Goal: Task Accomplishment & Management: Manage account settings

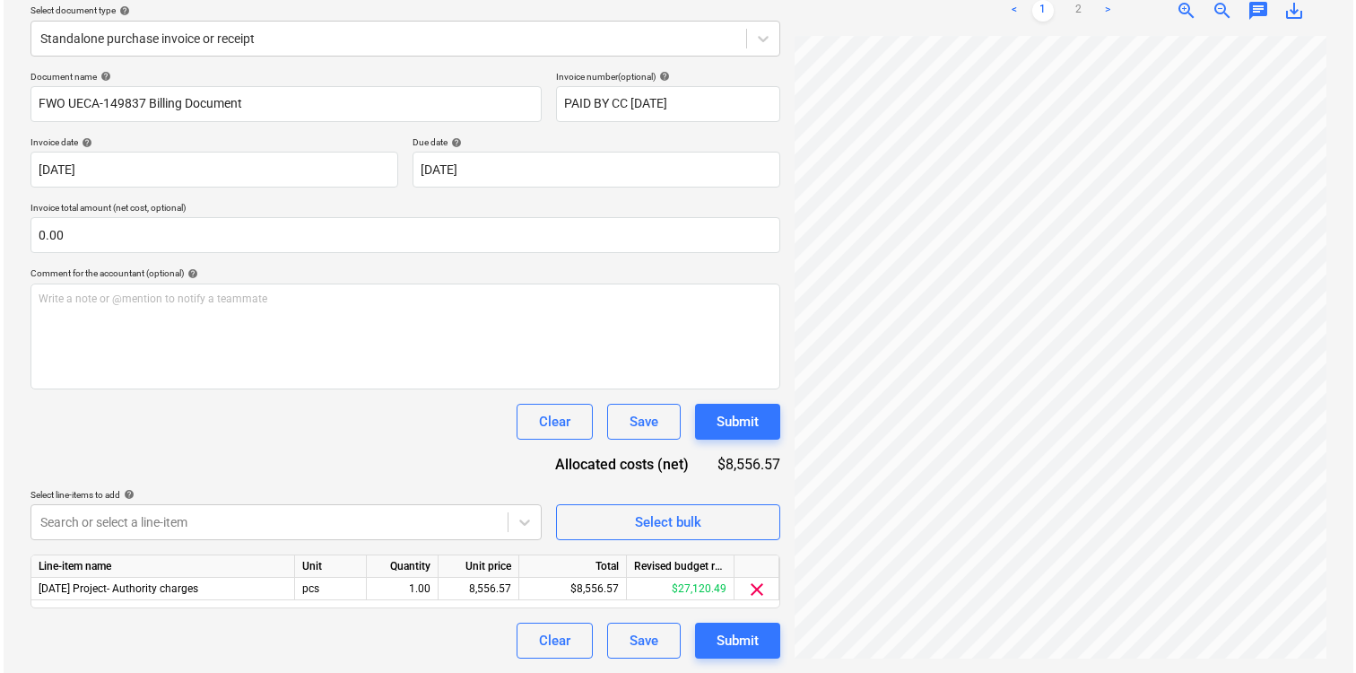
scroll to position [2, 0]
click at [742, 641] on div "Submit" at bounding box center [734, 640] width 42 height 23
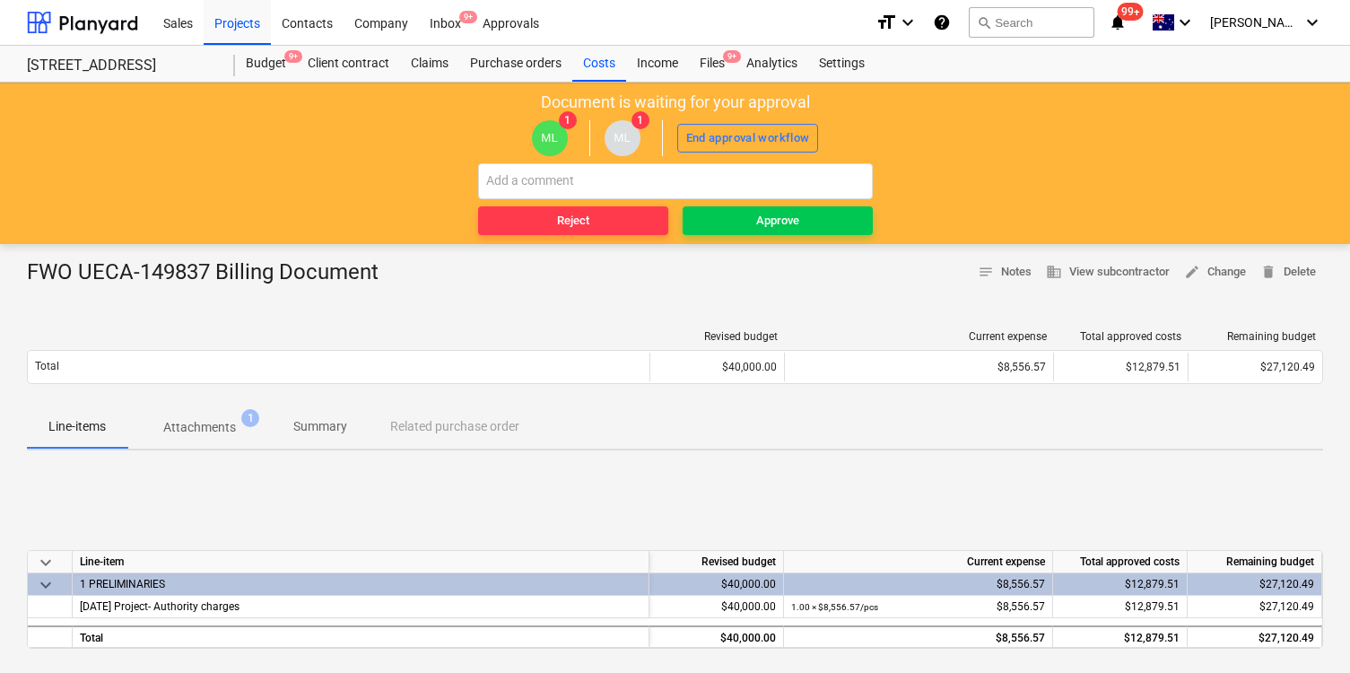
scroll to position [15, 0]
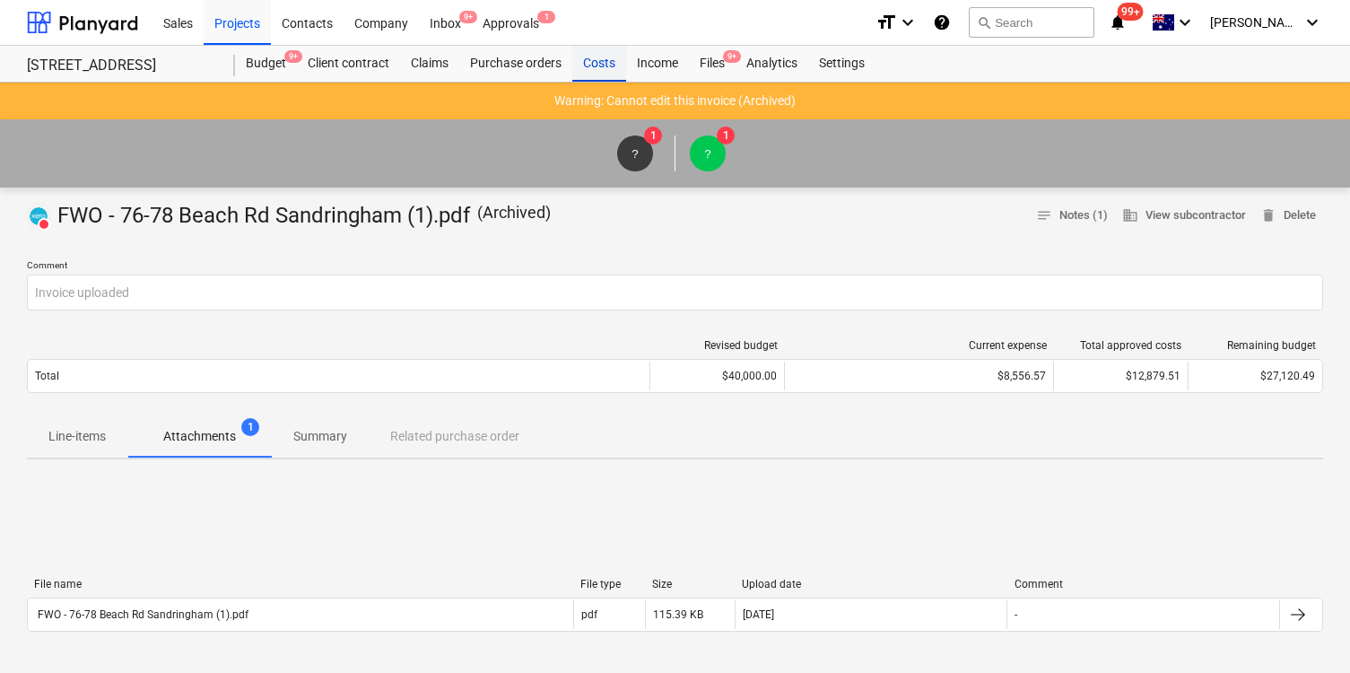
click at [610, 74] on div "Costs" at bounding box center [599, 64] width 54 height 36
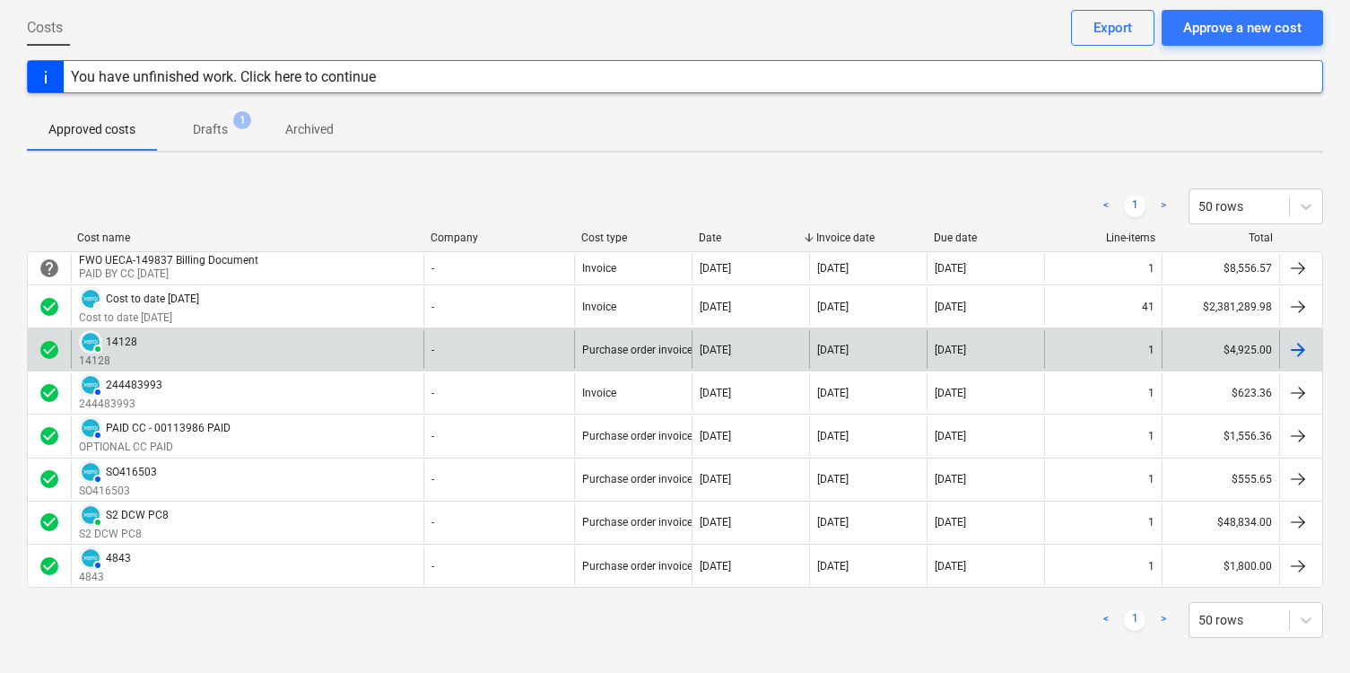
scroll to position [86, 0]
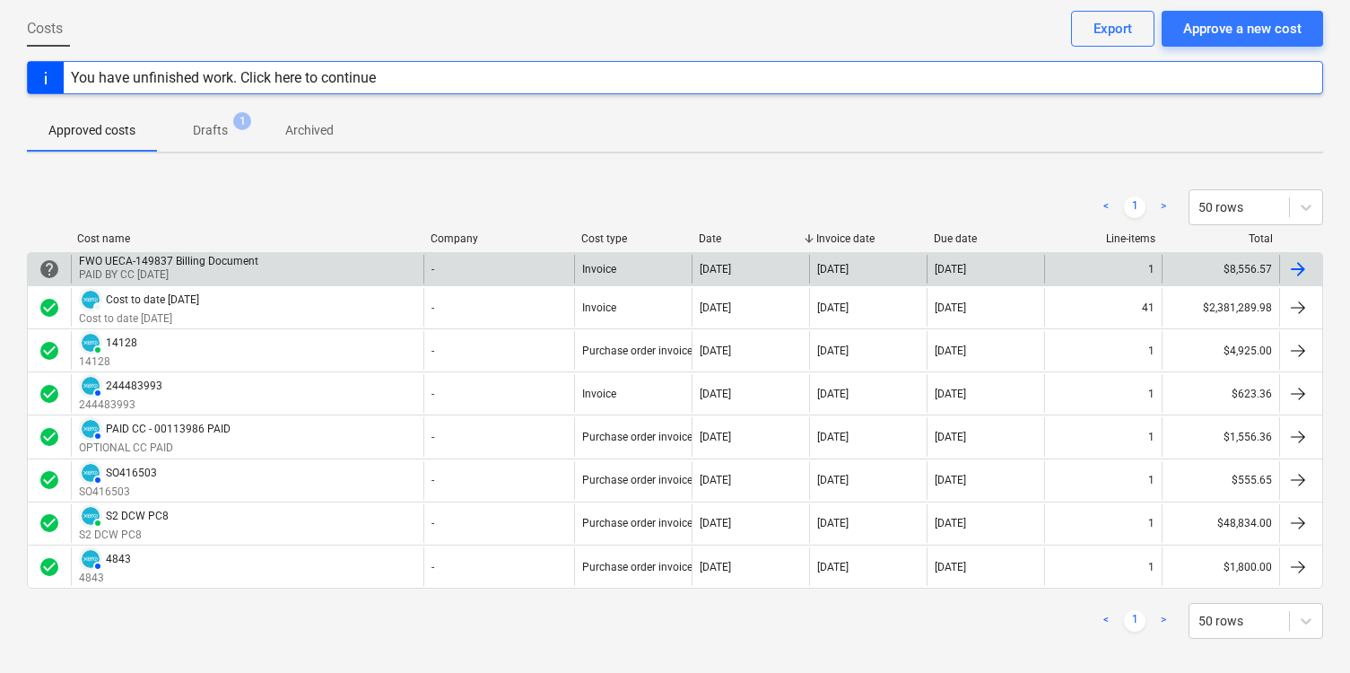
click at [199, 278] on p "PAID BY CC 5/9/25" at bounding box center [170, 274] width 183 height 15
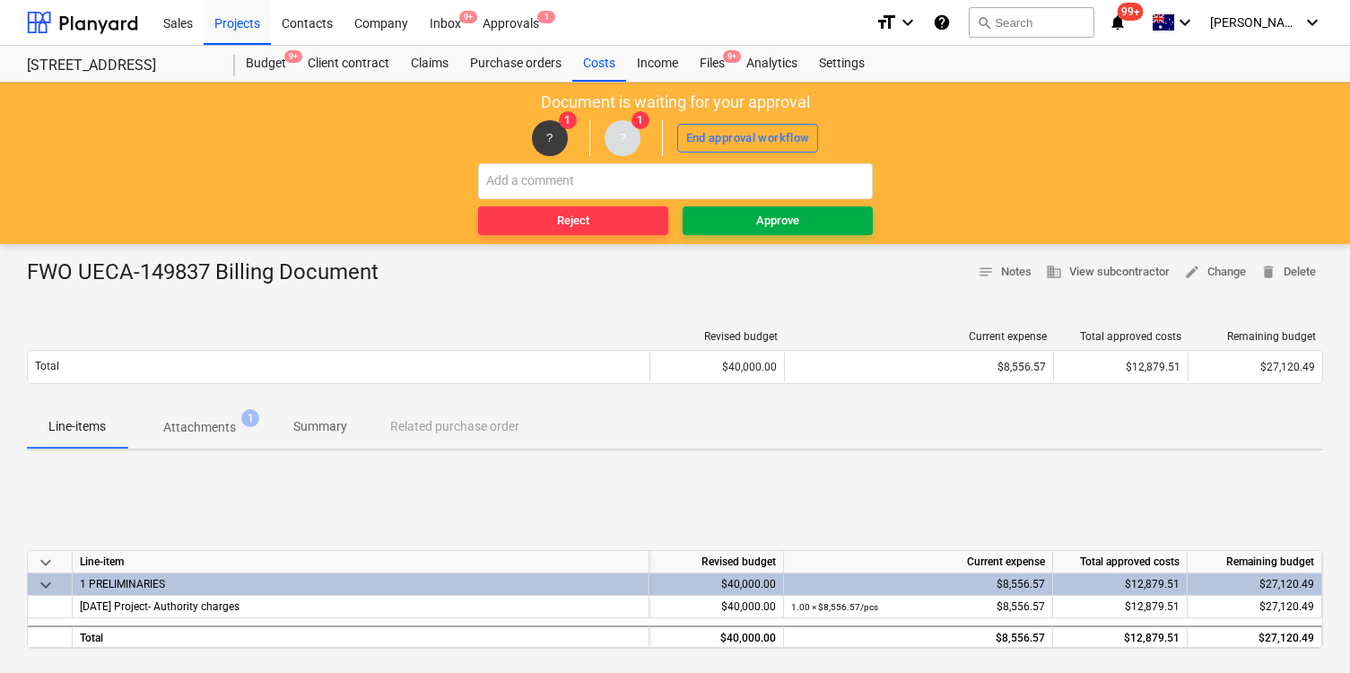
click at [772, 221] on div "Approve" at bounding box center [777, 221] width 43 height 21
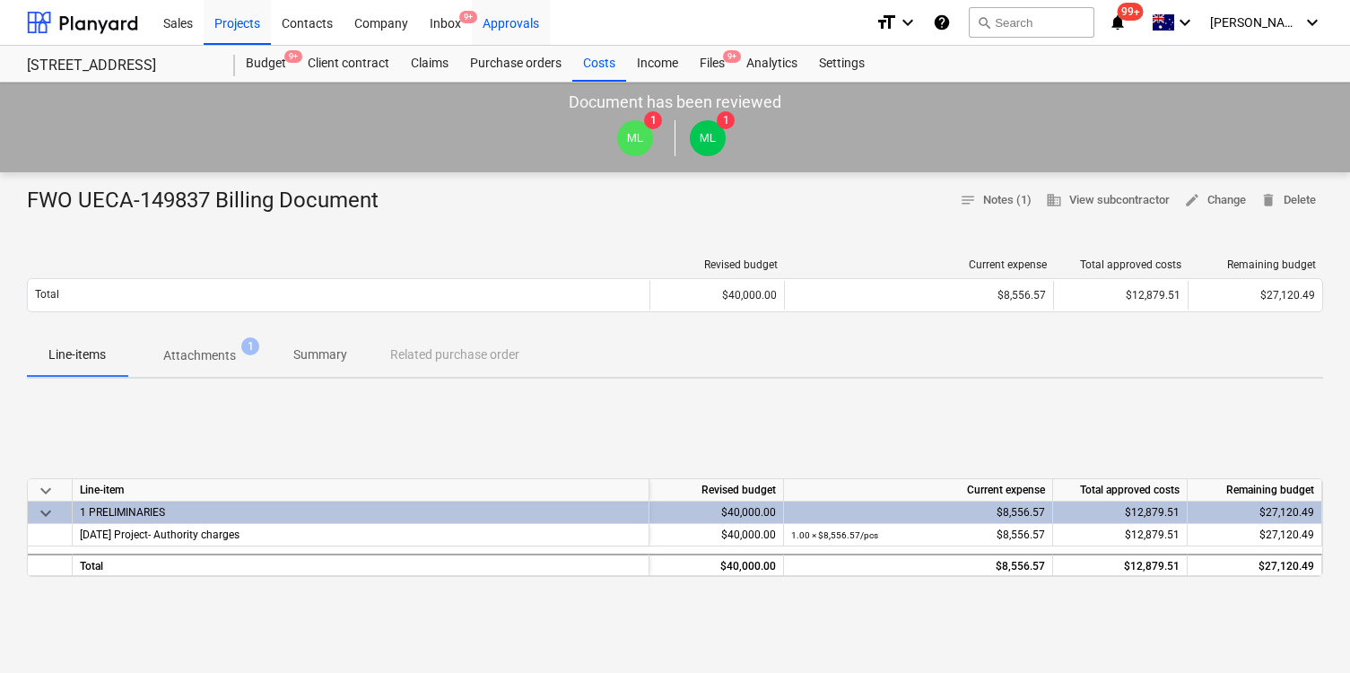
click at [524, 22] on div "Approvals" at bounding box center [511, 22] width 78 height 46
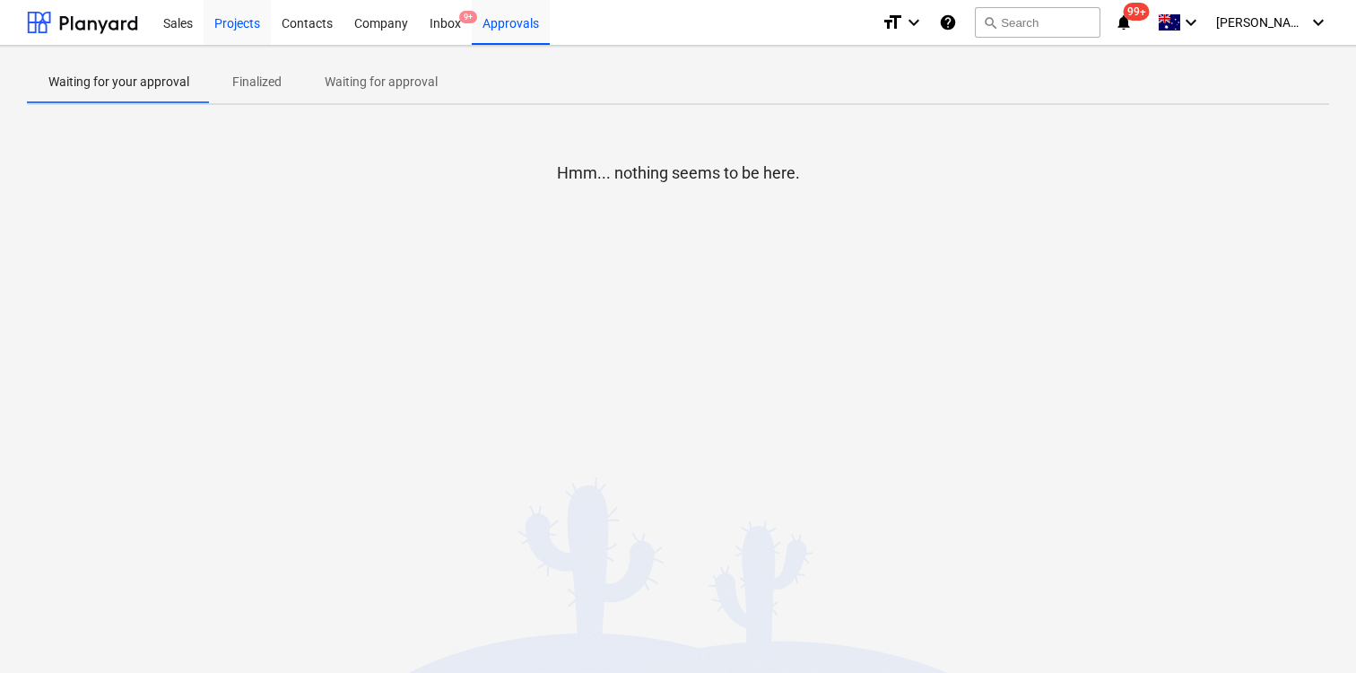
click at [258, 24] on div "Projects" at bounding box center [237, 22] width 67 height 46
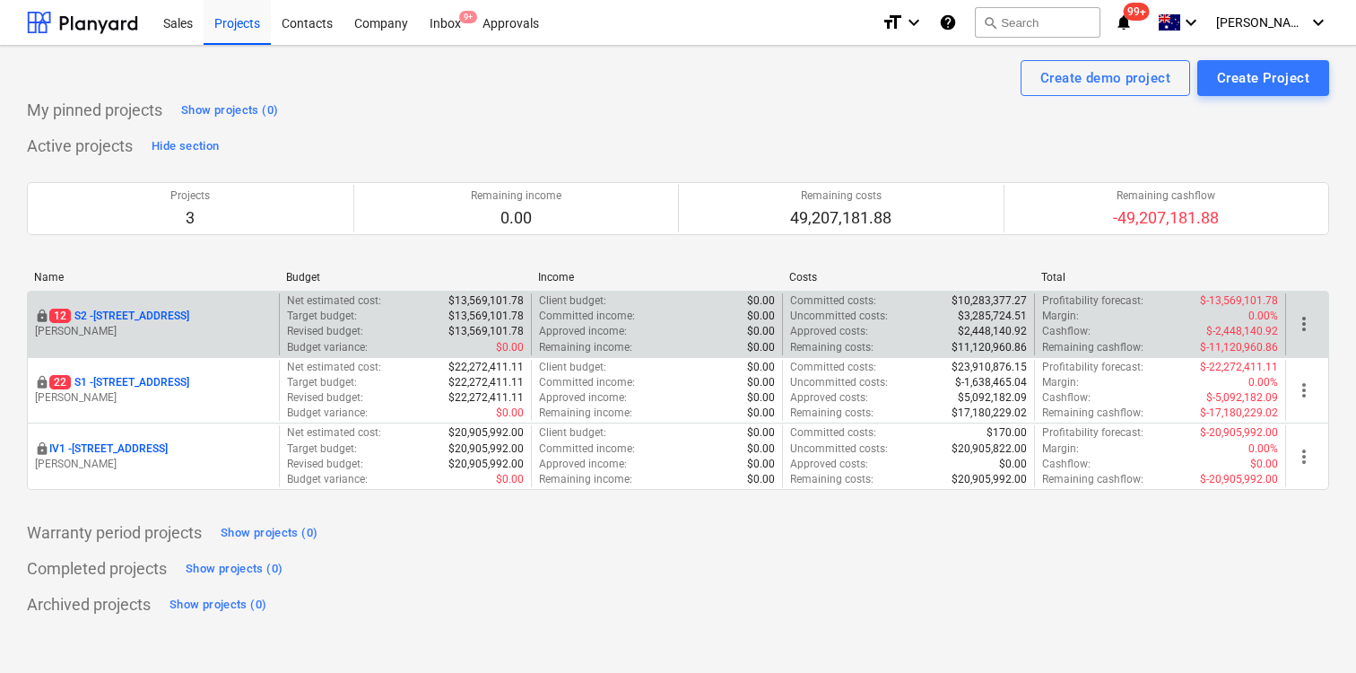
click at [133, 322] on p "12 S2 - 76 Beach Rd, Sandringham" at bounding box center [119, 316] width 140 height 15
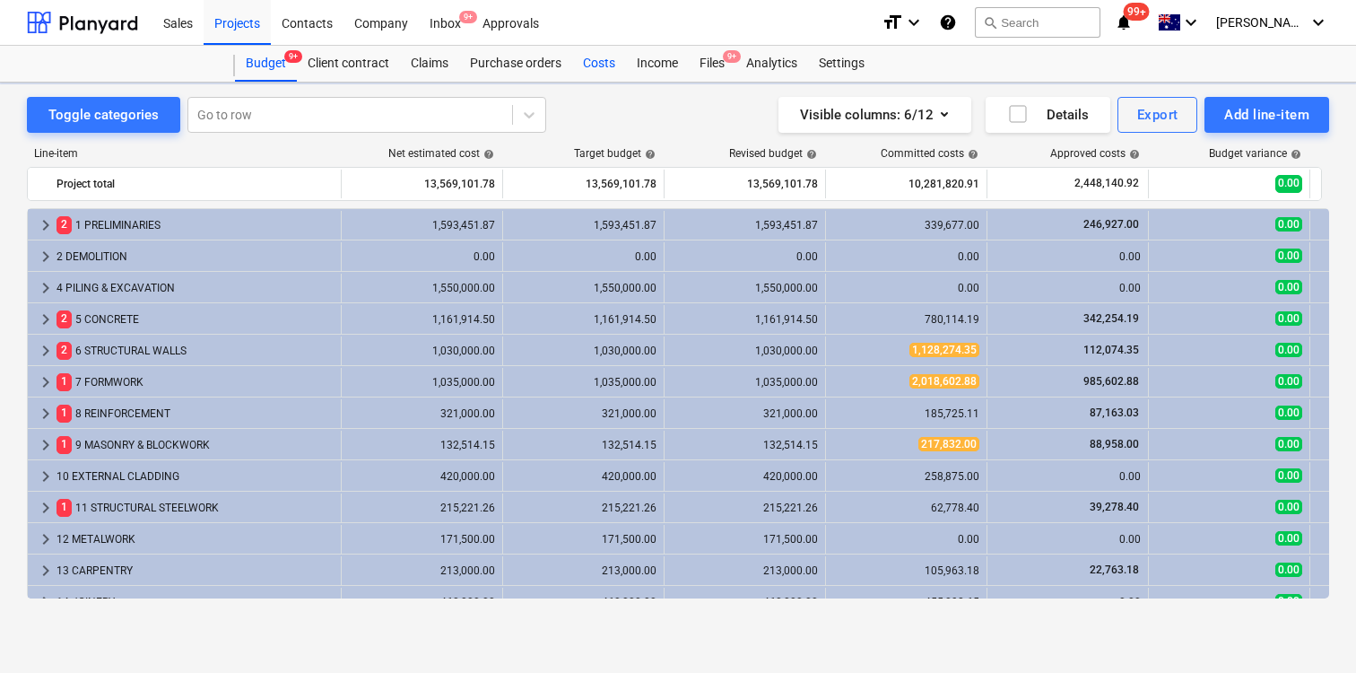
click at [598, 63] on div "Costs" at bounding box center [599, 64] width 54 height 36
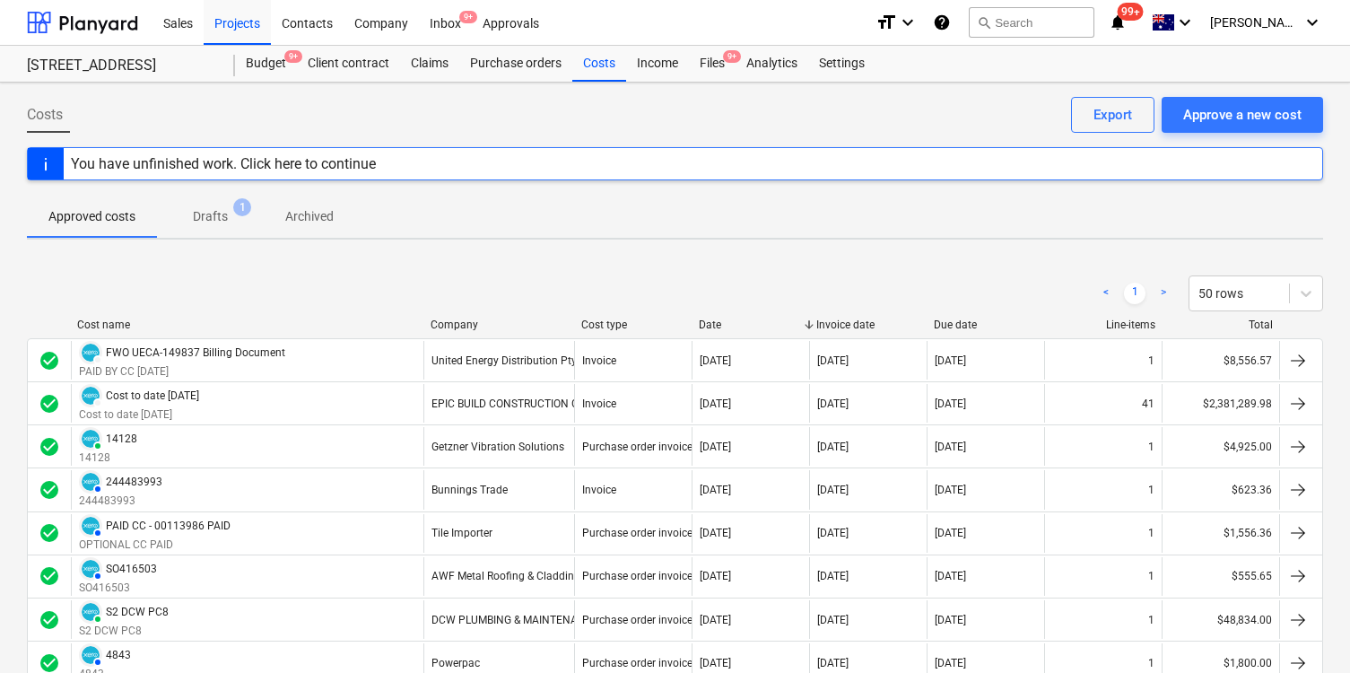
click at [214, 156] on div "You have unfinished work. Click here to continue" at bounding box center [223, 163] width 305 height 17
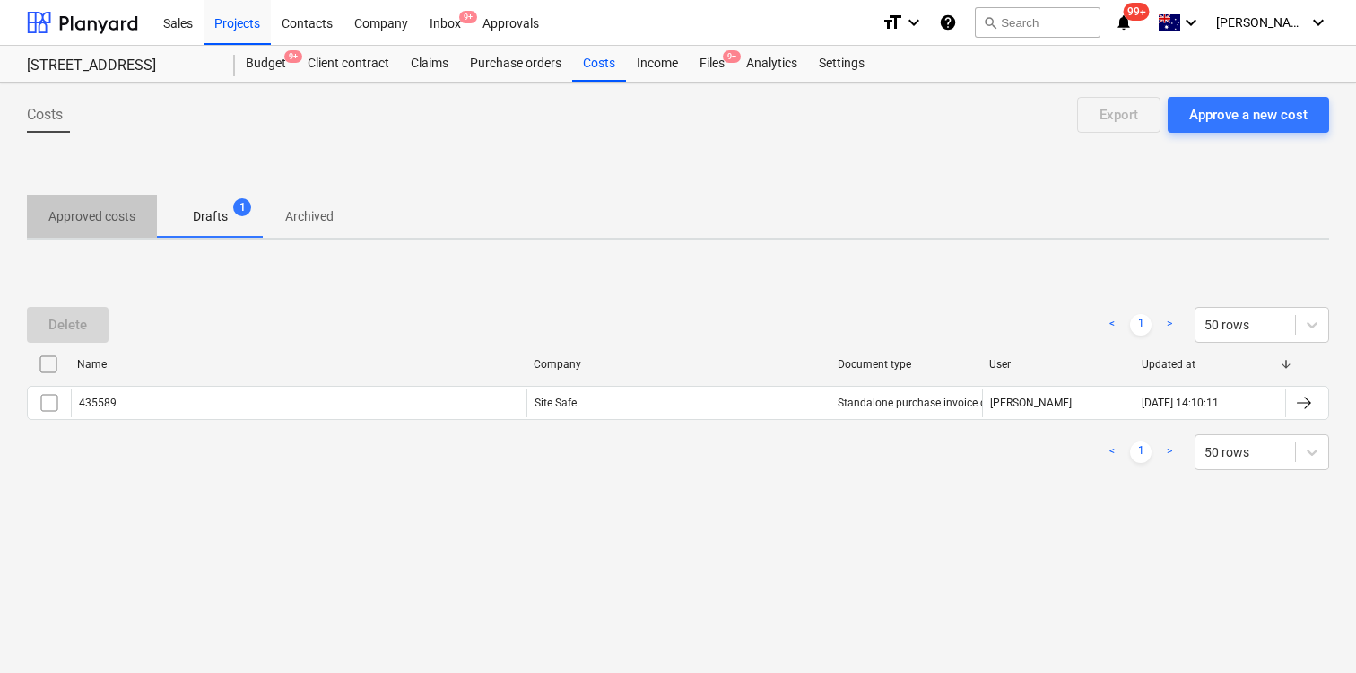
click at [100, 214] on p "Approved costs" at bounding box center [91, 216] width 87 height 19
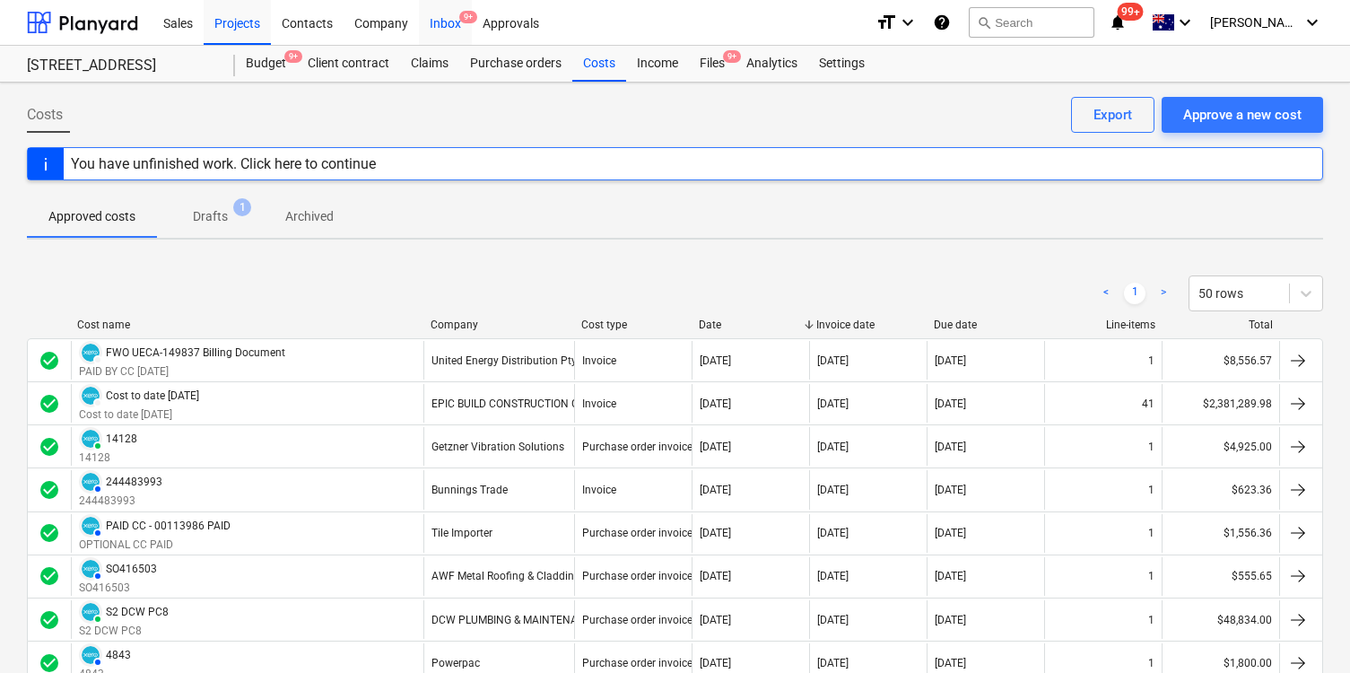
click at [442, 22] on div "Inbox 9+" at bounding box center [445, 22] width 53 height 46
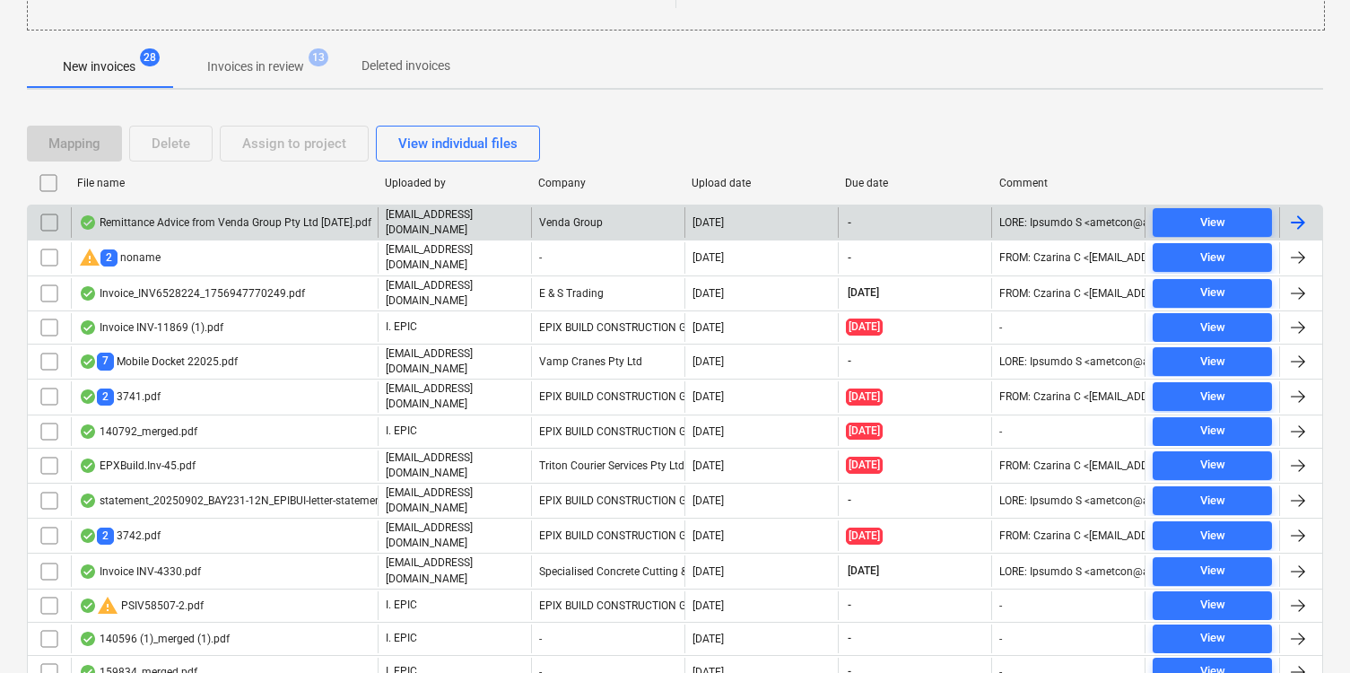
scroll to position [289, 0]
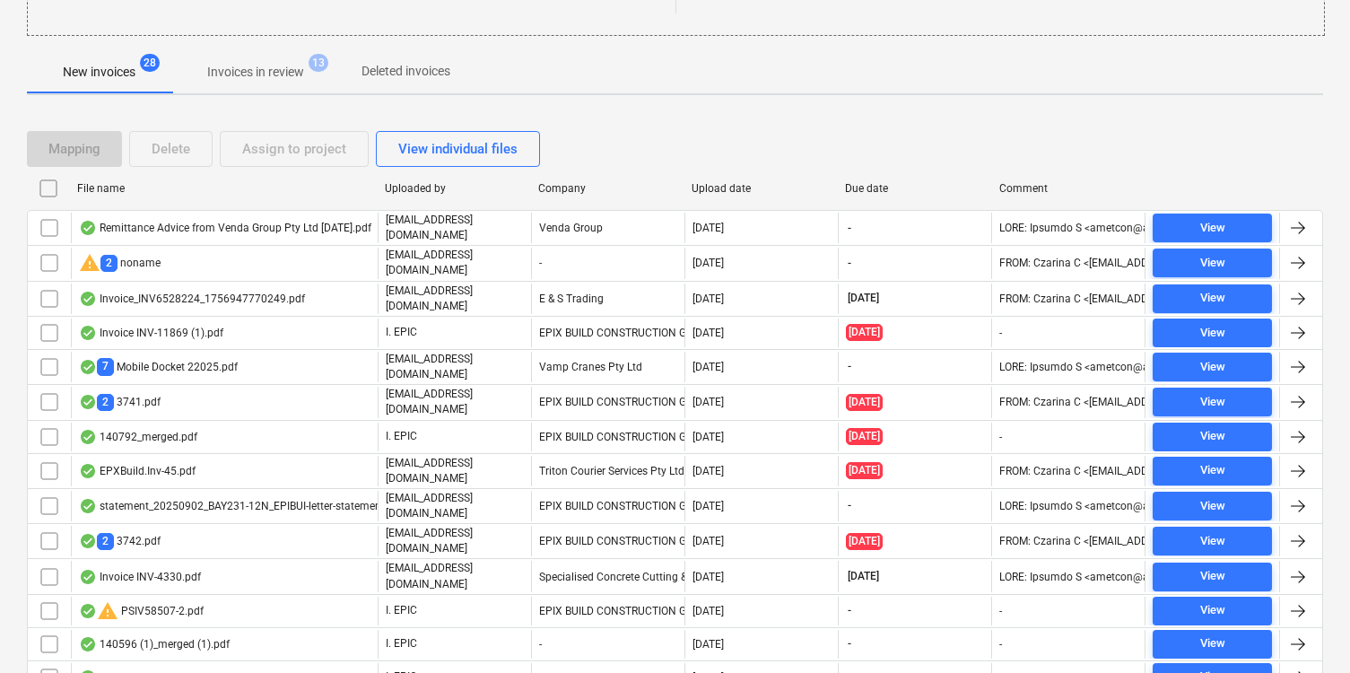
click at [1025, 187] on div "Comment" at bounding box center [1068, 188] width 139 height 13
checkbox input "false"
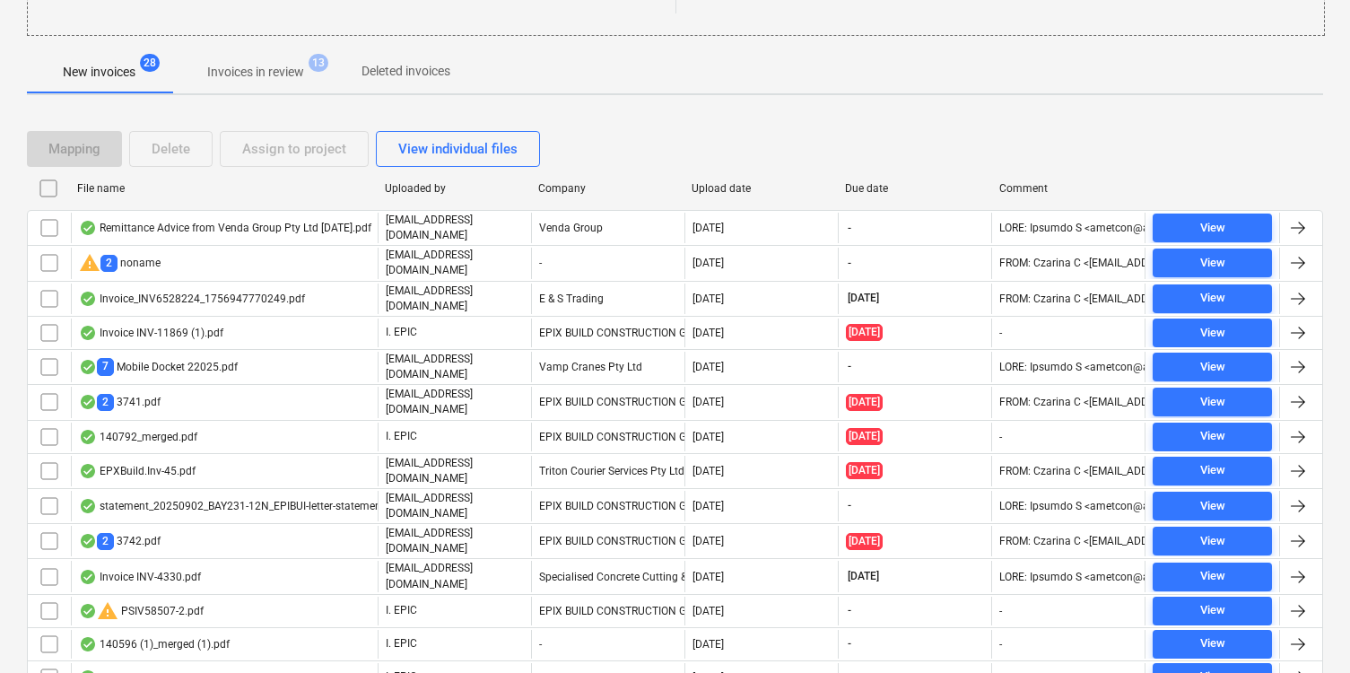
checkbox input "false"
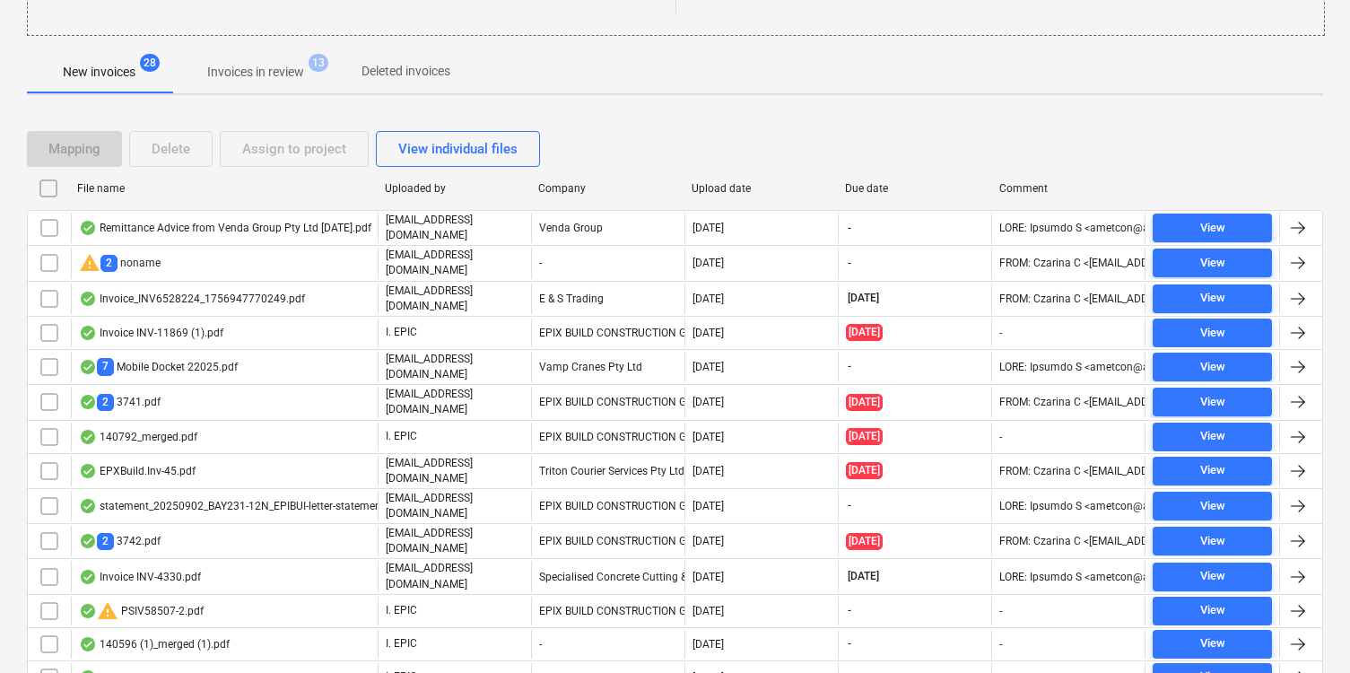
checkbox input "false"
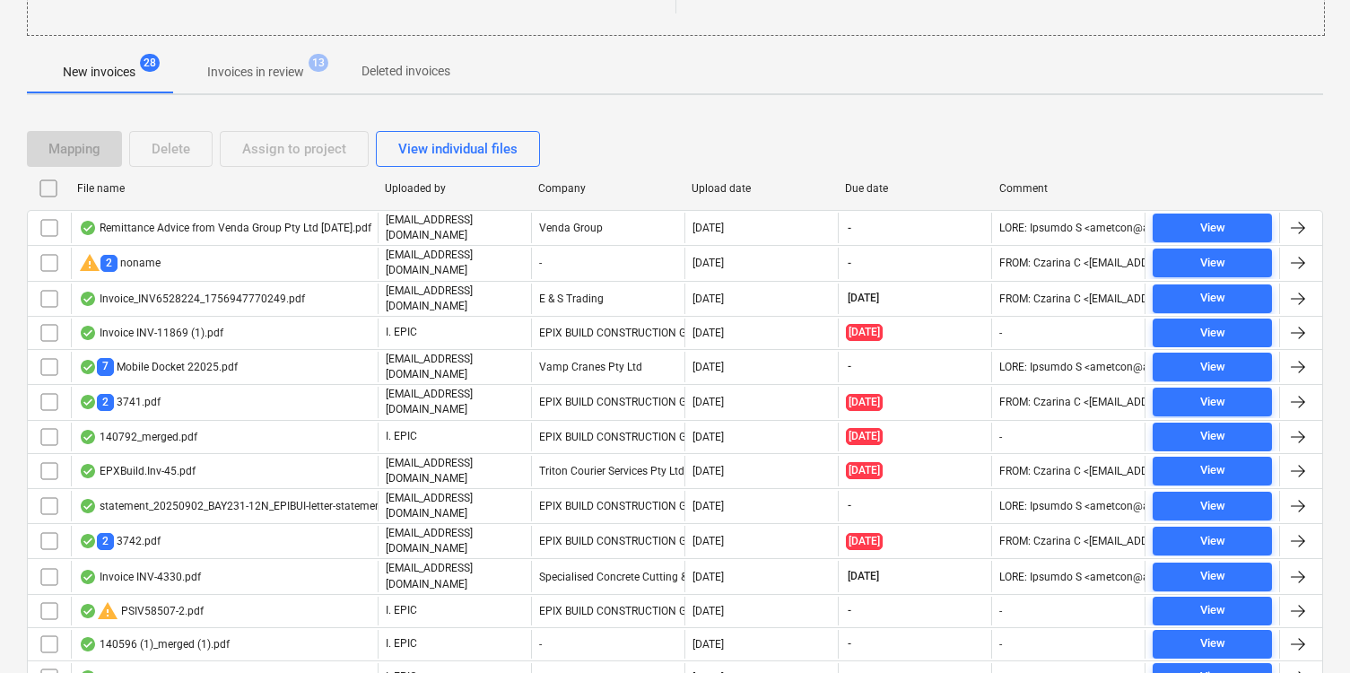
checkbox input "false"
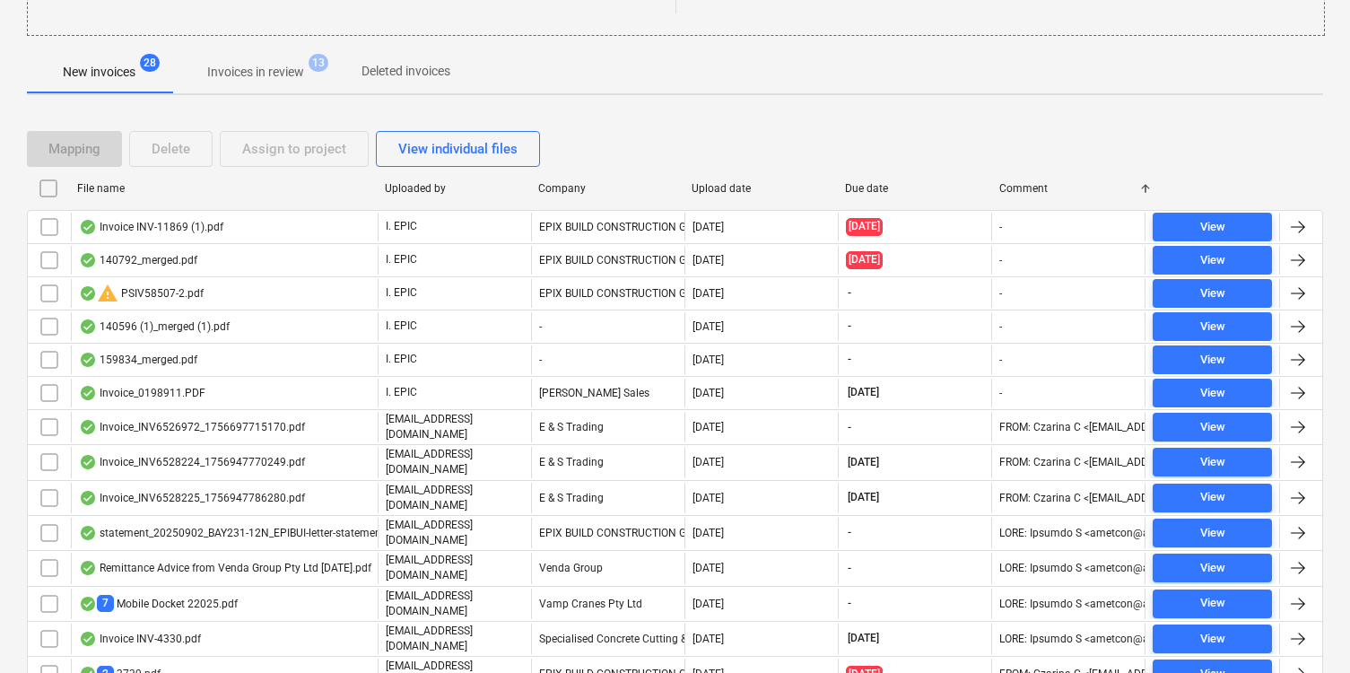
click at [876, 186] on div "Due date" at bounding box center [914, 188] width 139 height 13
checkbox input "false"
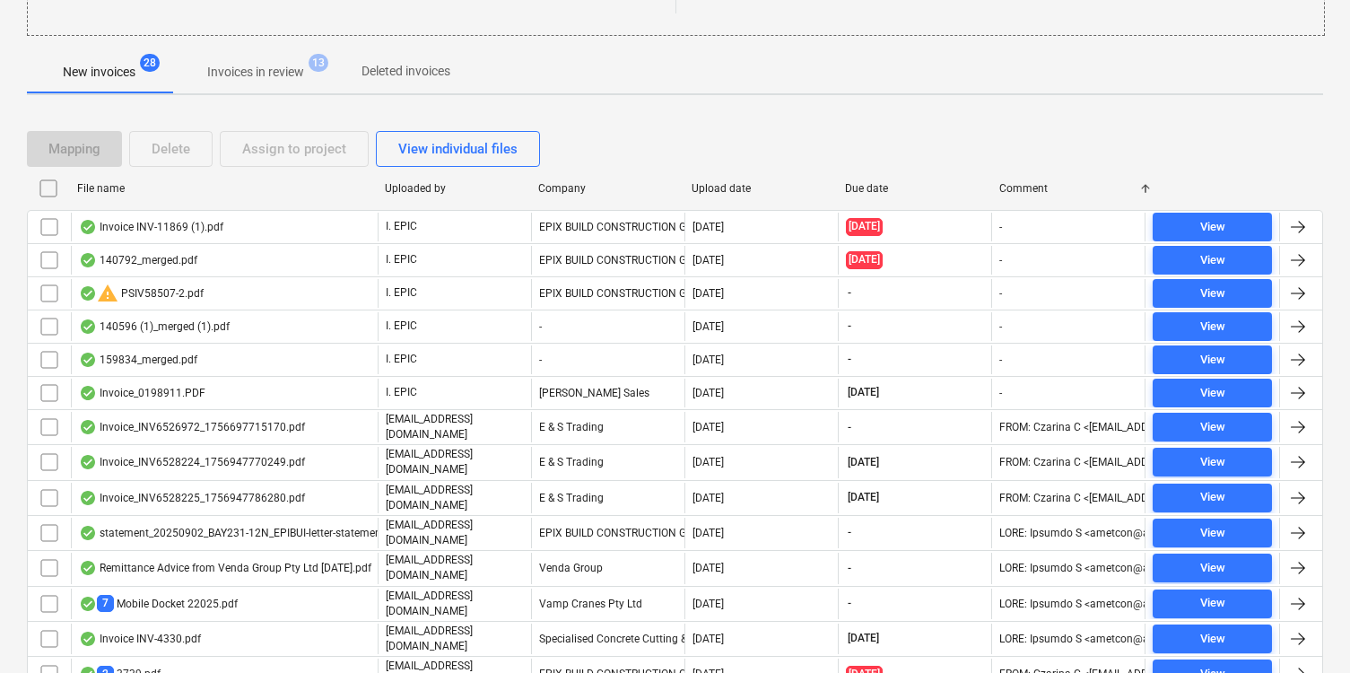
checkbox input "false"
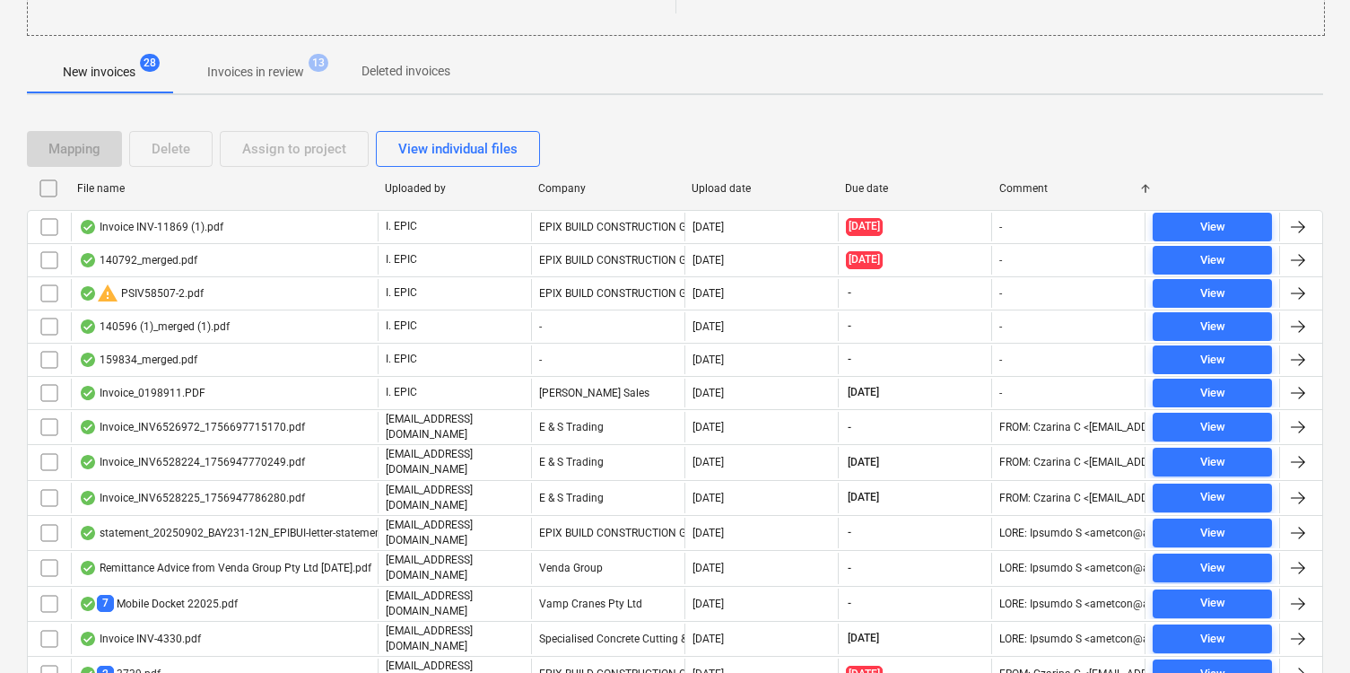
checkbox input "false"
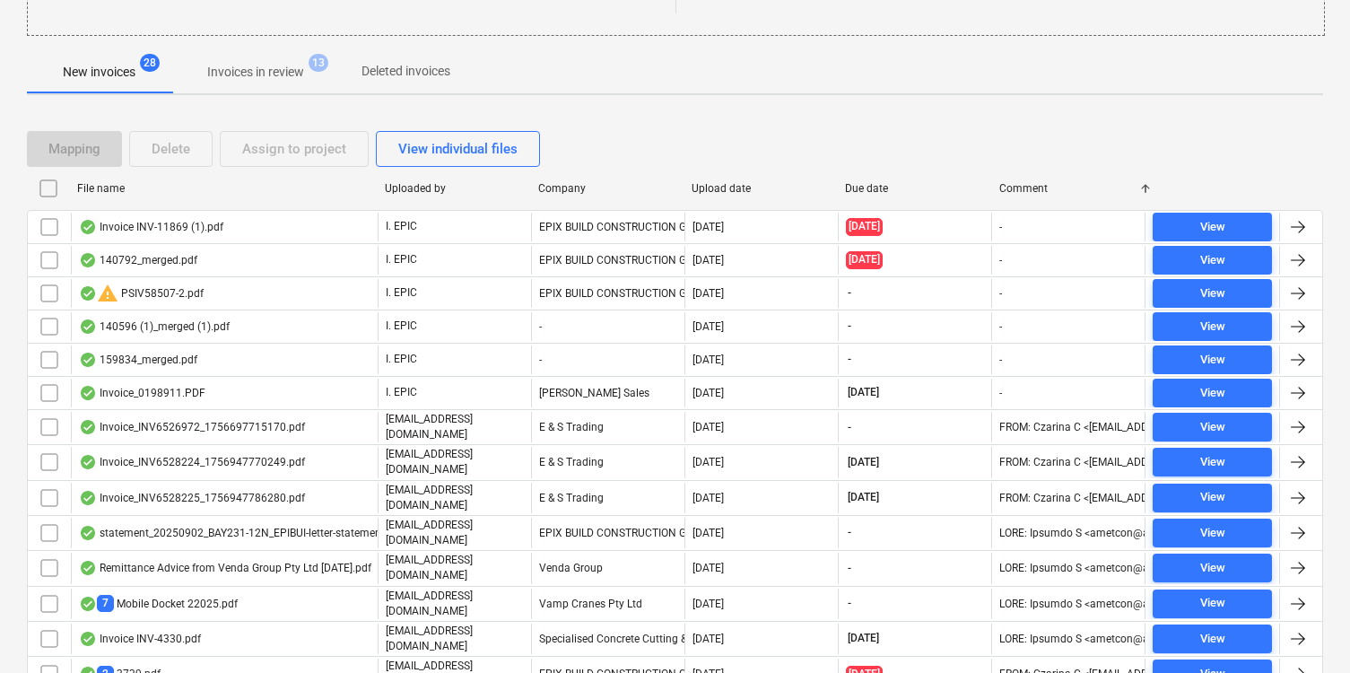
checkbox input "false"
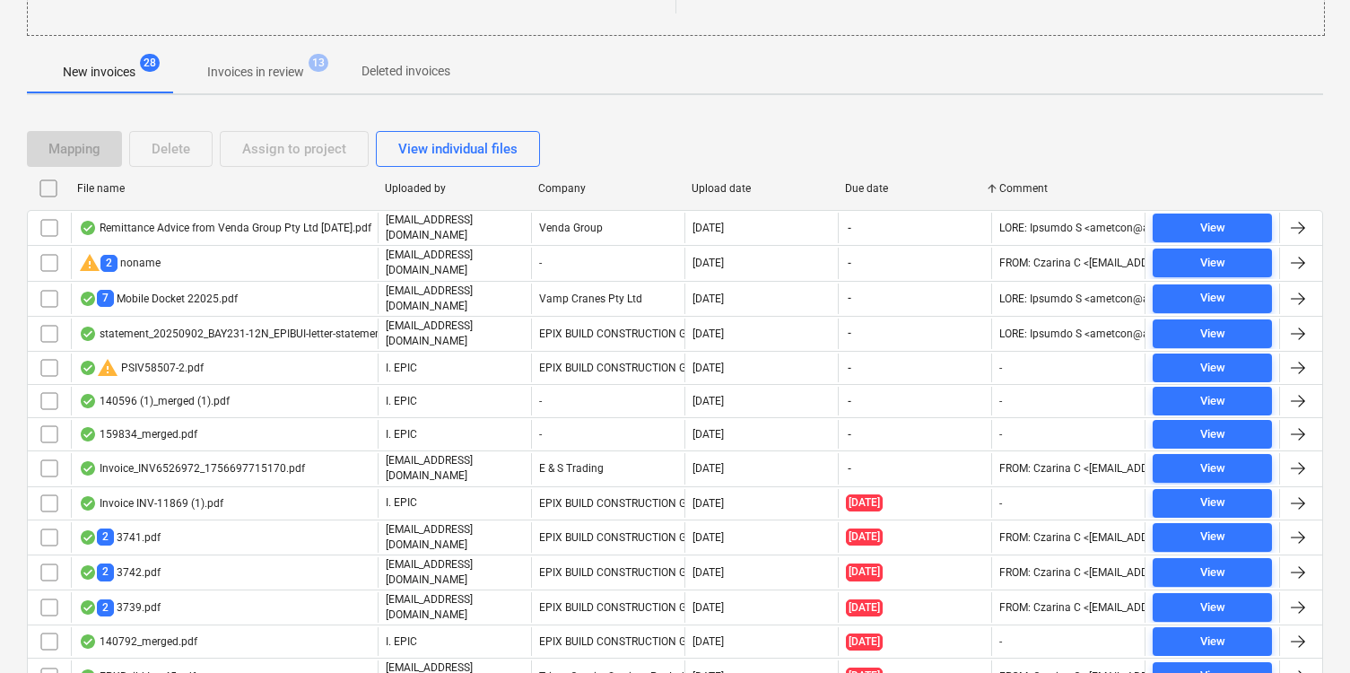
click at [749, 186] on div "Upload date" at bounding box center [761, 188] width 139 height 13
checkbox input "false"
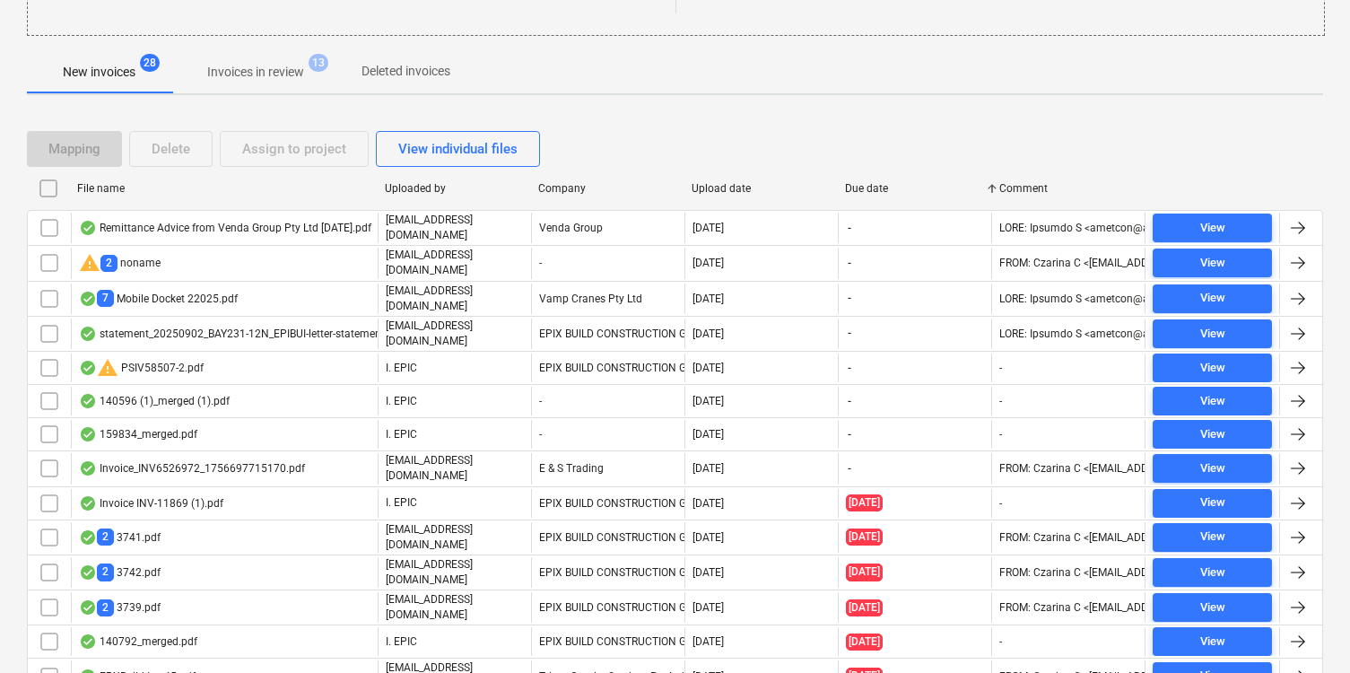
checkbox input "false"
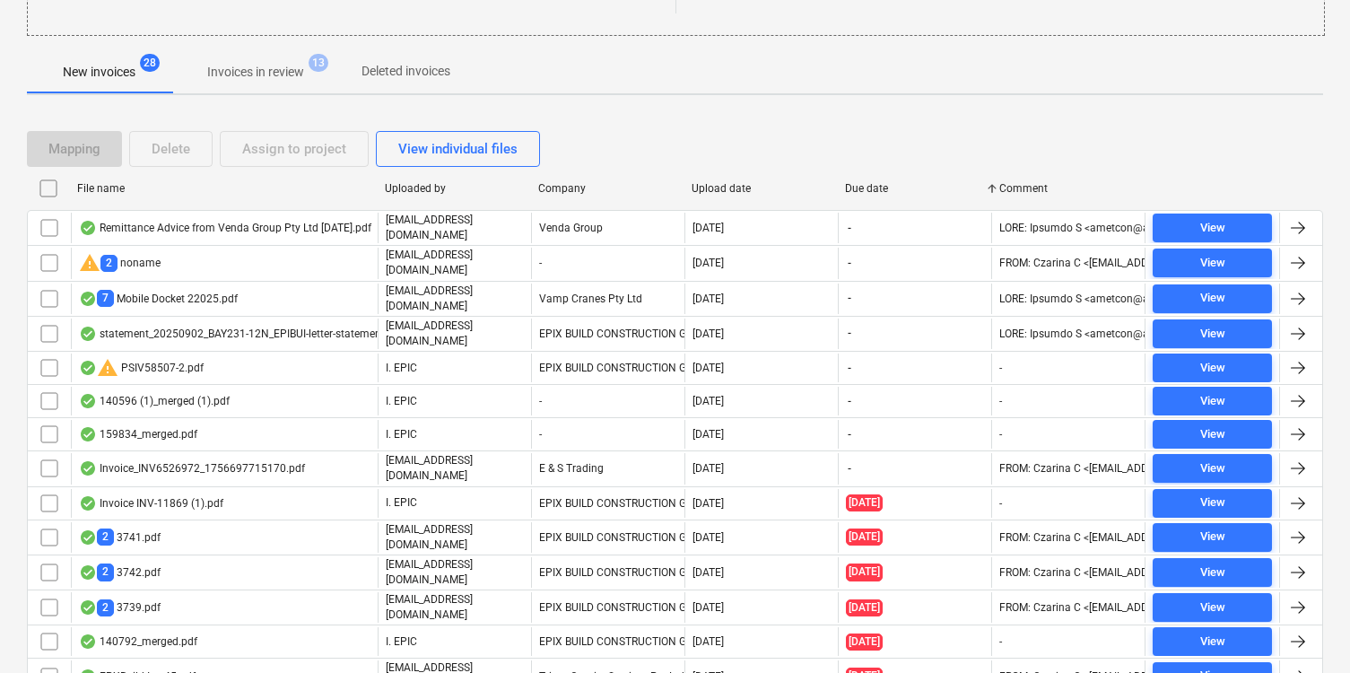
checkbox input "false"
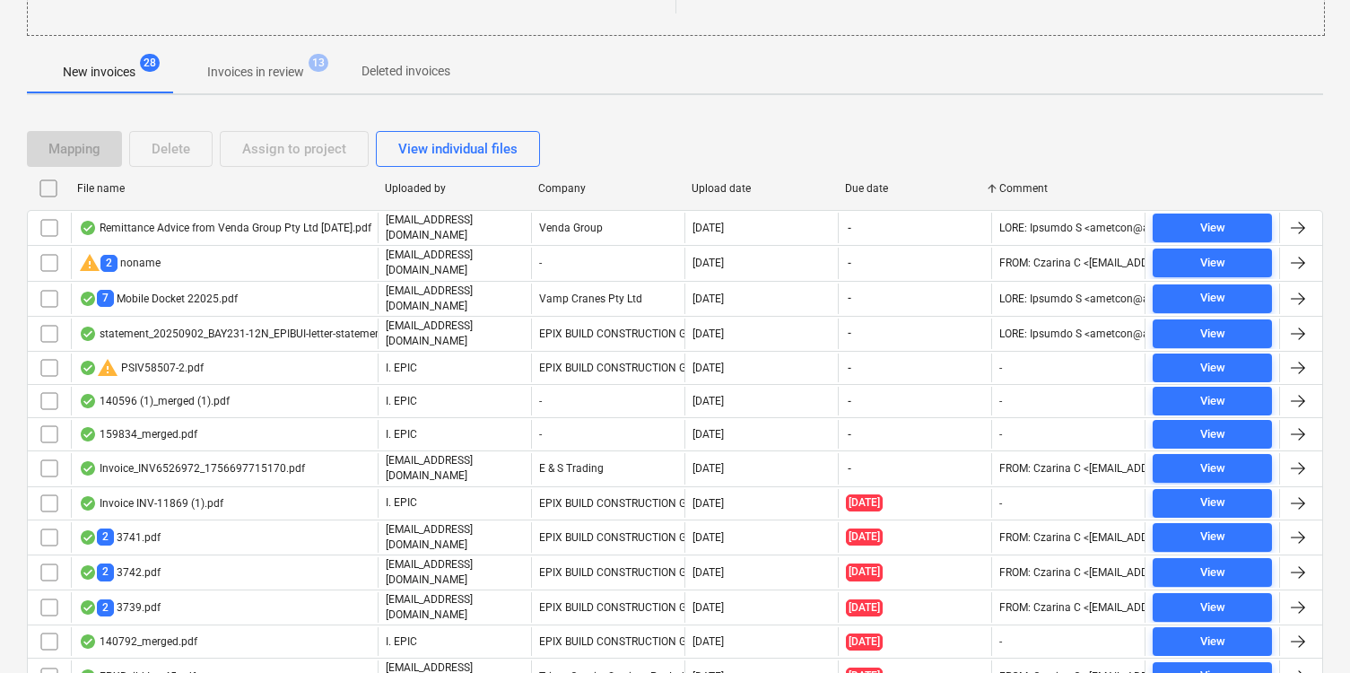
checkbox input "false"
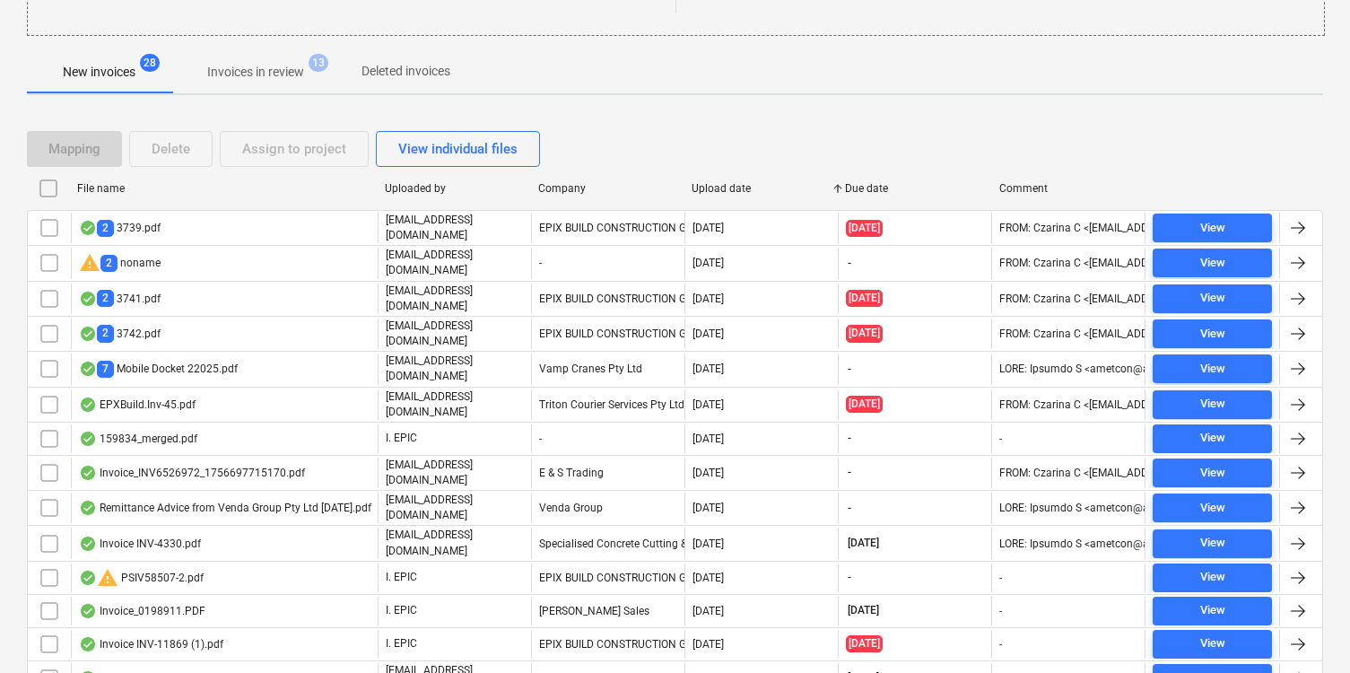
click at [749, 186] on div "Upload date" at bounding box center [761, 188] width 139 height 13
checkbox input "false"
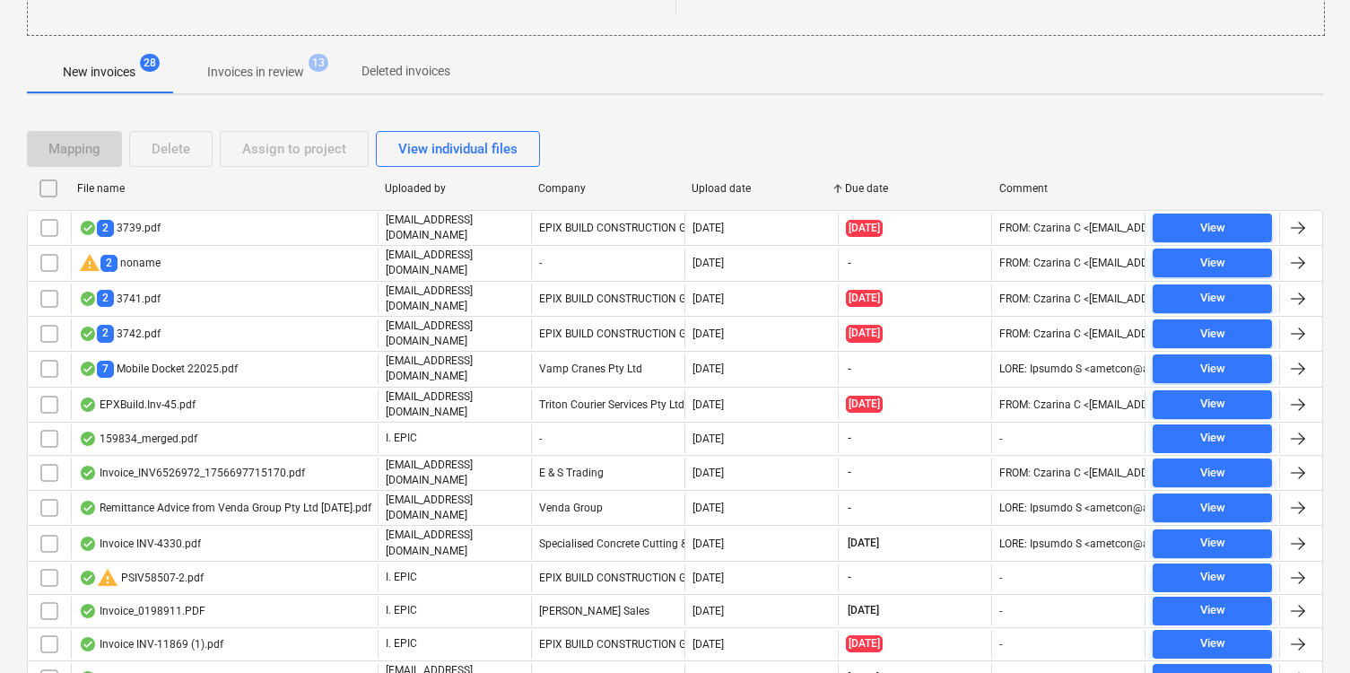
checkbox input "false"
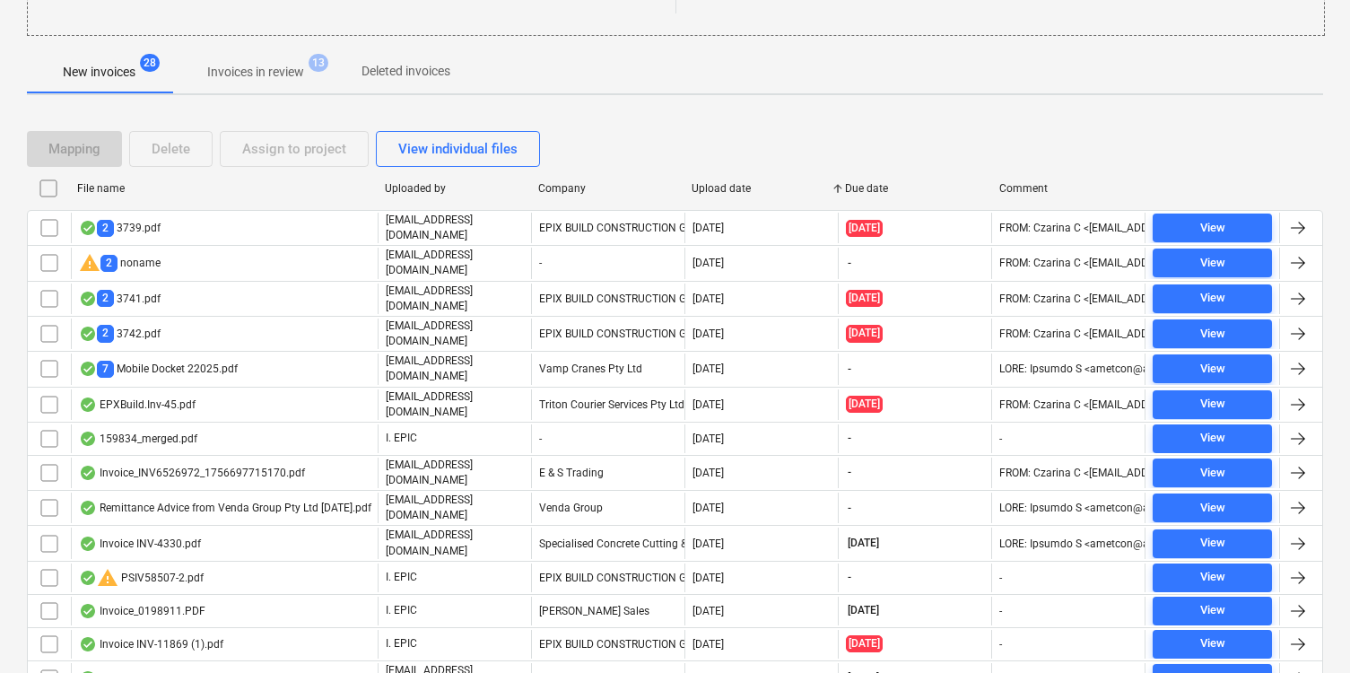
checkbox input "false"
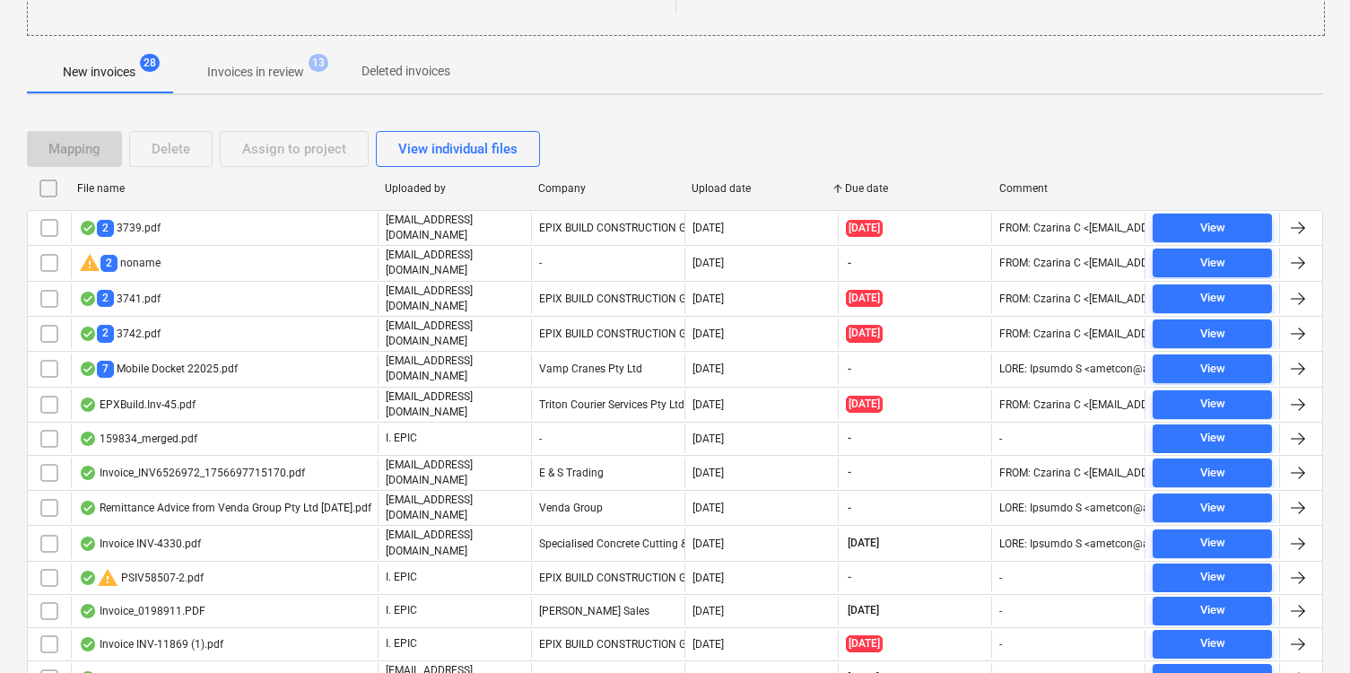
checkbox input "false"
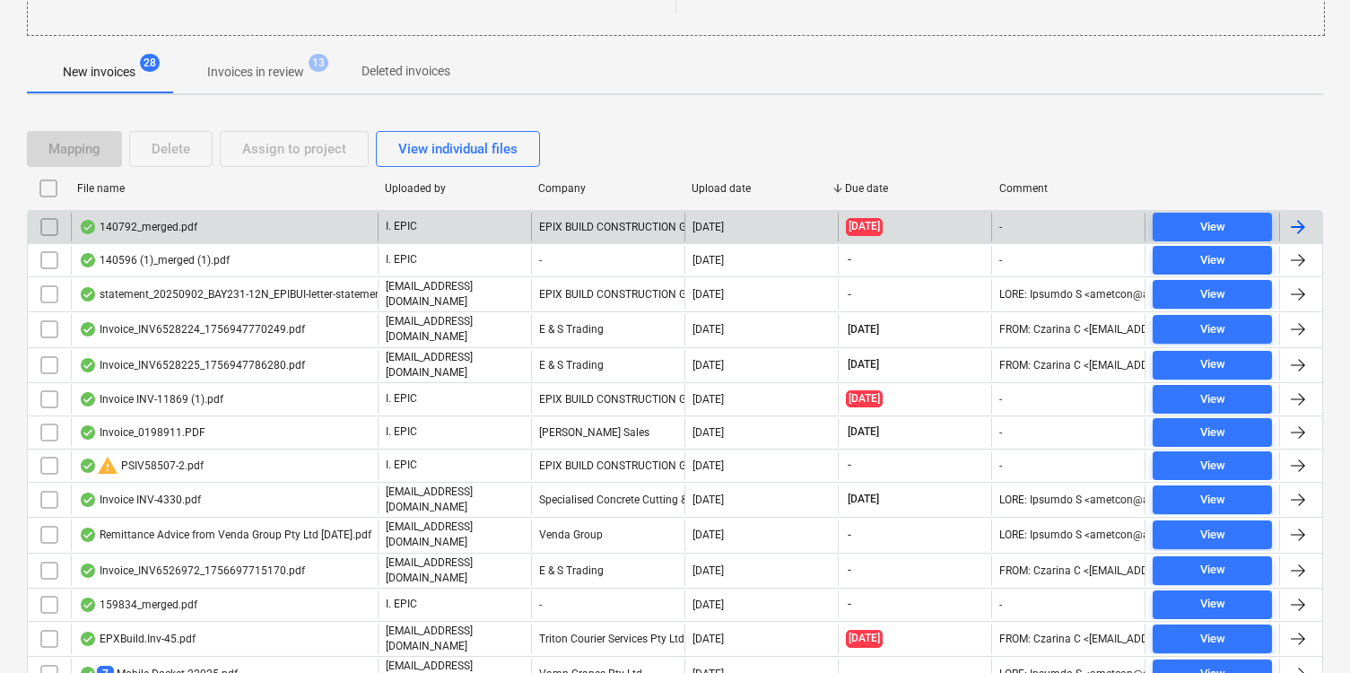
click at [303, 234] on div "140792_merged.pdf" at bounding box center [224, 227] width 307 height 29
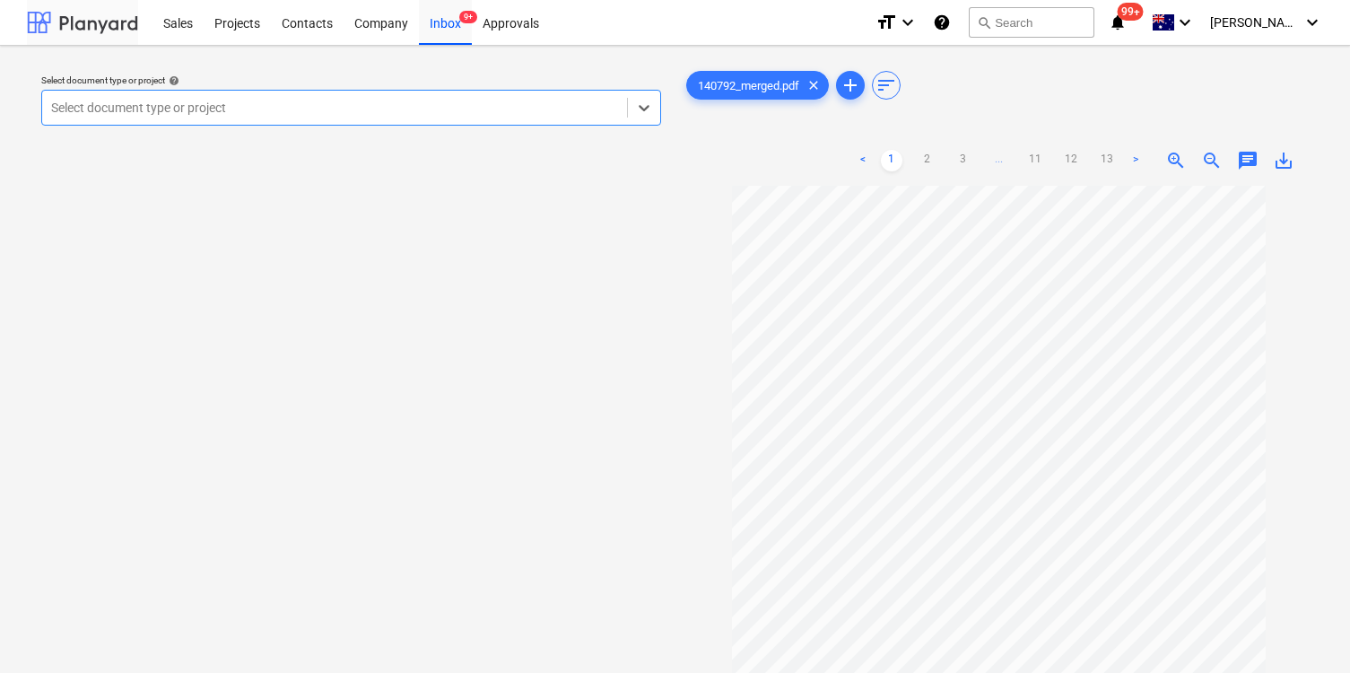
scroll to position [289, 0]
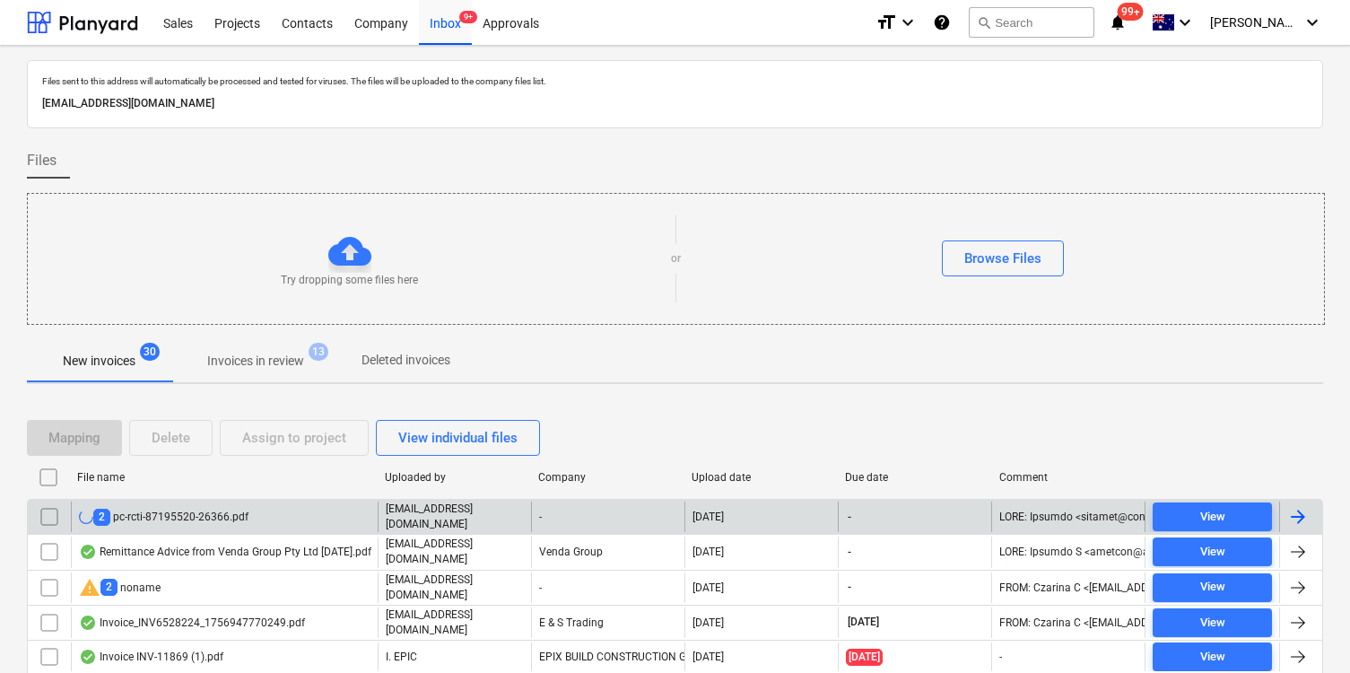
click at [292, 505] on div "2 pc-rcti-87195520-26366.pdf" at bounding box center [224, 516] width 307 height 31
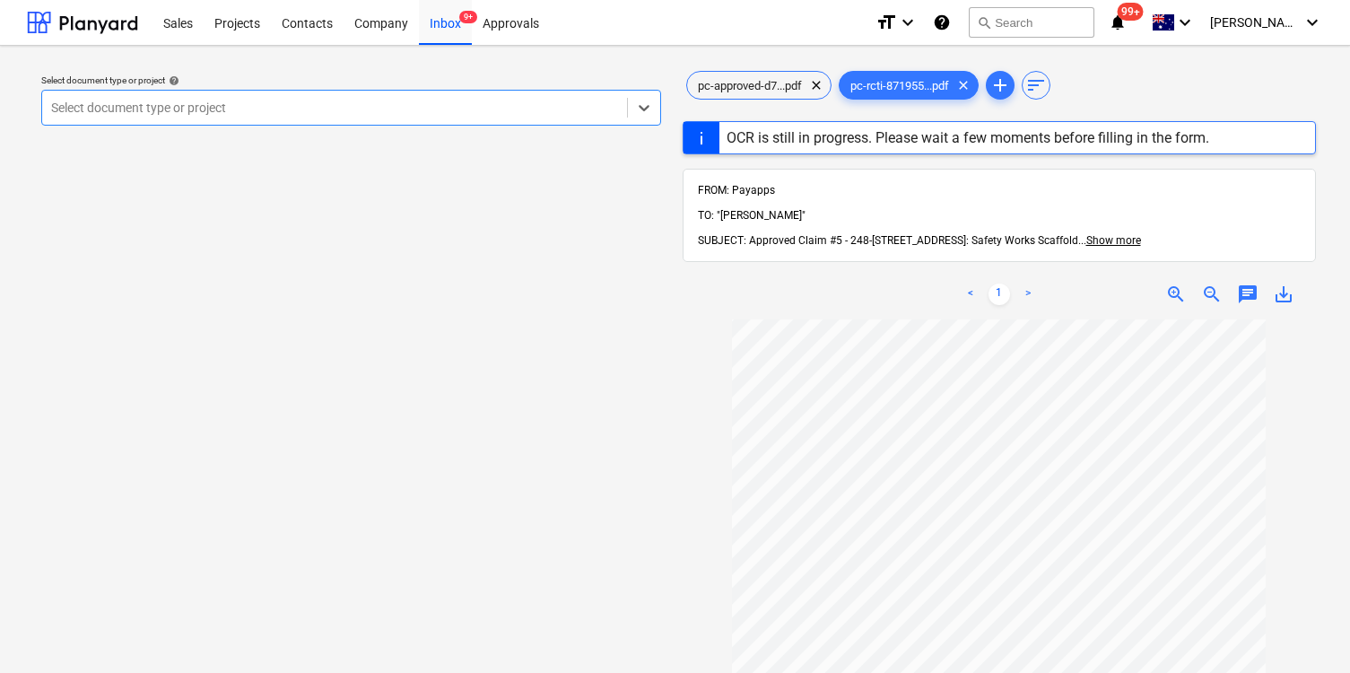
scroll to position [122, 0]
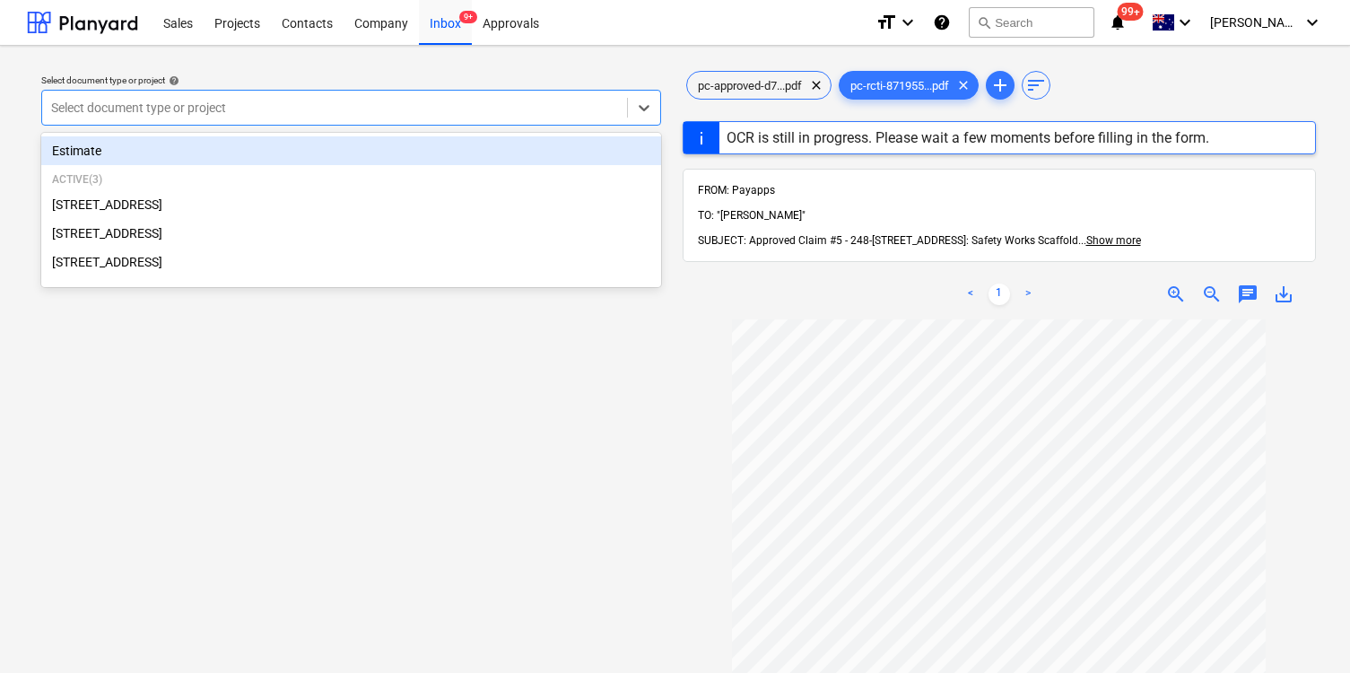
click at [447, 106] on div at bounding box center [334, 108] width 567 height 18
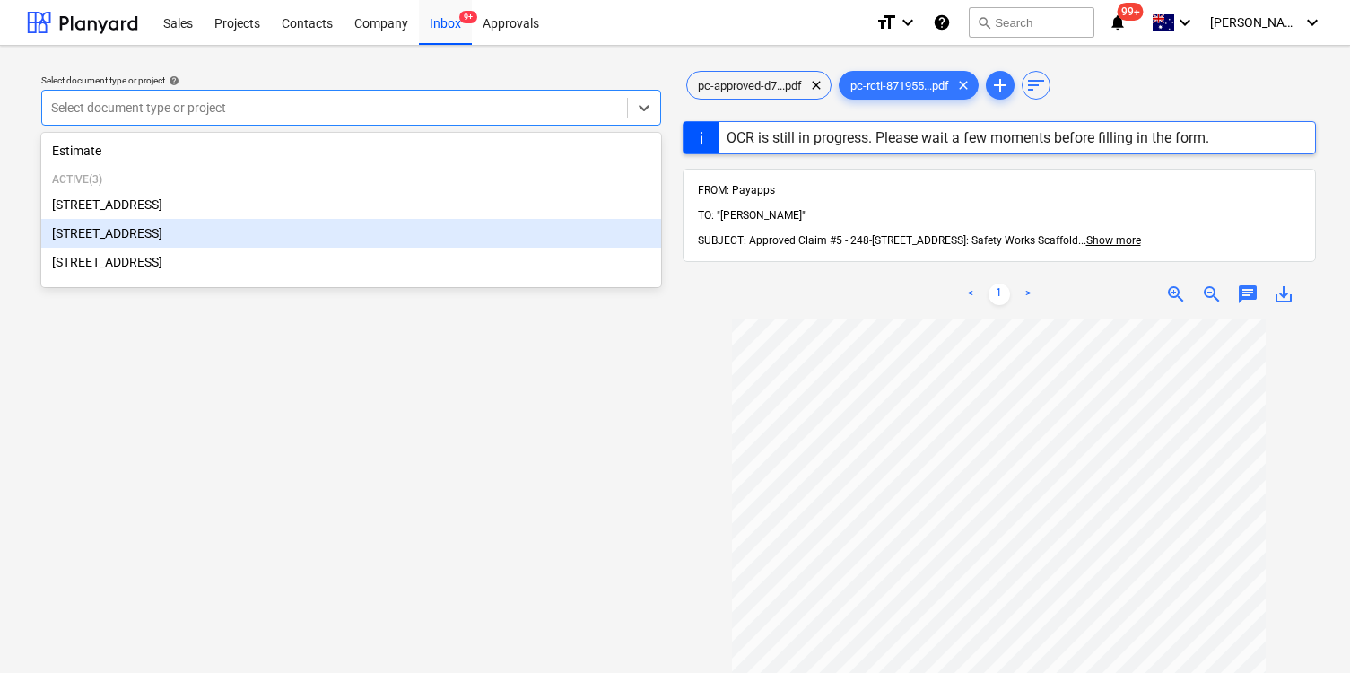
click at [402, 246] on div "[STREET_ADDRESS]" at bounding box center [351, 233] width 620 height 29
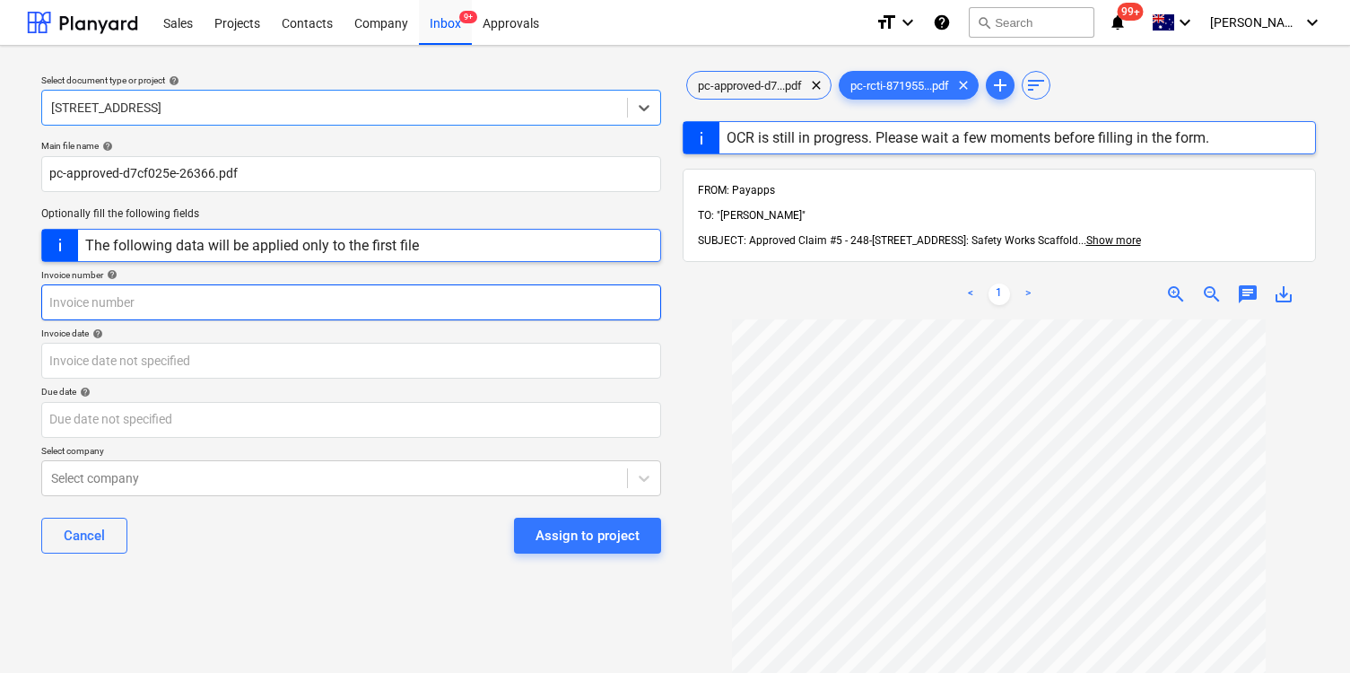
click at [362, 296] on input "text" at bounding box center [351, 302] width 620 height 36
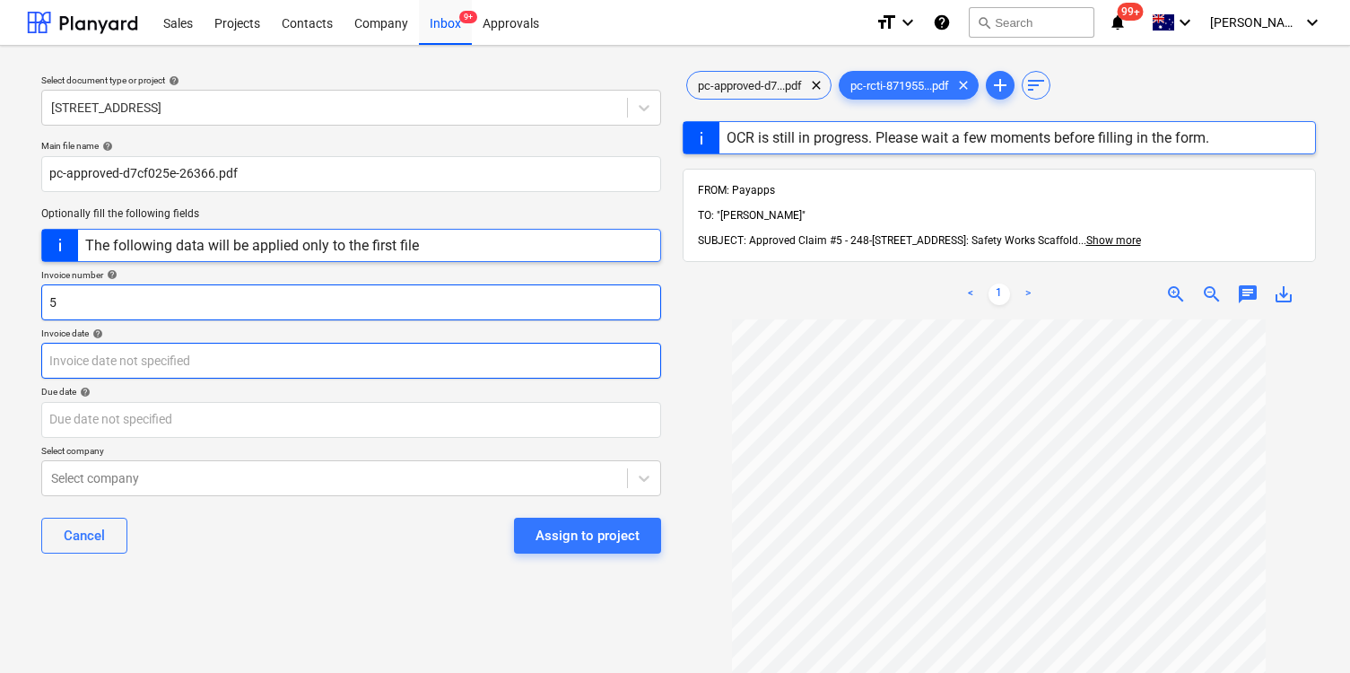
type input "5"
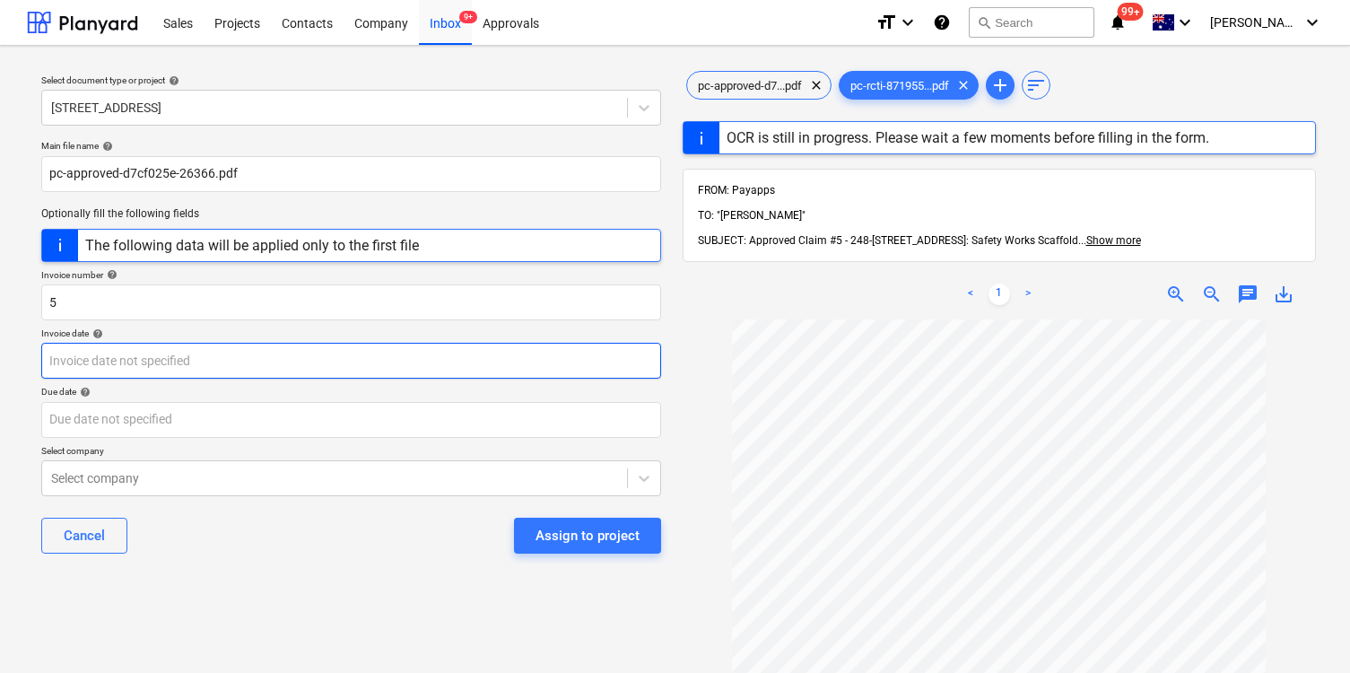
click at [338, 371] on body "Sales Projects Contacts Company Inbox 9+ Approvals format_size keyboard_arrow_d…" at bounding box center [675, 336] width 1350 height 673
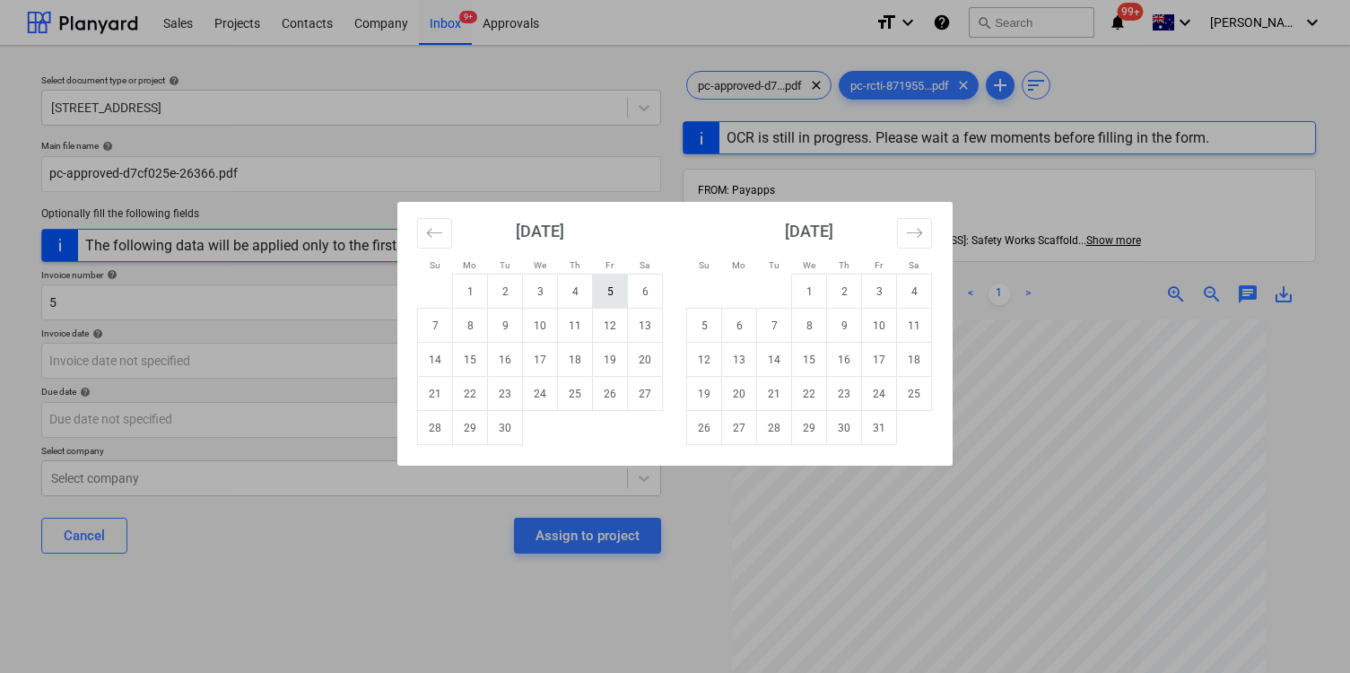
click at [604, 288] on td "5" at bounding box center [610, 292] width 35 height 34
type input "05 Sep 2025"
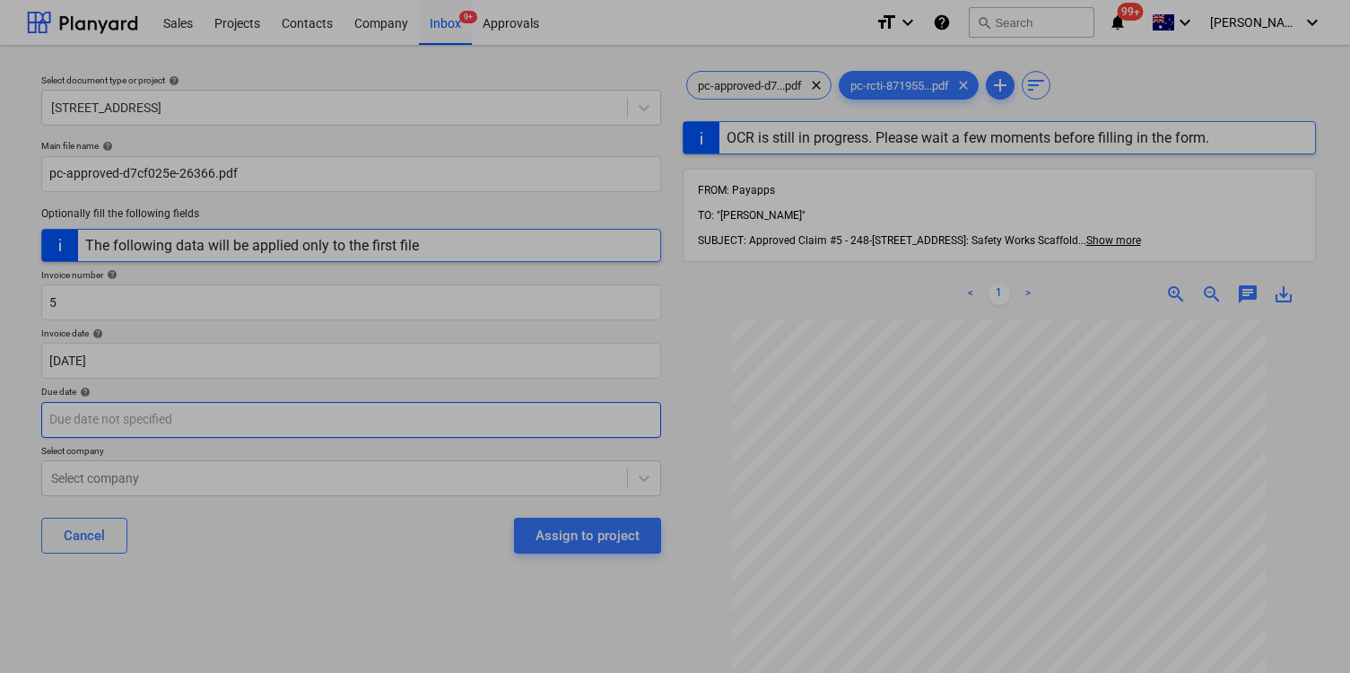
click at [532, 421] on body "Sales Projects Contacts Company Inbox 9+ Approvals format_size keyboard_arrow_d…" at bounding box center [675, 336] width 1350 height 673
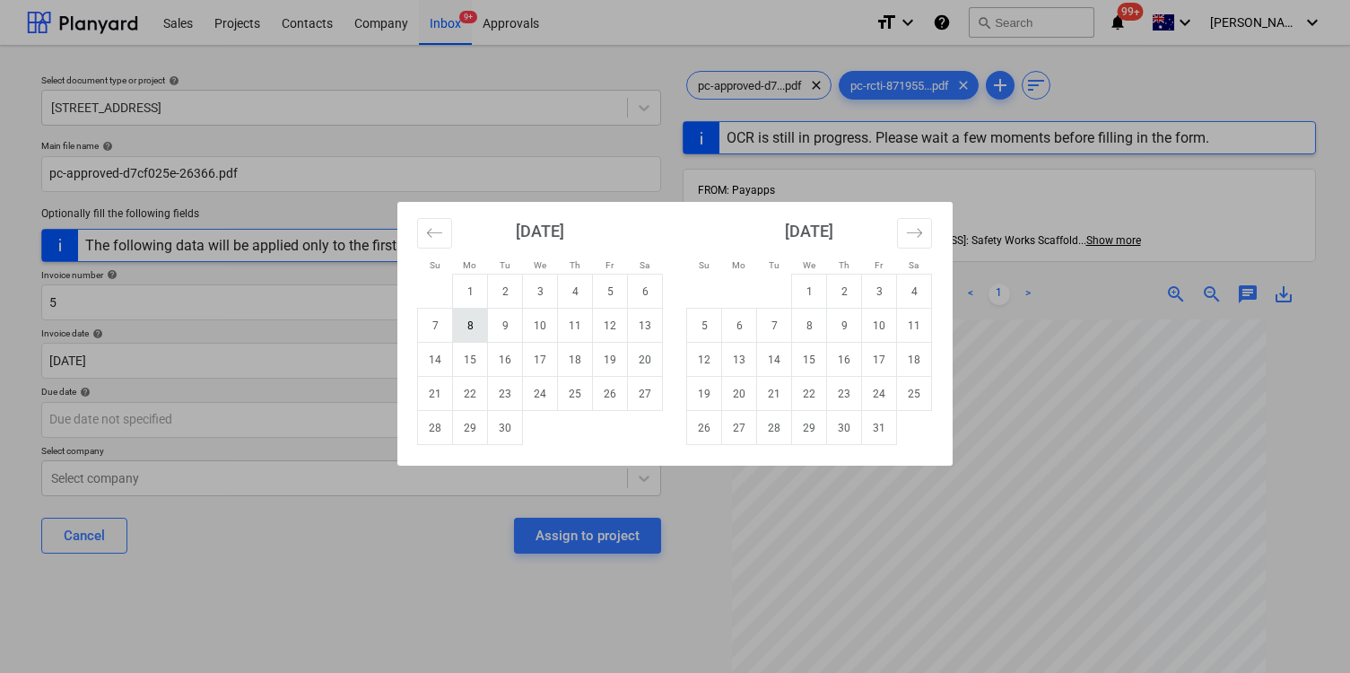
click at [467, 331] on td "8" at bounding box center [470, 326] width 35 height 34
type input "08 Sep 2025"
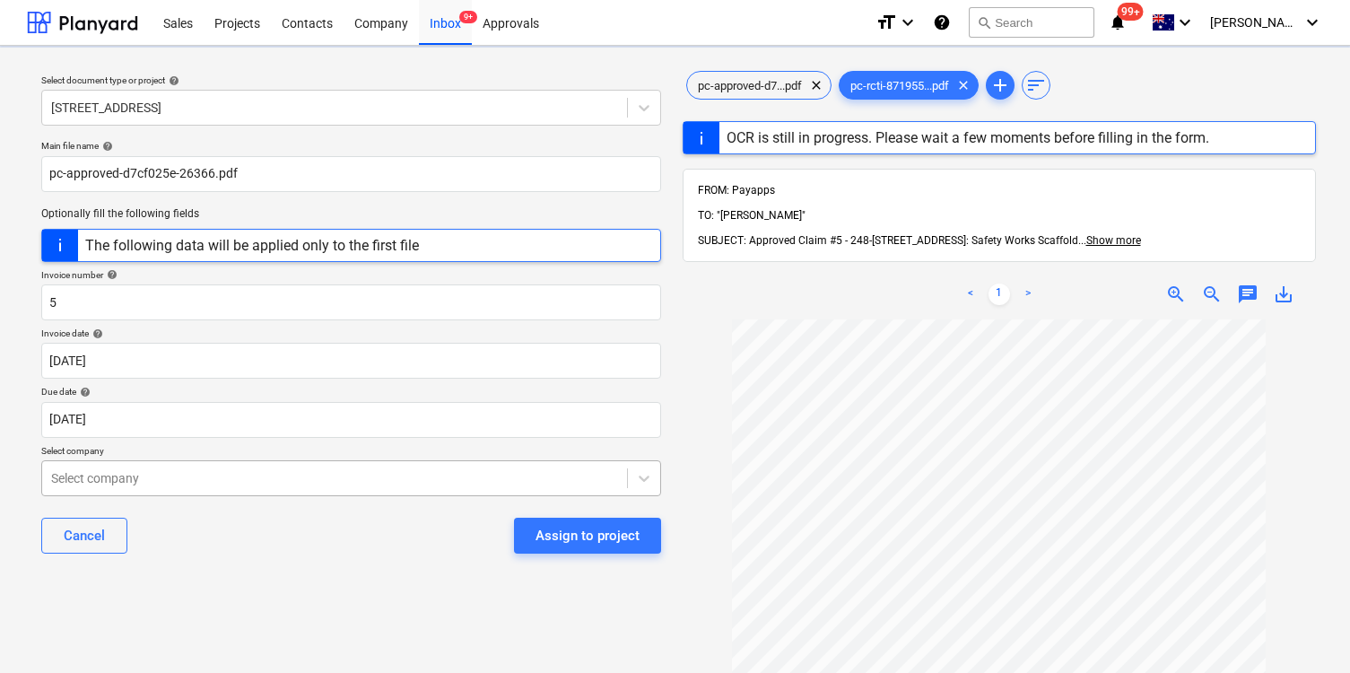
click at [362, 488] on body "Sales Projects Contacts Company Inbox 9+ Approvals format_size keyboard_arrow_d…" at bounding box center [675, 336] width 1350 height 673
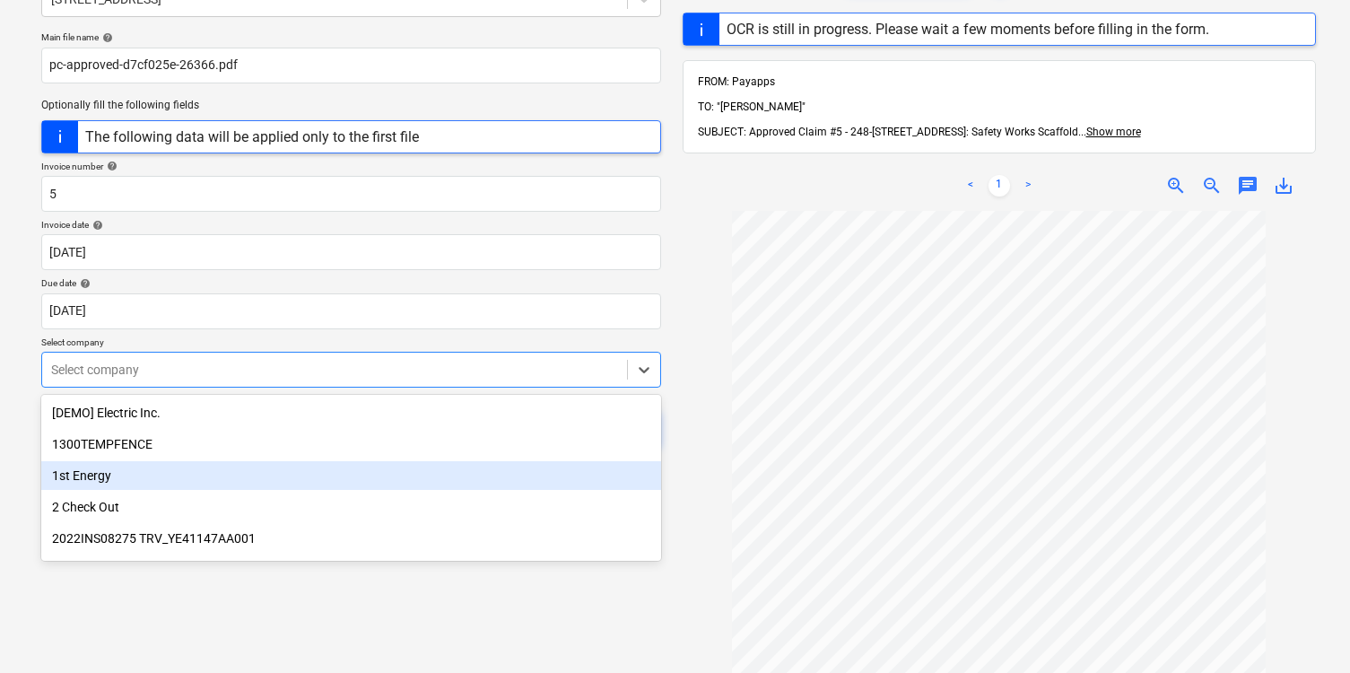
scroll to position [110, 0]
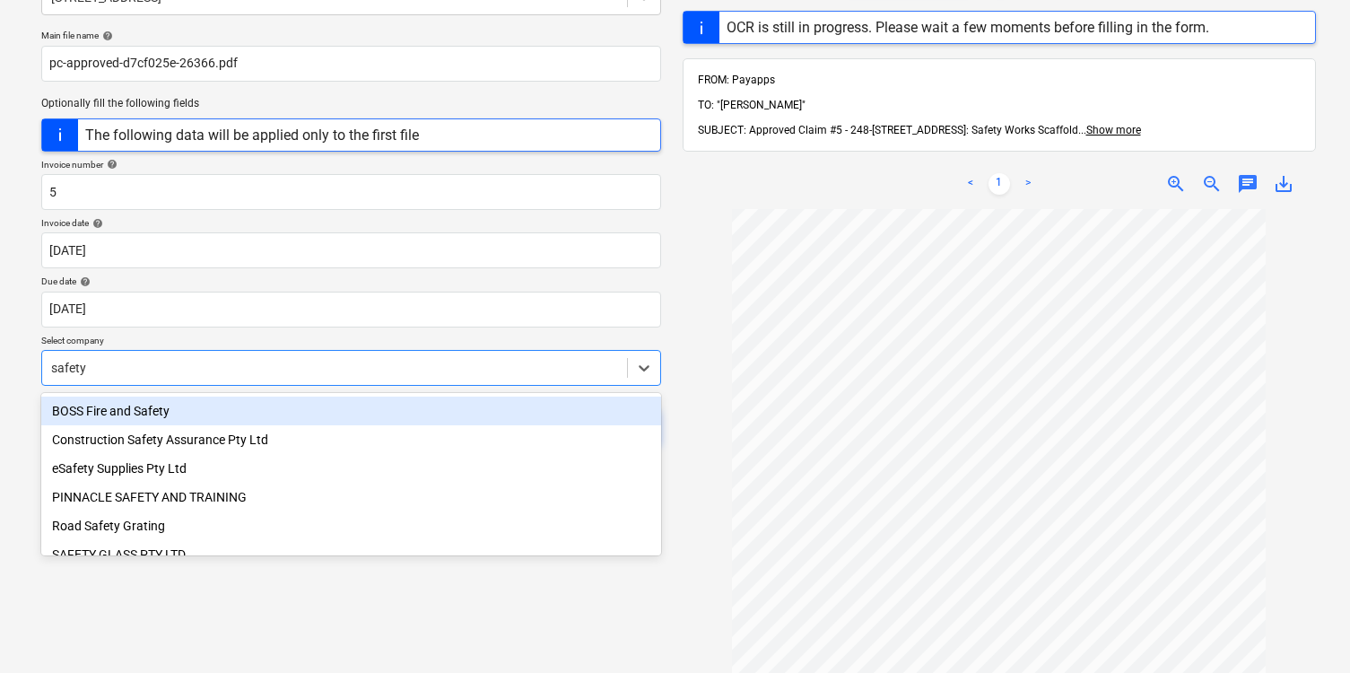
type input "safety w"
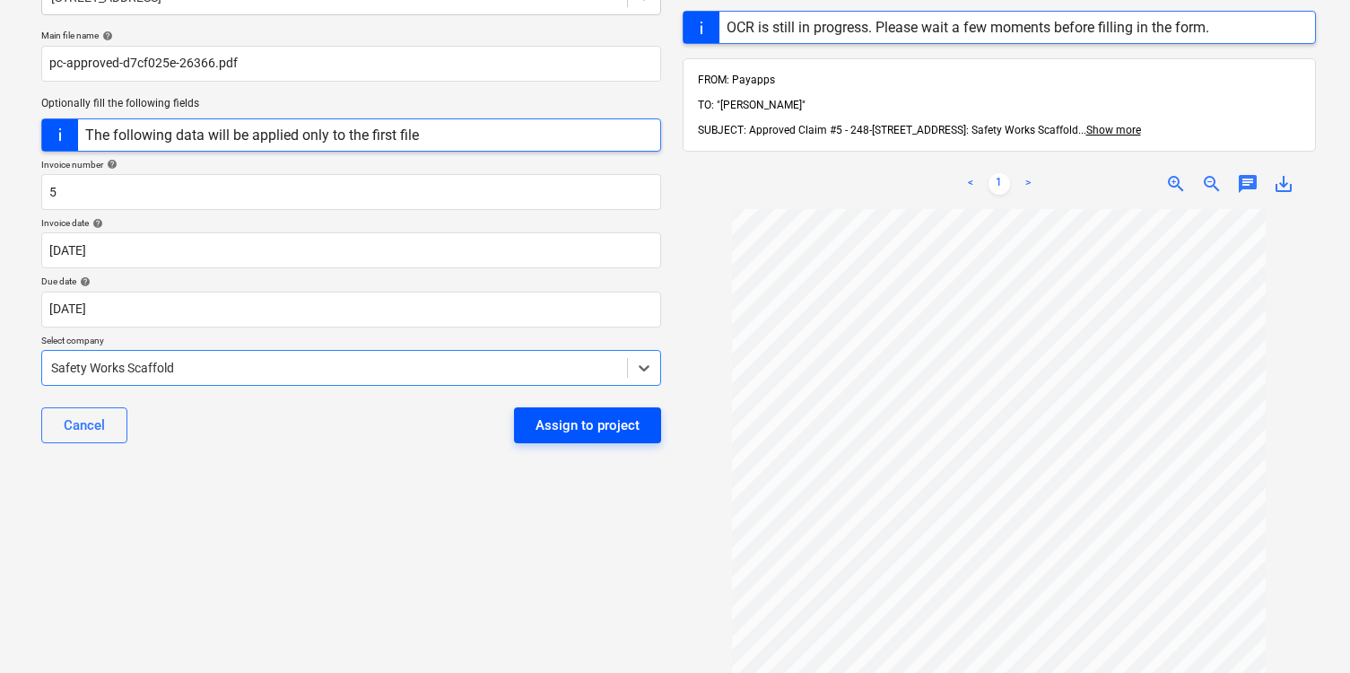
click at [575, 423] on div "Assign to project" at bounding box center [588, 425] width 104 height 23
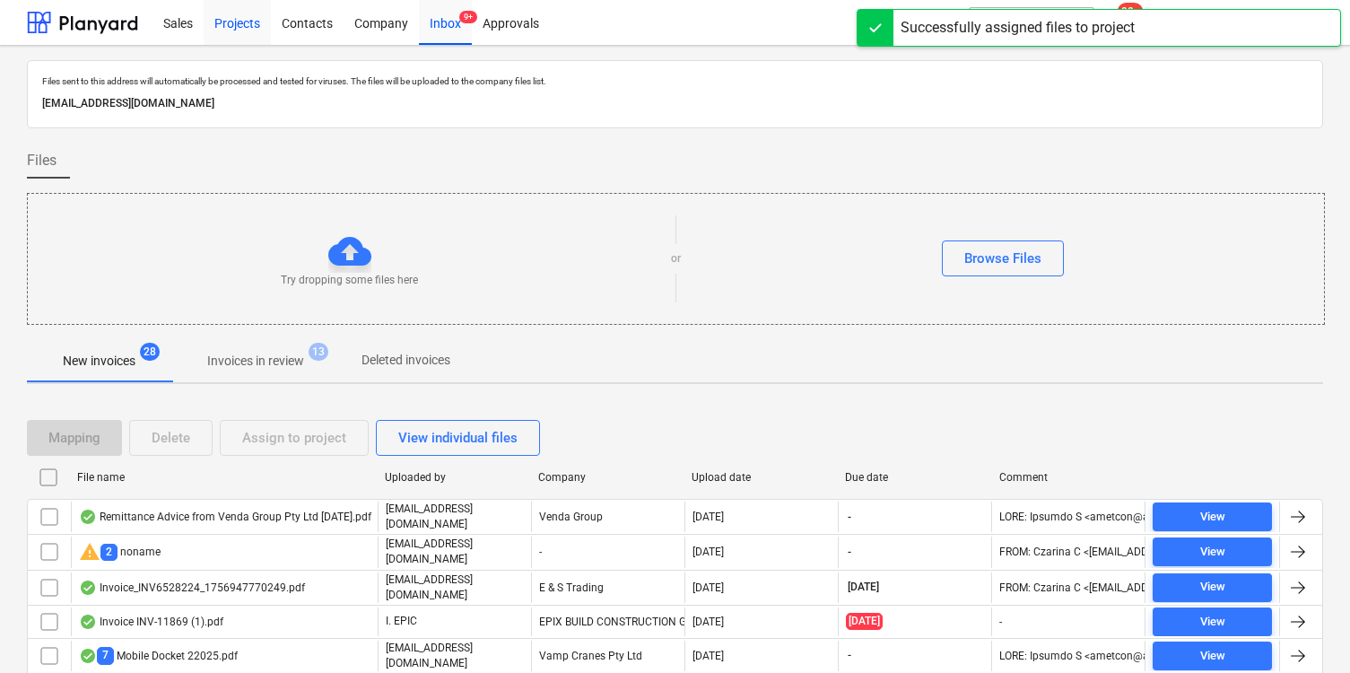
click at [242, 20] on div "Projects" at bounding box center [237, 22] width 67 height 46
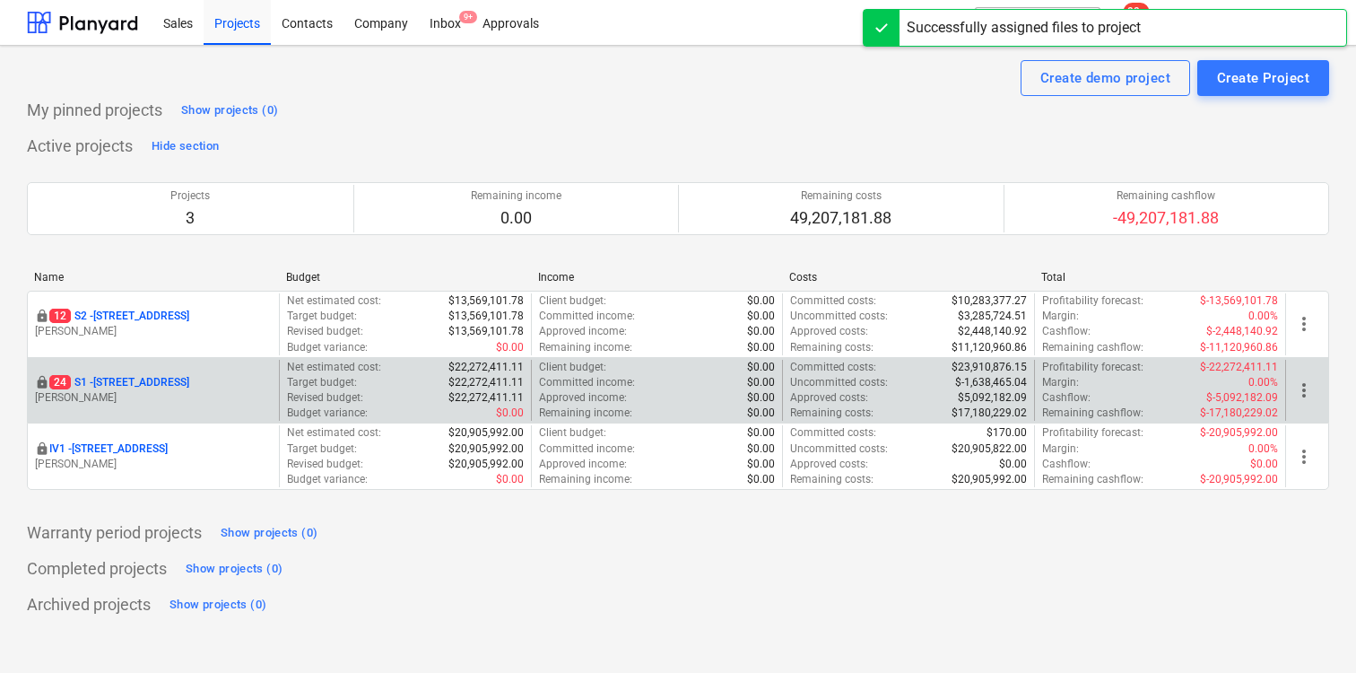
click at [183, 376] on p "24 S1 - 248 Bay Rd, Sandringham" at bounding box center [119, 382] width 140 height 15
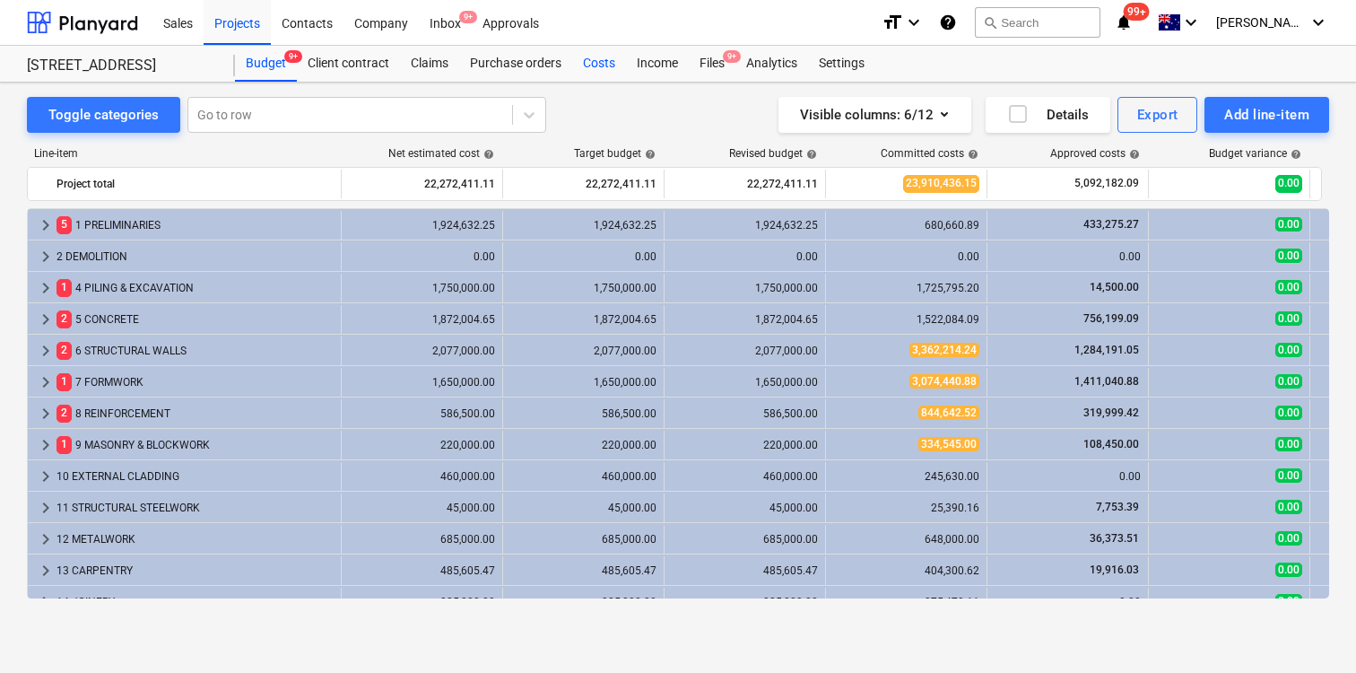
click at [596, 63] on div "Costs" at bounding box center [599, 64] width 54 height 36
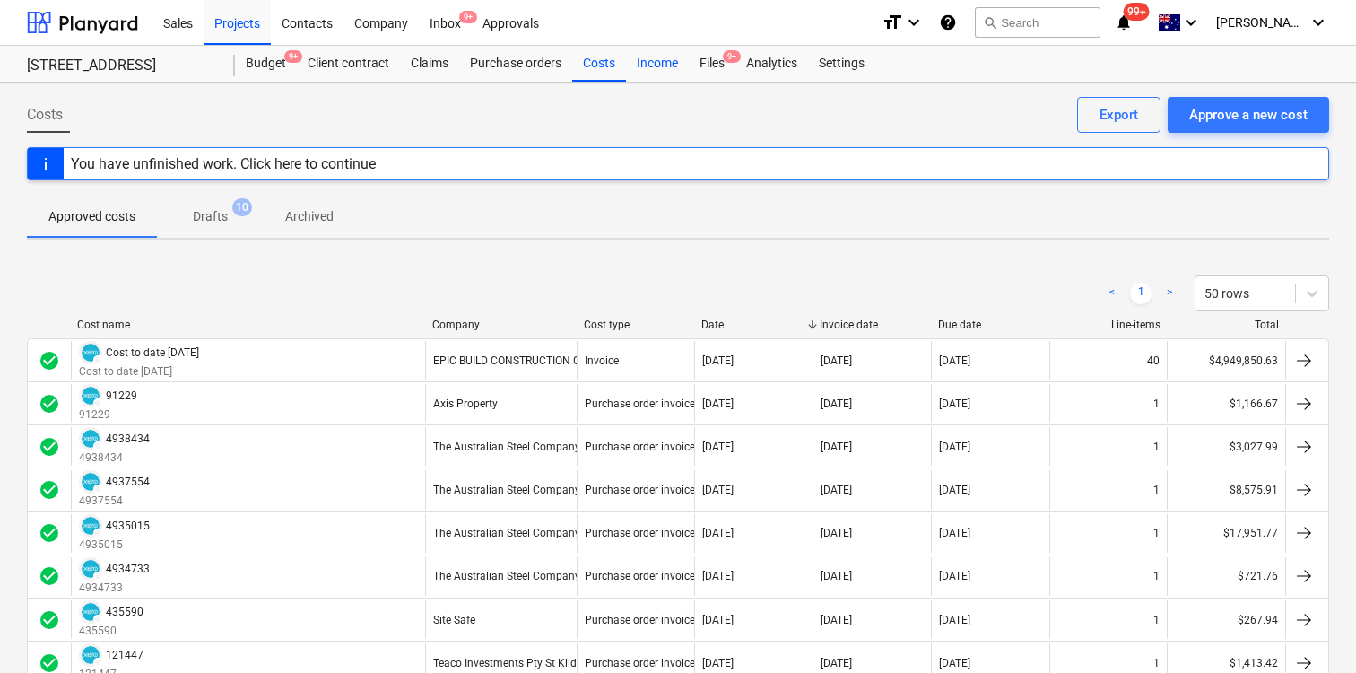
click at [673, 54] on div "Income" at bounding box center [657, 64] width 63 height 36
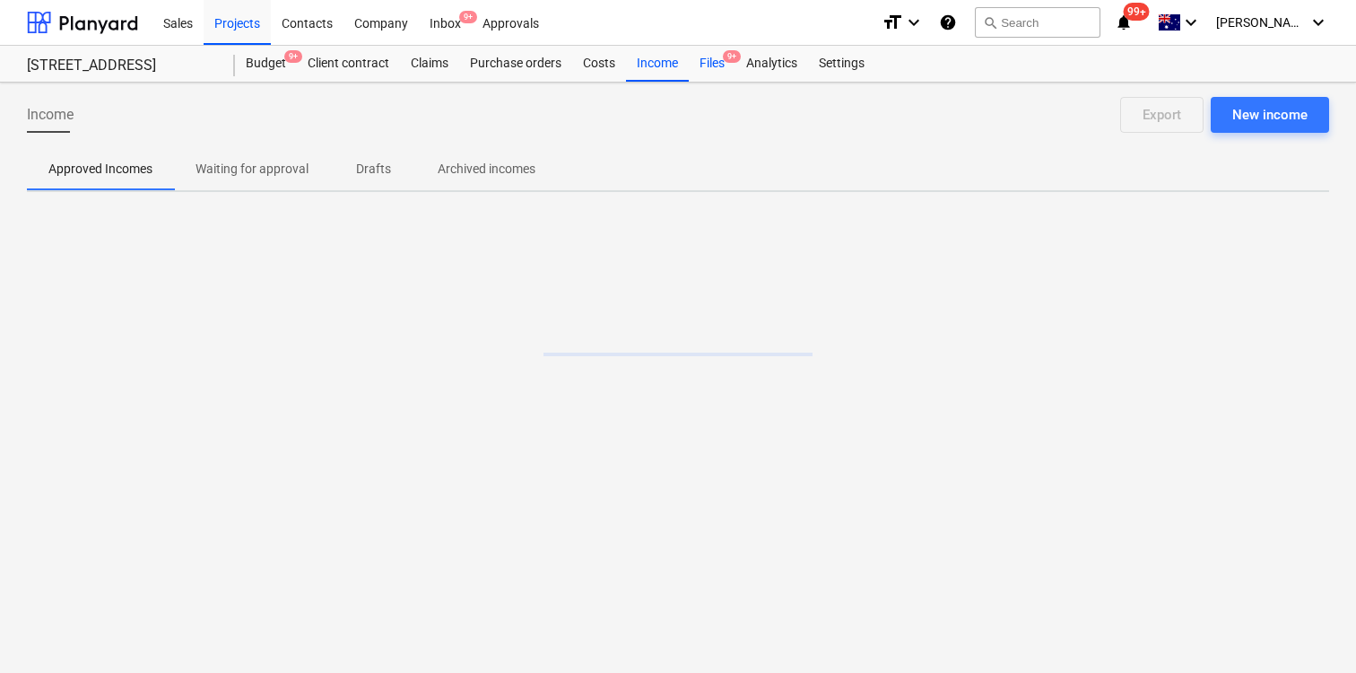
click at [712, 59] on div "Files 9+" at bounding box center [712, 64] width 47 height 36
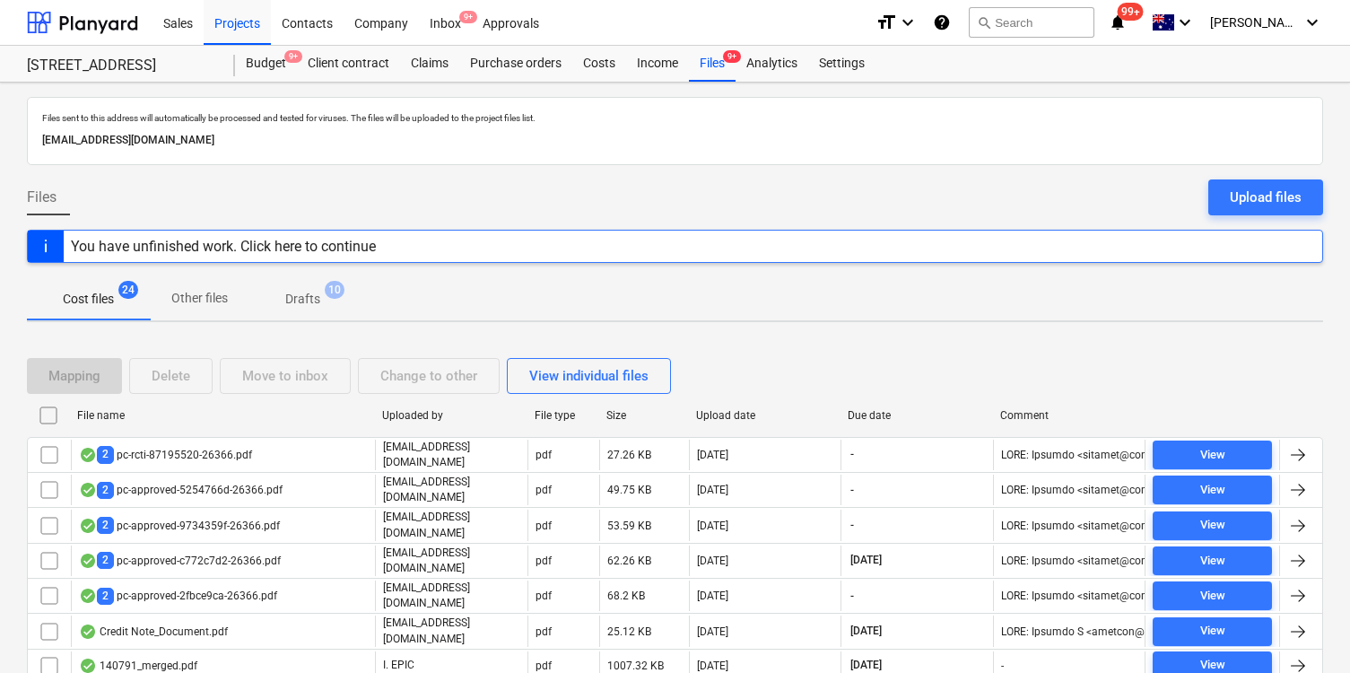
click at [727, 417] on div "Upload date" at bounding box center [765, 415] width 138 height 13
checkbox input "false"
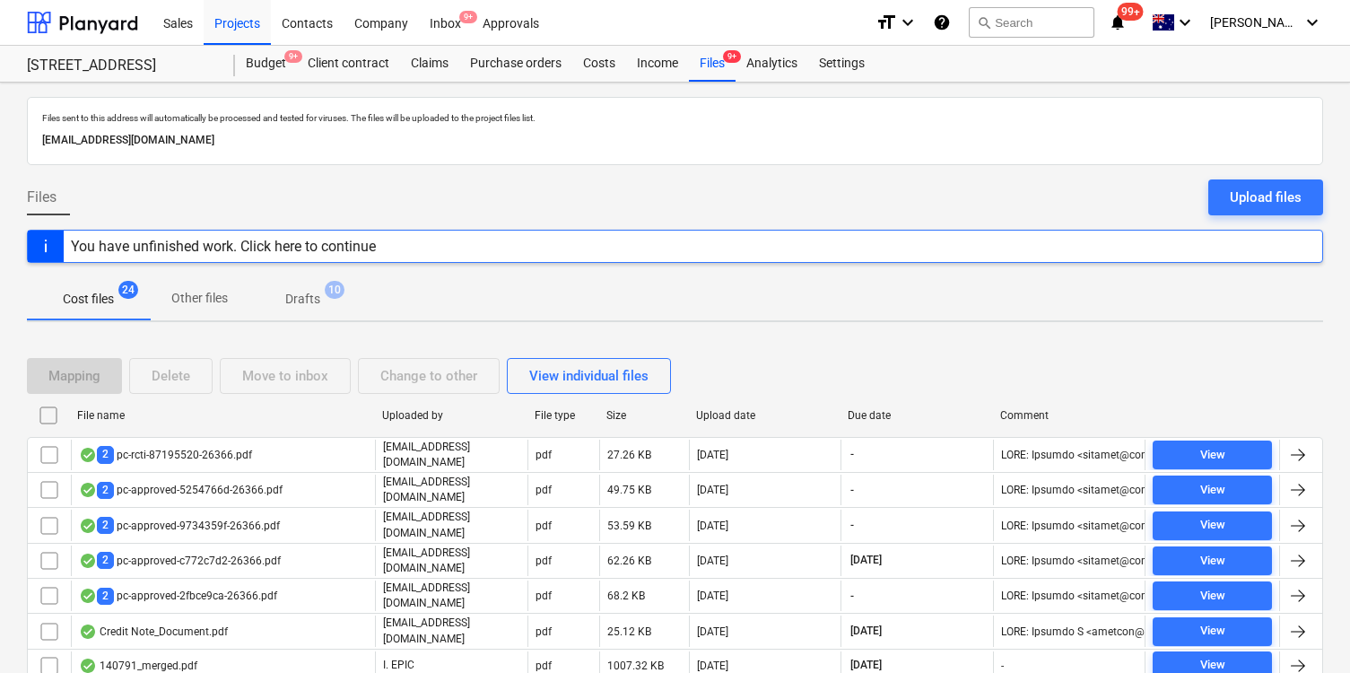
checkbox input "false"
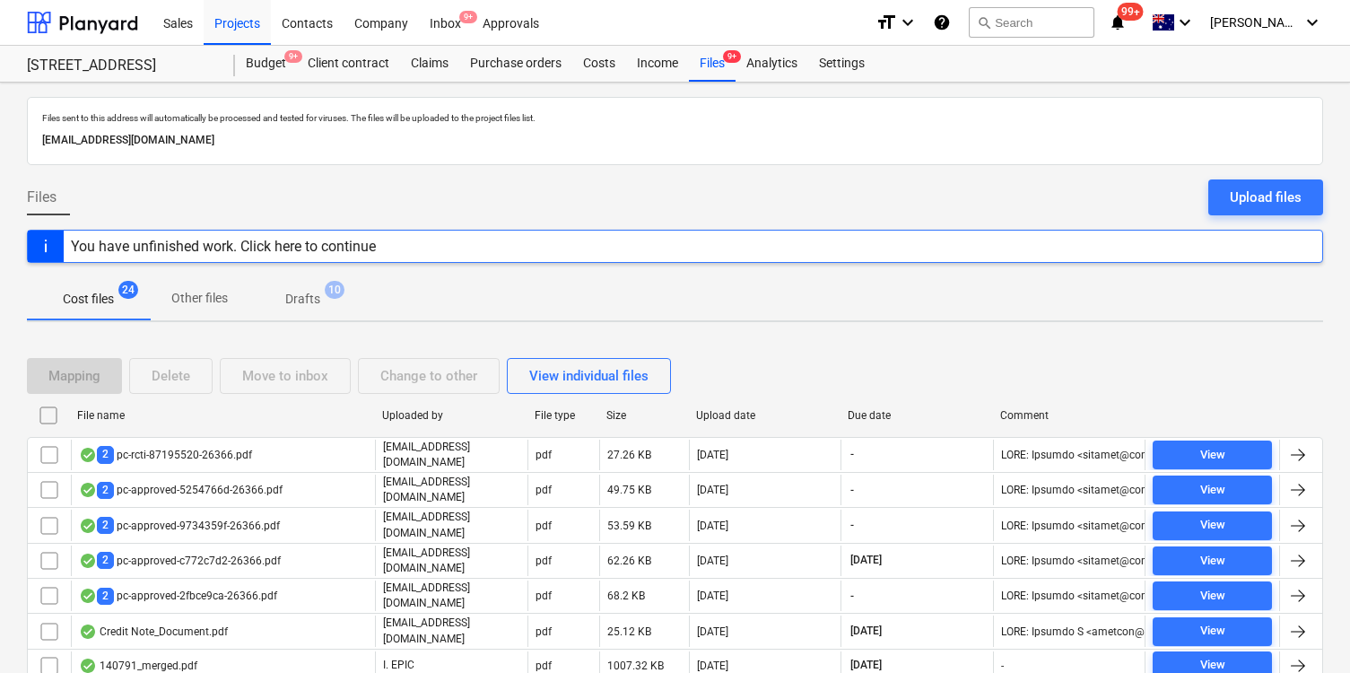
checkbox input "false"
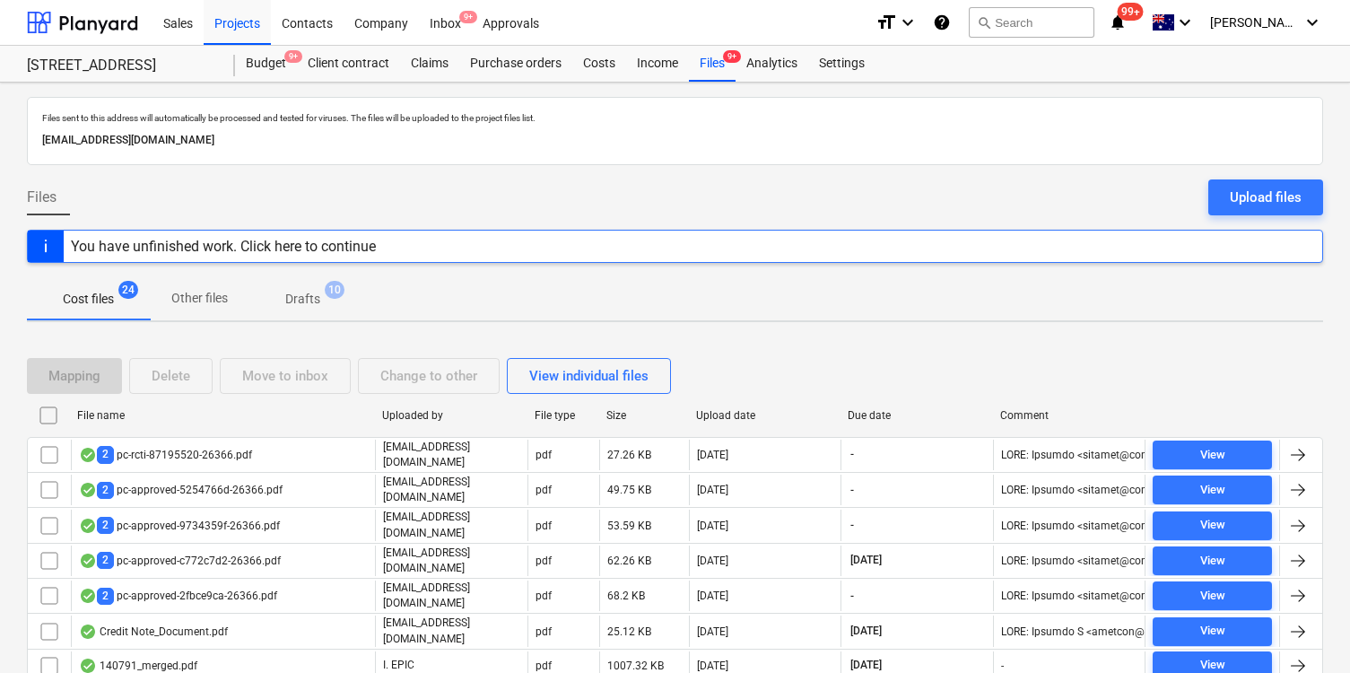
checkbox input "false"
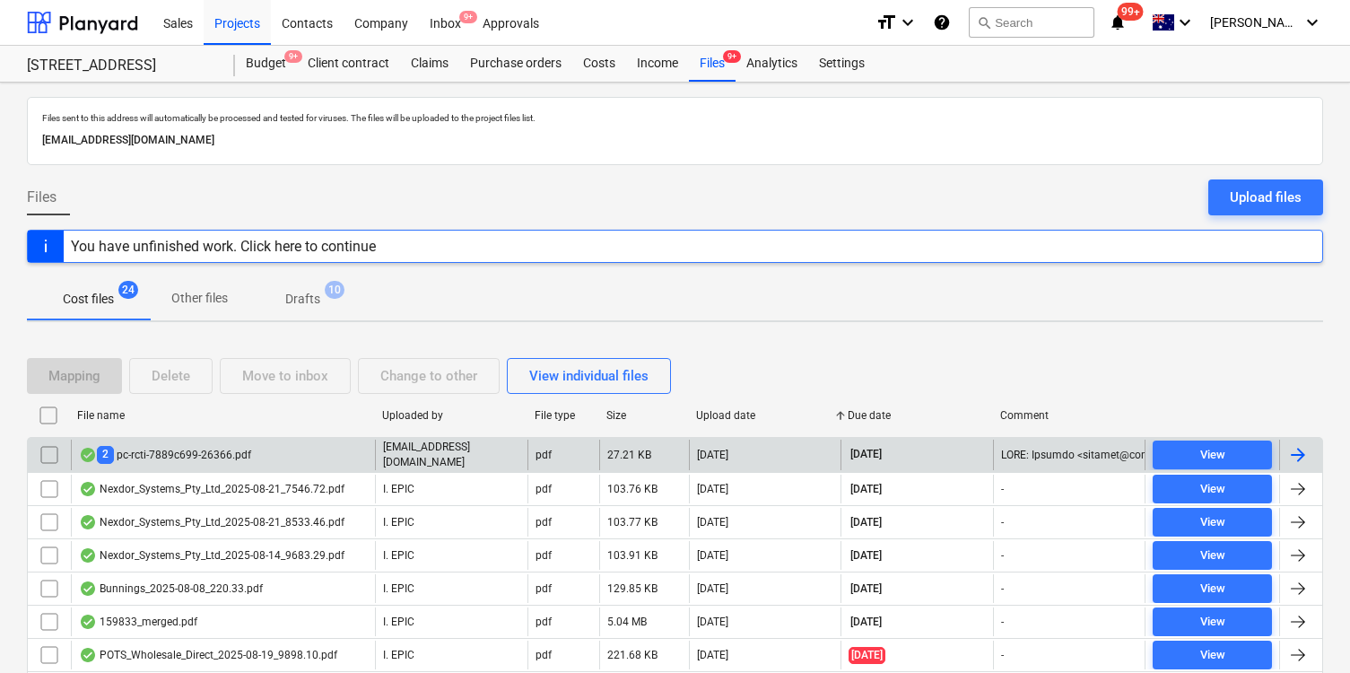
click at [276, 460] on div "2 pc-rcti-7889c699-26366.pdf" at bounding box center [223, 455] width 304 height 31
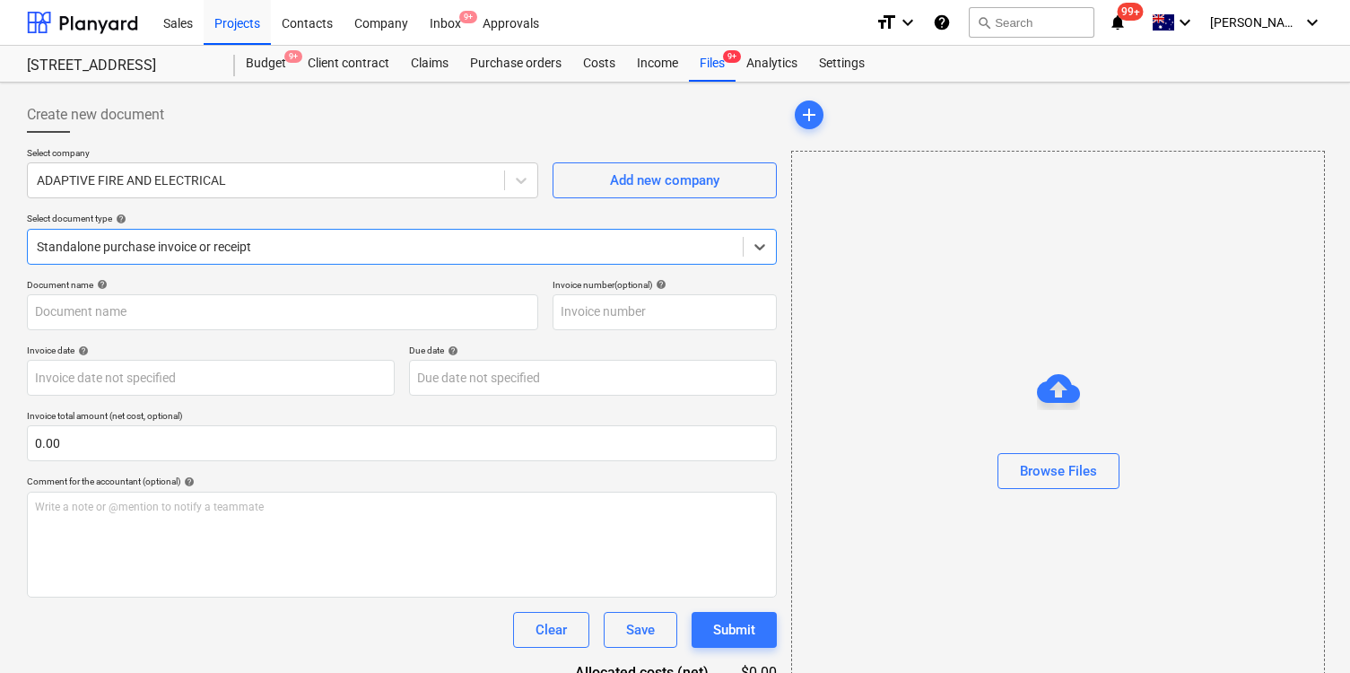
type input "S1 Adaptive Fire"
type input "01 Sep 2025"
type input "30 Sep 2025"
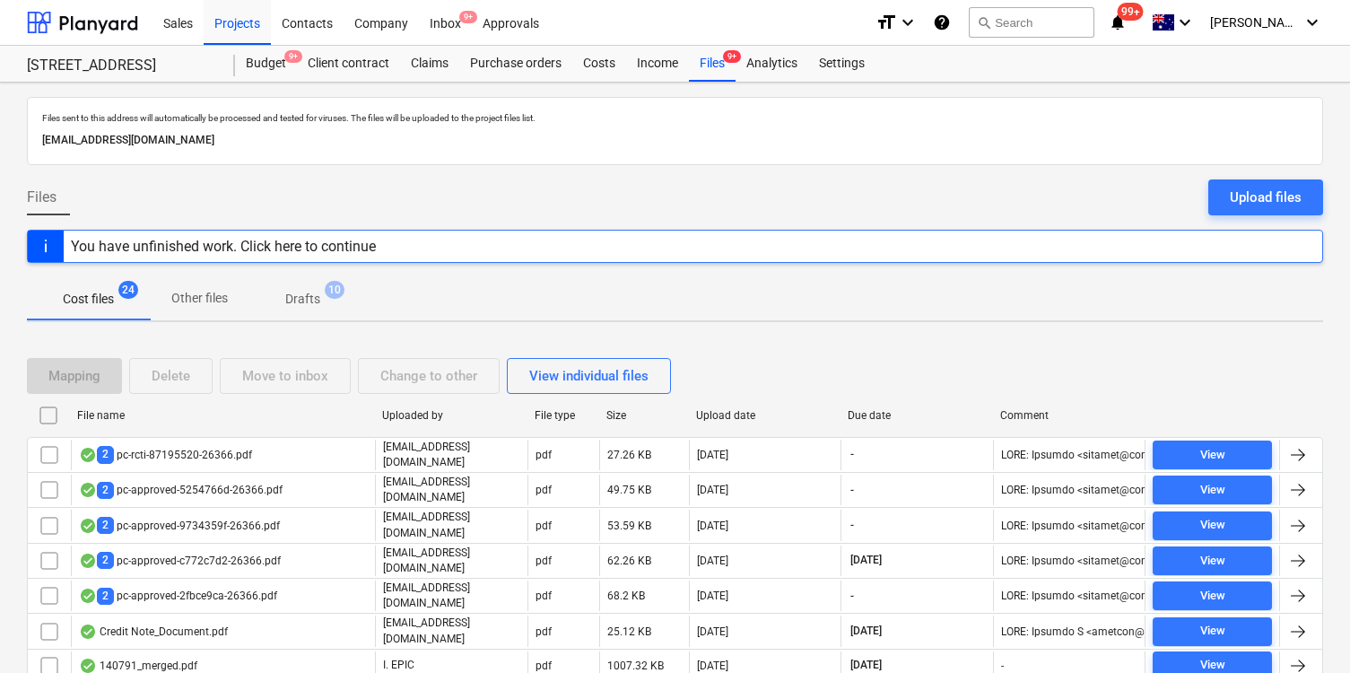
click at [747, 410] on div "Upload date" at bounding box center [765, 415] width 138 height 13
checkbox input "false"
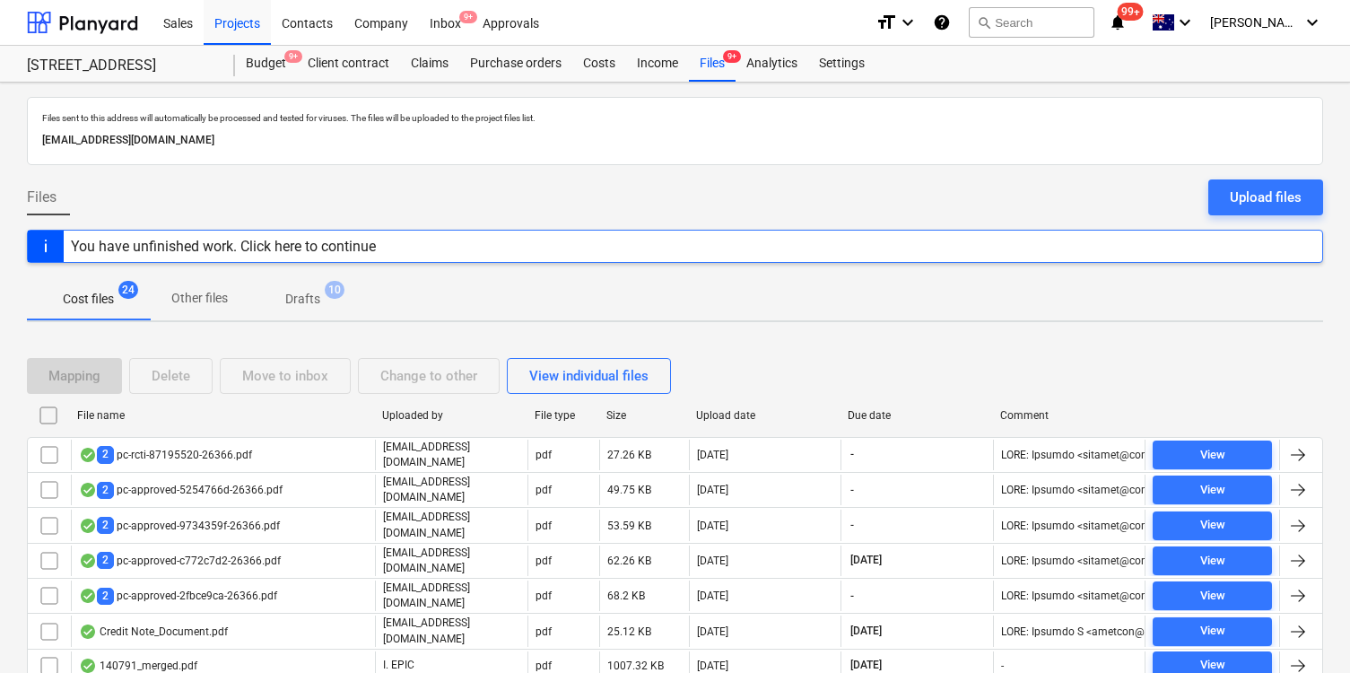
checkbox input "false"
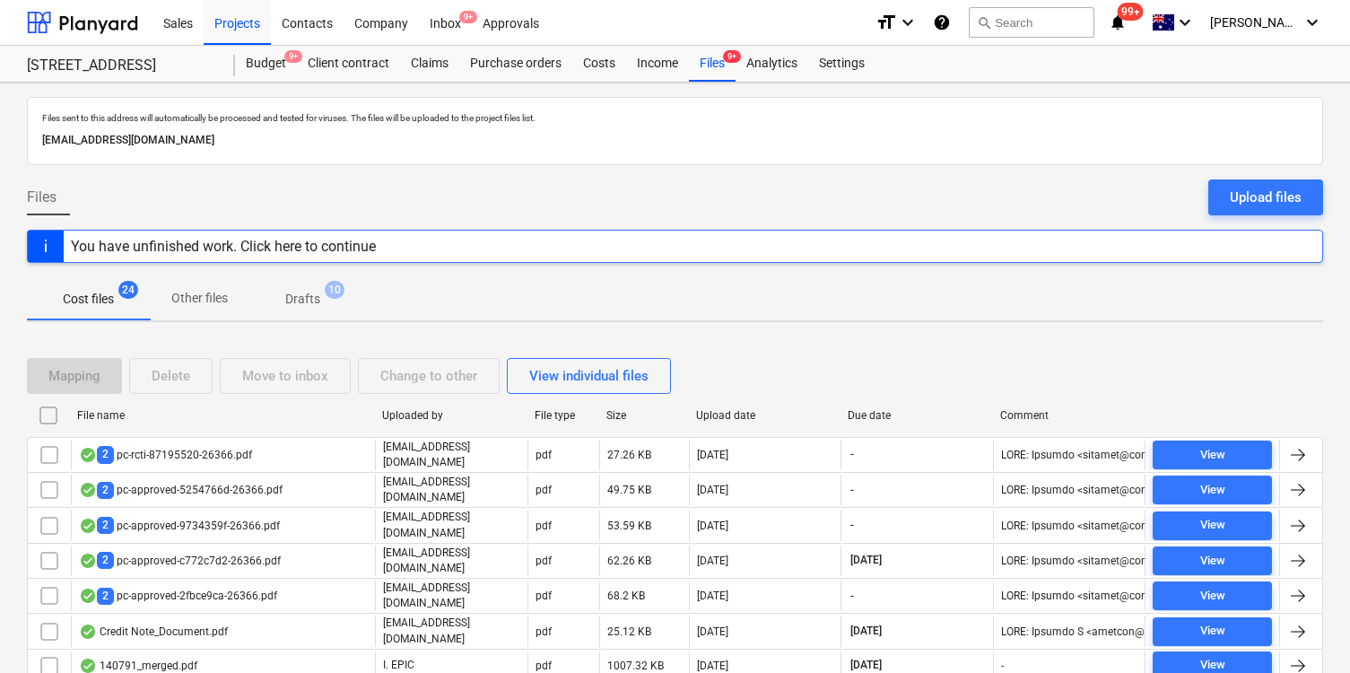
checkbox input "false"
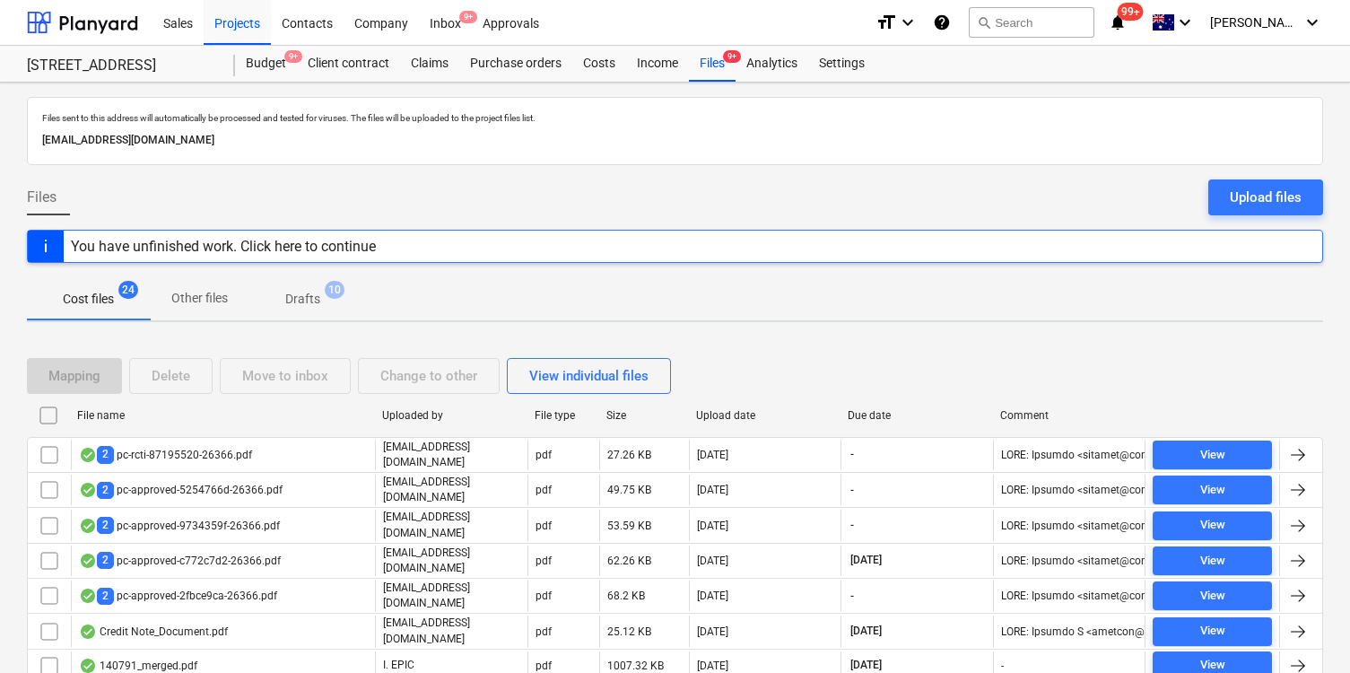
checkbox input "false"
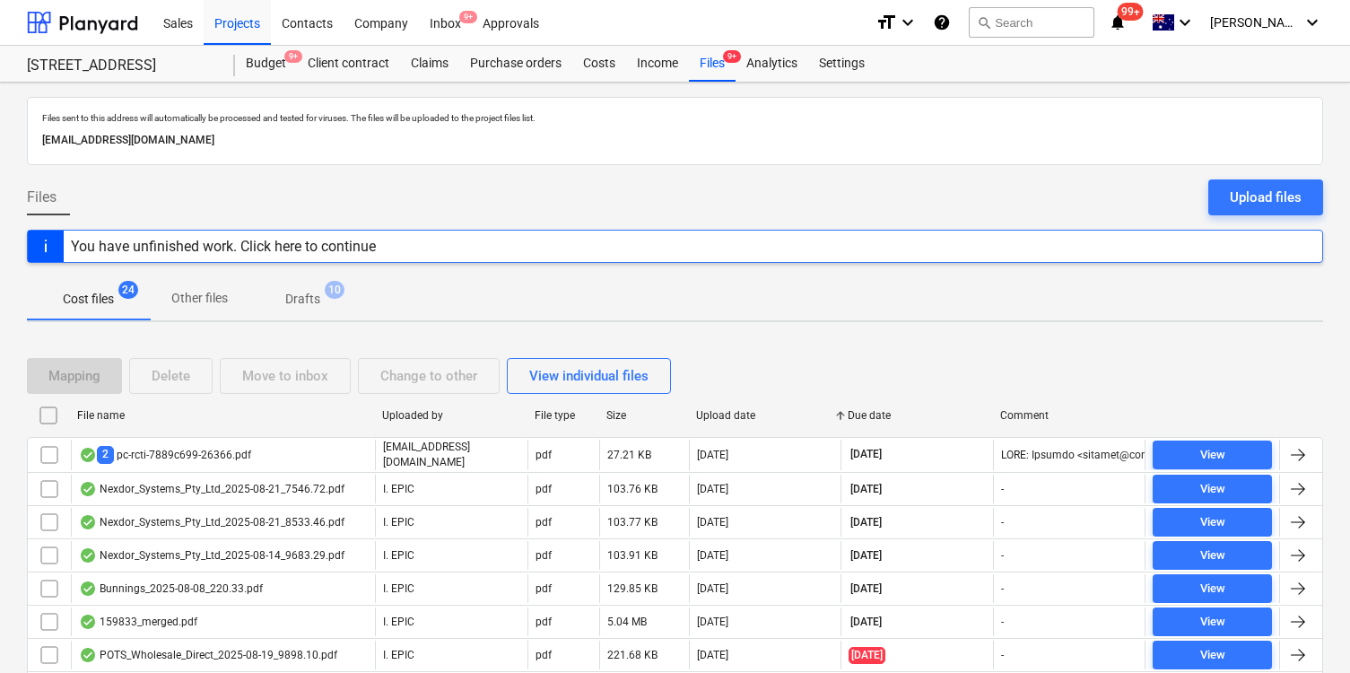
click at [747, 410] on div "Upload date" at bounding box center [765, 415] width 138 height 13
checkbox input "false"
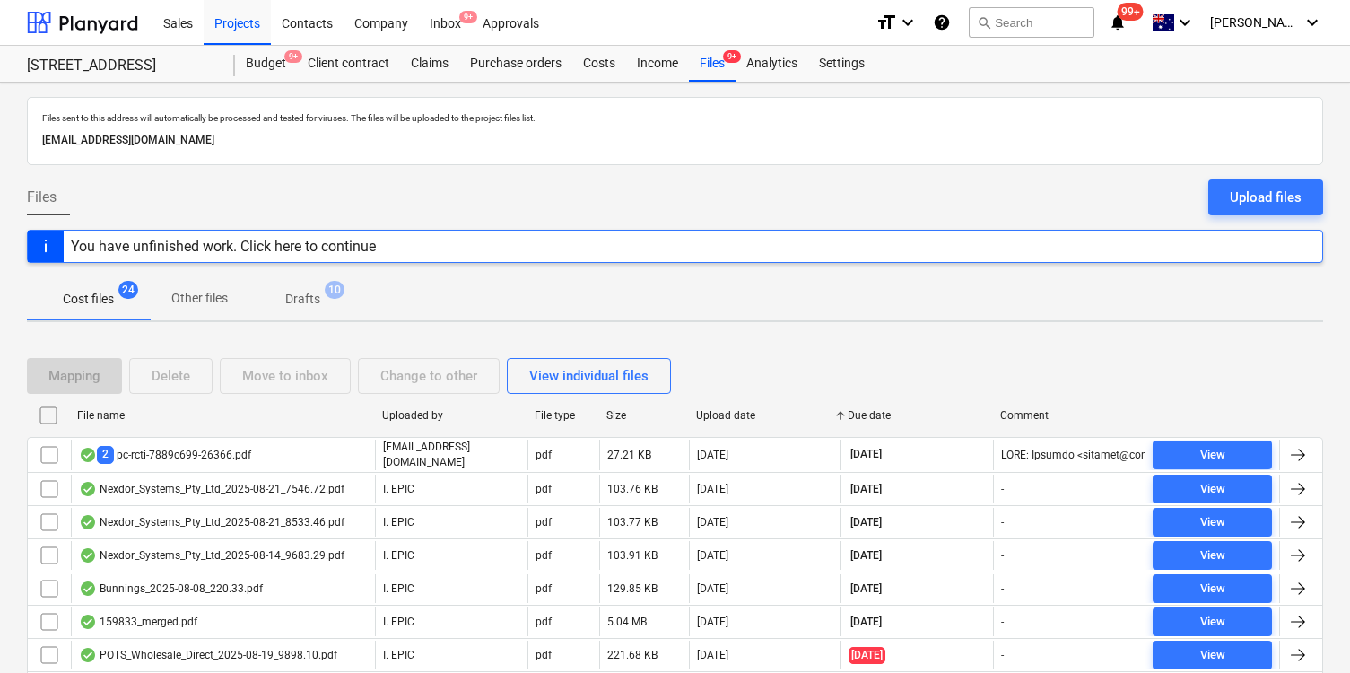
checkbox input "false"
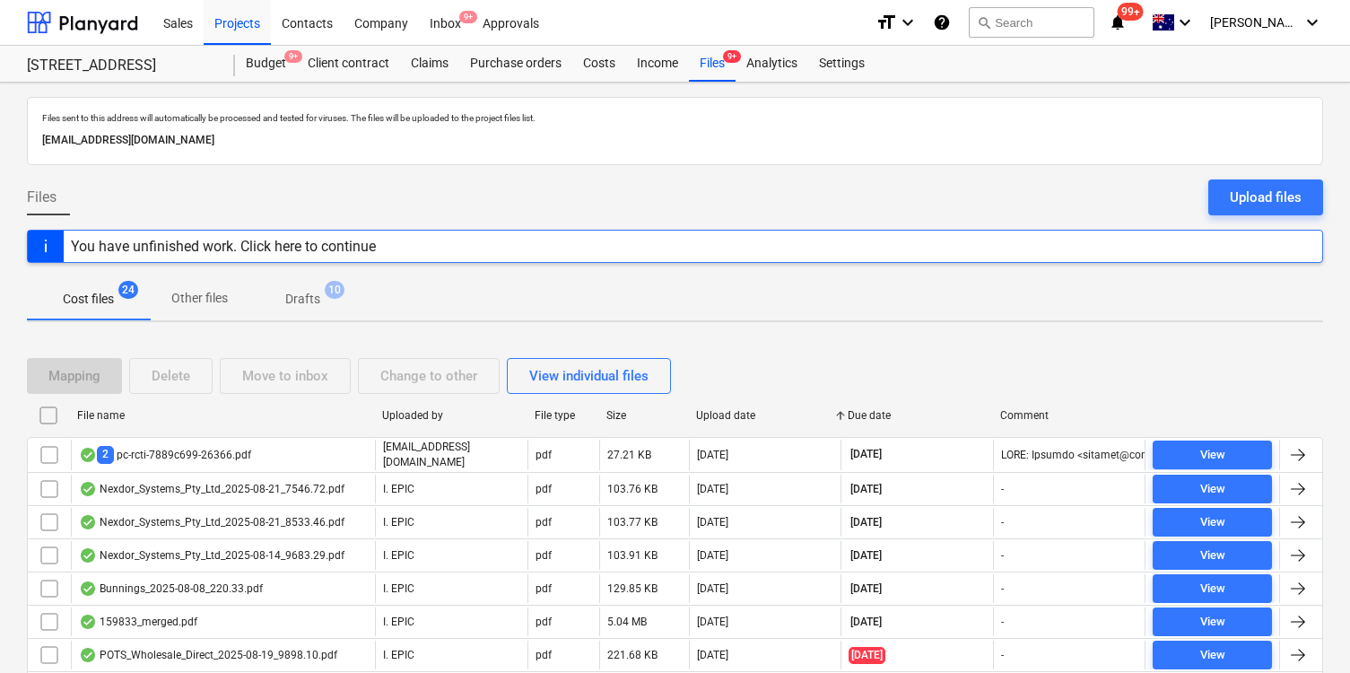
checkbox input "false"
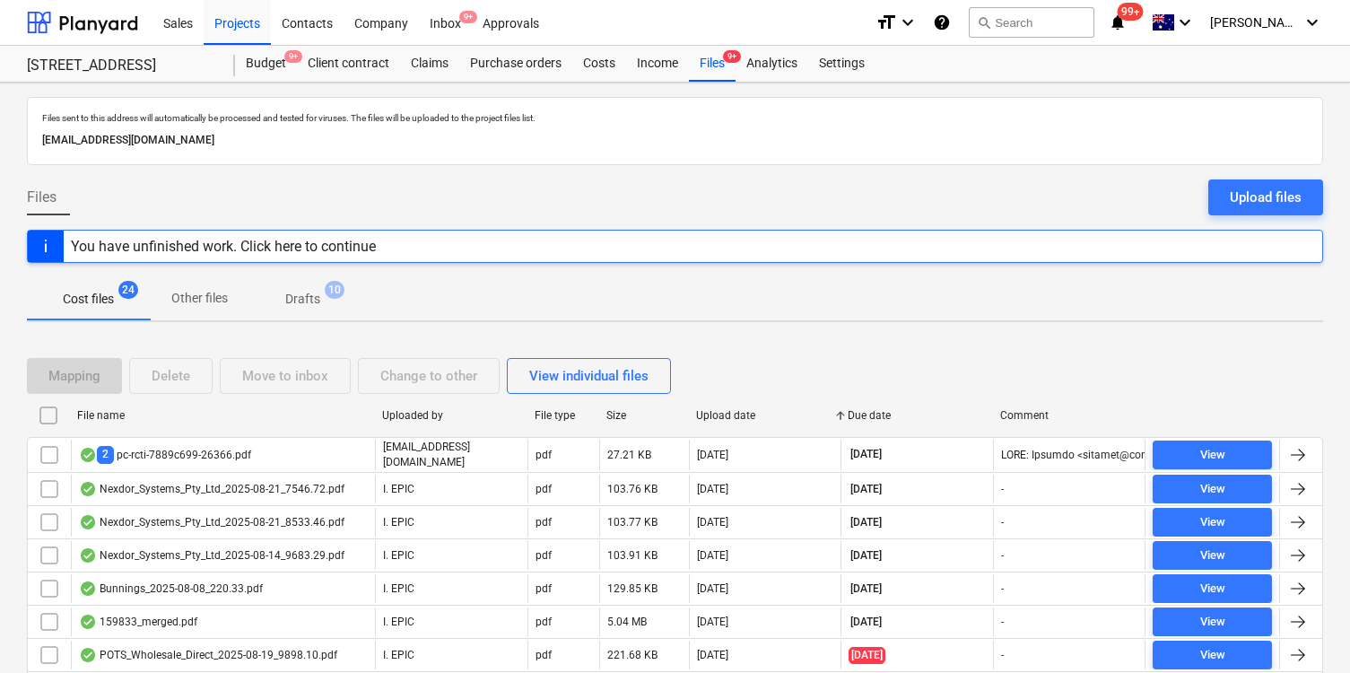
checkbox input "false"
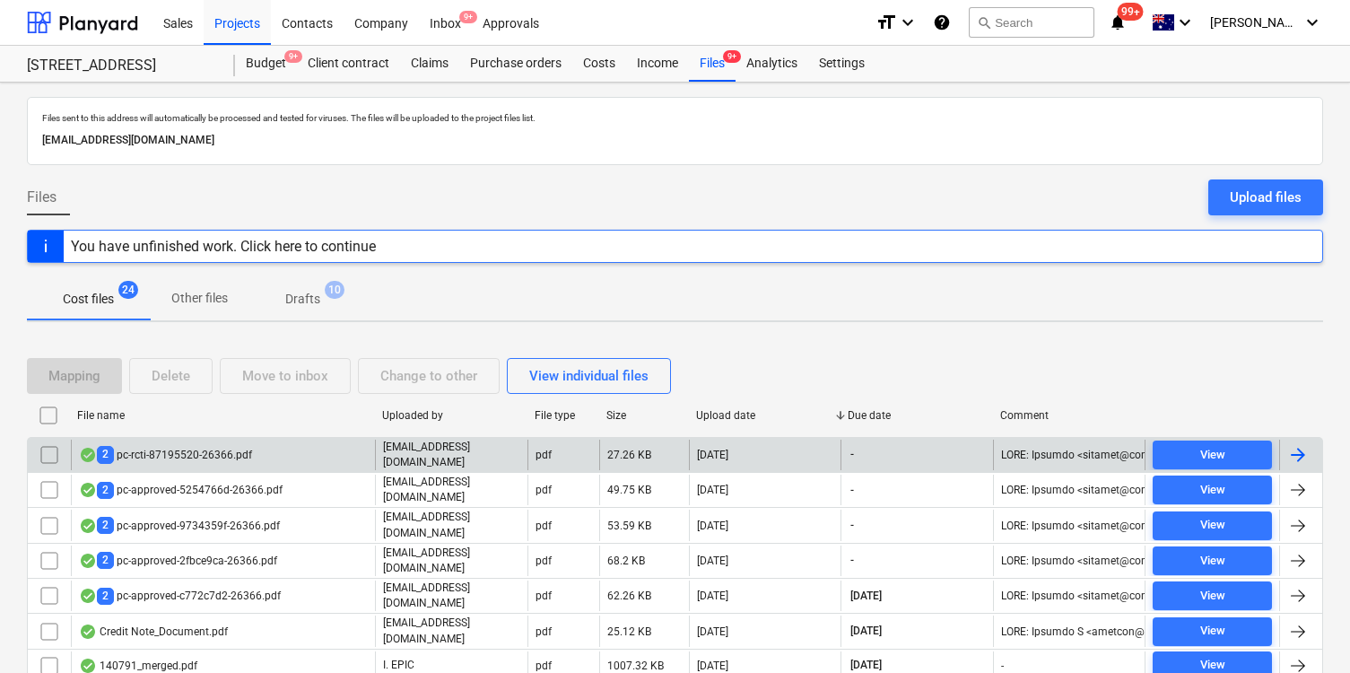
click at [251, 456] on div "2 pc-rcti-87195520-26366.pdf" at bounding box center [223, 455] width 304 height 31
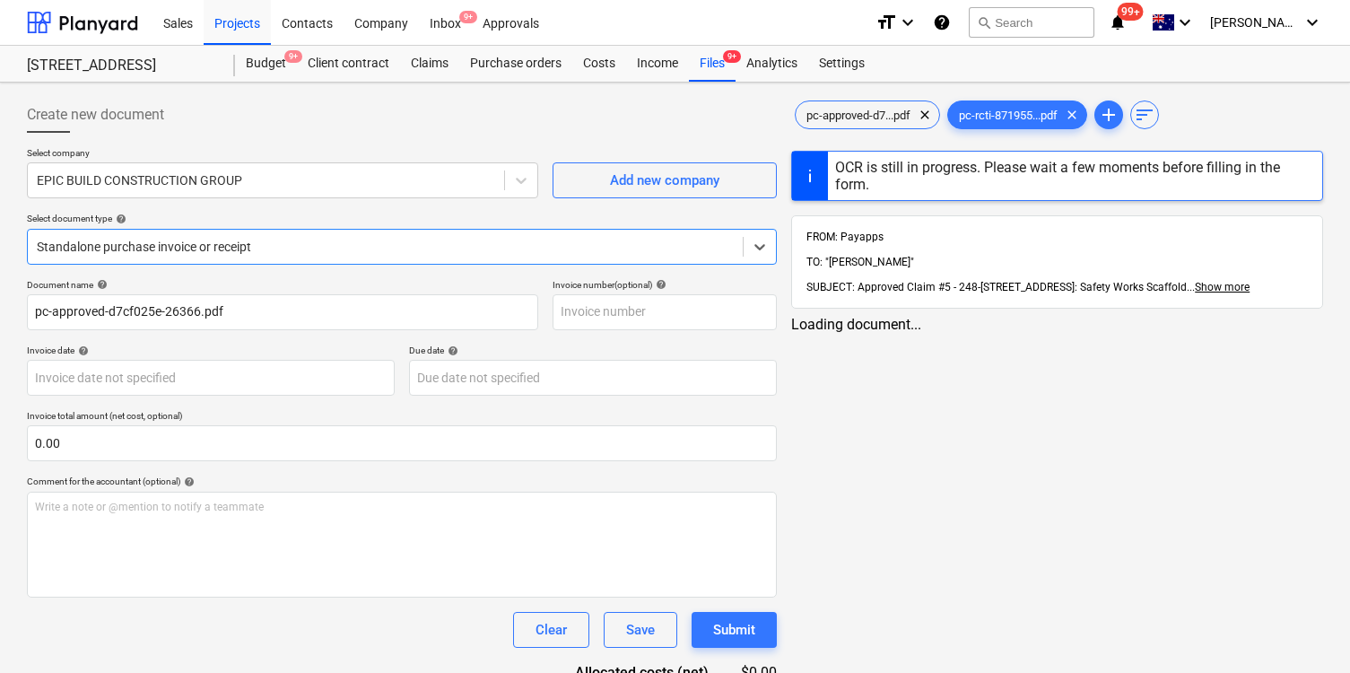
type input "5"
type input "05 Sep 2025"
type input "08 Sep 2025"
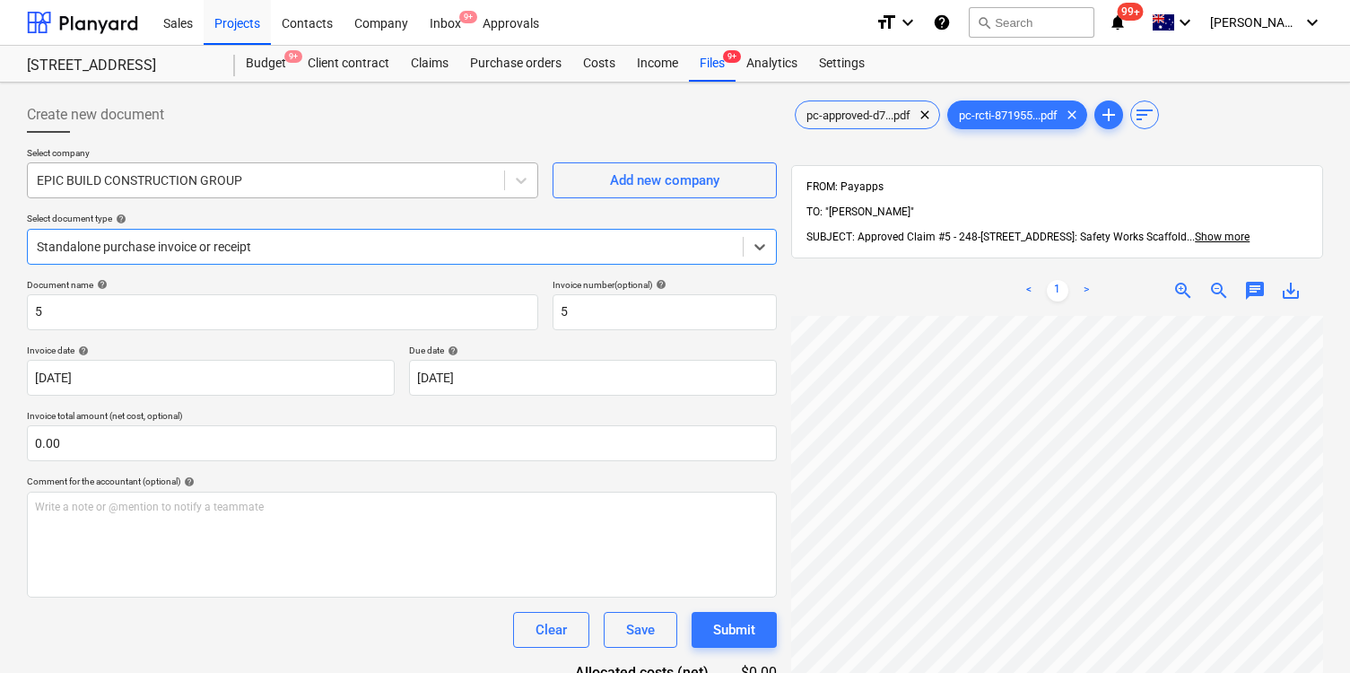
click at [319, 187] on div at bounding box center [266, 180] width 458 height 18
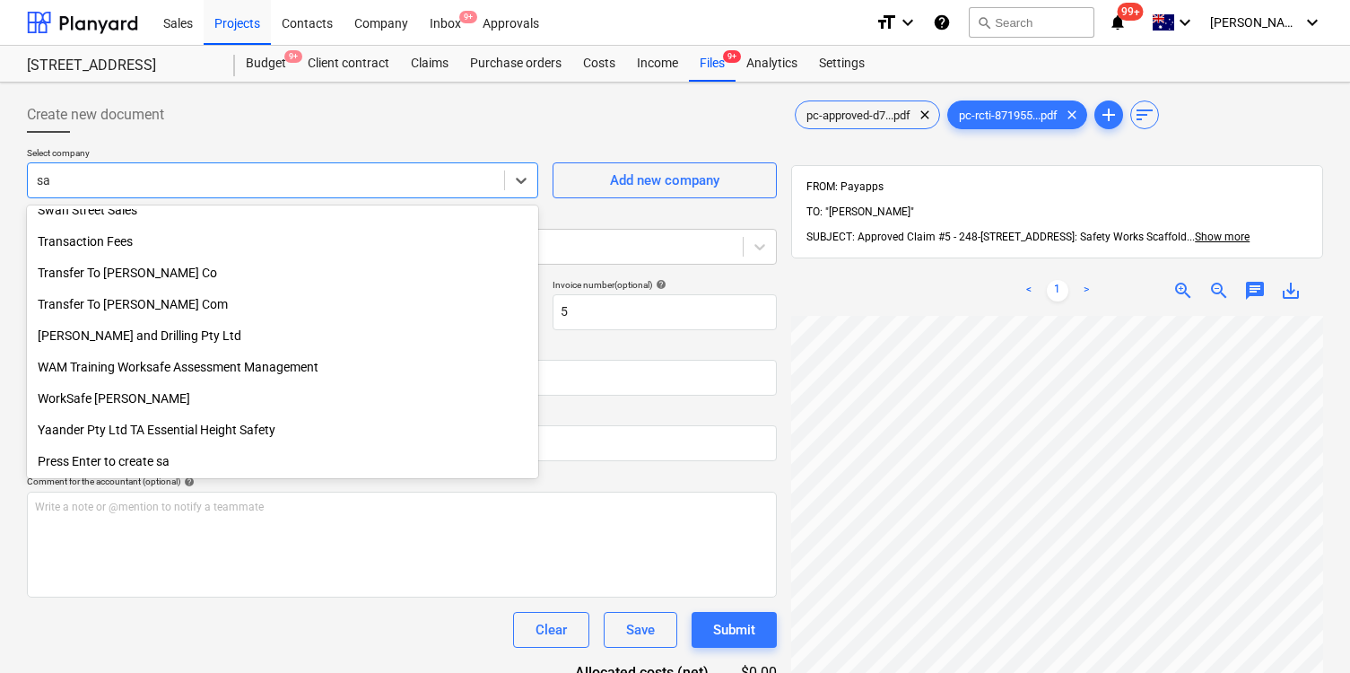
scroll to position [1364, 0]
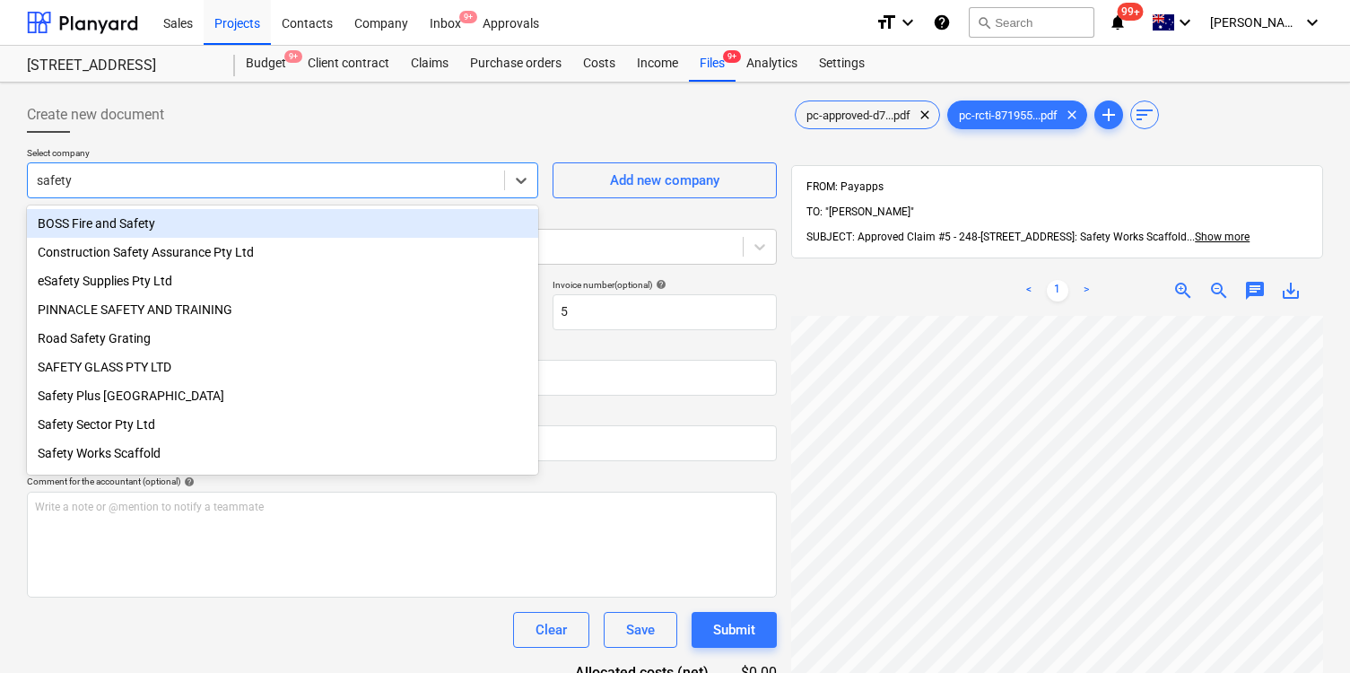
type input "safety w"
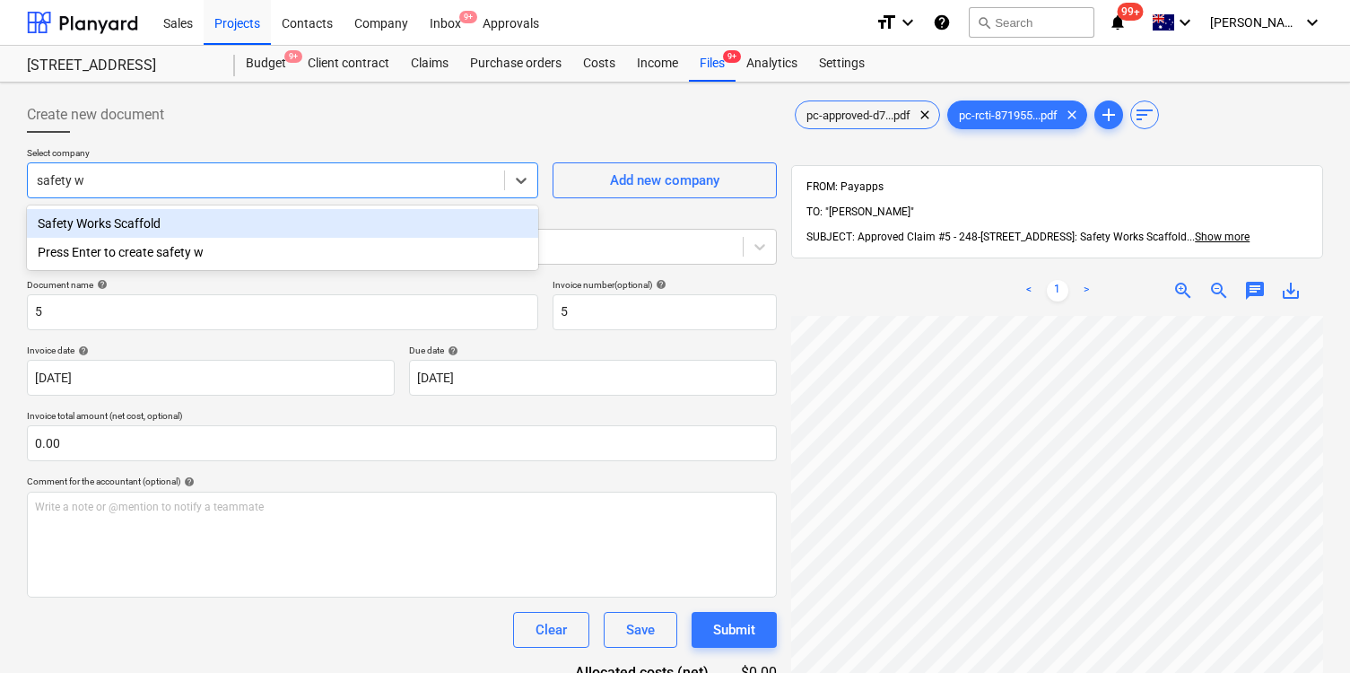
click at [295, 211] on div "Safety Works Scaffold" at bounding box center [282, 223] width 511 height 29
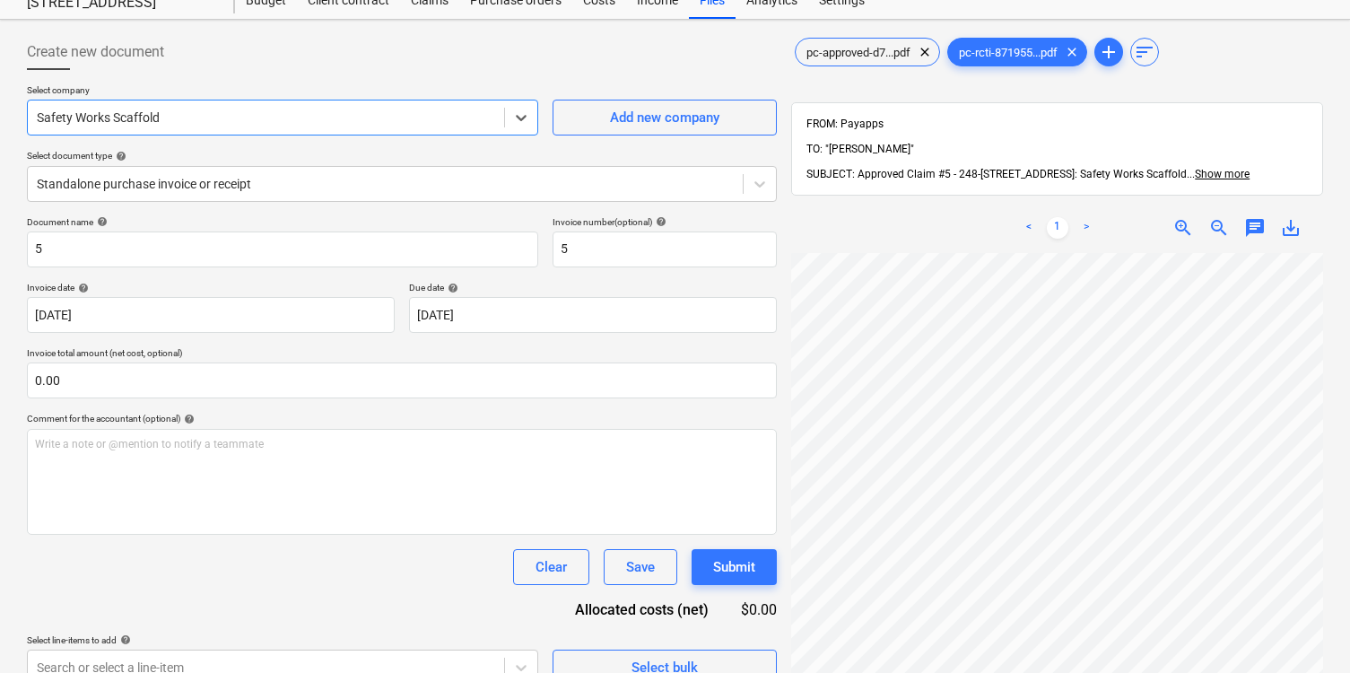
scroll to position [65, 0]
click at [324, 177] on div at bounding box center [385, 182] width 697 height 18
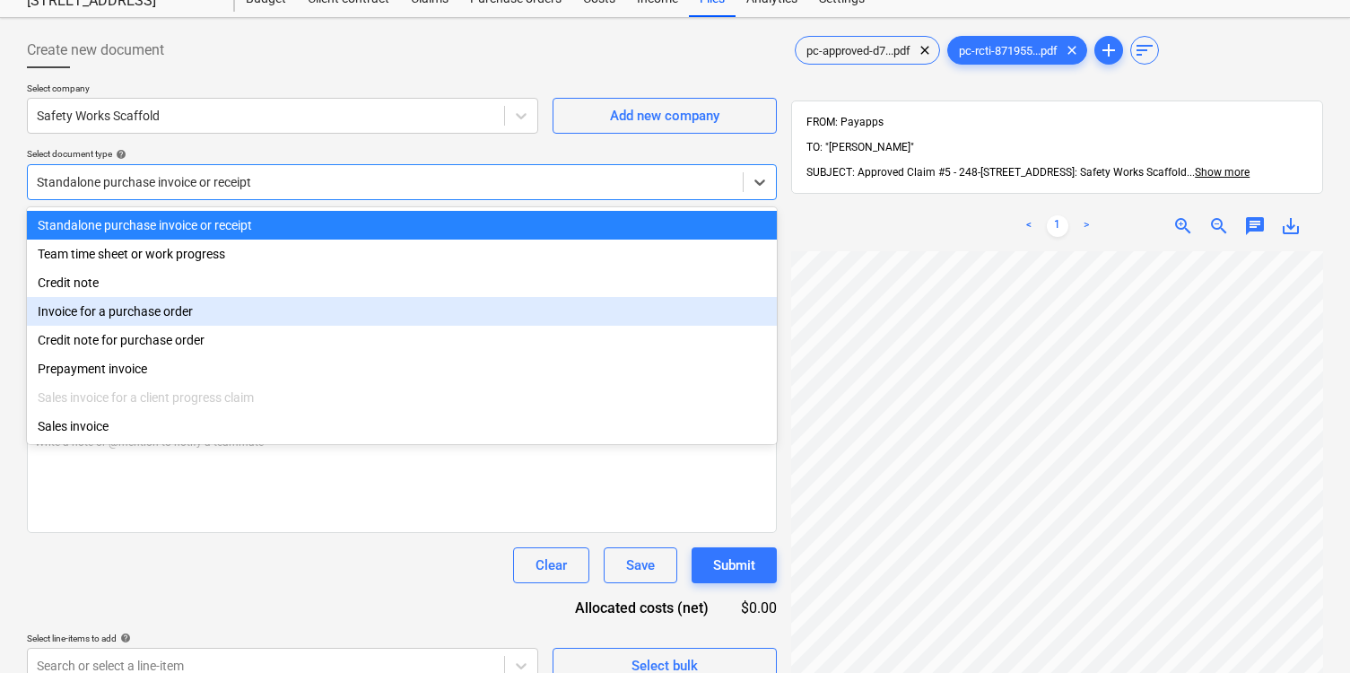
click at [307, 316] on div "Invoice for a purchase order" at bounding box center [402, 311] width 750 height 29
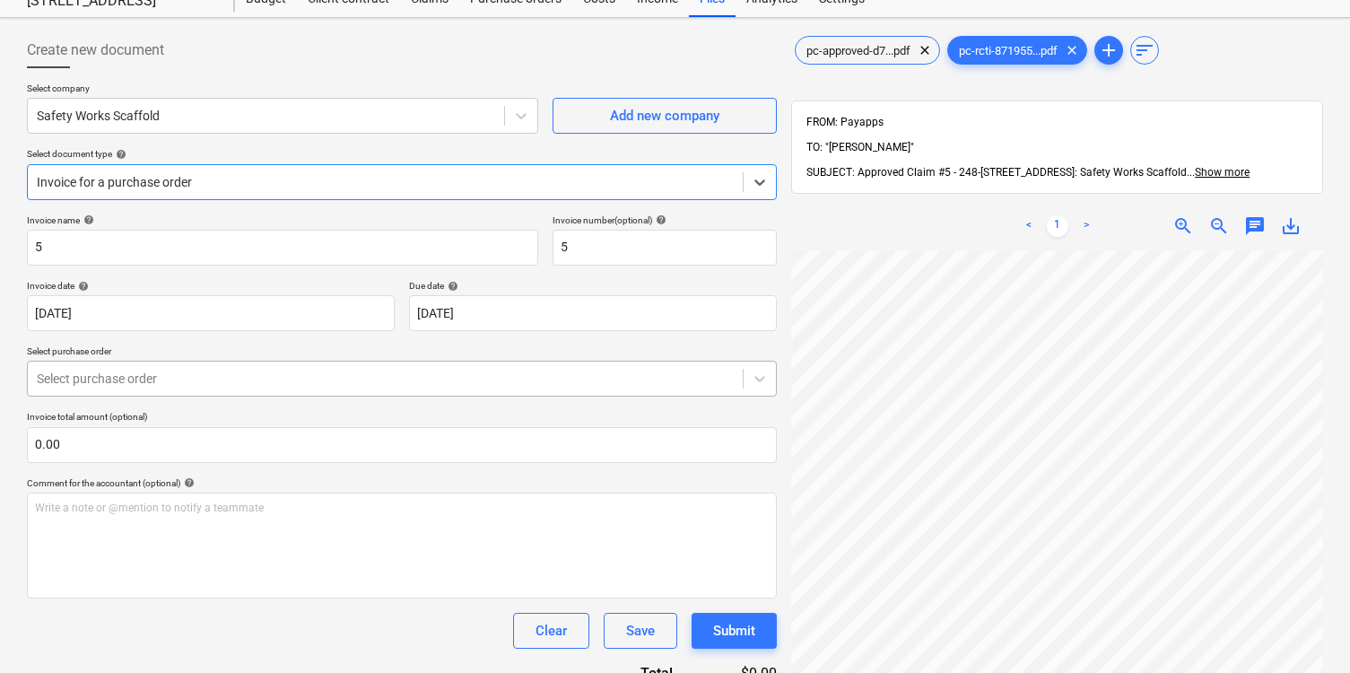
click at [310, 368] on div "Select purchase order" at bounding box center [385, 378] width 715 height 25
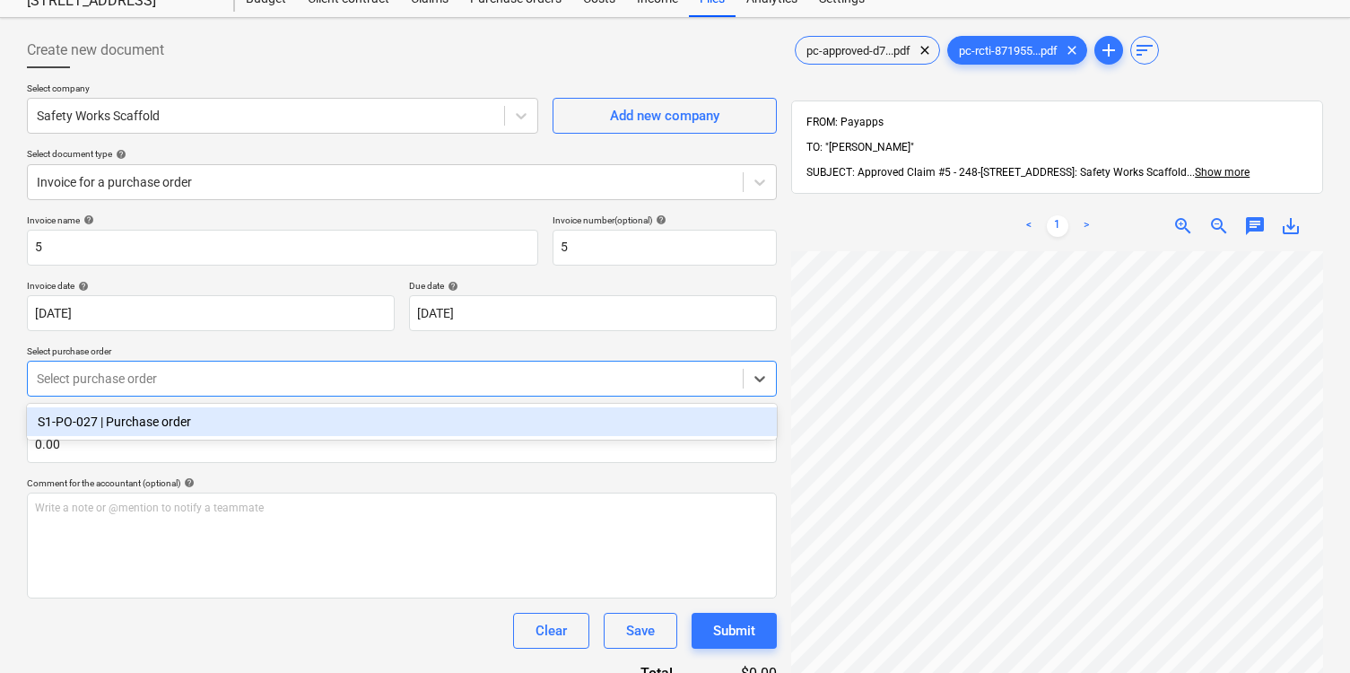
click at [315, 420] on div "S1-PO-027 | Purchase order" at bounding box center [402, 421] width 750 height 29
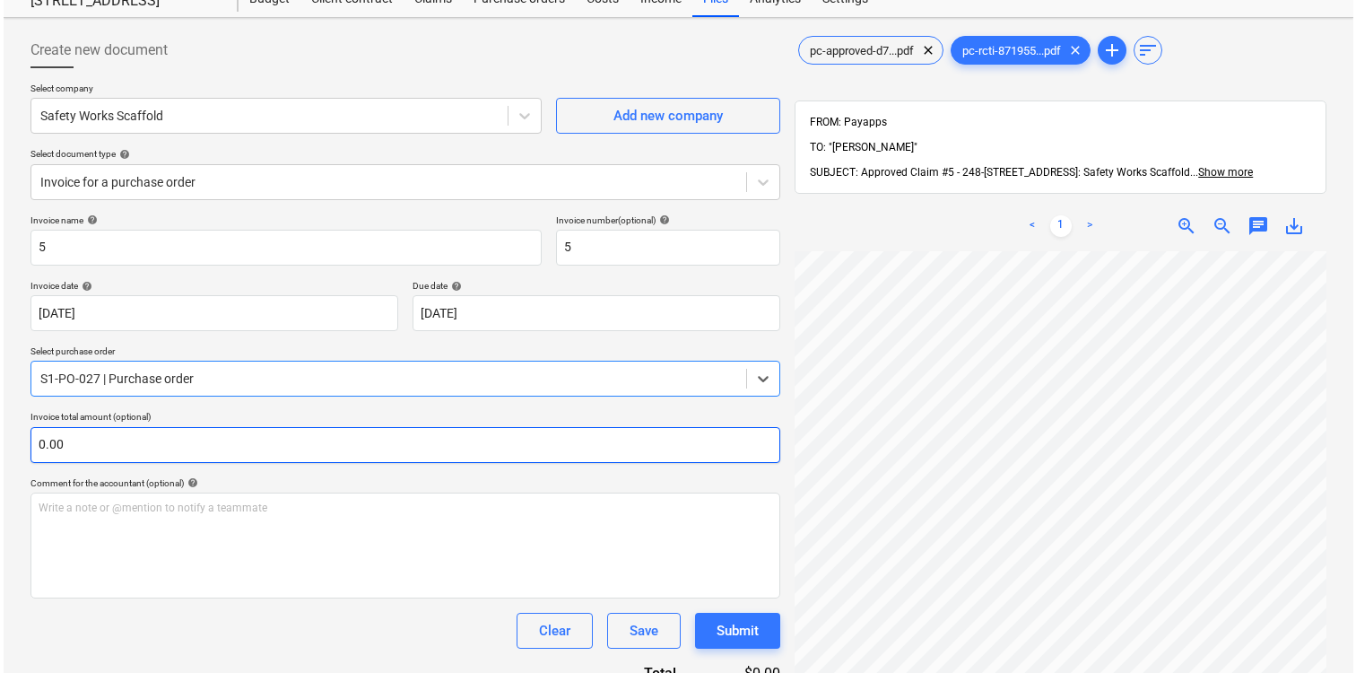
scroll to position [272, 0]
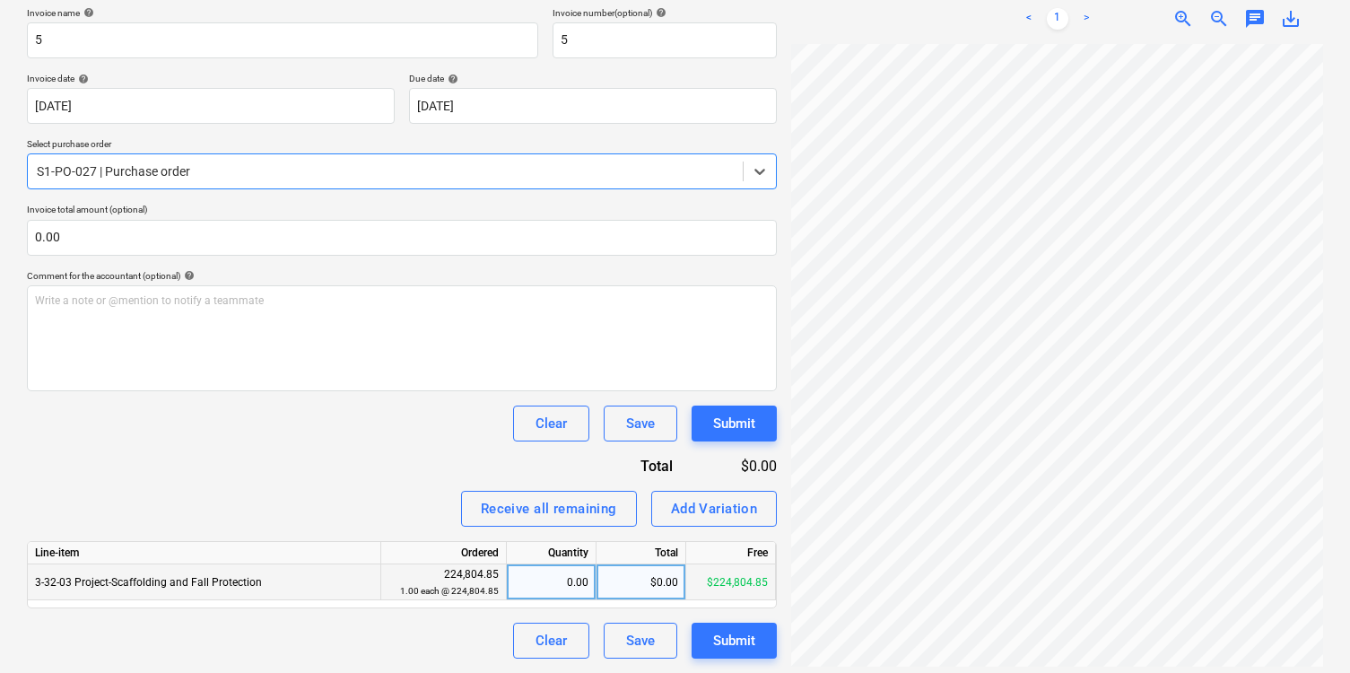
click at [648, 582] on div "$0.00" at bounding box center [642, 582] width 90 height 36
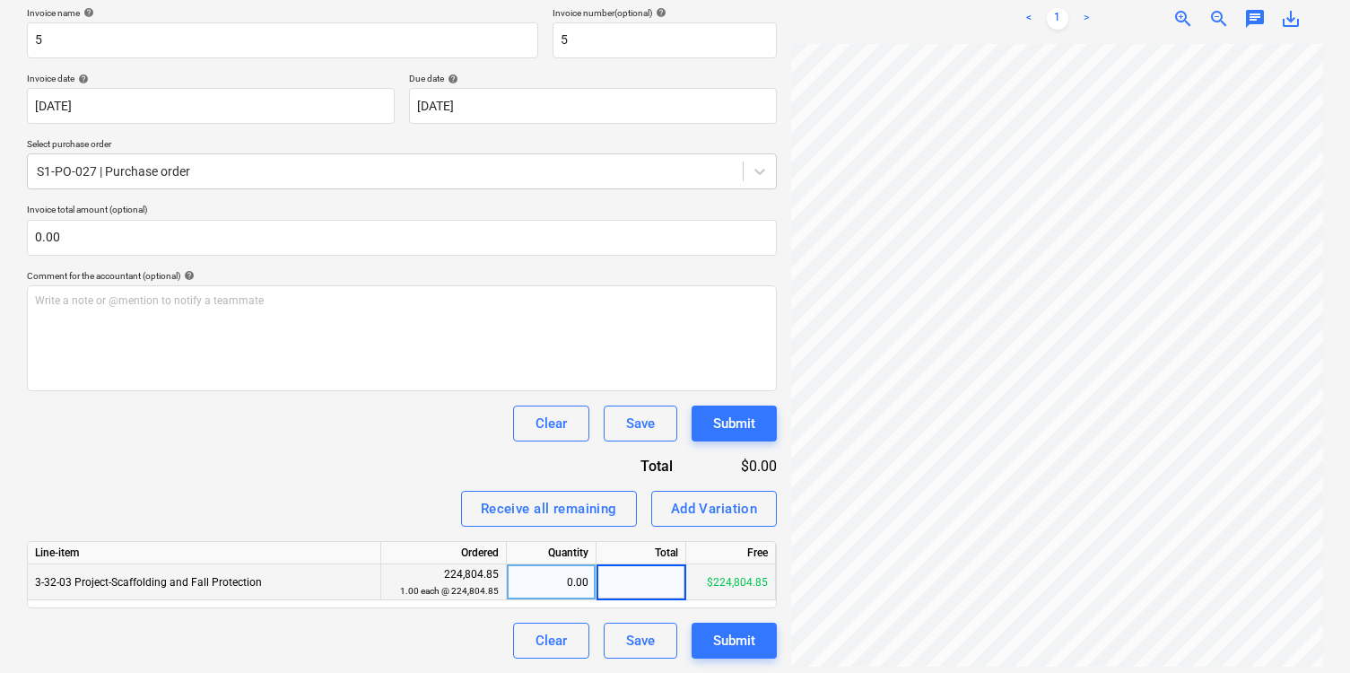
type input "w"
type input "26592.80"
click at [353, 488] on div "Invoice name help 5 Invoice number (optional) help 5 Invoice date help 05 Sep 2…" at bounding box center [402, 332] width 750 height 651
click at [743, 643] on div "Submit" at bounding box center [734, 640] width 42 height 23
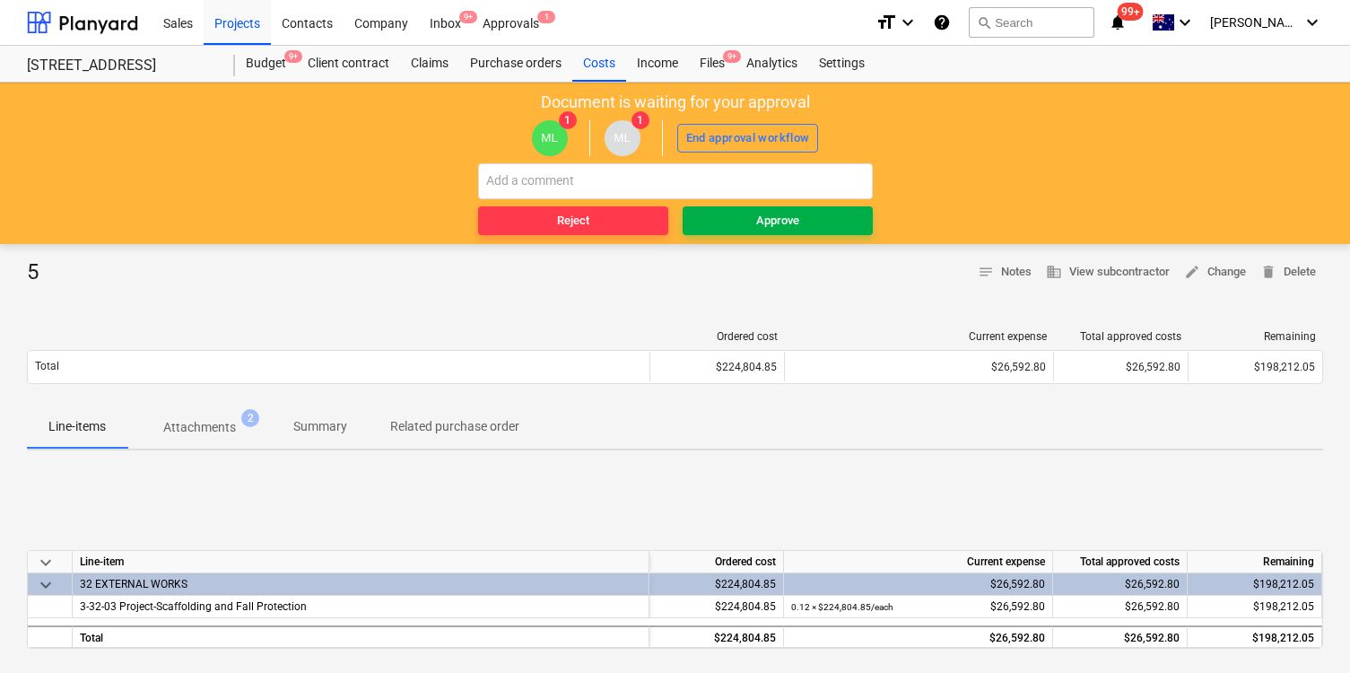
click at [746, 218] on span "Approve" at bounding box center [778, 221] width 176 height 21
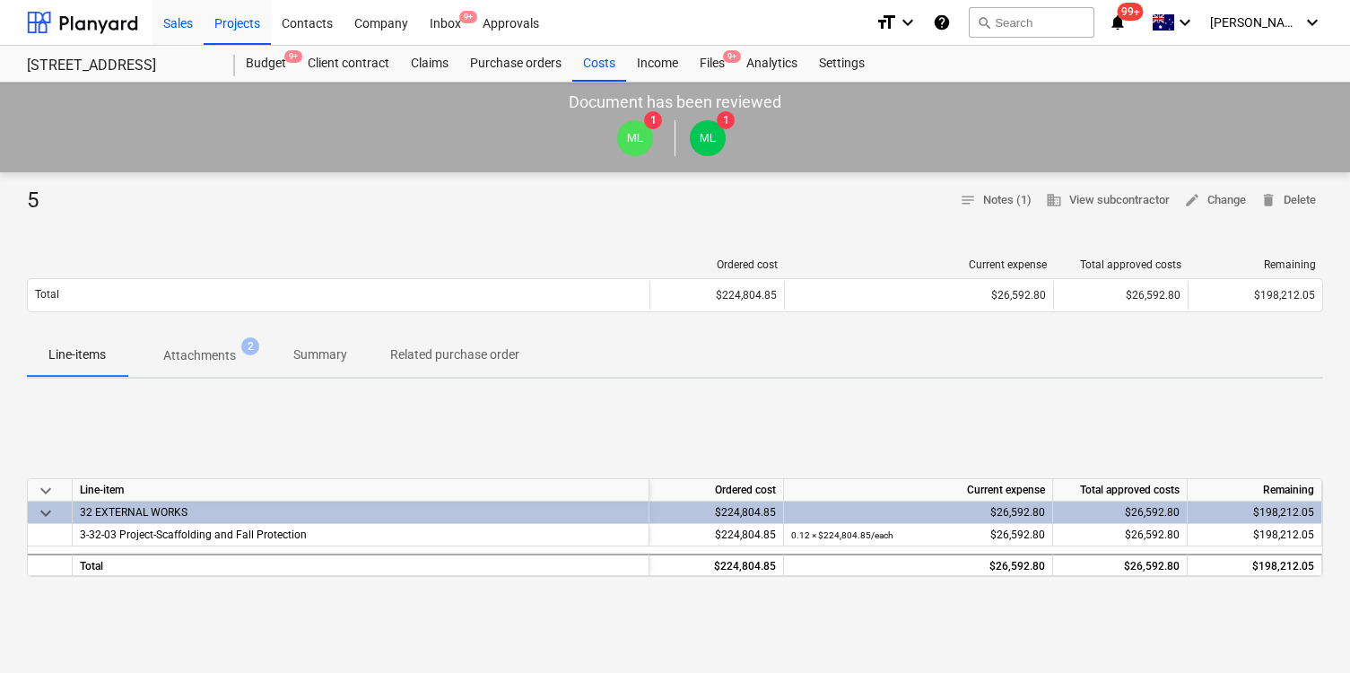
click at [189, 28] on div "Sales" at bounding box center [178, 22] width 51 height 46
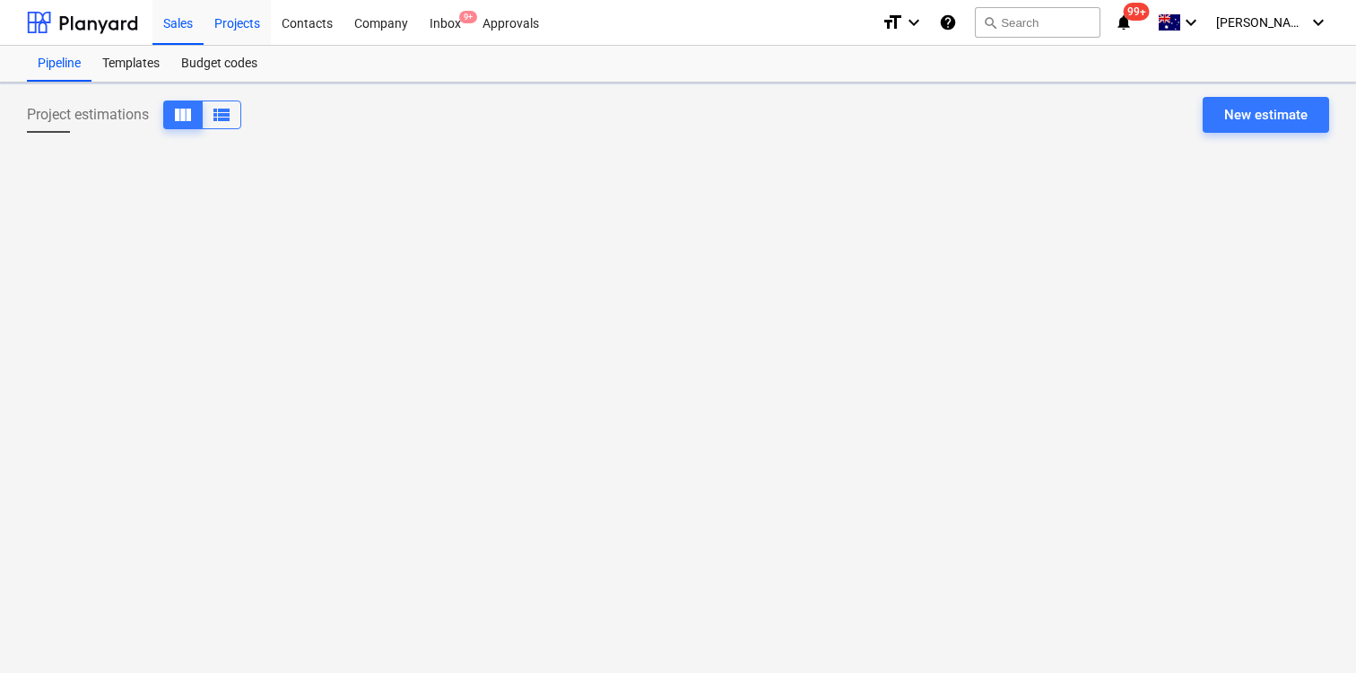
click at [224, 28] on div "Projects" at bounding box center [237, 22] width 67 height 46
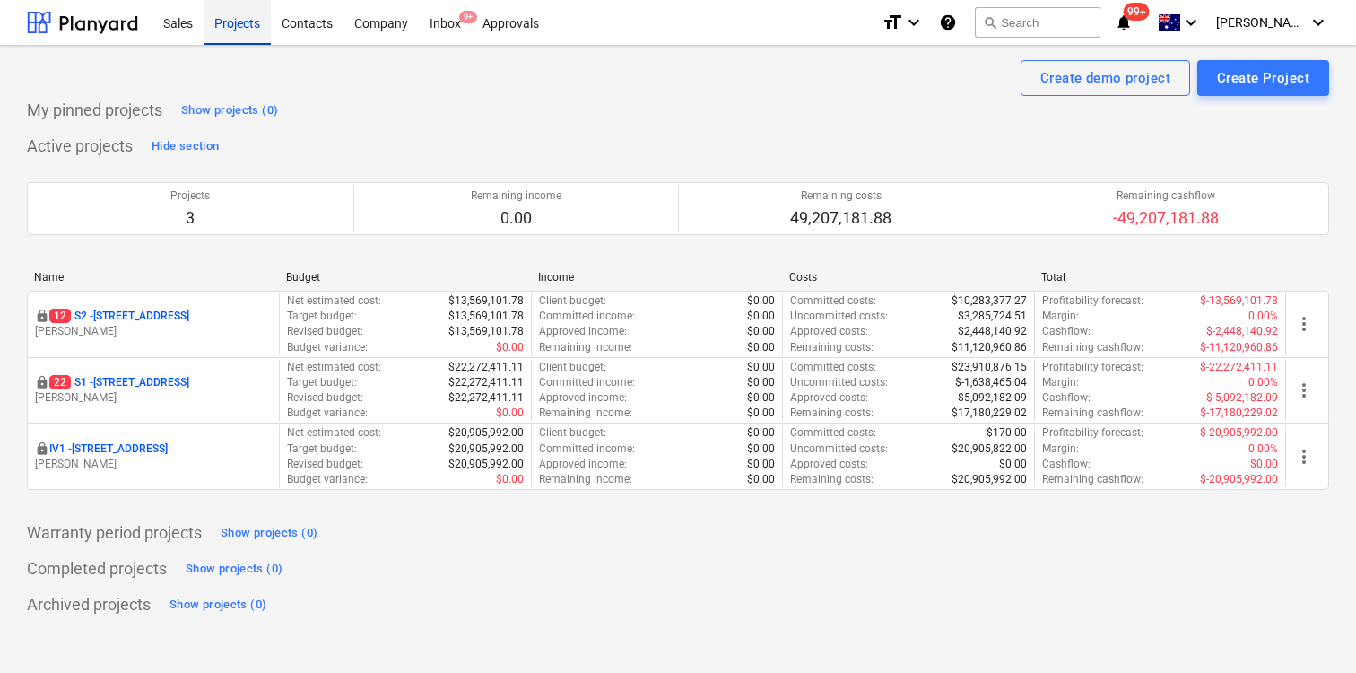
click at [231, 29] on div "Projects" at bounding box center [237, 22] width 67 height 46
click at [321, 21] on div "Contacts" at bounding box center [307, 22] width 73 height 46
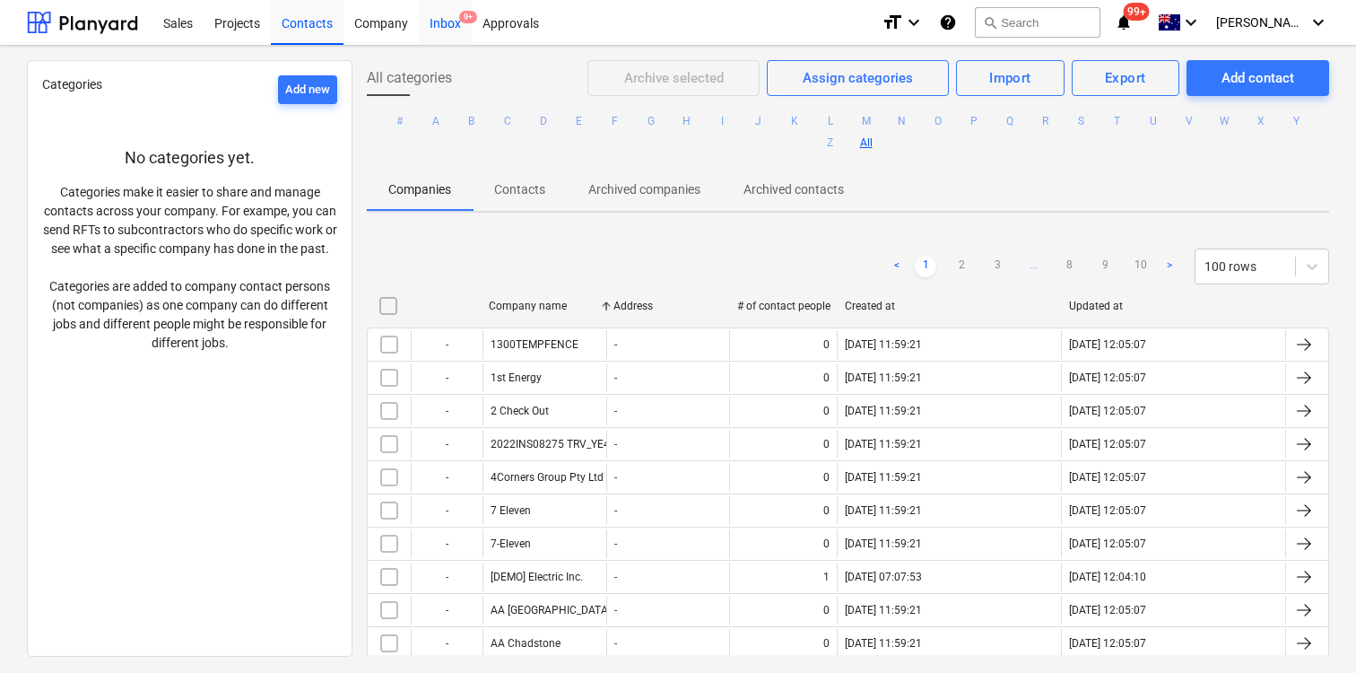
click at [453, 22] on div "Inbox 9+" at bounding box center [445, 22] width 53 height 46
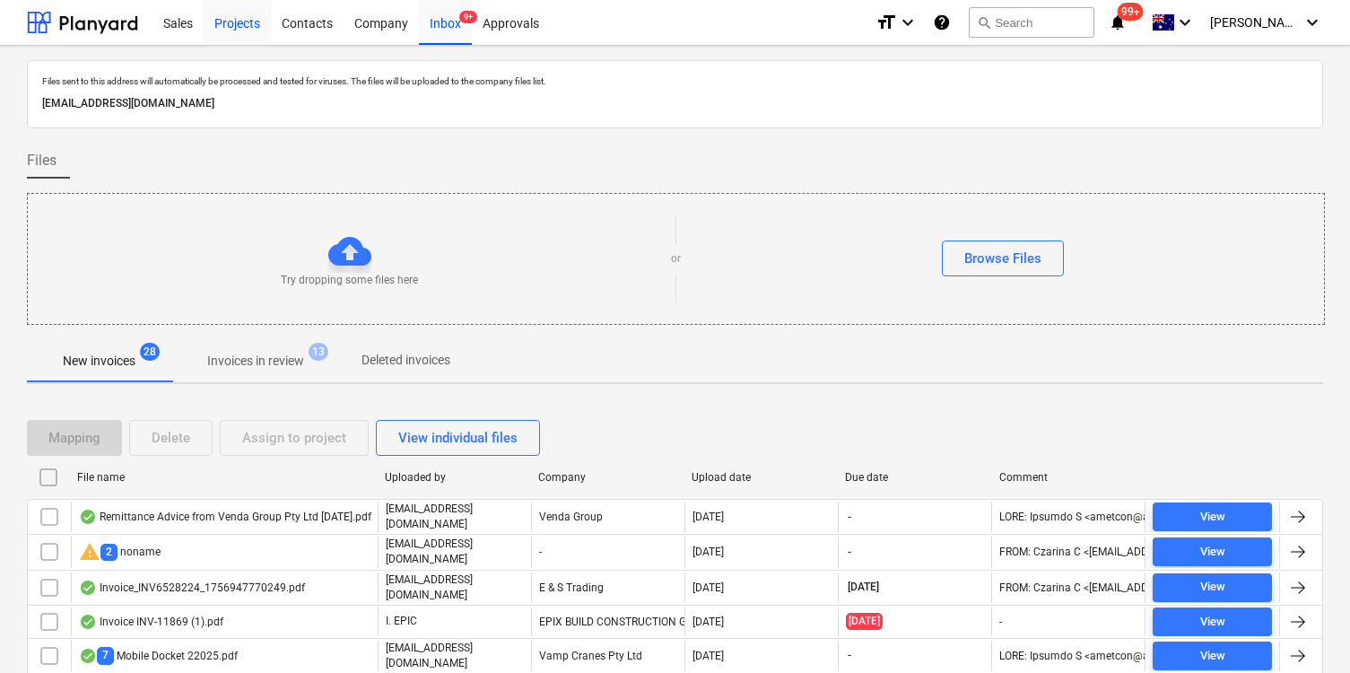
click at [240, 31] on div "Projects" at bounding box center [237, 22] width 67 height 46
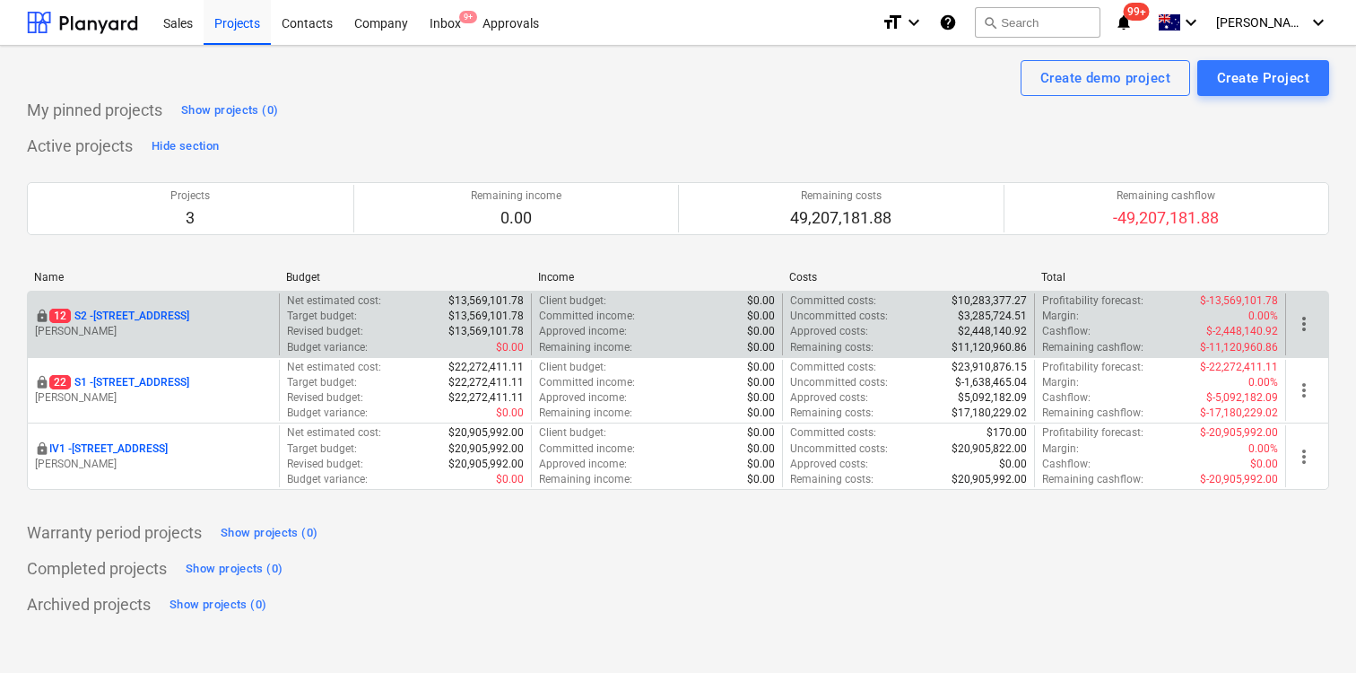
click at [189, 310] on p "12 S2 - 76 Beach Rd, Sandringham" at bounding box center [119, 316] width 140 height 15
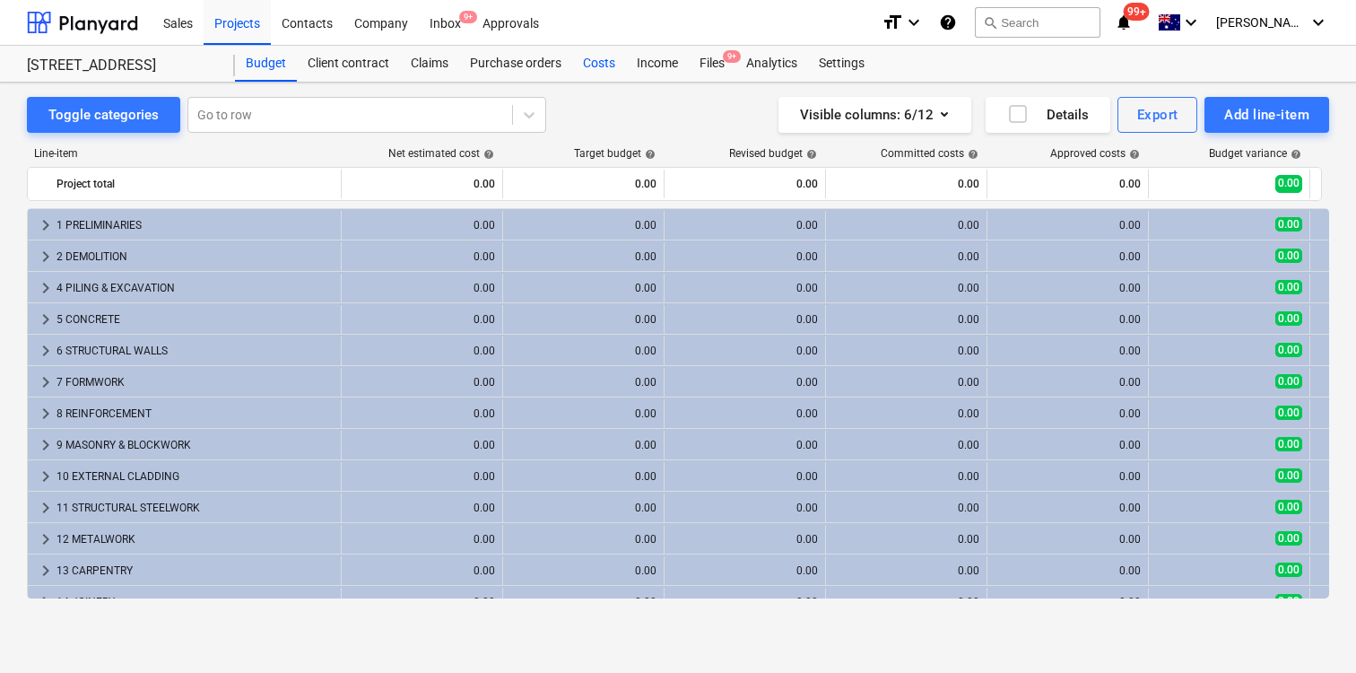
click at [594, 65] on div "Costs" at bounding box center [599, 64] width 54 height 36
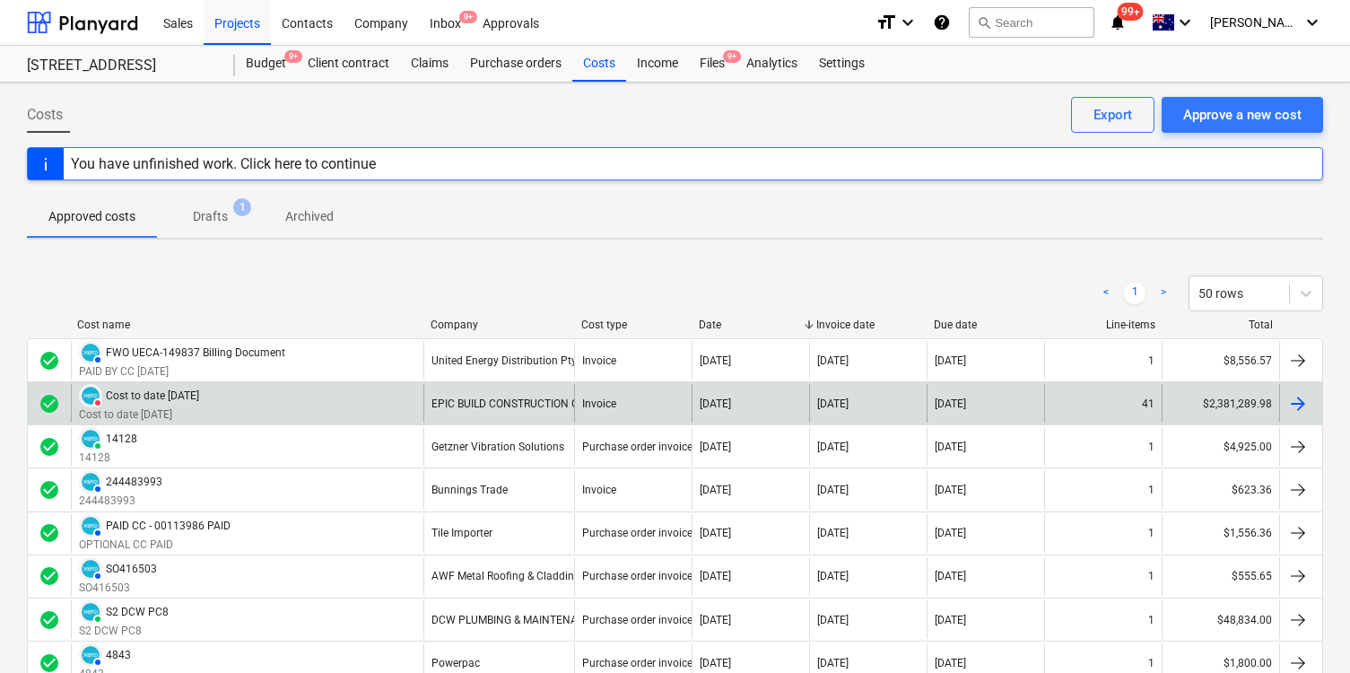
click at [308, 393] on div "DELETED Cost to date 31/08/25 Cost to date 31/08/25" at bounding box center [247, 403] width 353 height 39
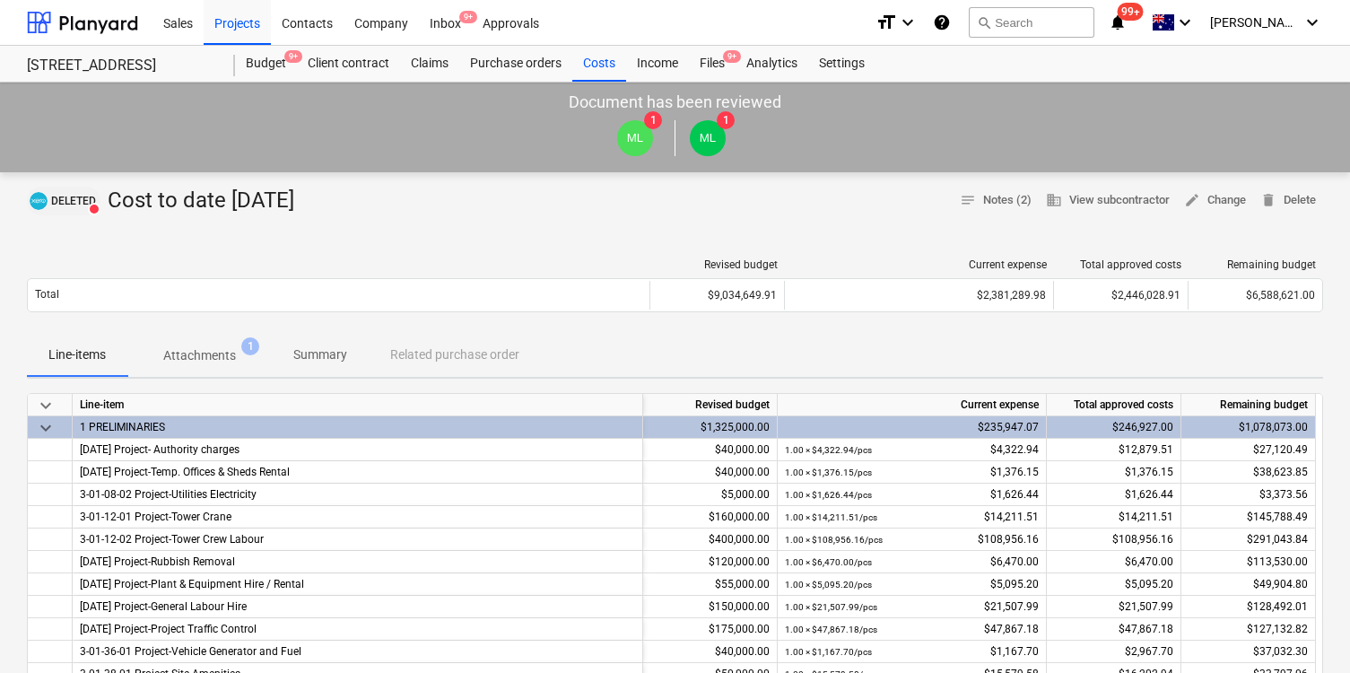
click at [94, 207] on span at bounding box center [94, 209] width 13 height 13
click at [267, 64] on div "Budget 9+" at bounding box center [266, 64] width 62 height 36
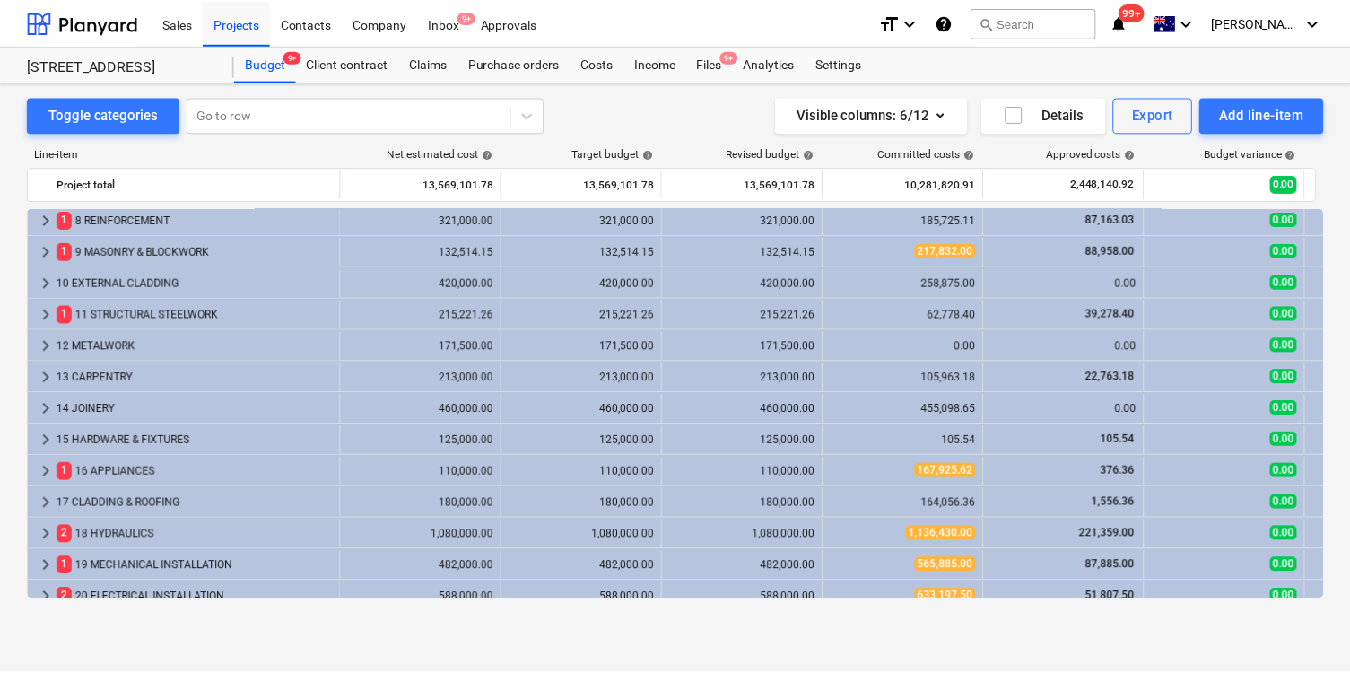
scroll to position [249, 0]
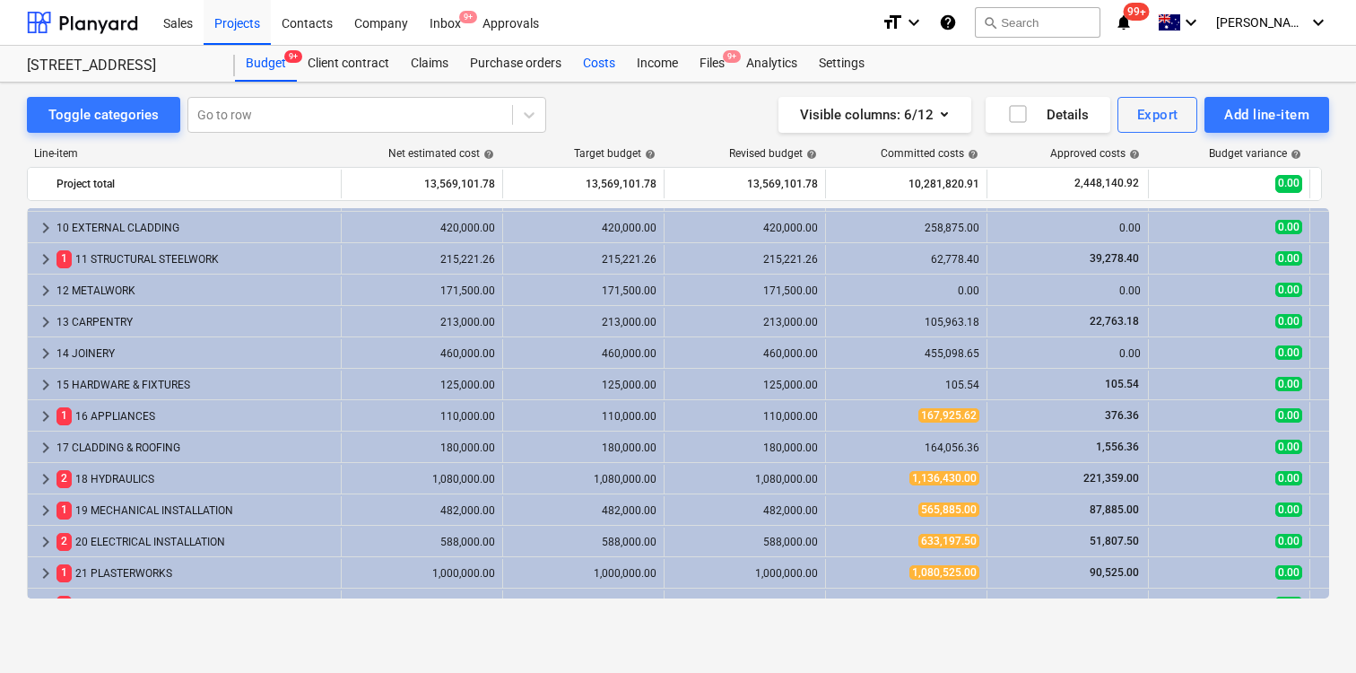
click at [597, 57] on div "Costs" at bounding box center [599, 64] width 54 height 36
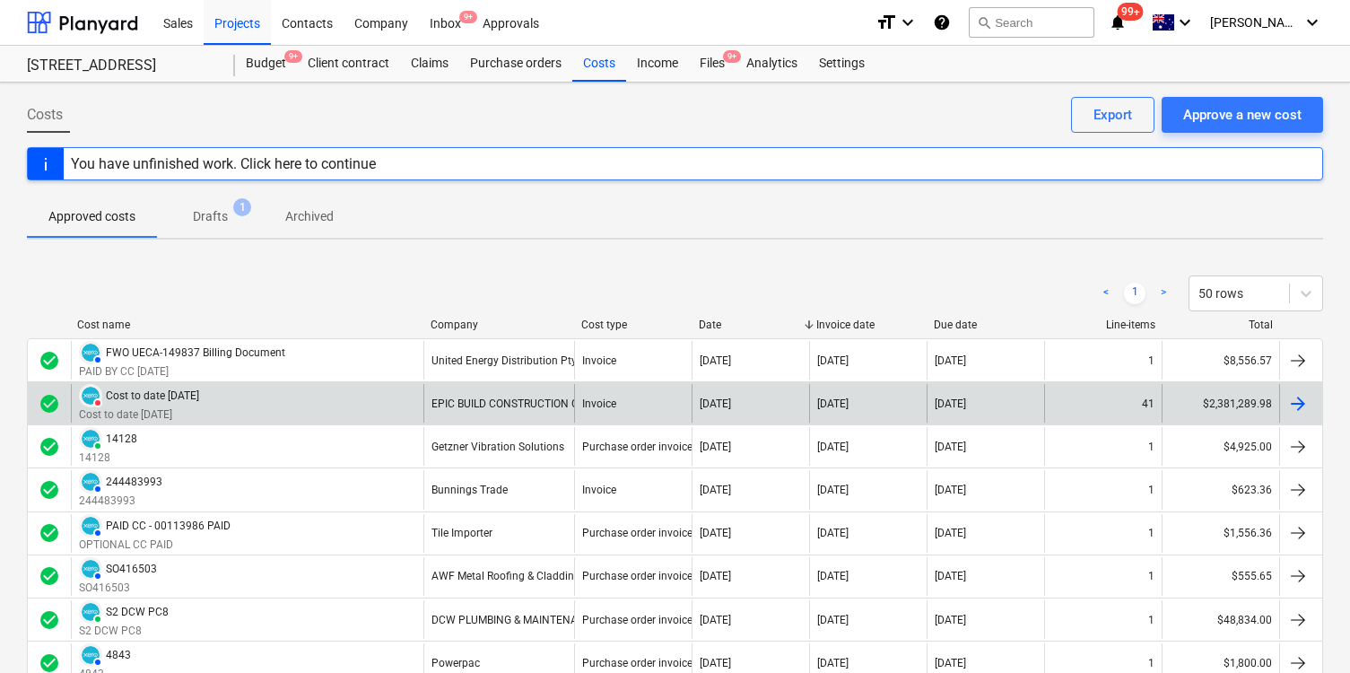
click at [161, 398] on div "Cost to date 31/08/25" at bounding box center [152, 395] width 93 height 13
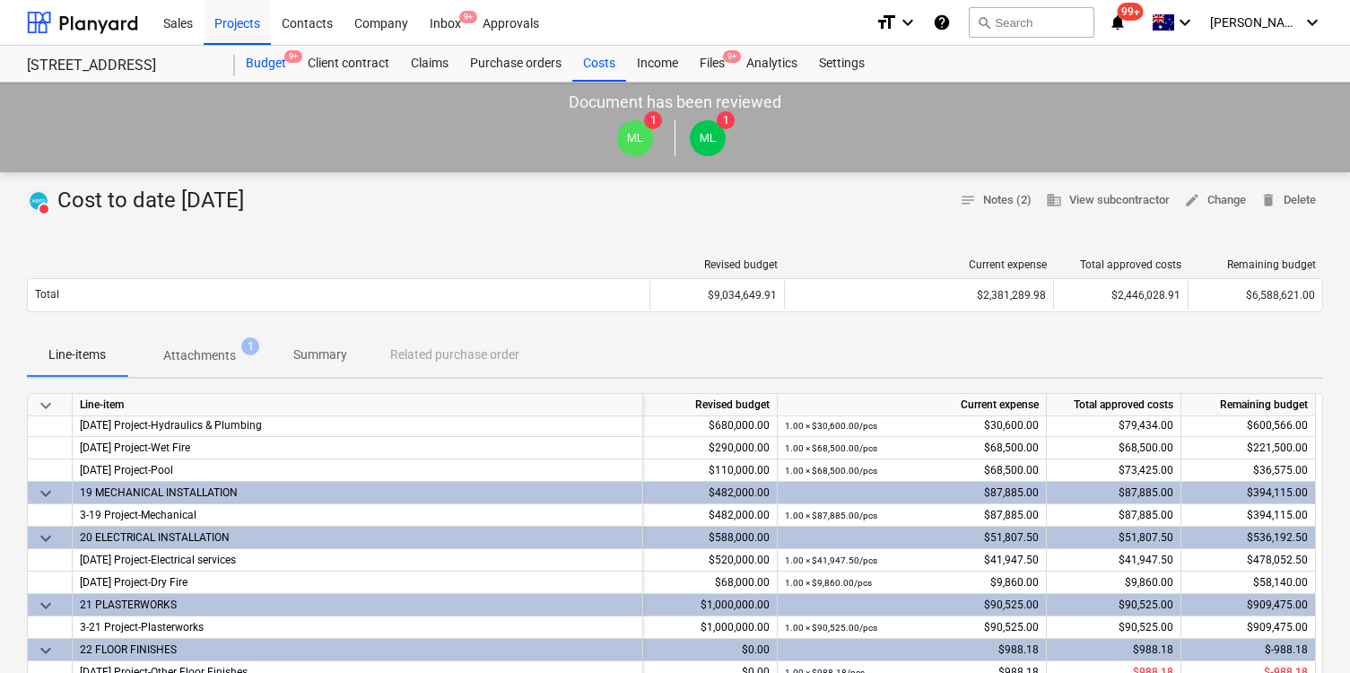
click at [282, 62] on div "Budget 9+" at bounding box center [266, 64] width 62 height 36
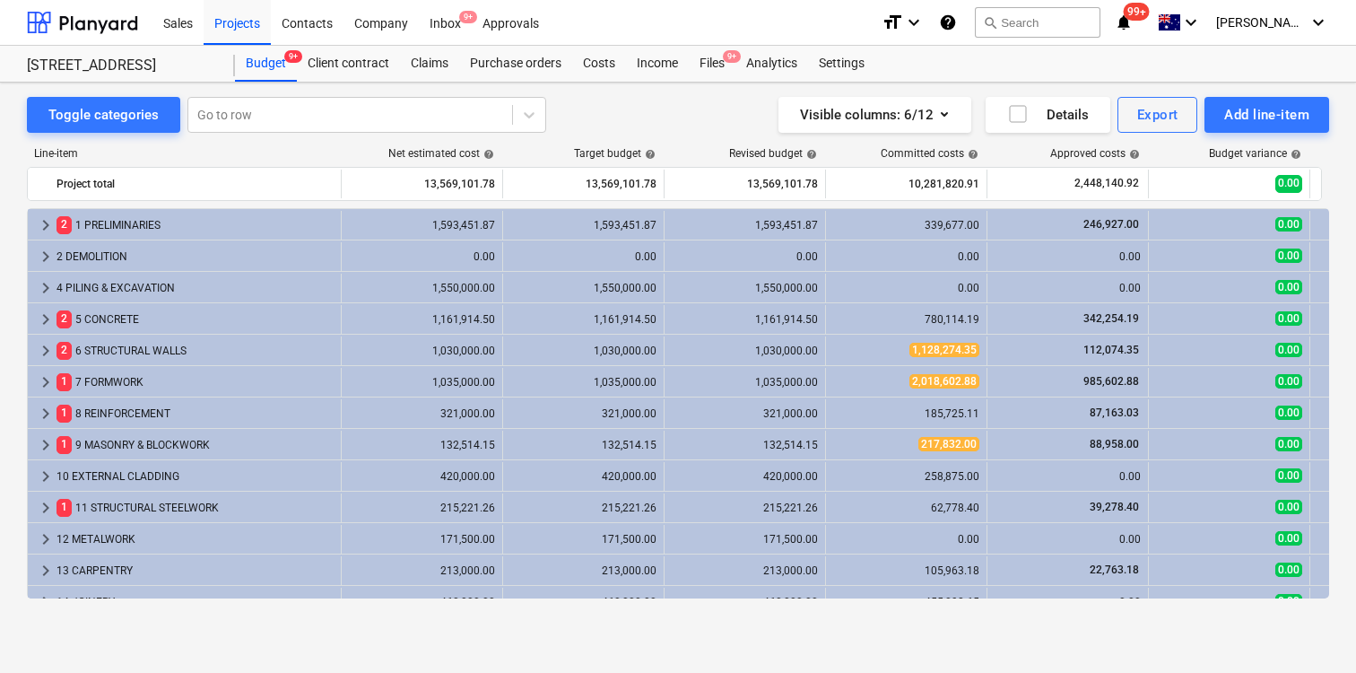
scroll to position [489, 0]
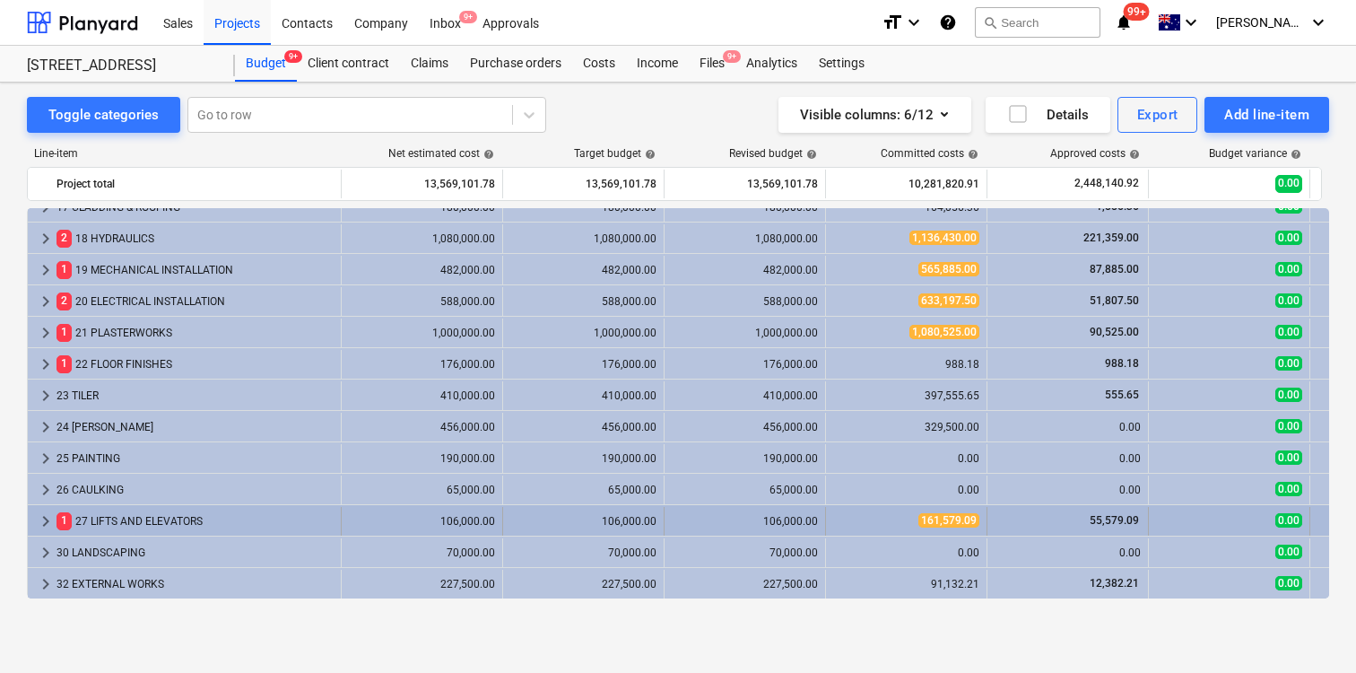
click at [964, 522] on span "161,579.09" at bounding box center [949, 520] width 61 height 14
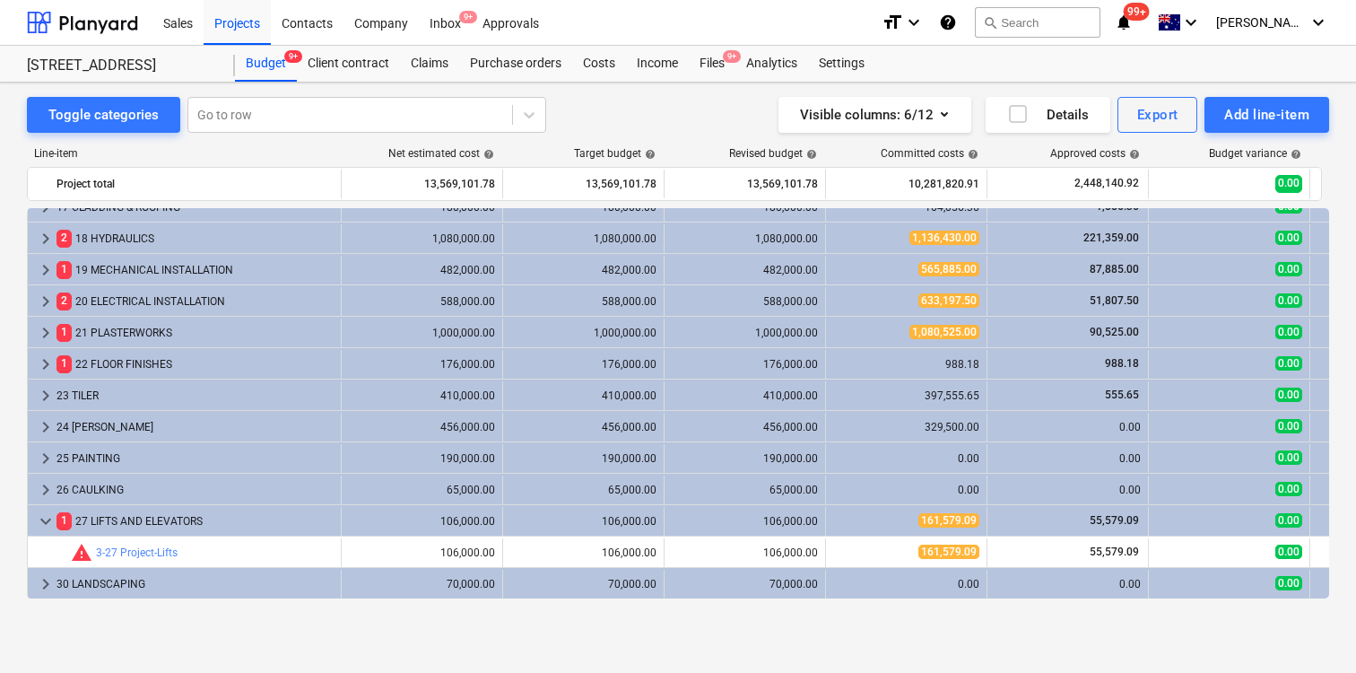
scroll to position [520, 0]
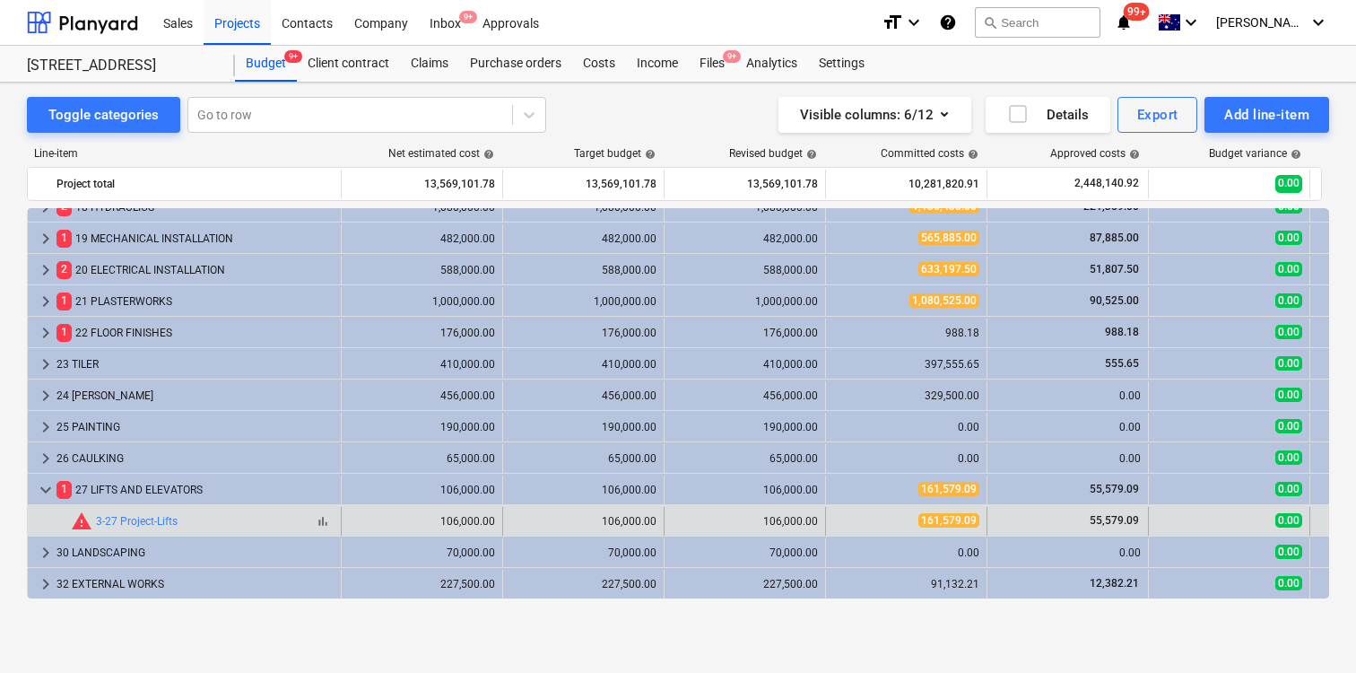
click at [79, 522] on span "warning" at bounding box center [82, 521] width 22 height 22
click at [90, 528] on span "warning" at bounding box center [82, 521] width 22 height 22
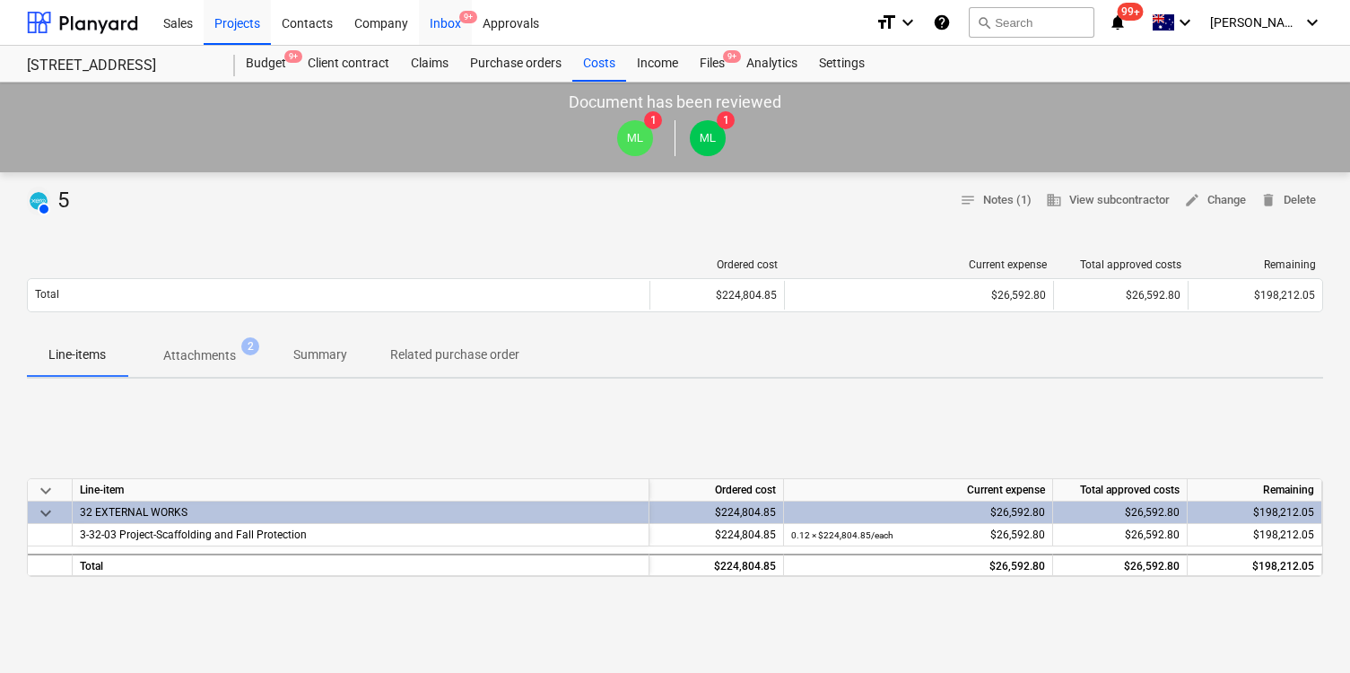
click at [439, 29] on div "Inbox 9+" at bounding box center [445, 22] width 53 height 46
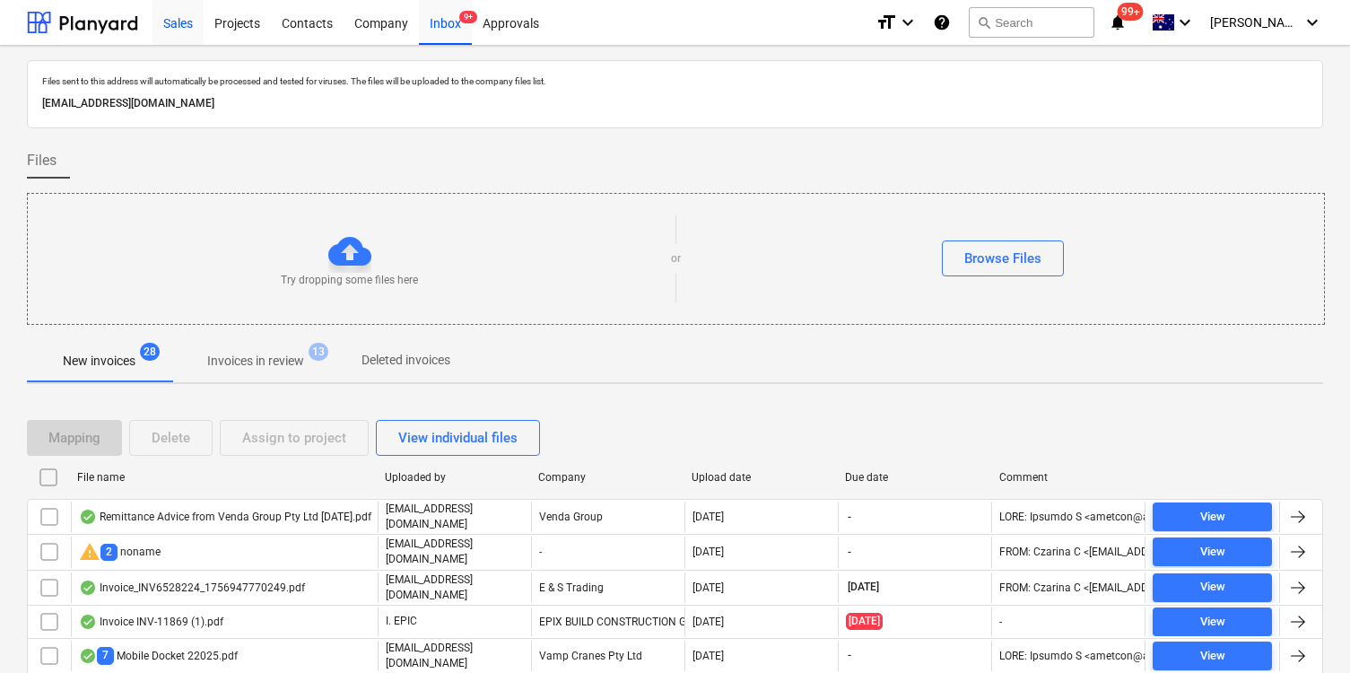
click at [189, 24] on div "Sales" at bounding box center [178, 22] width 51 height 46
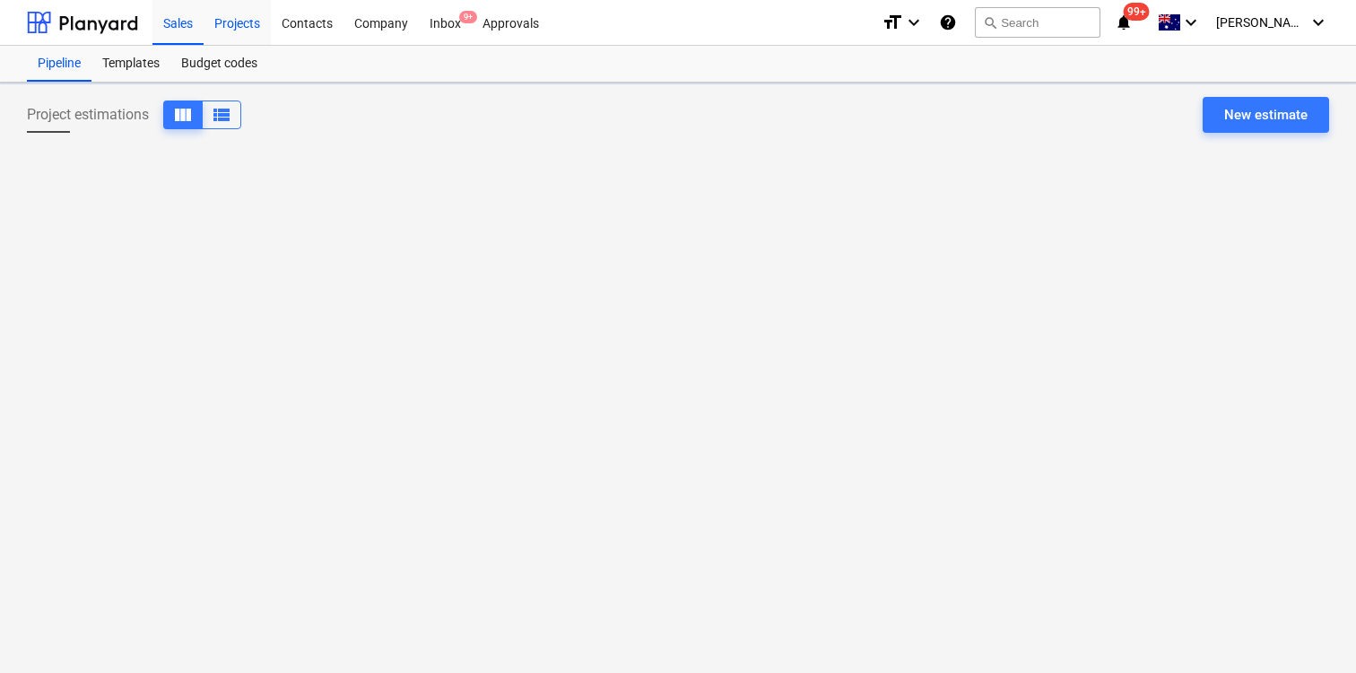
click at [235, 23] on div "Projects" at bounding box center [237, 22] width 67 height 46
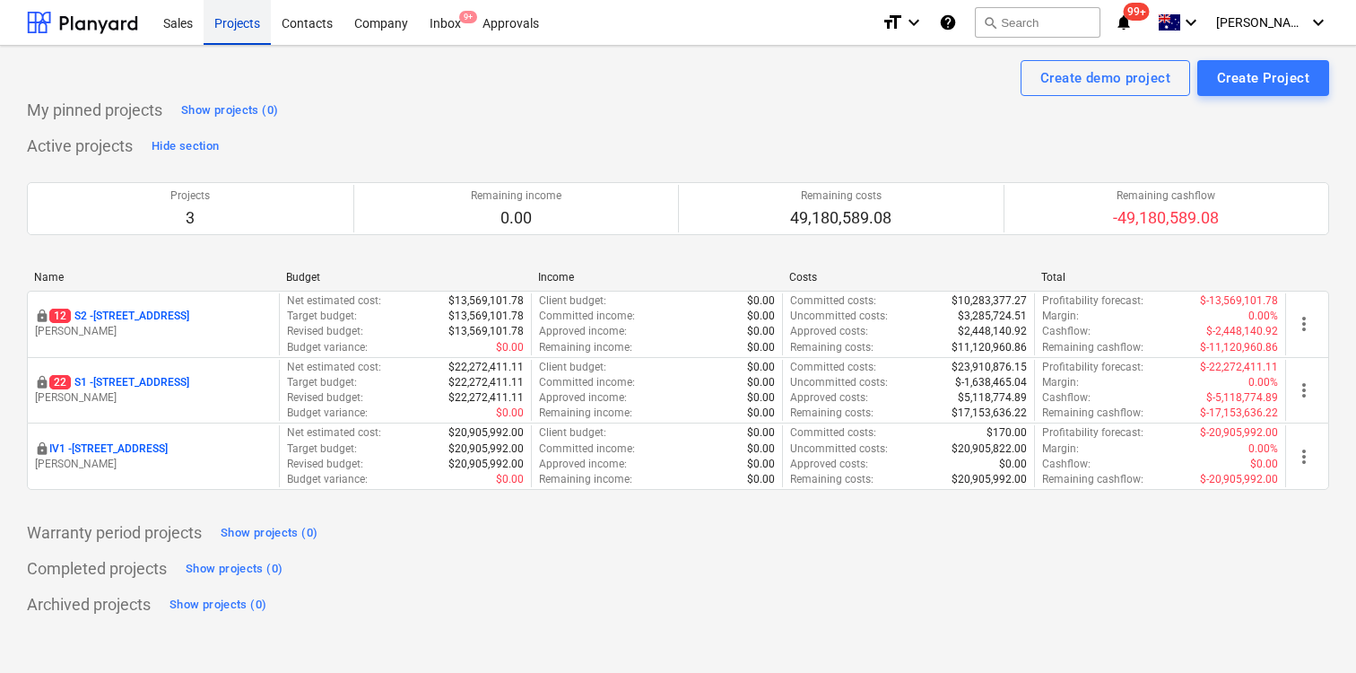
click at [239, 25] on div "Projects" at bounding box center [237, 22] width 67 height 46
click at [438, 31] on div "Inbox 9+" at bounding box center [445, 22] width 53 height 46
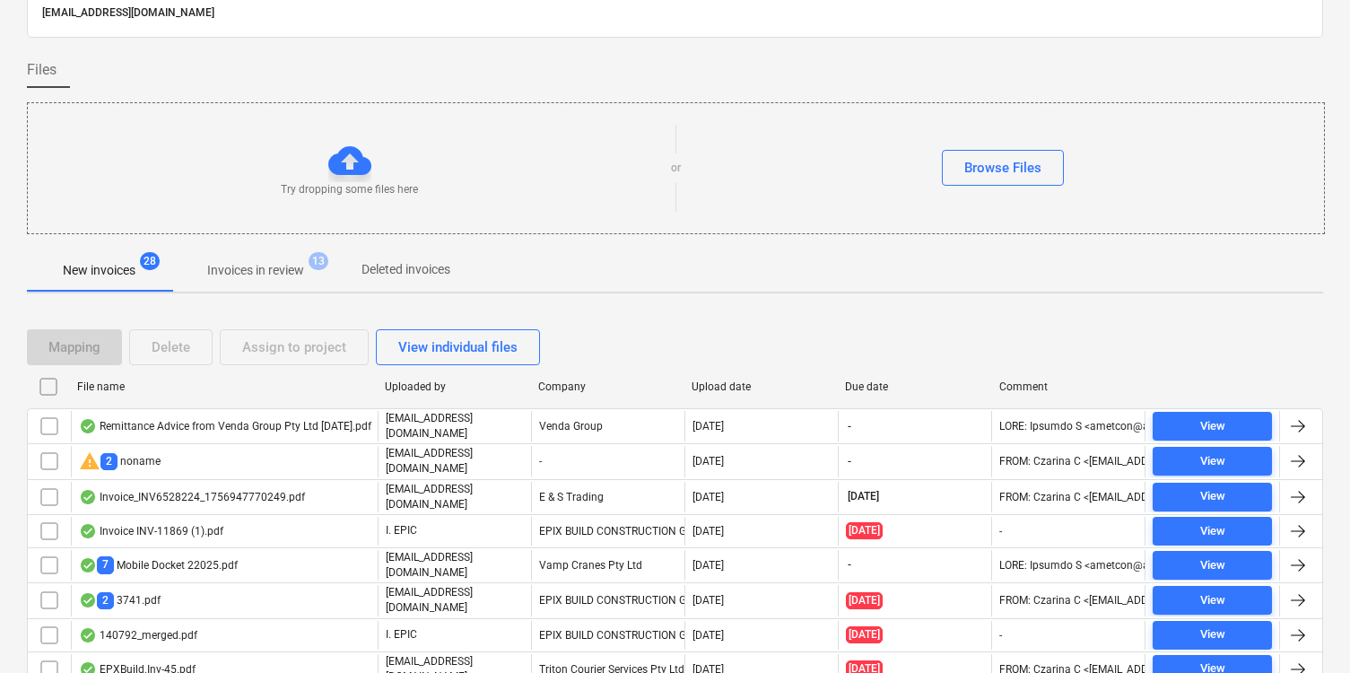
scroll to position [161, 0]
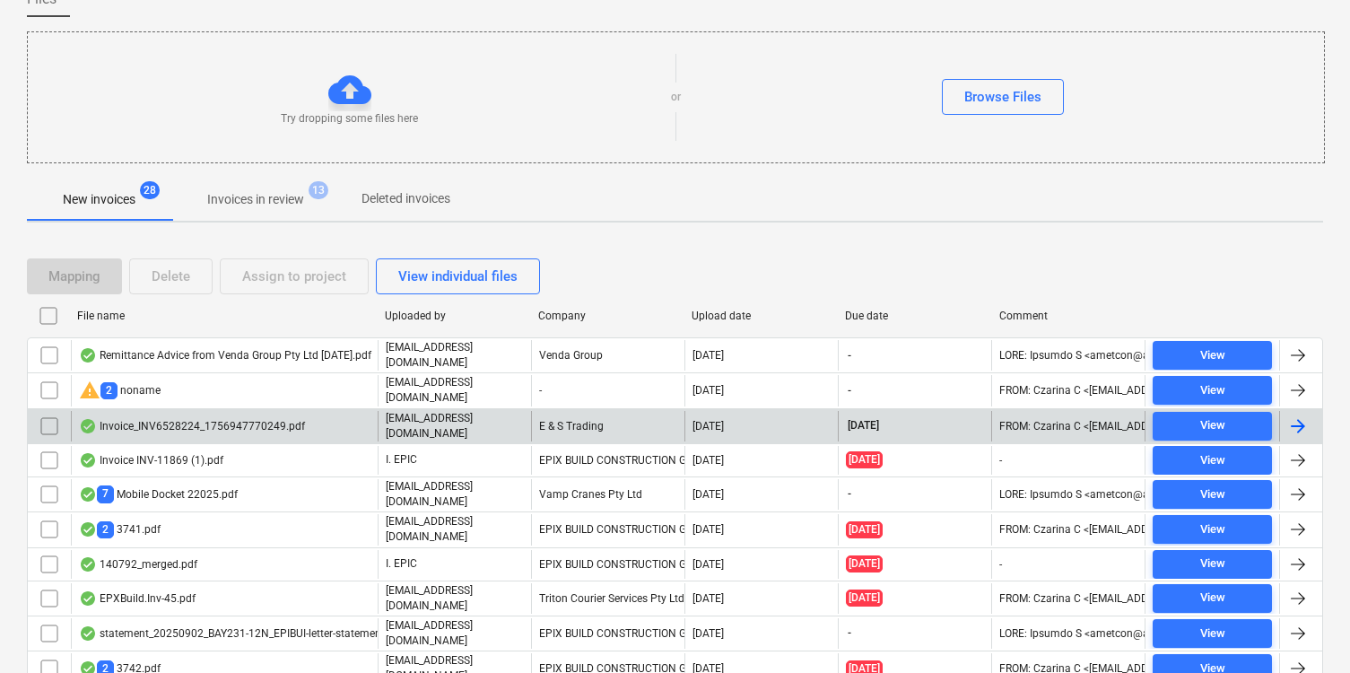
click at [611, 432] on div "E & S Trading" at bounding box center [607, 426] width 153 height 31
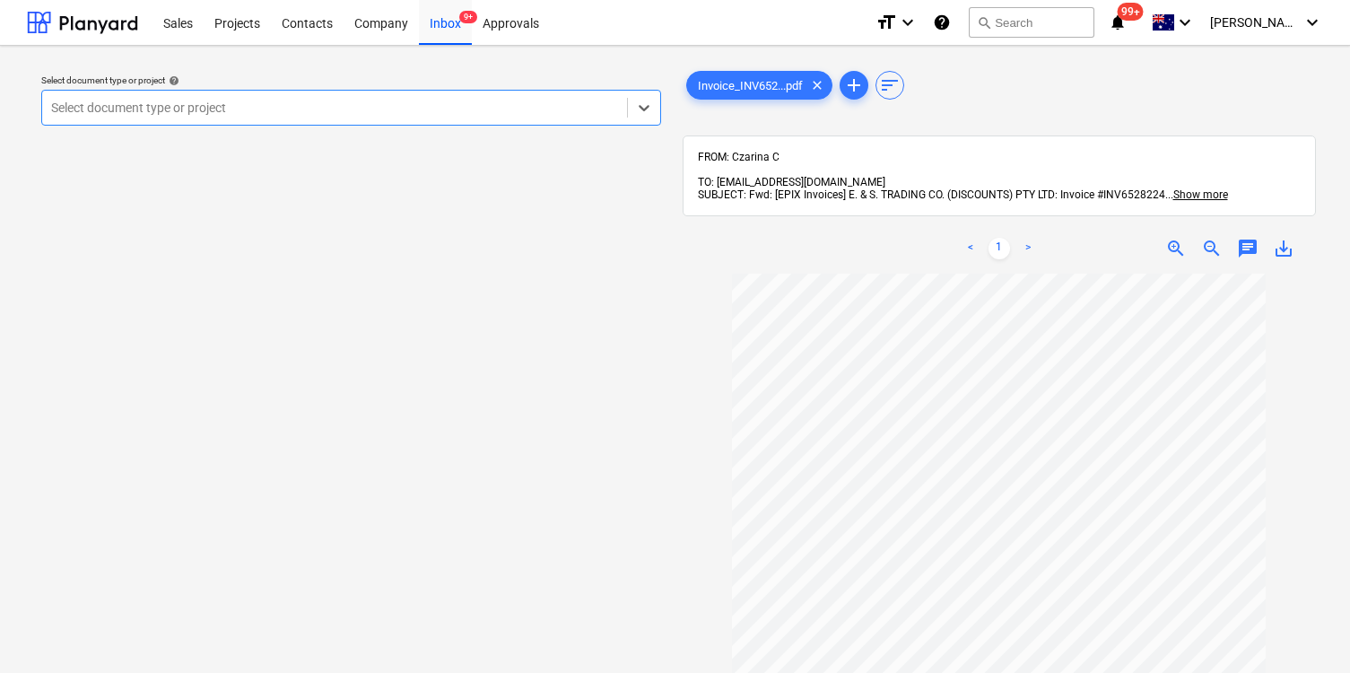
click at [606, 111] on div at bounding box center [334, 108] width 567 height 18
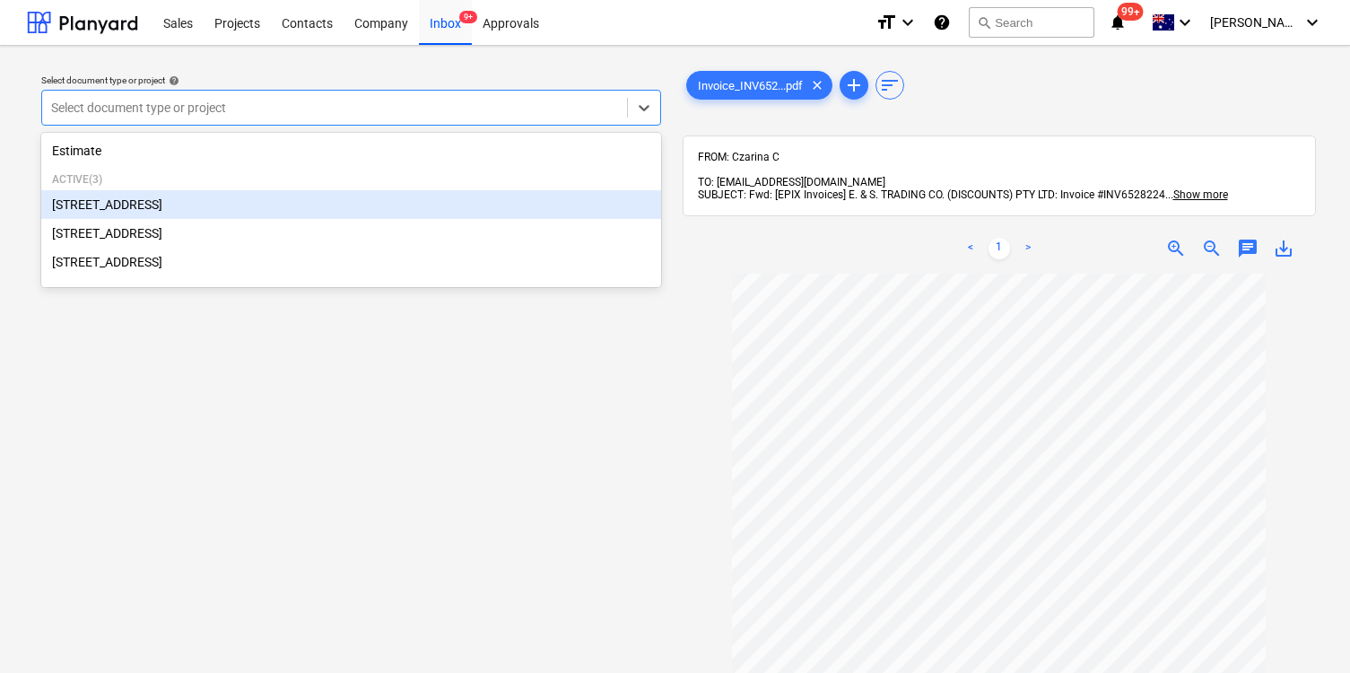
click at [555, 219] on div "[STREET_ADDRESS]" at bounding box center [351, 204] width 620 height 29
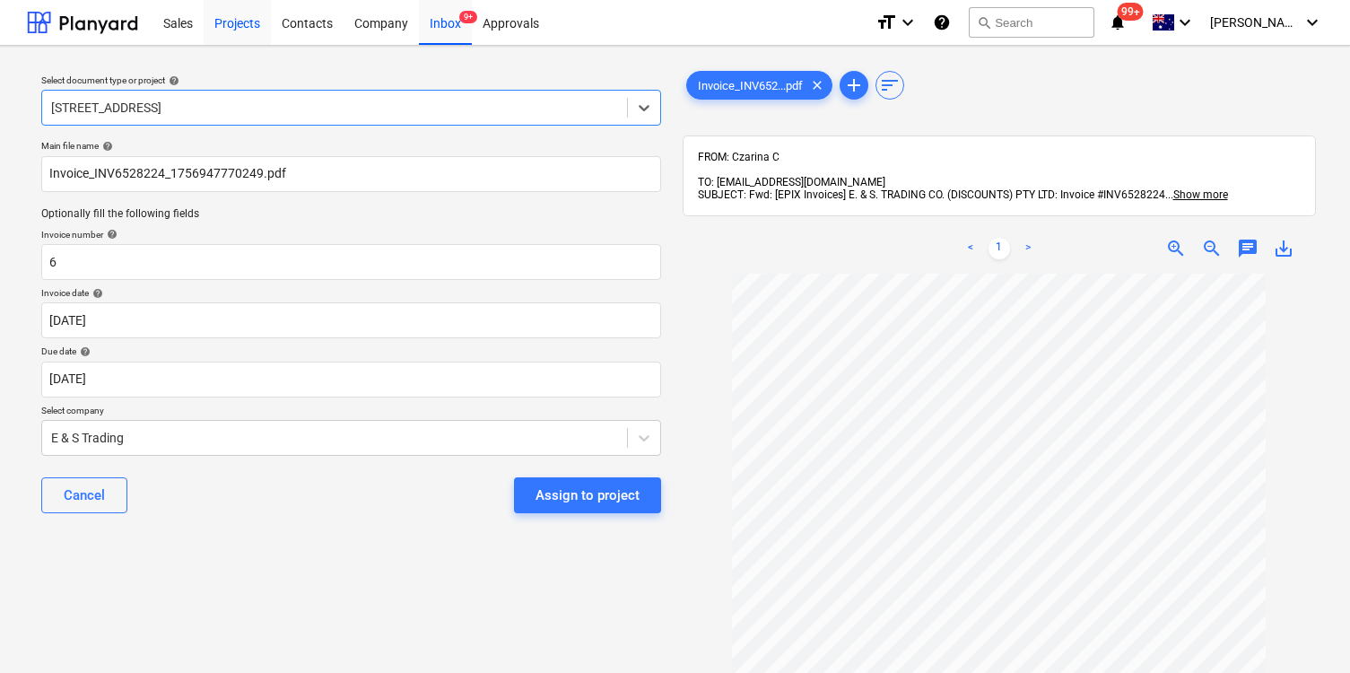
click at [233, 14] on div "Projects" at bounding box center [237, 22] width 67 height 46
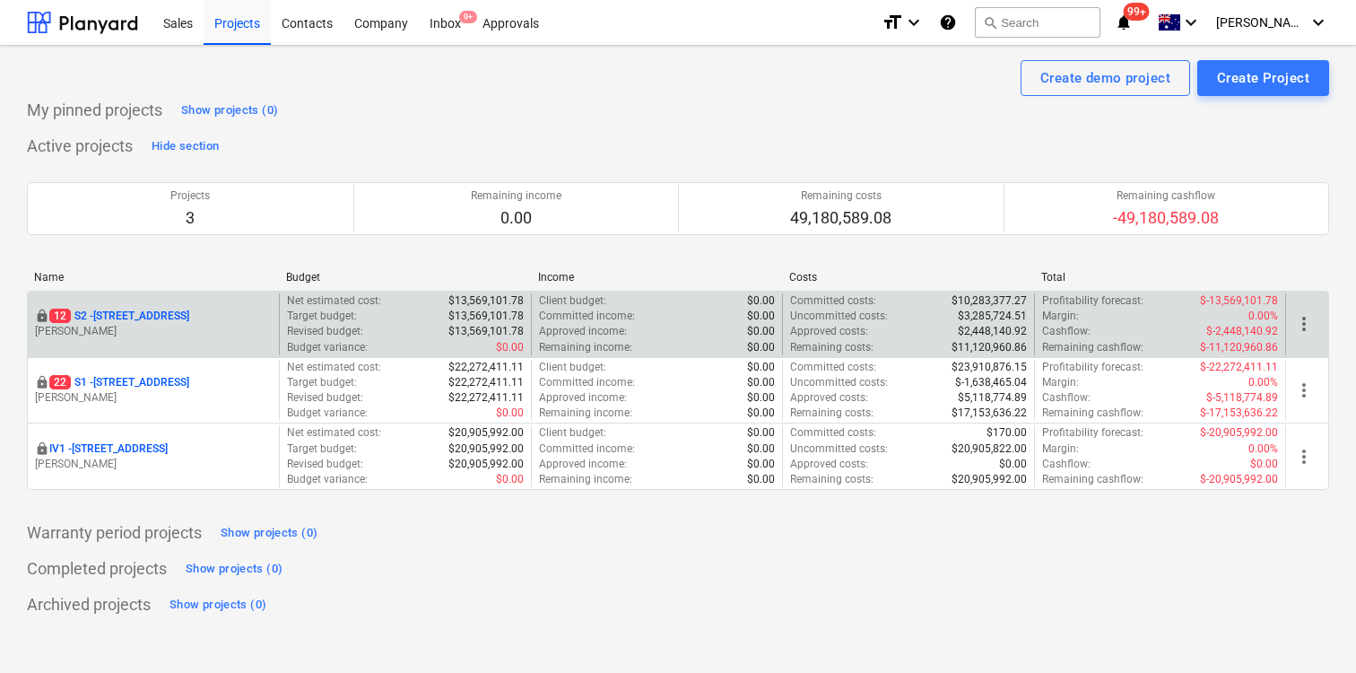
click at [189, 310] on p "12 S2 - 76 Beach Rd, Sandringham" at bounding box center [119, 316] width 140 height 15
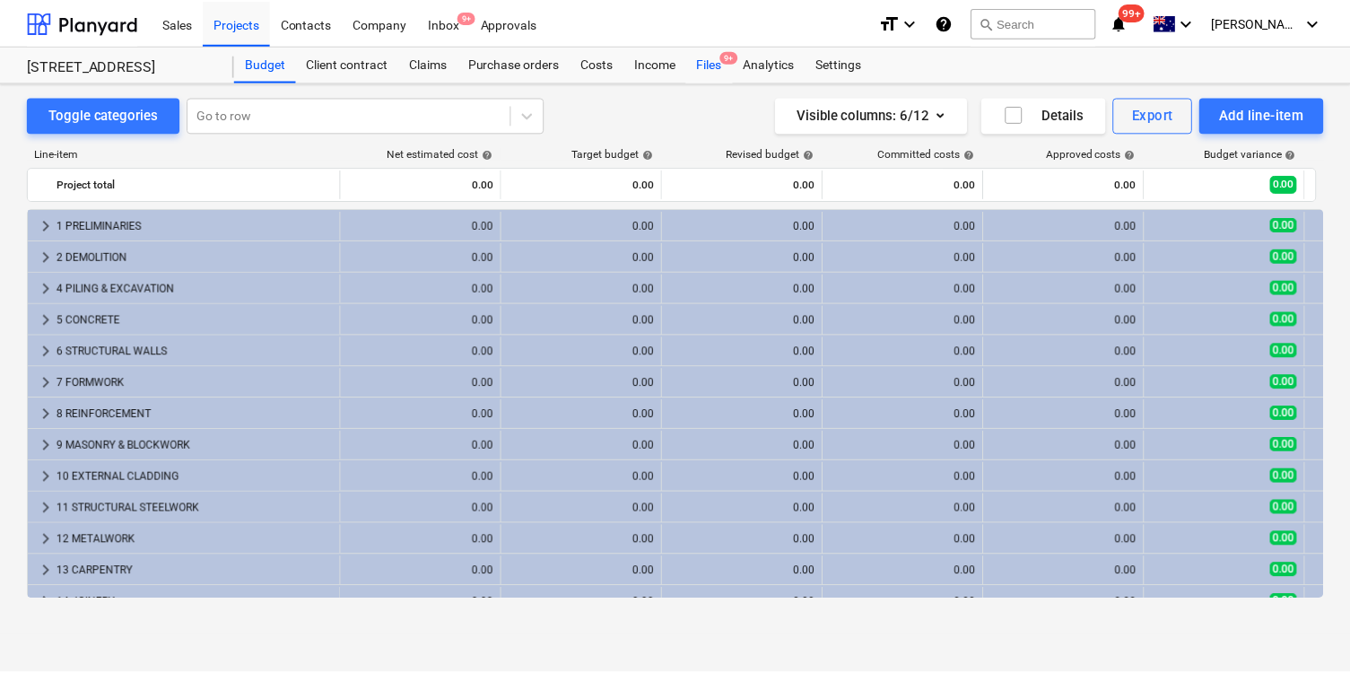
scroll to position [520, 0]
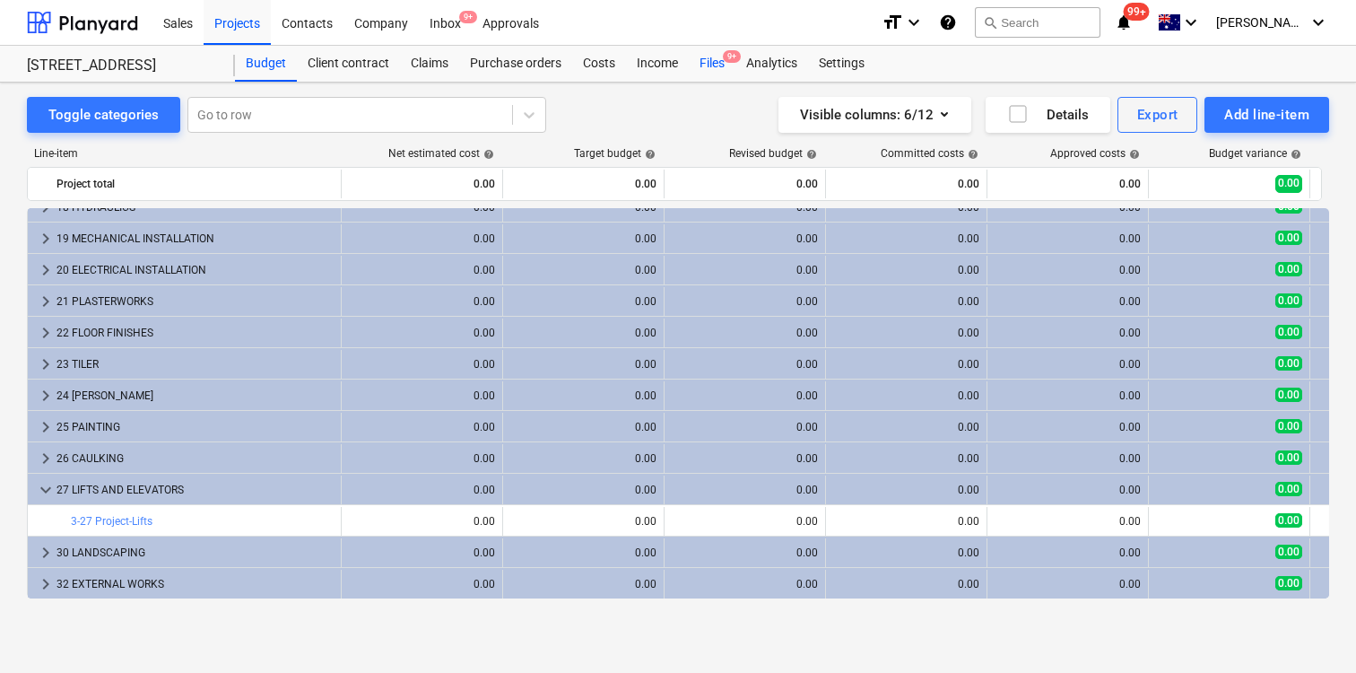
click at [718, 68] on div "Files 9+" at bounding box center [712, 64] width 47 height 36
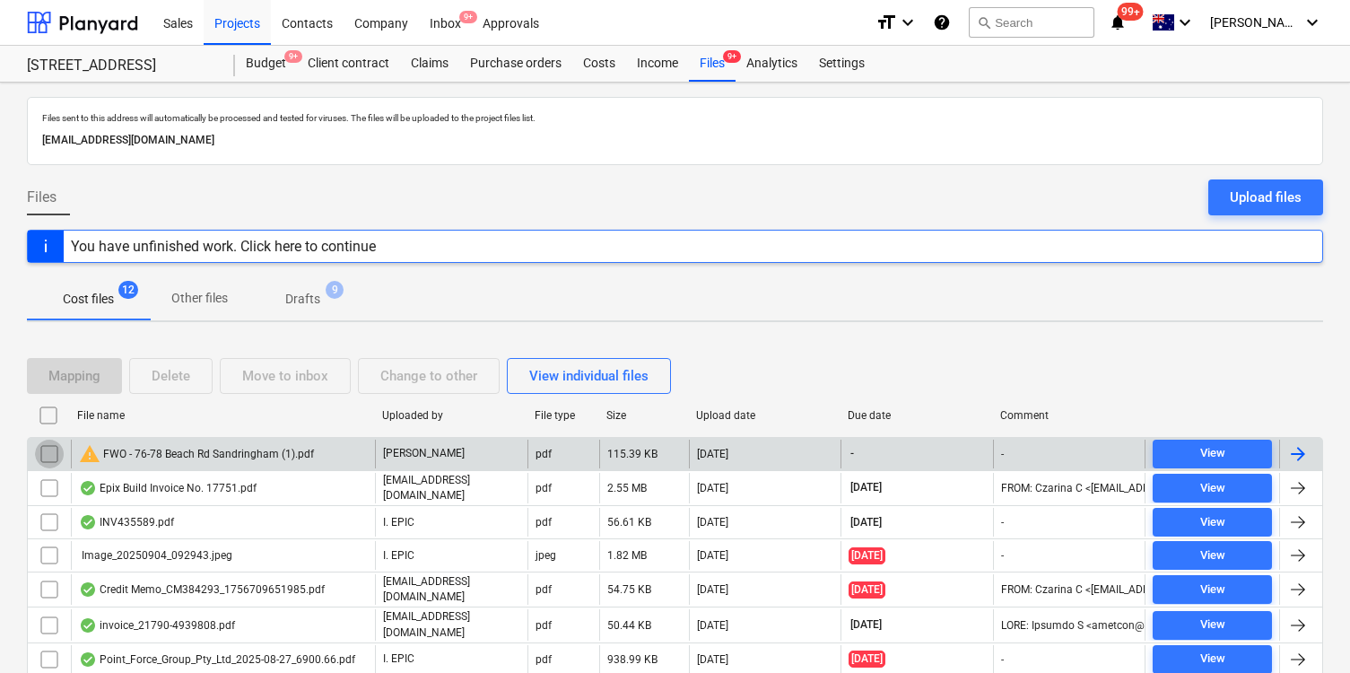
click at [46, 456] on input "checkbox" at bounding box center [49, 454] width 29 height 29
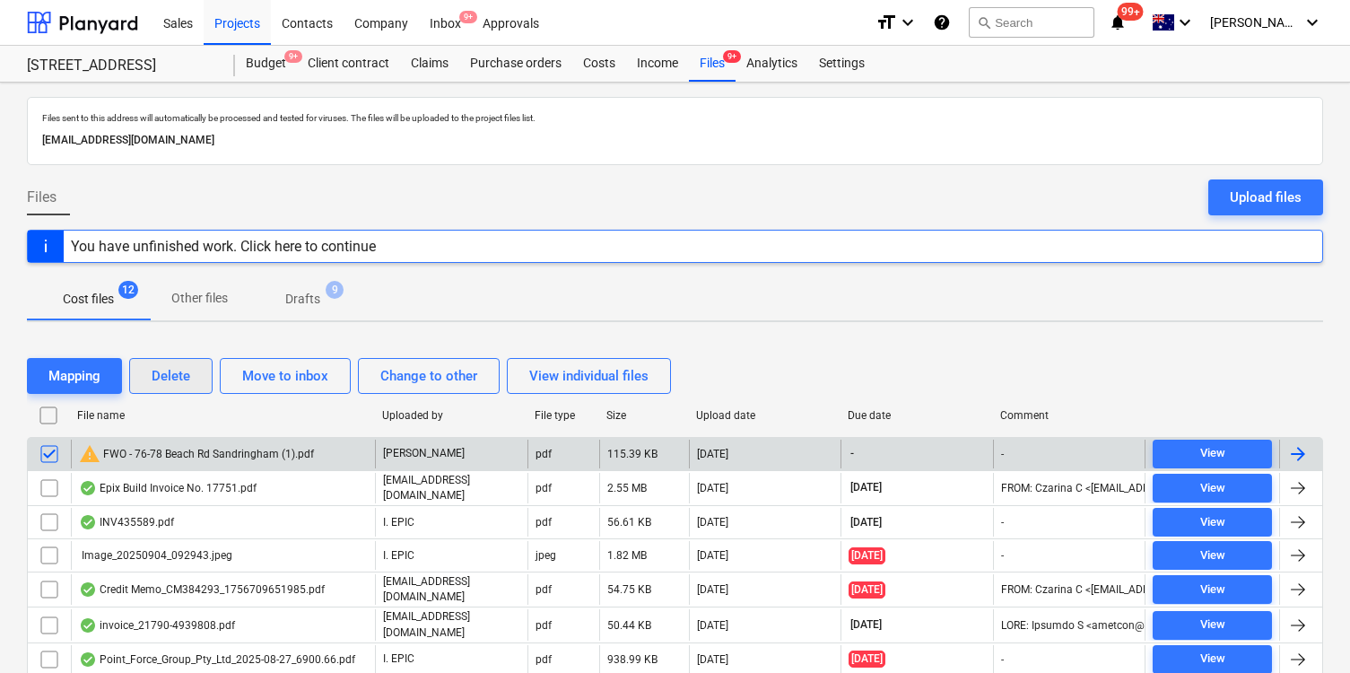
click at [171, 384] on div "Delete" at bounding box center [171, 375] width 39 height 23
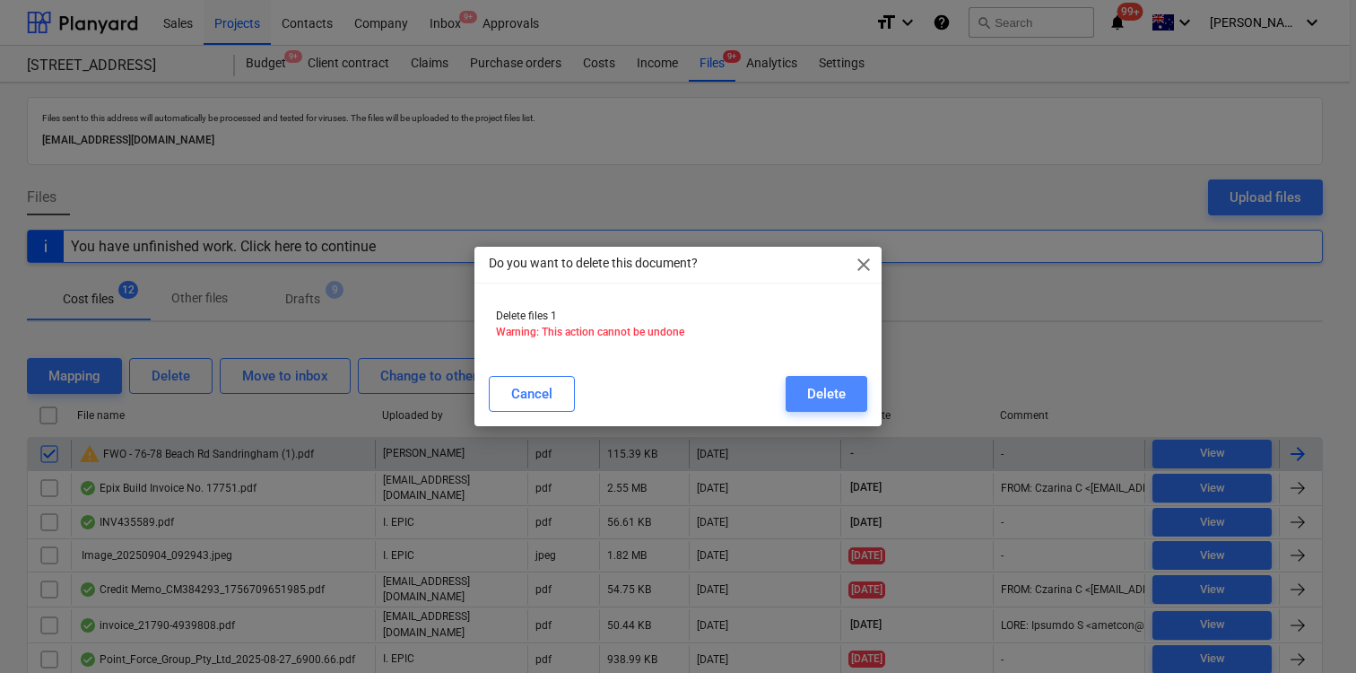
click at [834, 377] on button "Delete" at bounding box center [827, 394] width 82 height 36
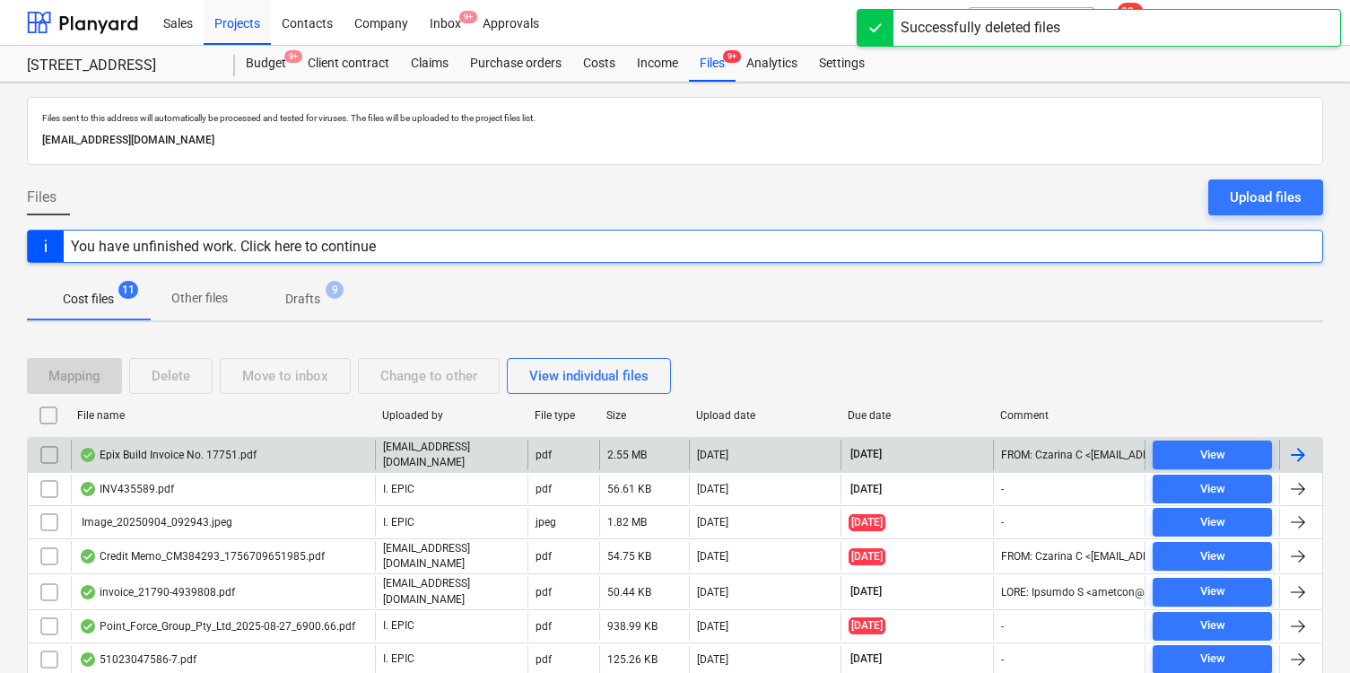
click at [211, 463] on div "Epix Build Invoice No. 17751.pdf" at bounding box center [223, 455] width 304 height 31
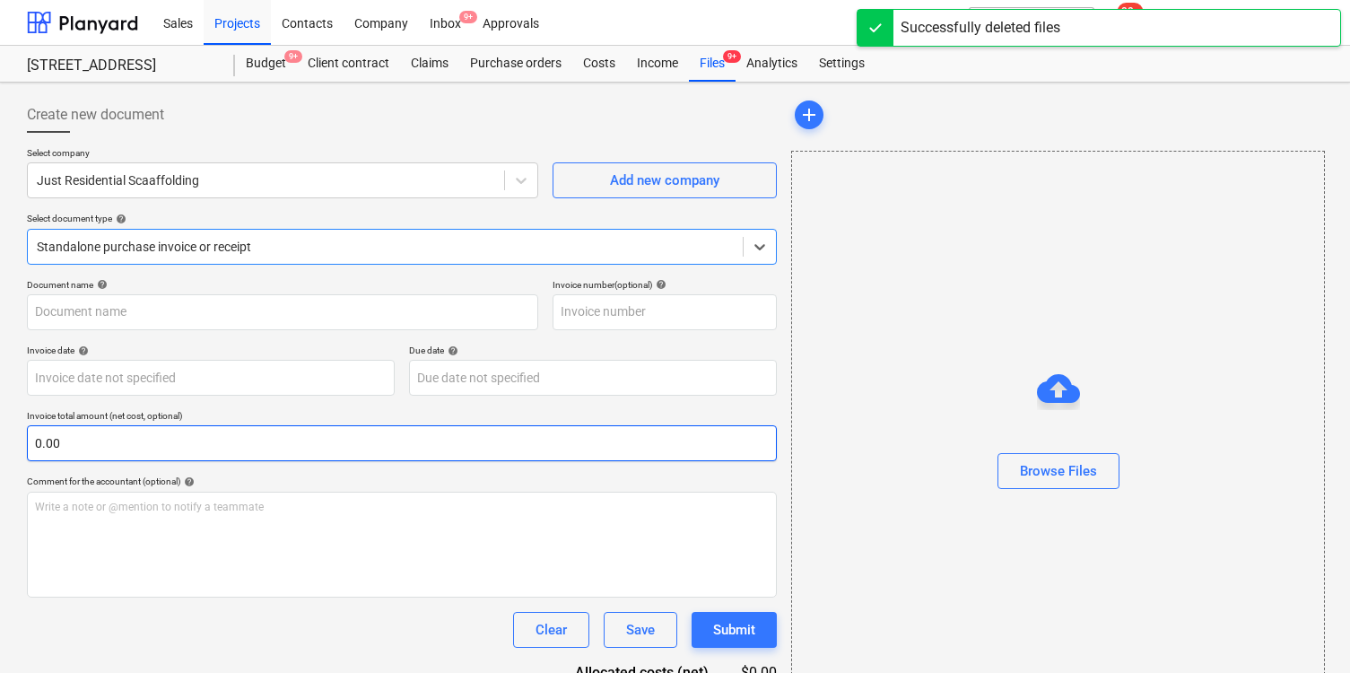
type input "00017751"
type input "31 Aug 2025"
type input "30 Sep 2025"
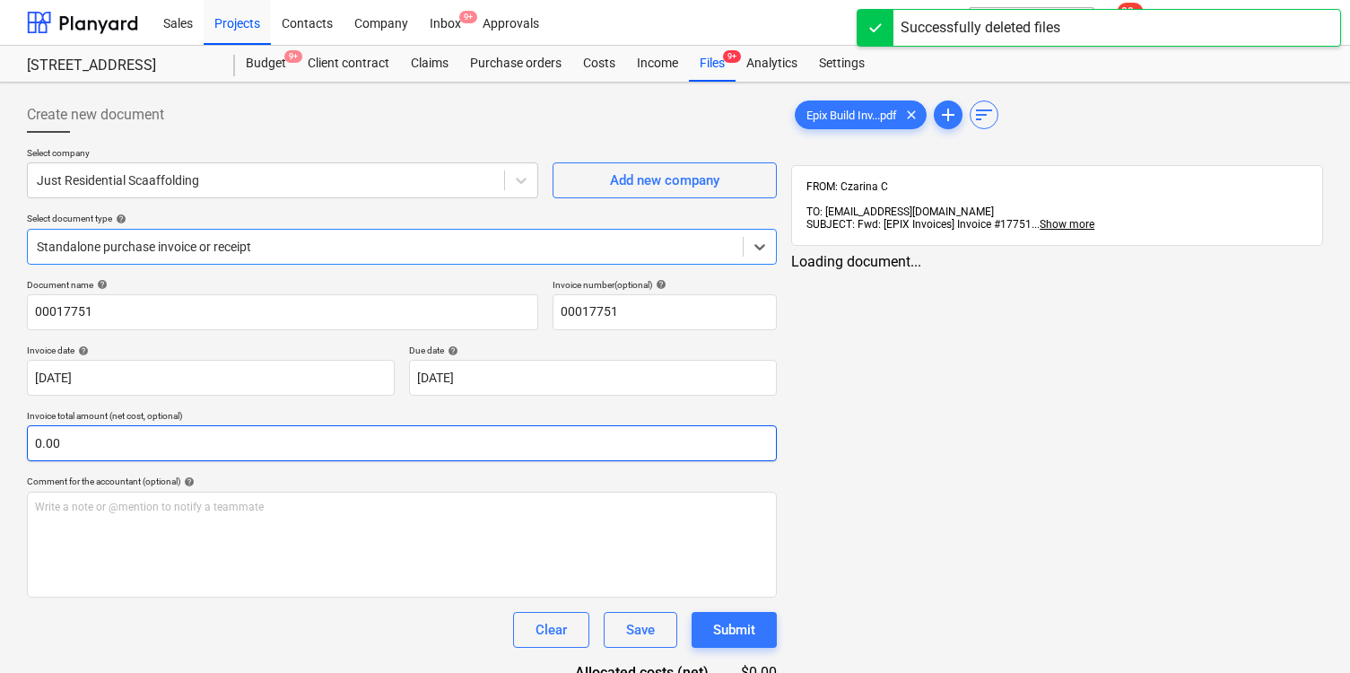
scroll to position [90, 0]
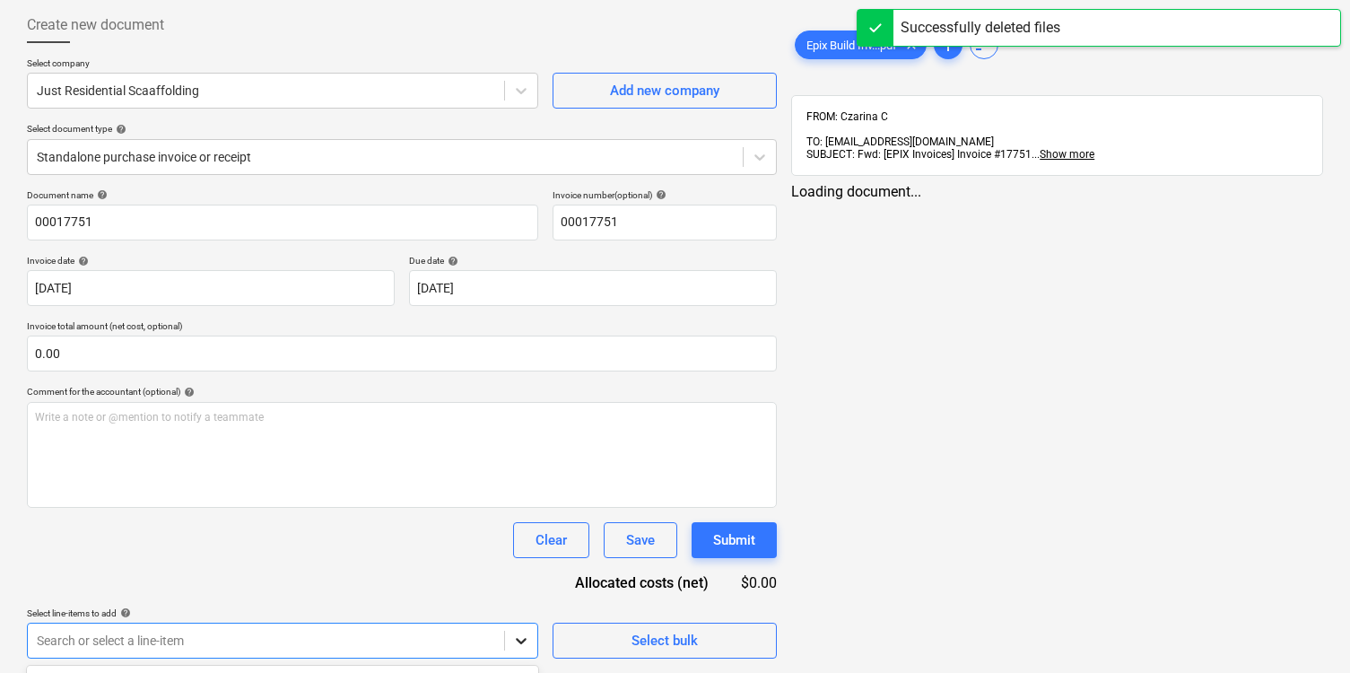
click at [527, 583] on body "Sales Projects Contacts Company Inbox 9+ Approvals format_size keyboard_arrow_d…" at bounding box center [675, 246] width 1350 height 673
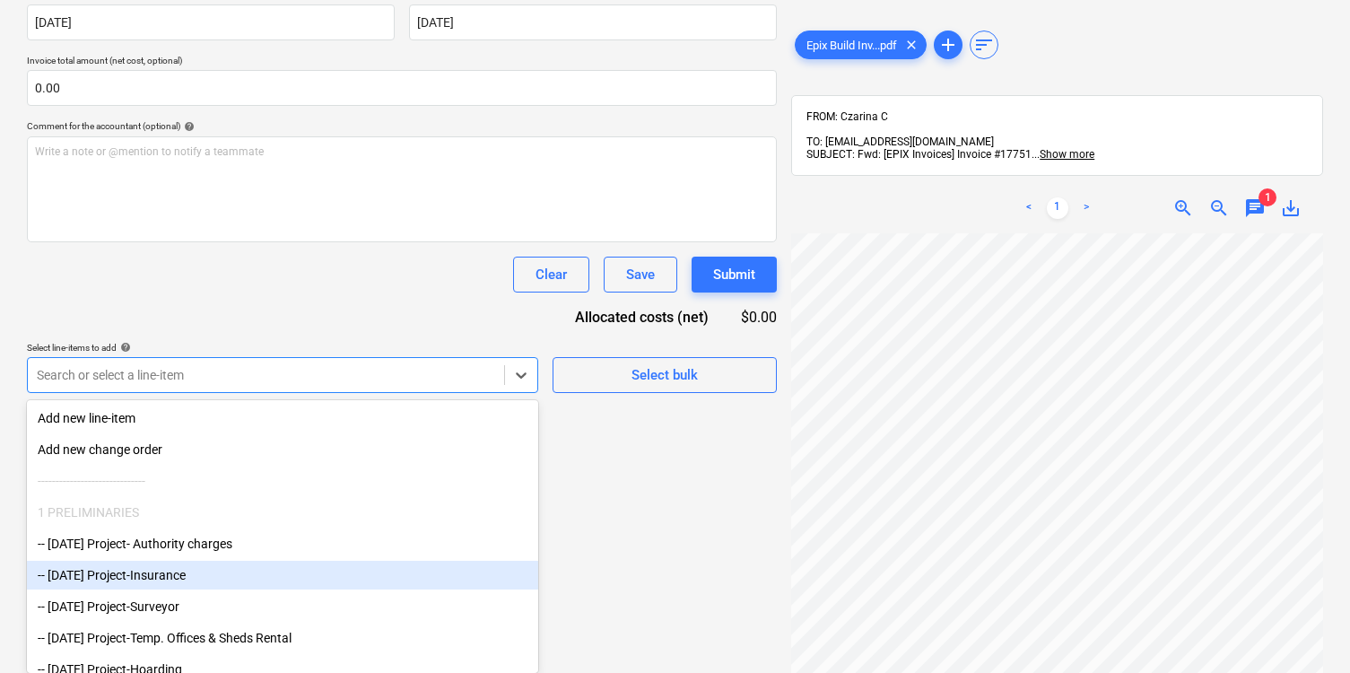
click at [482, 586] on div "-- 3-01-02 Project-Insurance" at bounding box center [282, 575] width 511 height 29
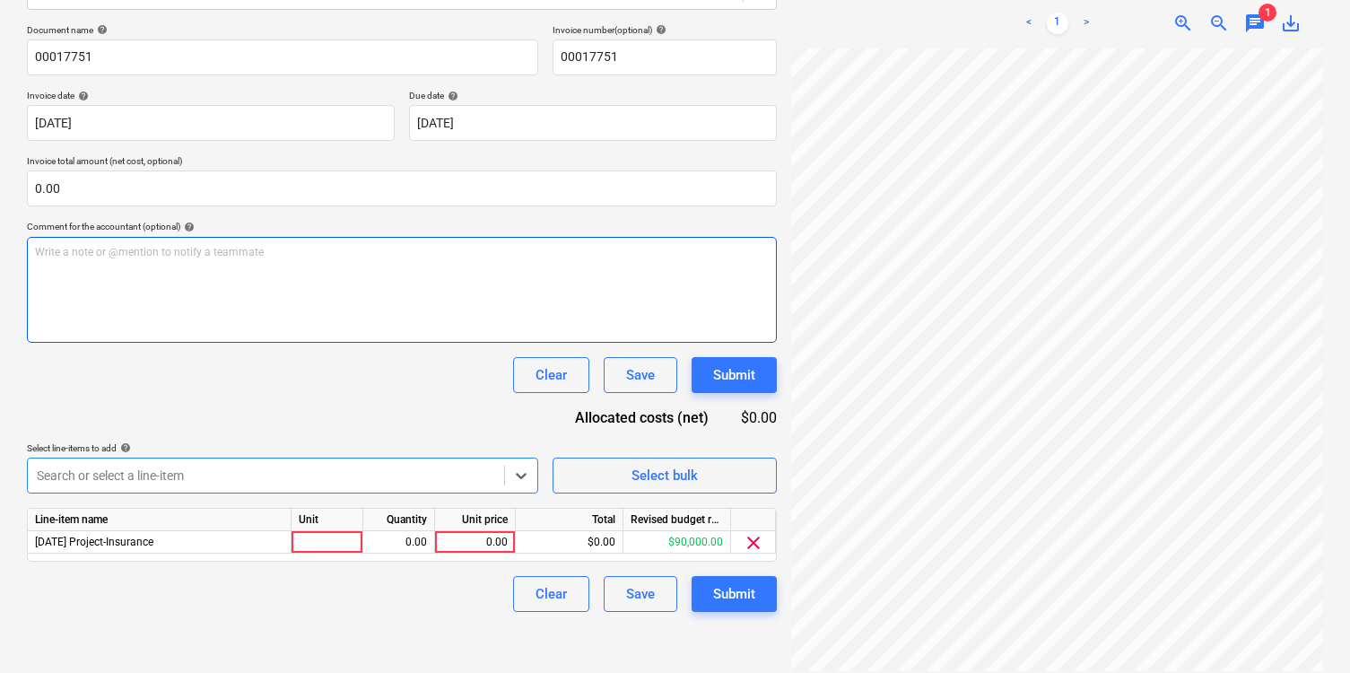
scroll to position [0, 0]
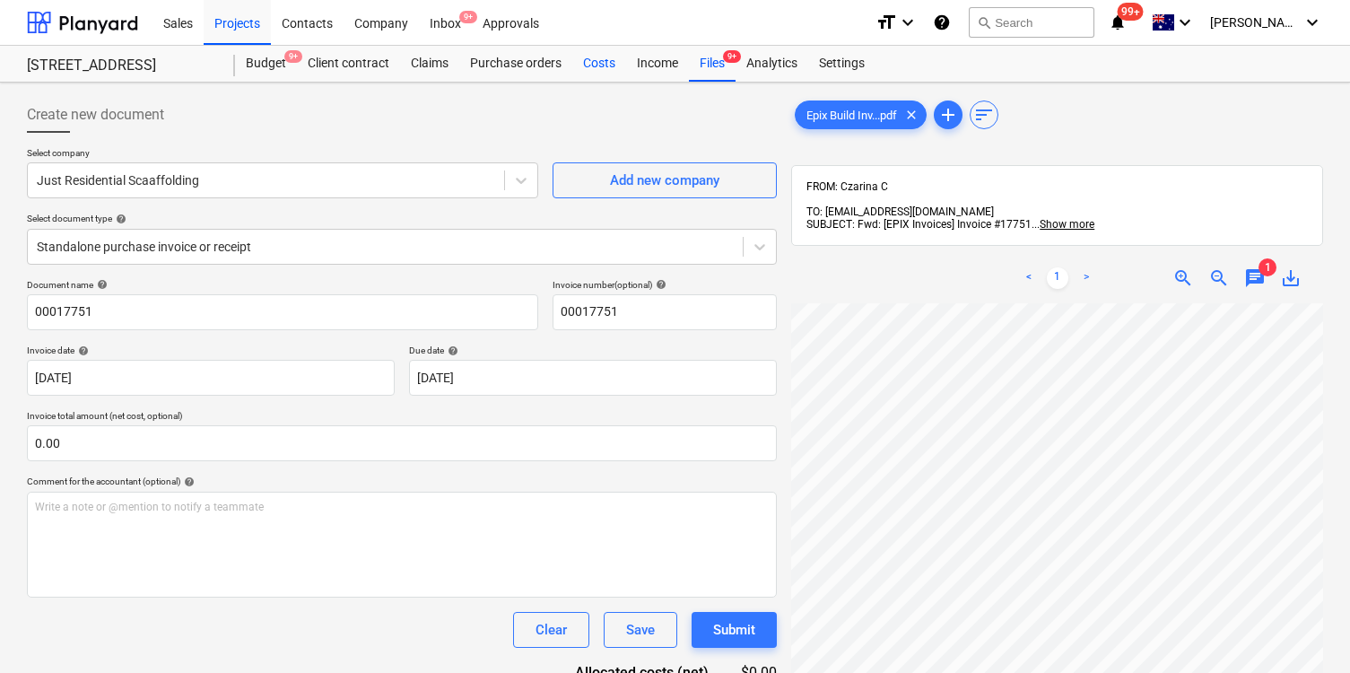
click at [605, 63] on div "Costs" at bounding box center [599, 64] width 54 height 36
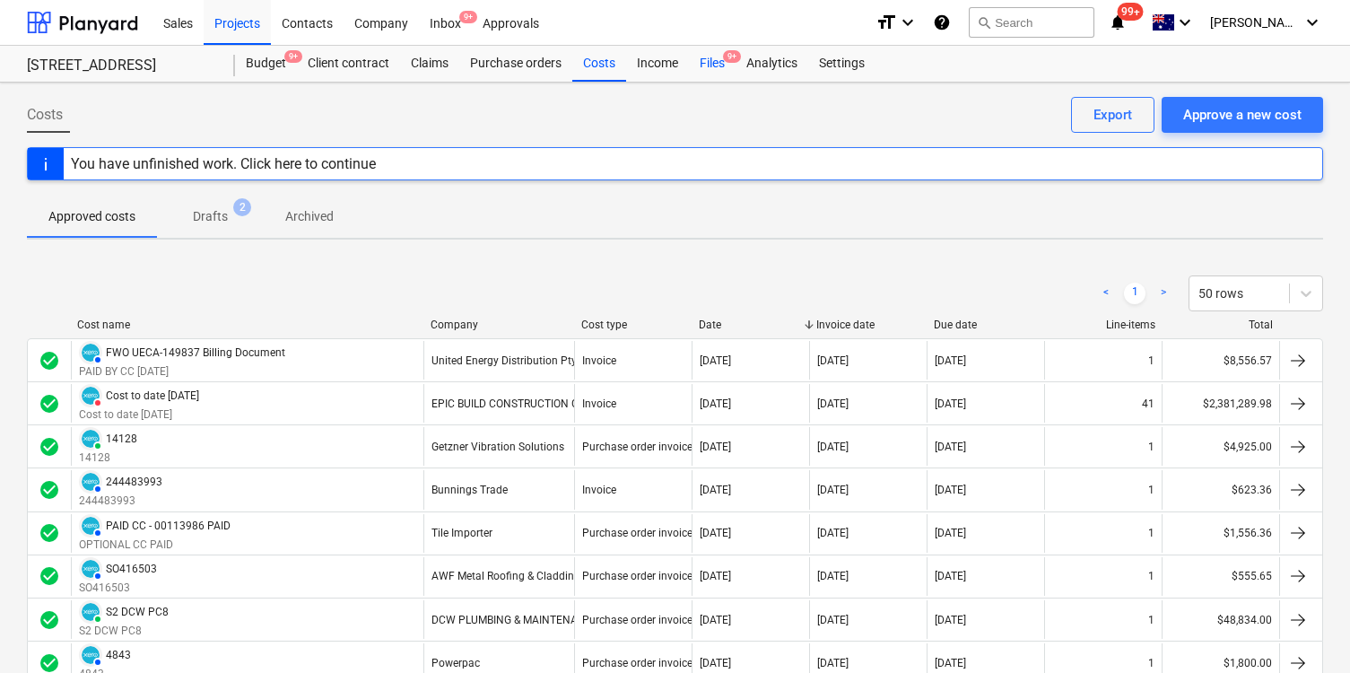
click at [701, 67] on div "Files 9+" at bounding box center [712, 64] width 47 height 36
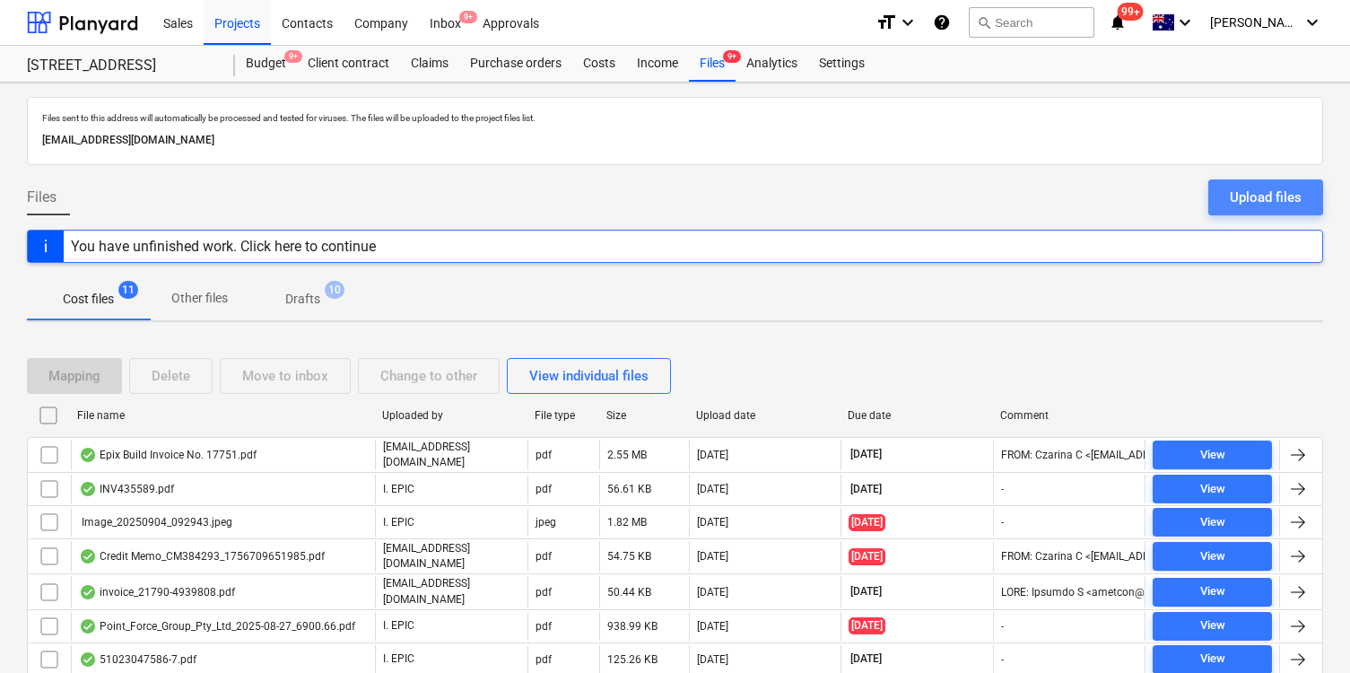
click at [1265, 198] on div "Upload files" at bounding box center [1266, 197] width 72 height 23
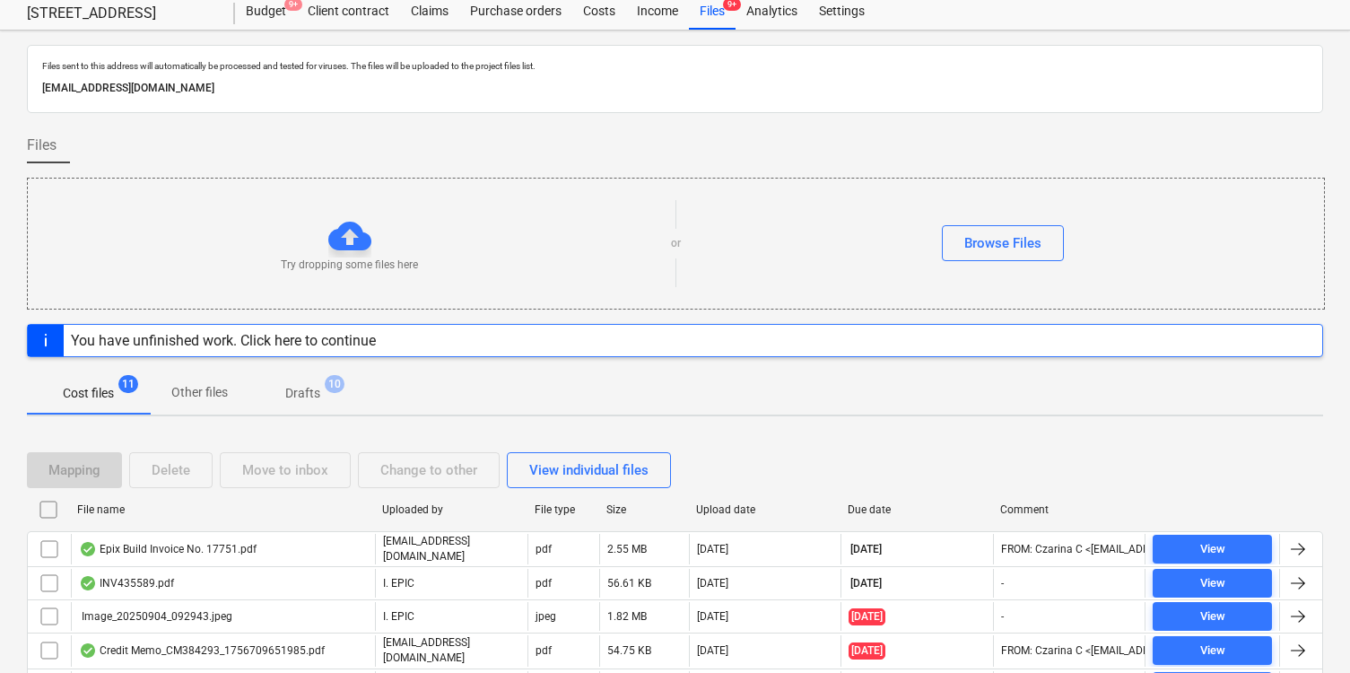
scroll to position [50, 0]
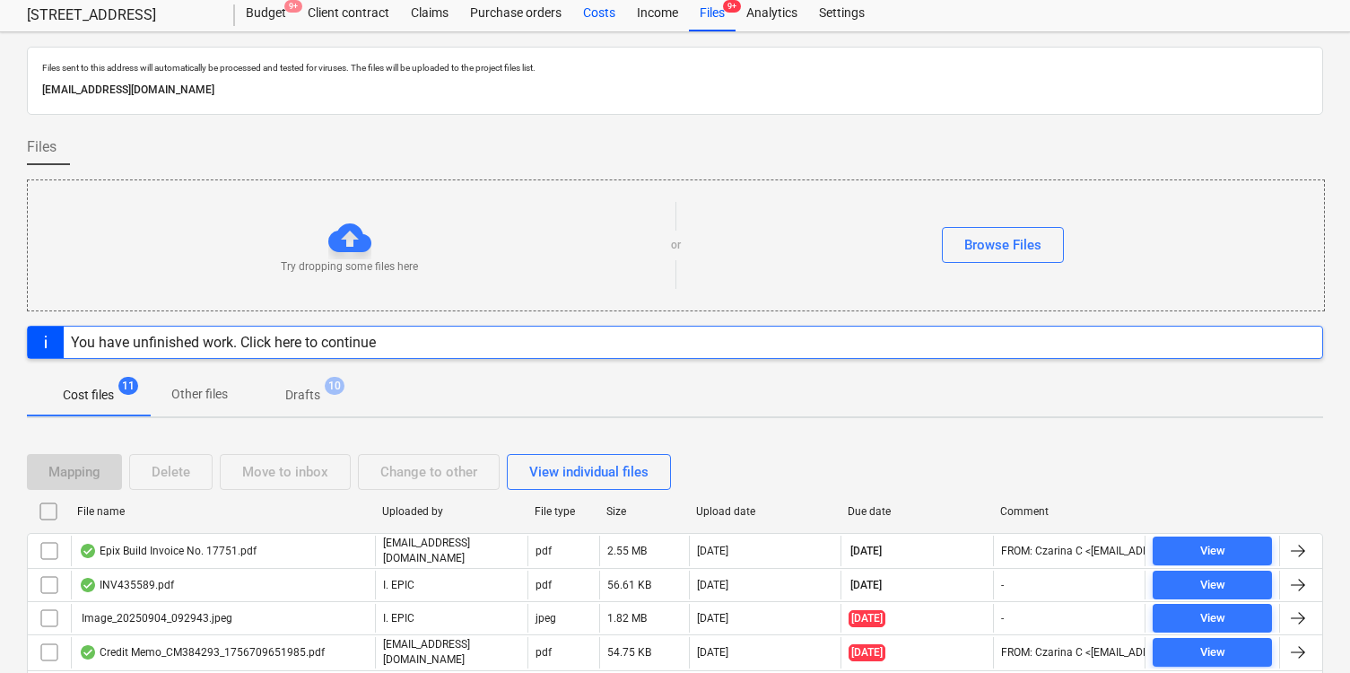
click at [597, 19] on div "Costs" at bounding box center [599, 14] width 54 height 36
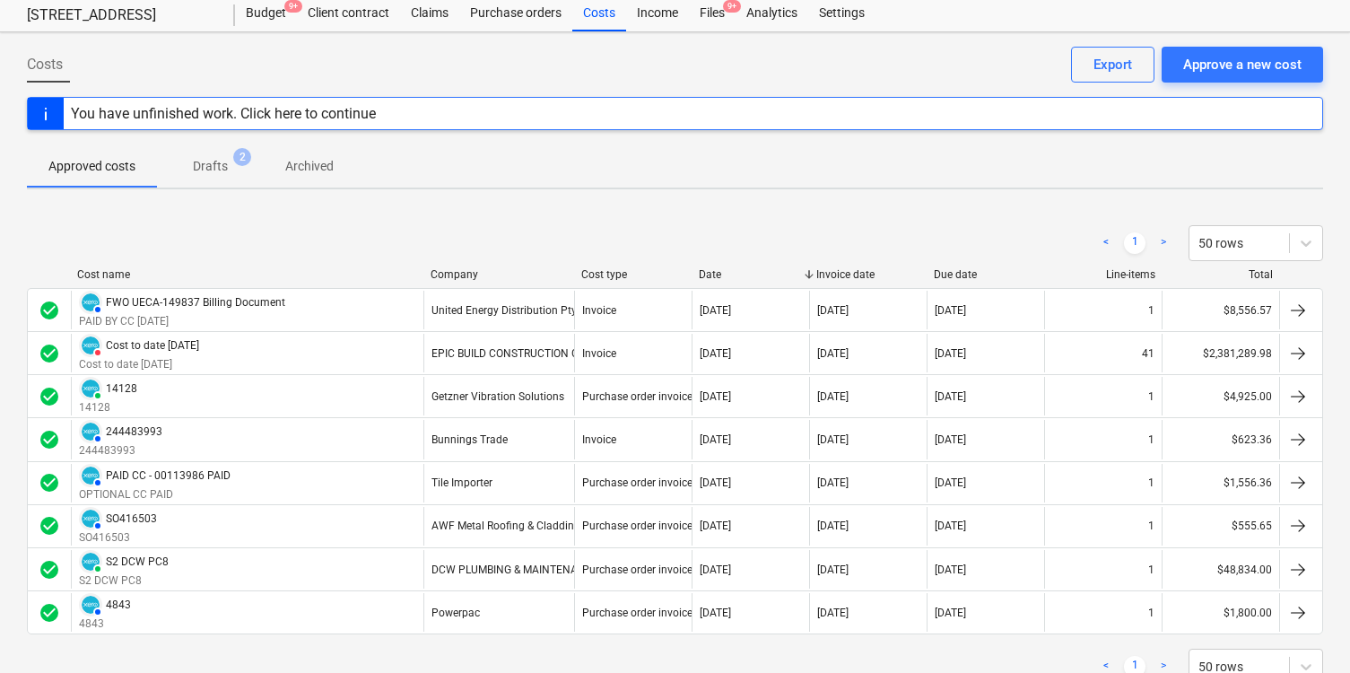
click at [1250, 83] on div "Costs Approve a new cost Export" at bounding box center [675, 72] width 1296 height 50
click at [1262, 65] on div "Approve a new cost" at bounding box center [1242, 64] width 118 height 23
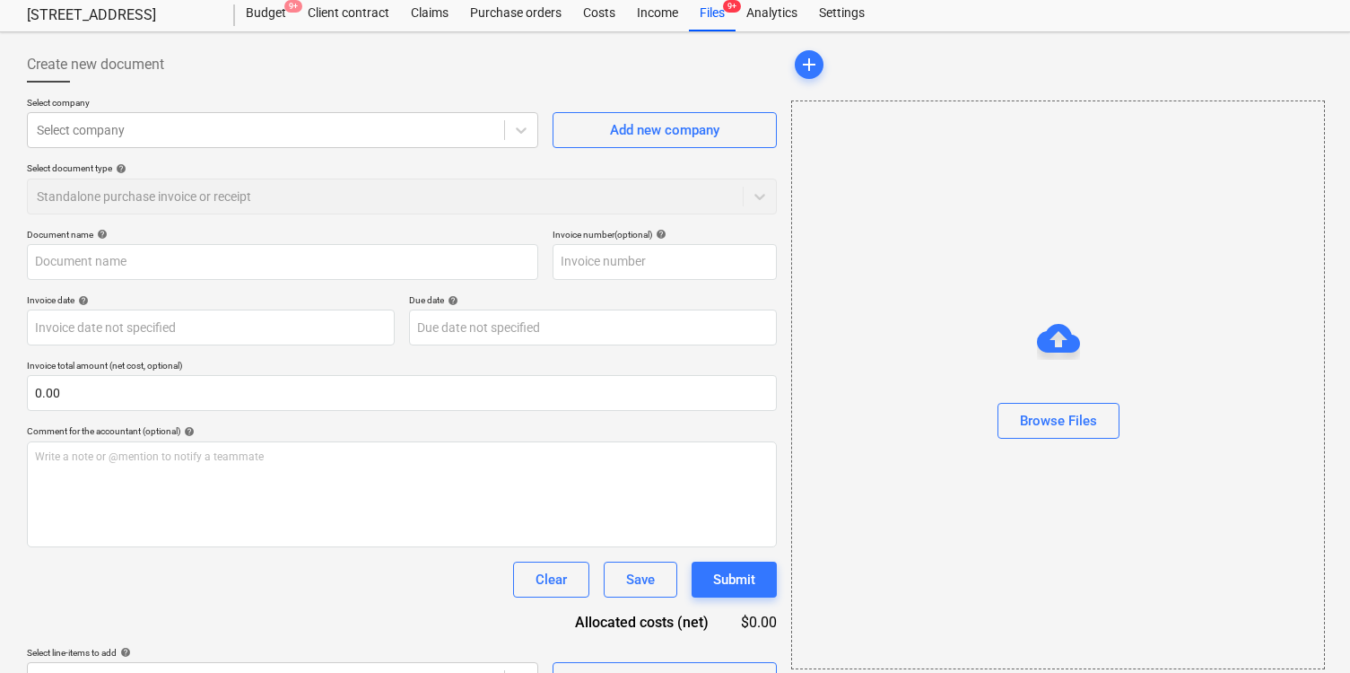
click at [381, 153] on div "Select company Select company Add new company Select document type help Standal…" at bounding box center [402, 163] width 750 height 132
click at [401, 127] on div at bounding box center [266, 130] width 458 height 18
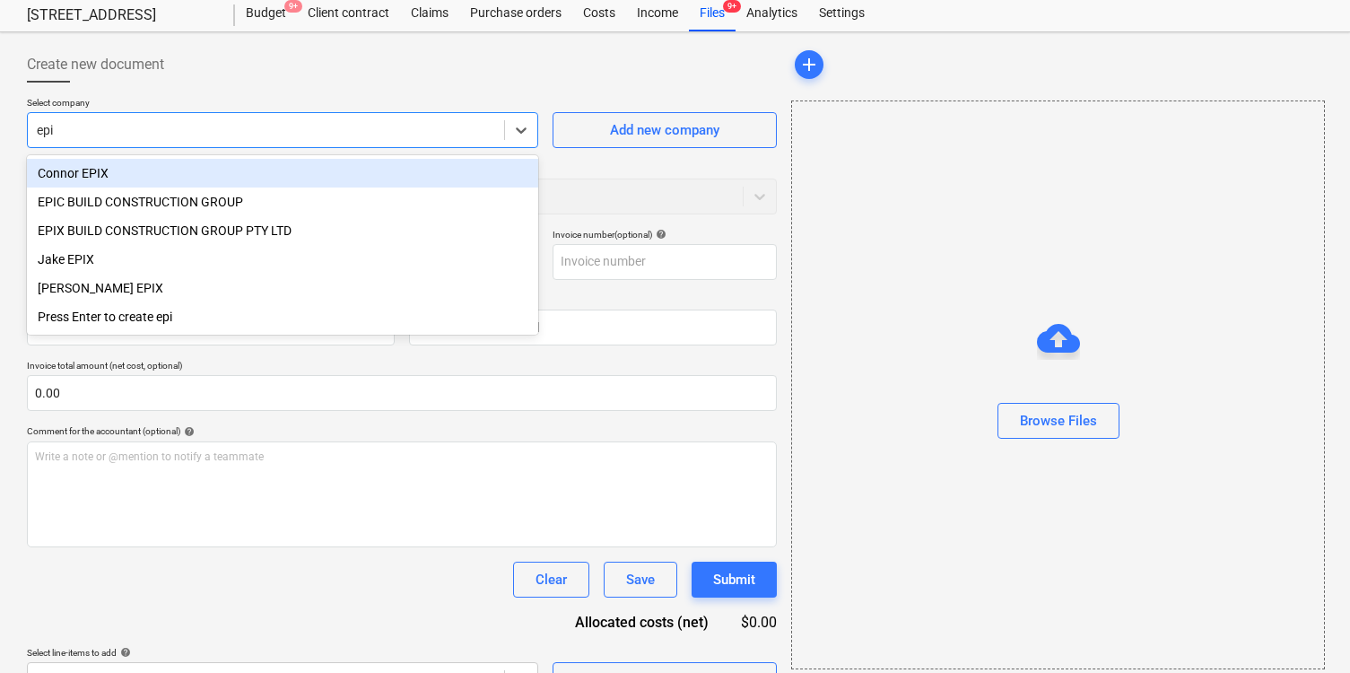
type input "epic"
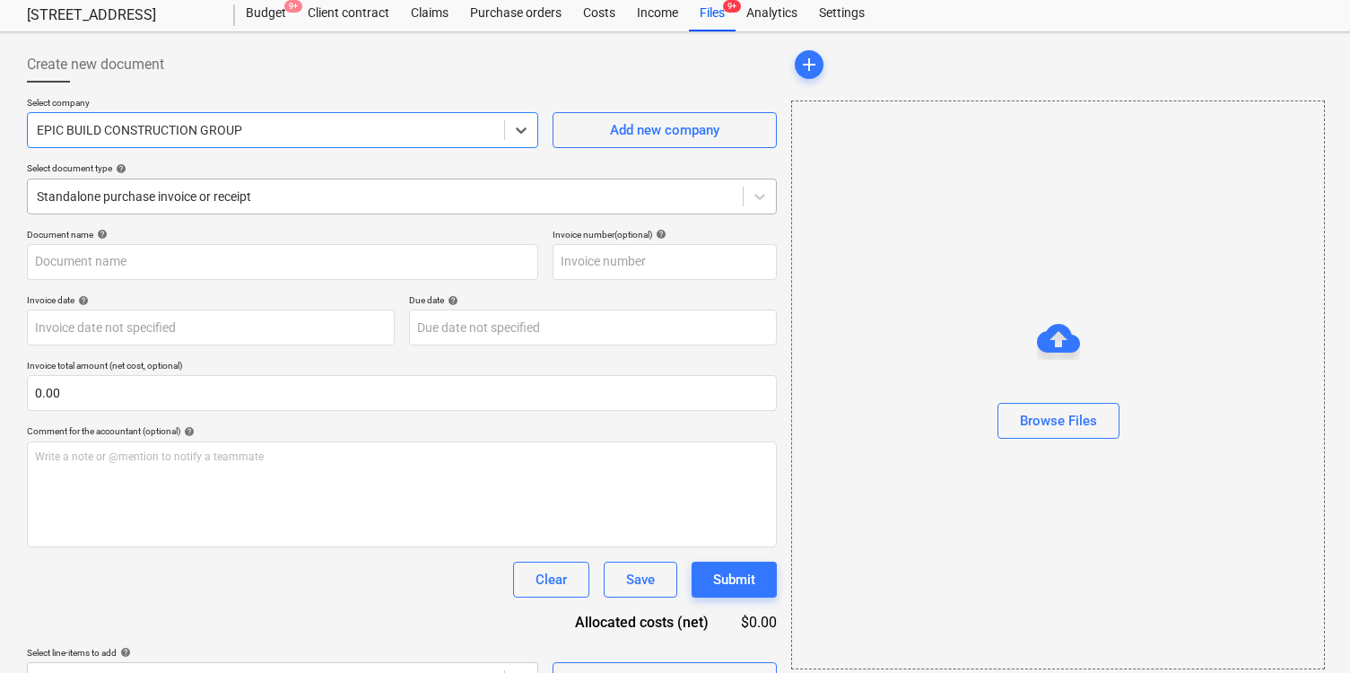
click at [396, 209] on div "Standalone purchase invoice or receipt" at bounding box center [402, 197] width 750 height 36
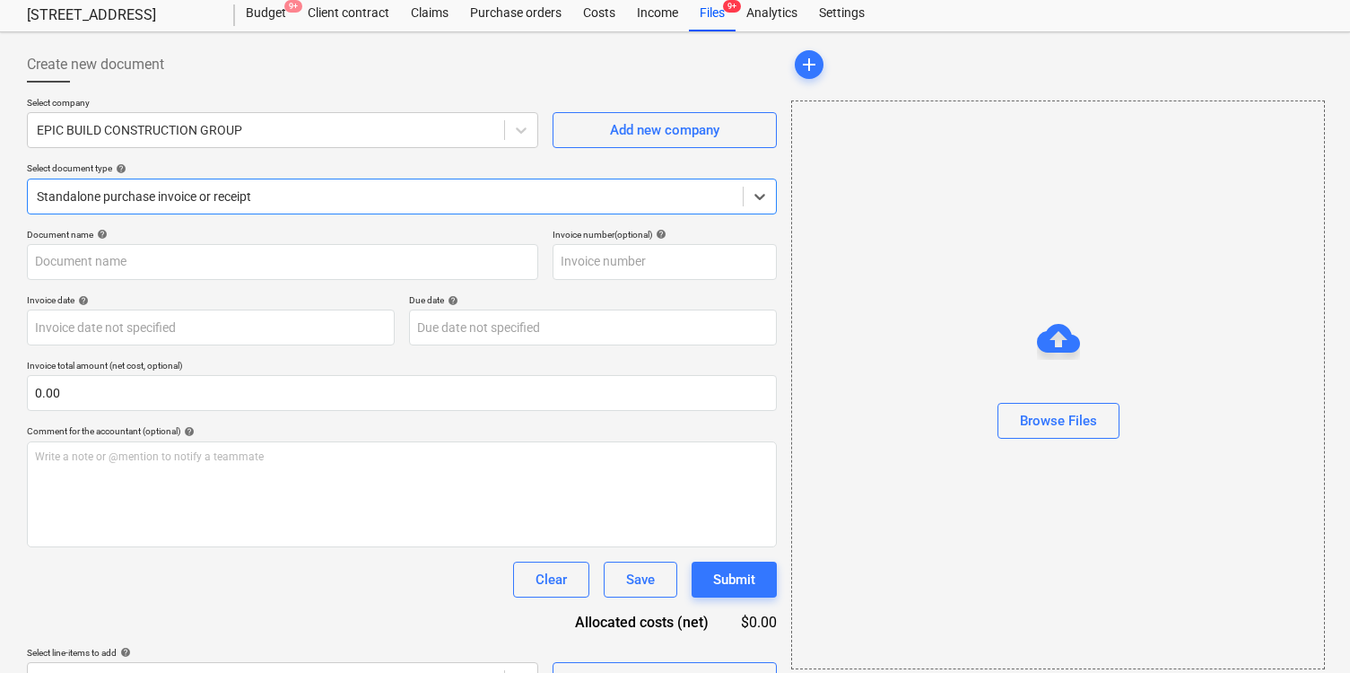
click at [396, 209] on div "Standalone purchase invoice or receipt" at bounding box center [402, 197] width 750 height 36
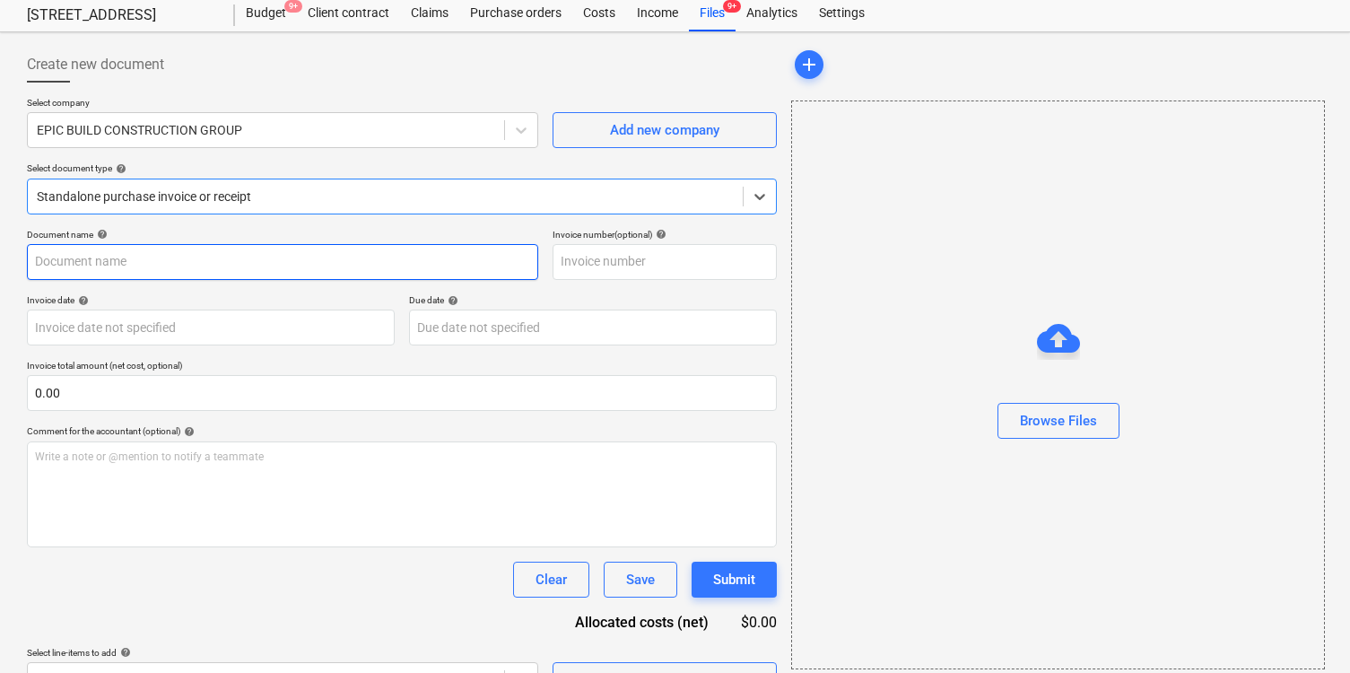
click at [357, 271] on input "text" at bounding box center [282, 262] width 511 height 36
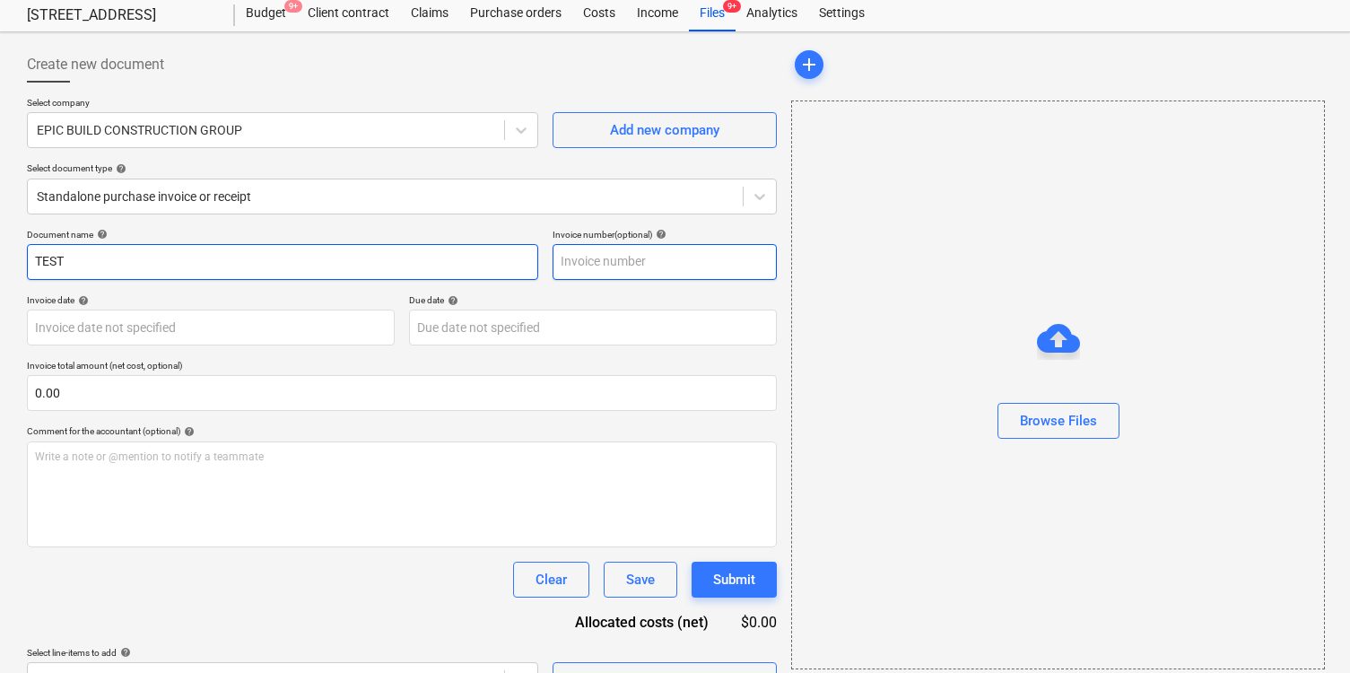
type input "TEST"
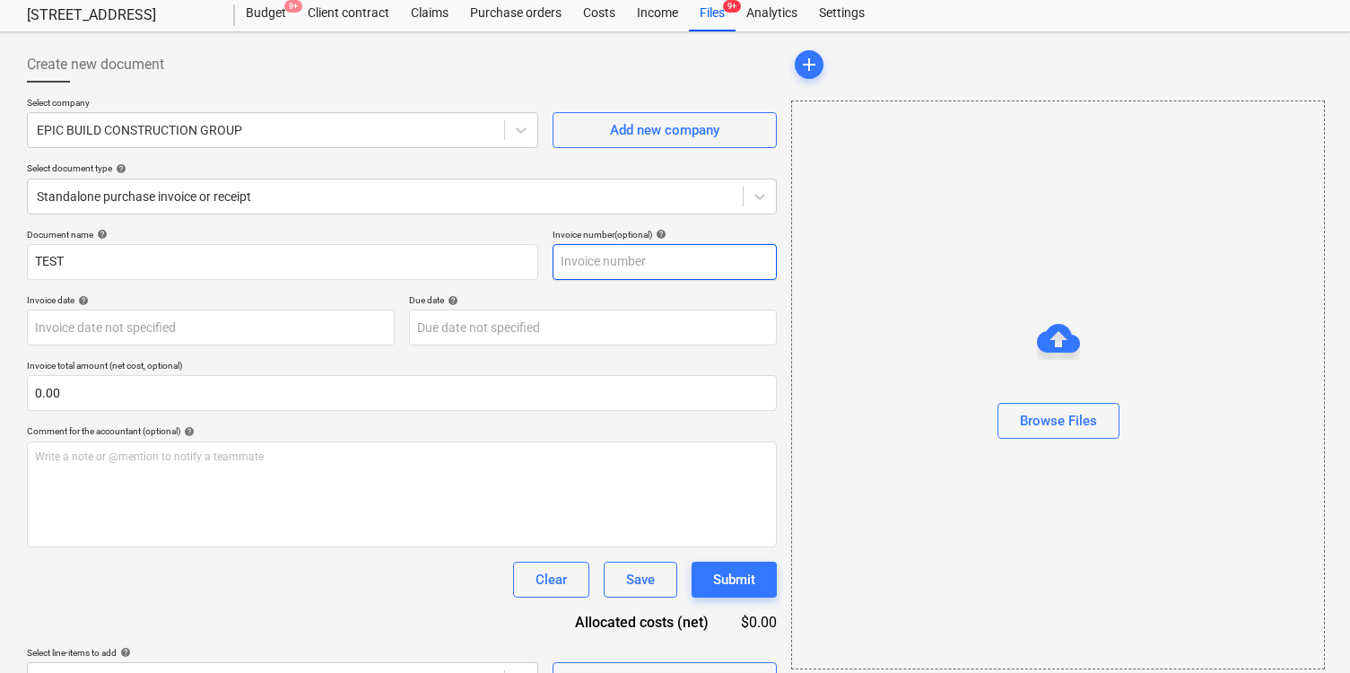
click at [703, 264] on input "text" at bounding box center [665, 262] width 224 height 36
type input "TEST"
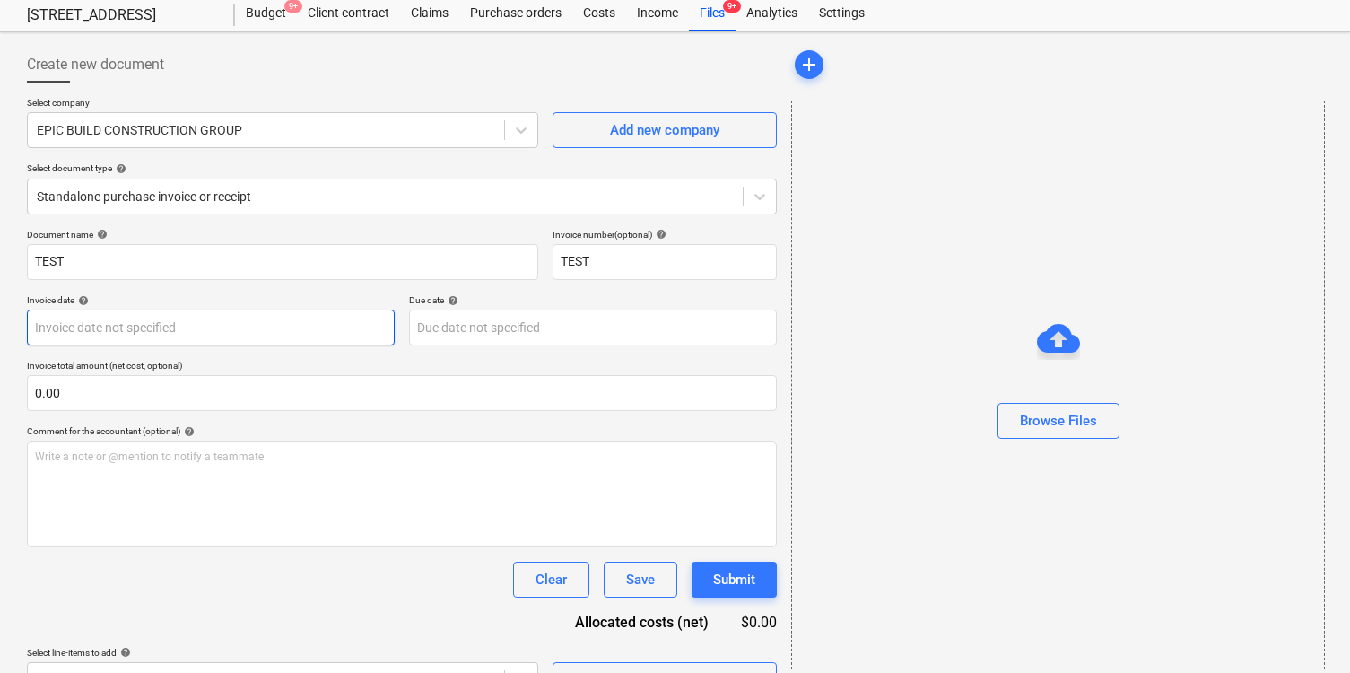
click at [197, 328] on body "Sales Projects Contacts Company Inbox 9+ Approvals format_size keyboard_arrow_d…" at bounding box center [675, 286] width 1350 height 673
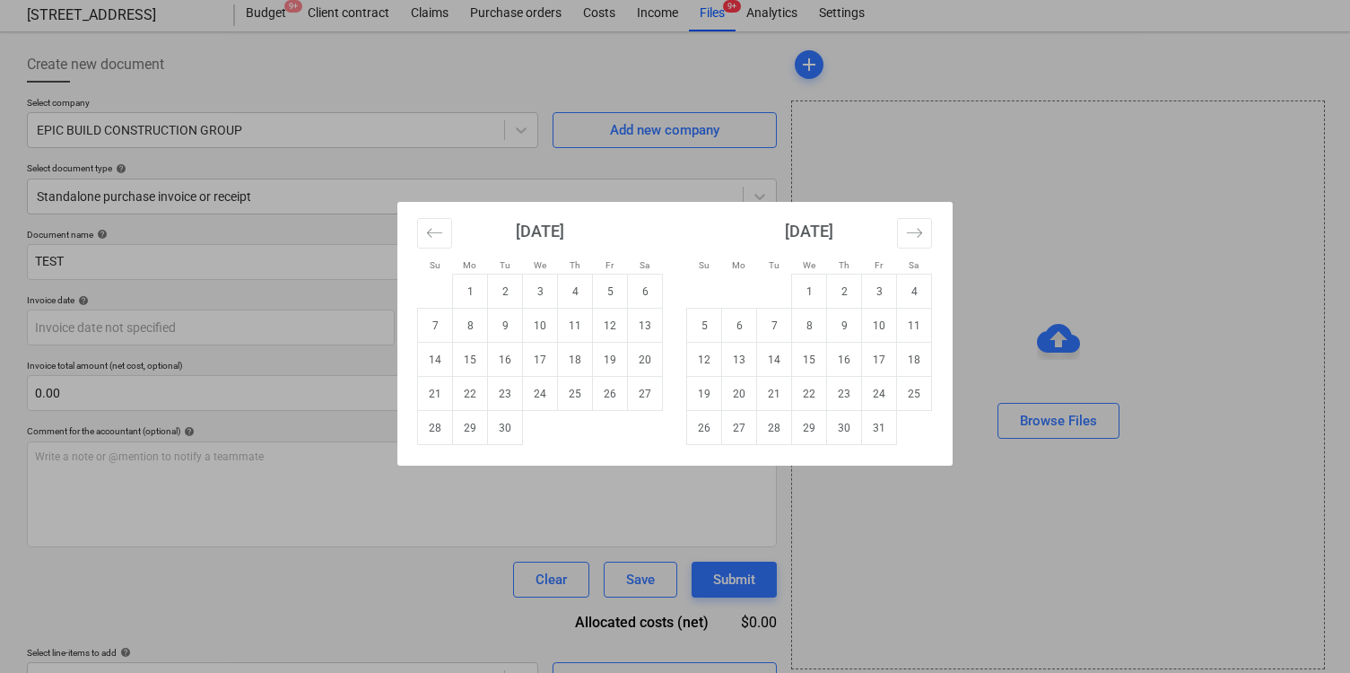
click at [208, 390] on div "Su Mo Tu We Th Fr Sa Su Mo Tu We Th Fr Sa August 2025 1 2 3 4 5 6 7 8 9 10 11 1…" at bounding box center [675, 336] width 1350 height 673
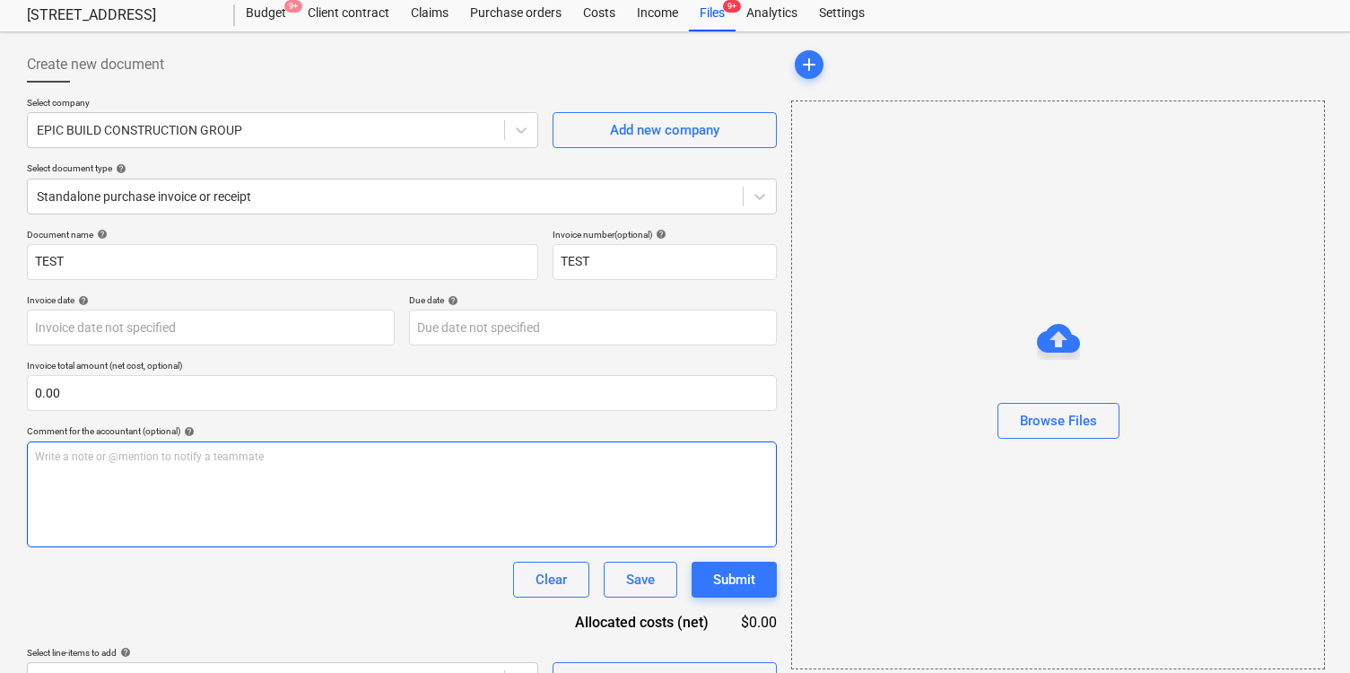
click at [251, 461] on p "Write a note or @mention to notify a teammate ﻿" at bounding box center [402, 456] width 734 height 15
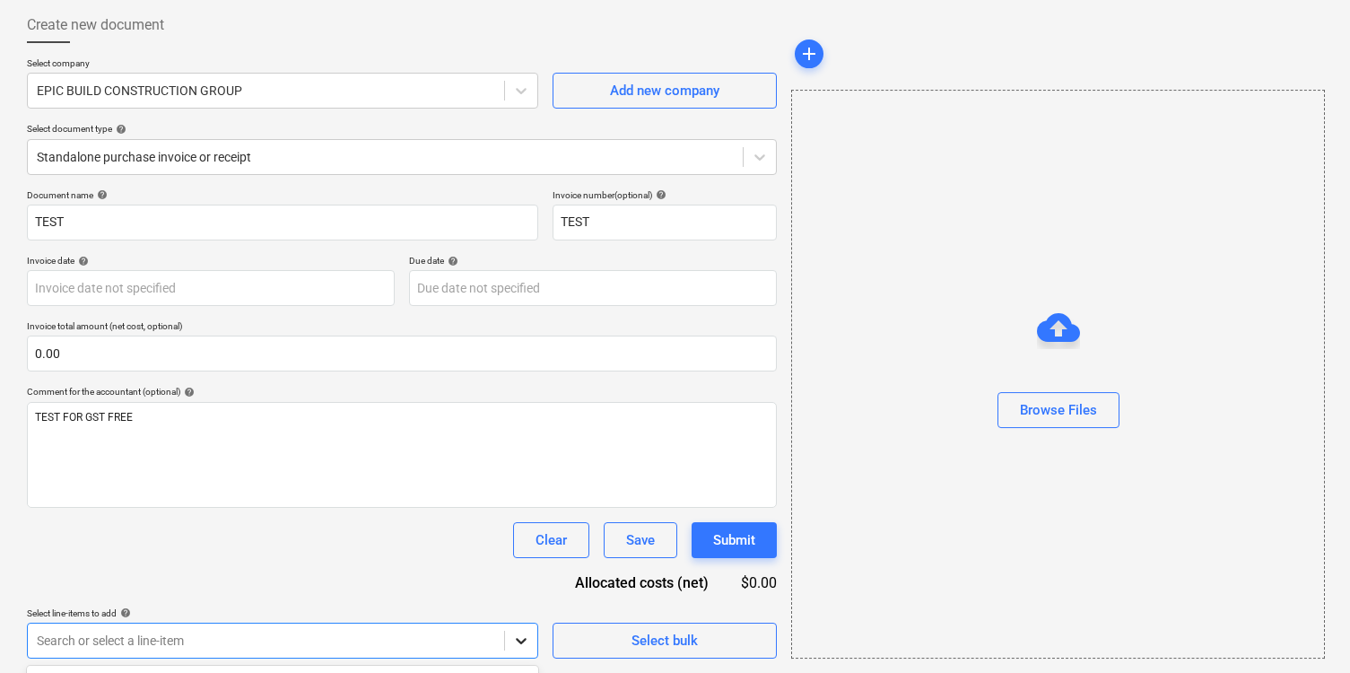
scroll to position [355, 0]
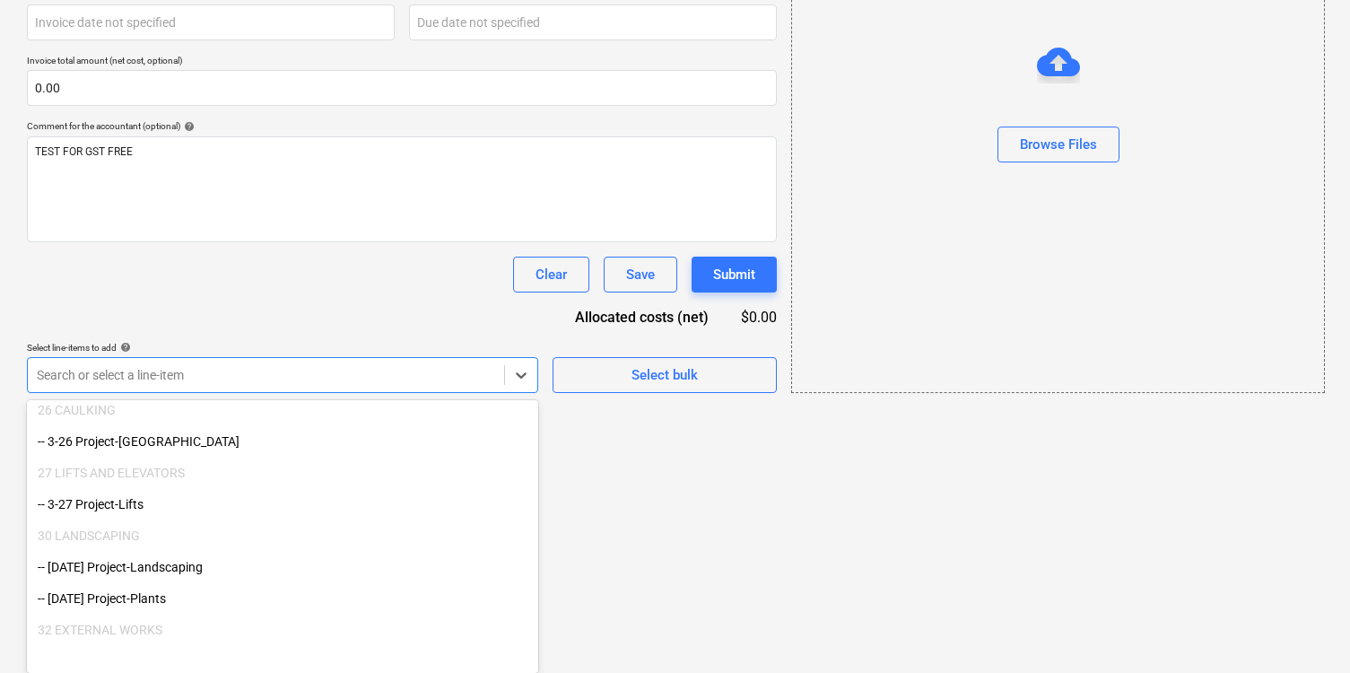
scroll to position [3876, 0]
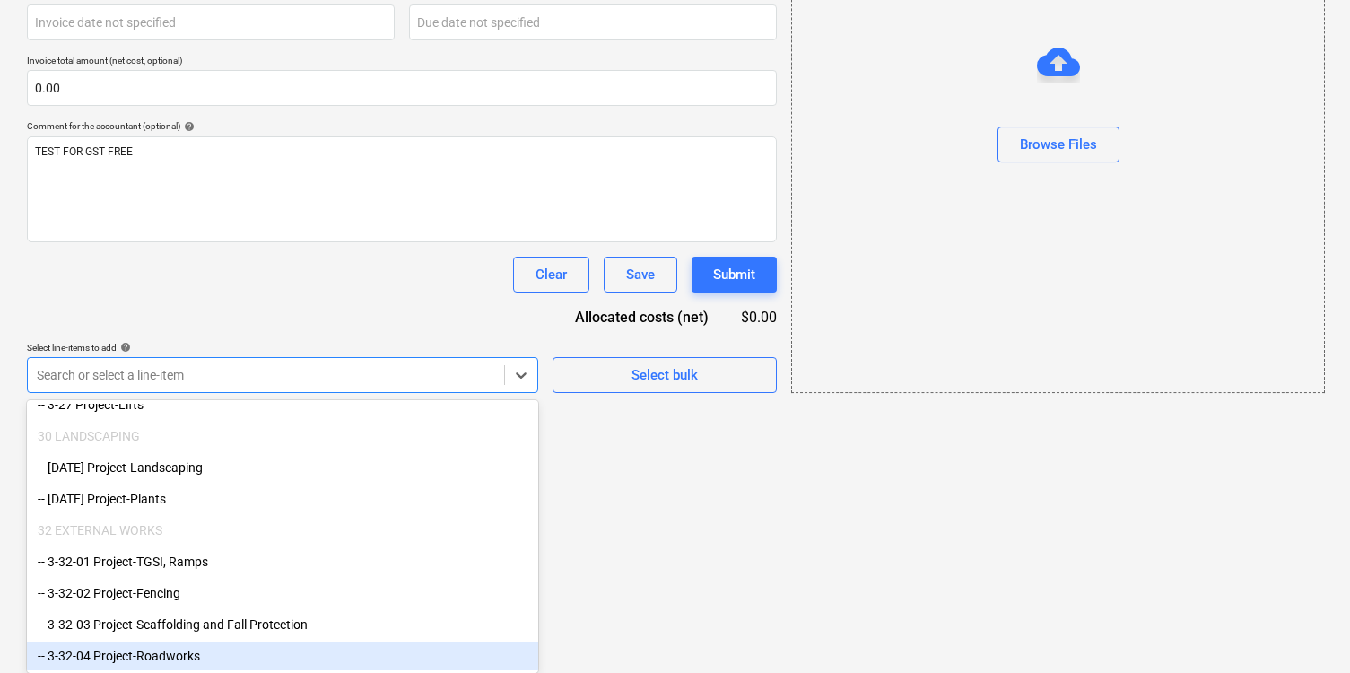
click at [352, 658] on div "-- 3-32-04 Project-Roadworks" at bounding box center [282, 655] width 511 height 29
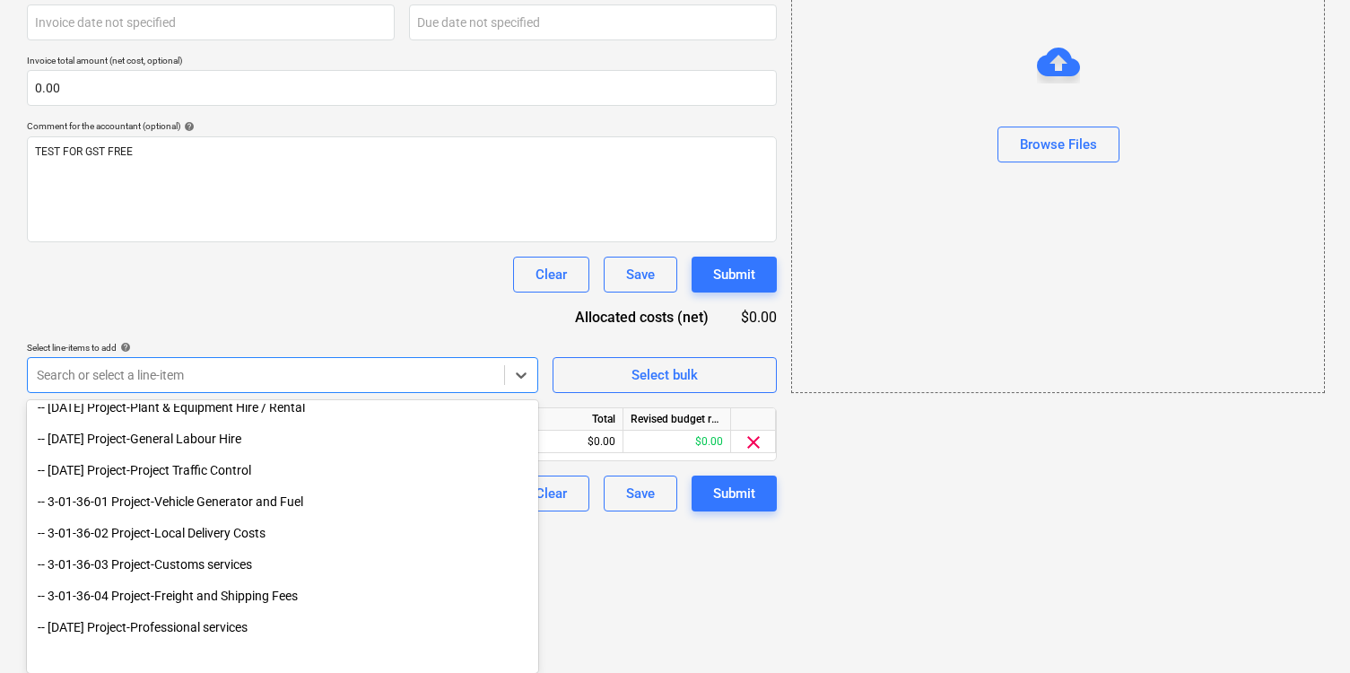
scroll to position [0, 0]
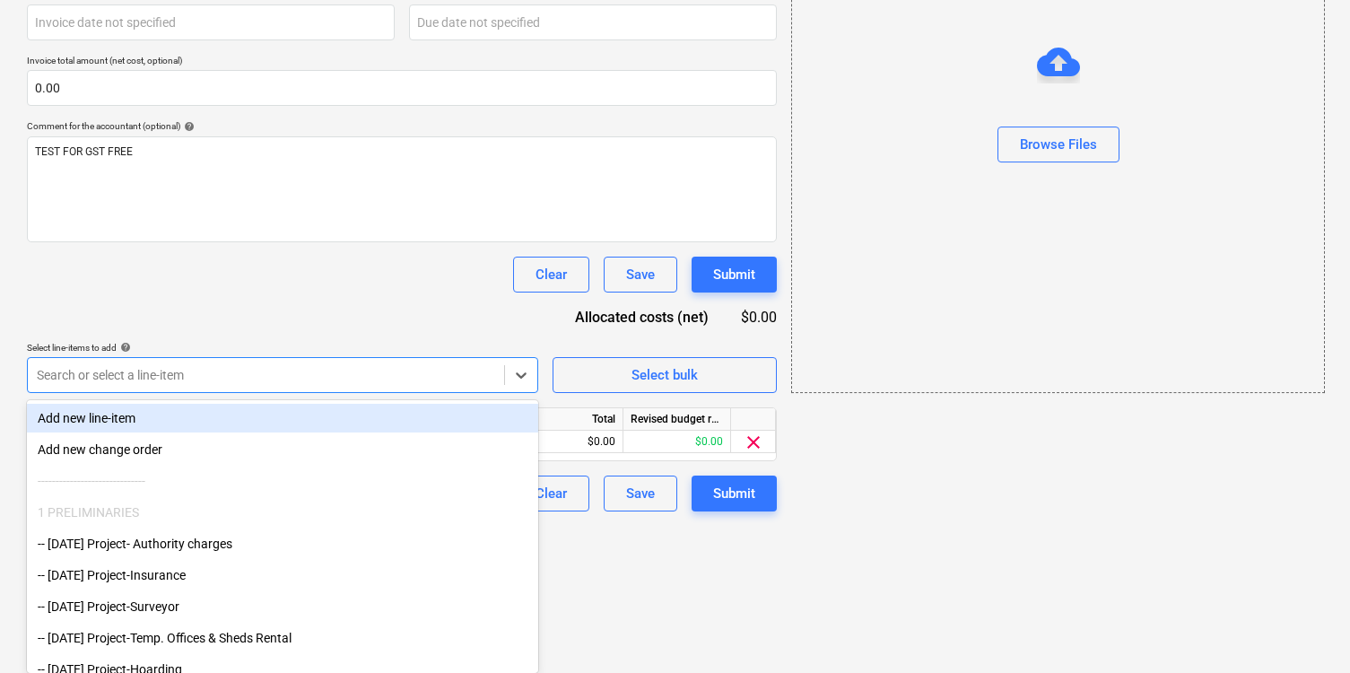
click at [358, 426] on div "Add new line-item" at bounding box center [282, 418] width 511 height 29
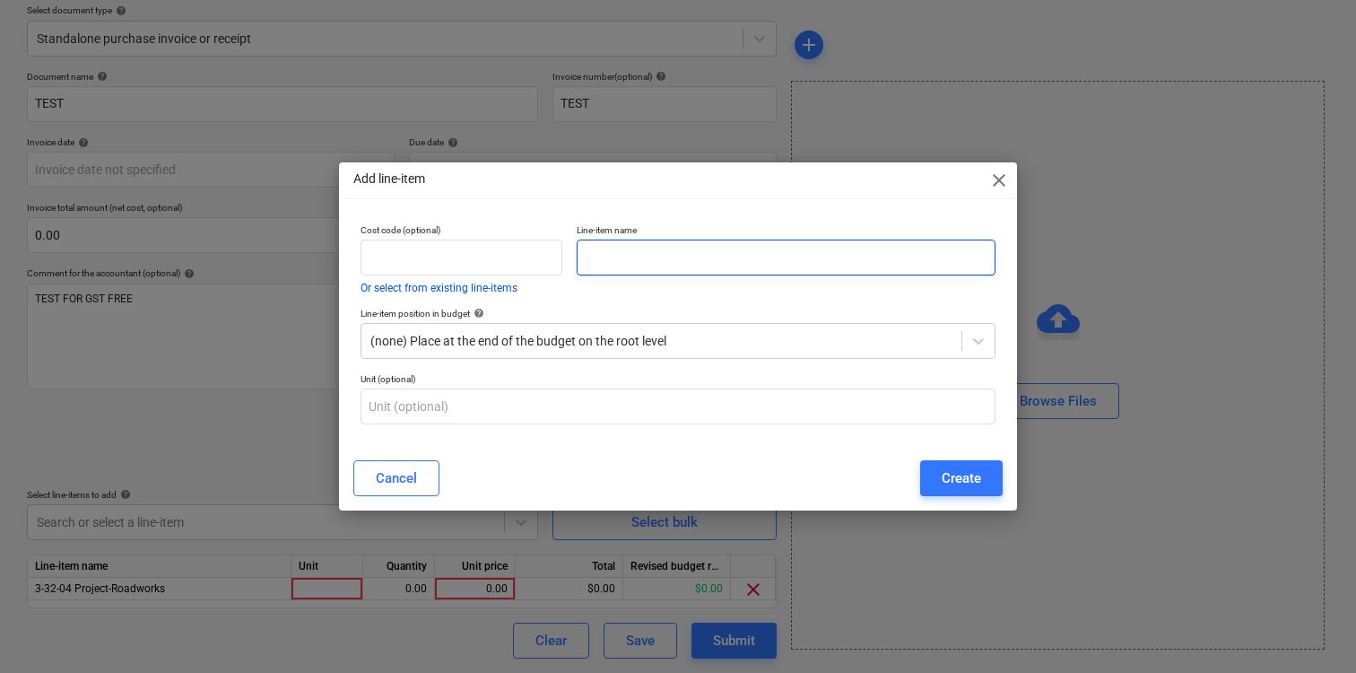
click at [646, 262] on input "text" at bounding box center [786, 258] width 419 height 36
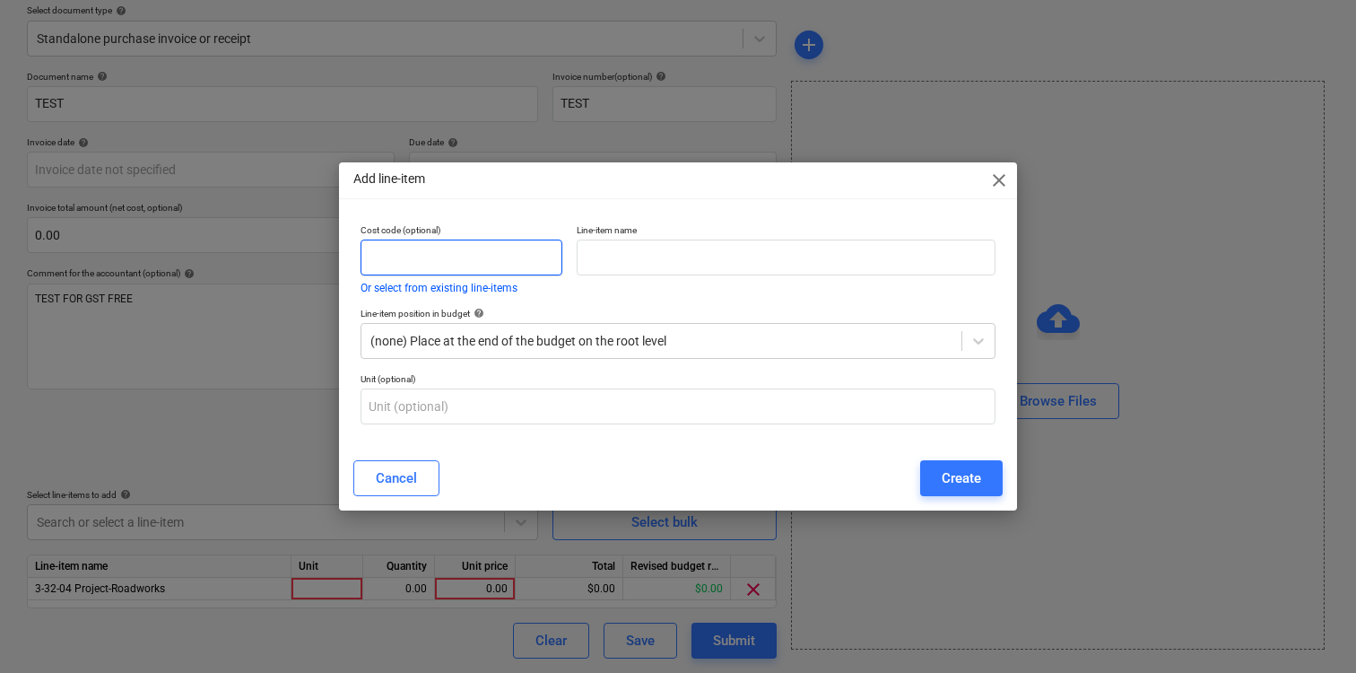
click at [527, 266] on input "text" at bounding box center [462, 258] width 202 height 36
type input "G"
type input "0"
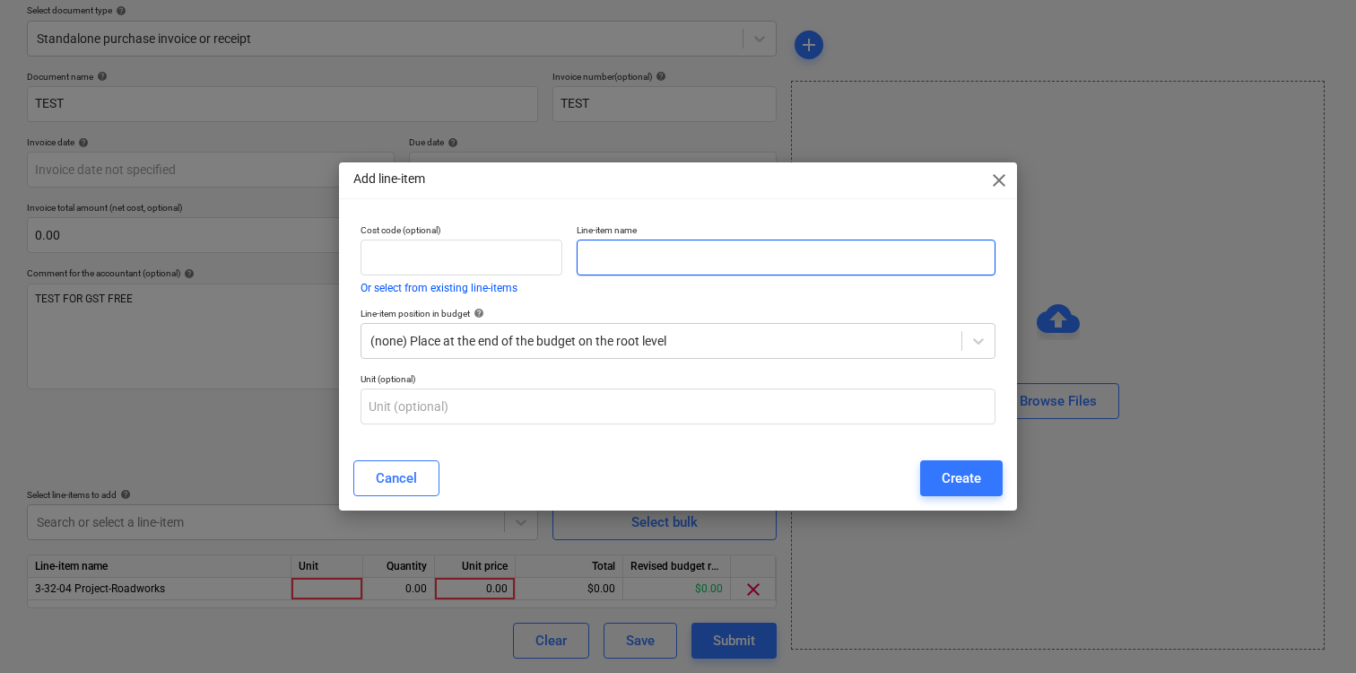
click at [624, 260] on input "text" at bounding box center [786, 258] width 419 height 36
click at [604, 323] on div "(none) Place at the end of the budget on the root level" at bounding box center [678, 341] width 635 height 36
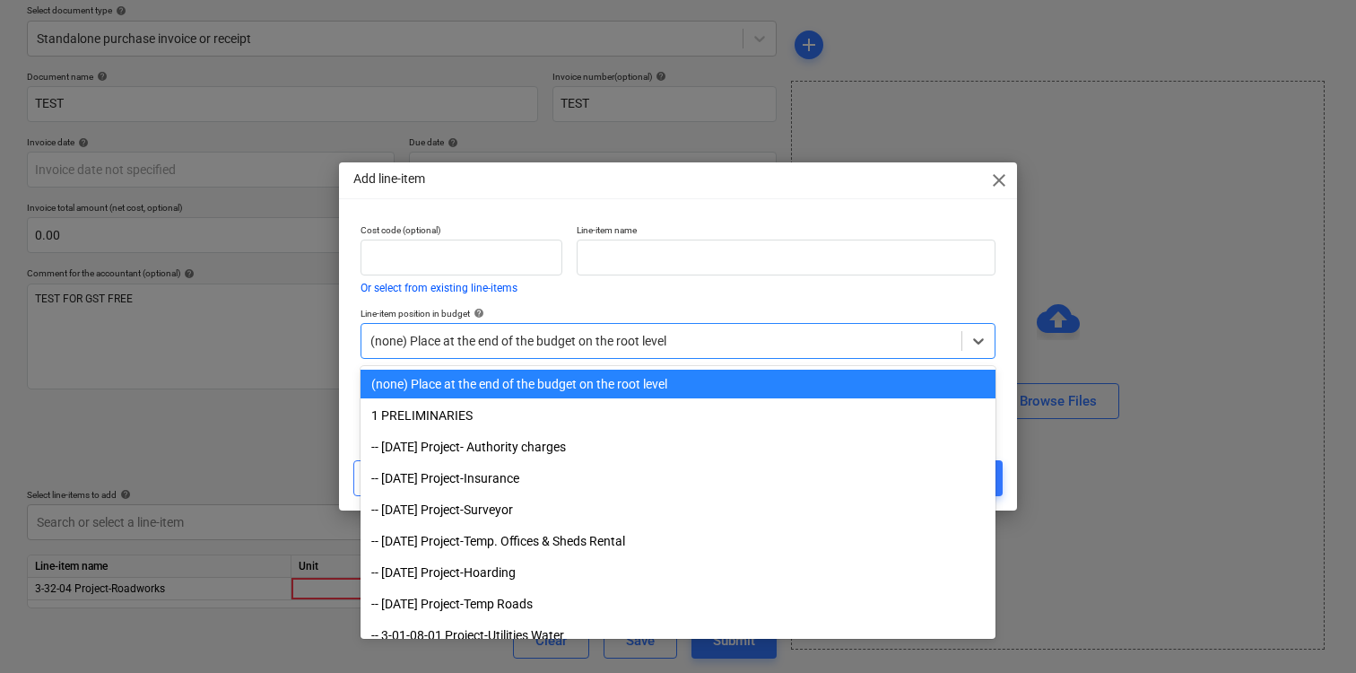
click at [608, 388] on div "(none) Place at the end of the budget on the root level" at bounding box center [678, 384] width 635 height 29
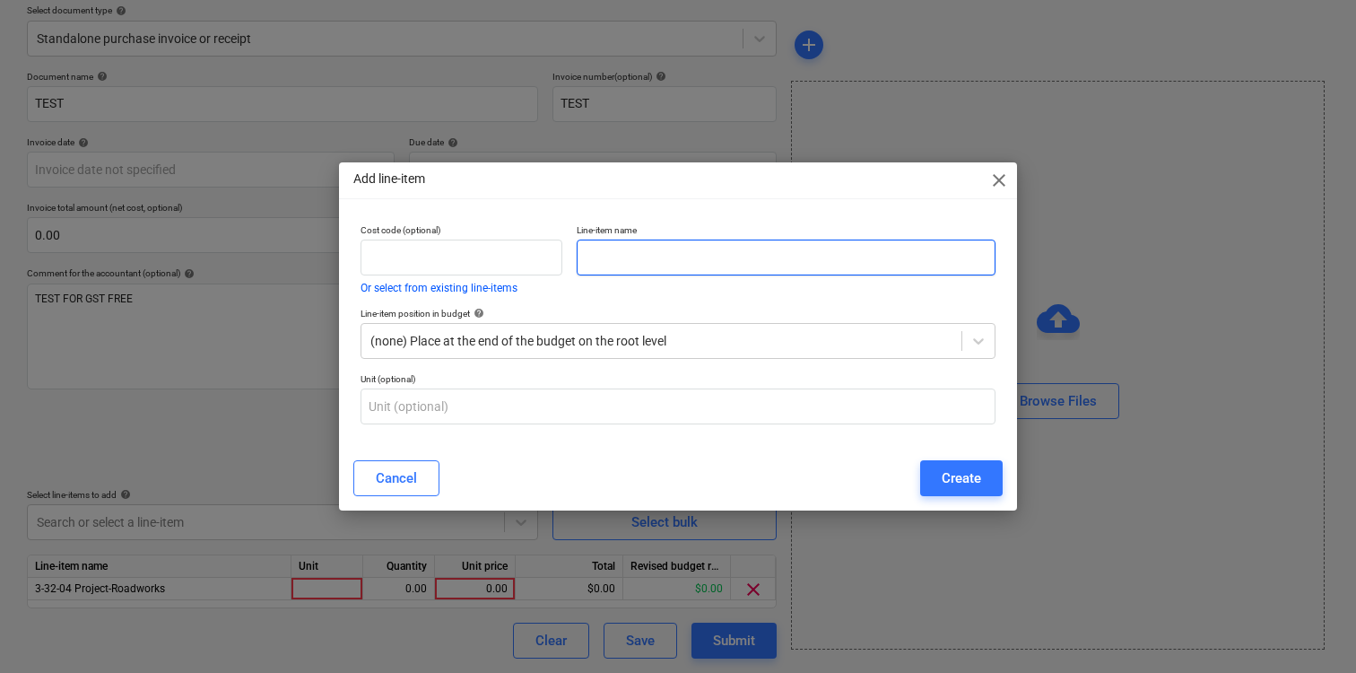
click at [657, 274] on input "text" at bounding box center [786, 258] width 419 height 36
type input "GST FREE"
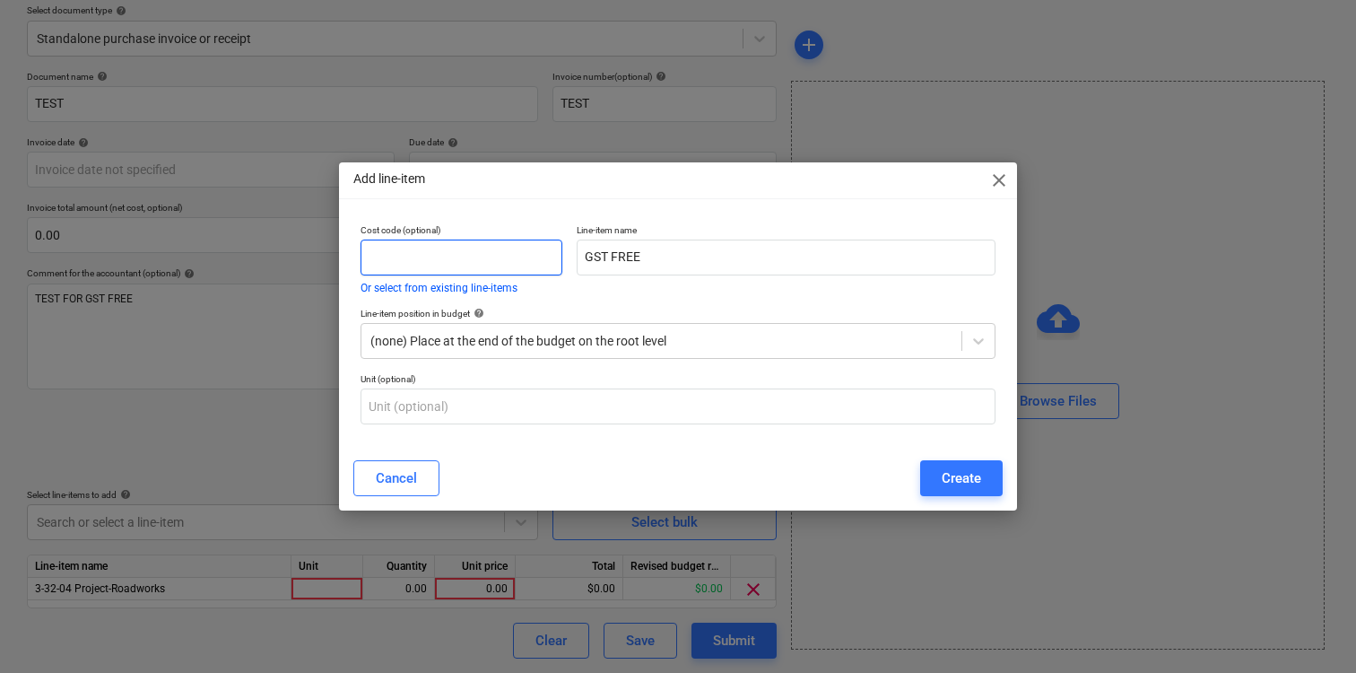
click at [548, 264] on input "text" at bounding box center [462, 258] width 202 height 36
type input "F"
type input "GSTFREE"
click at [972, 486] on div "Create" at bounding box center [961, 478] width 39 height 23
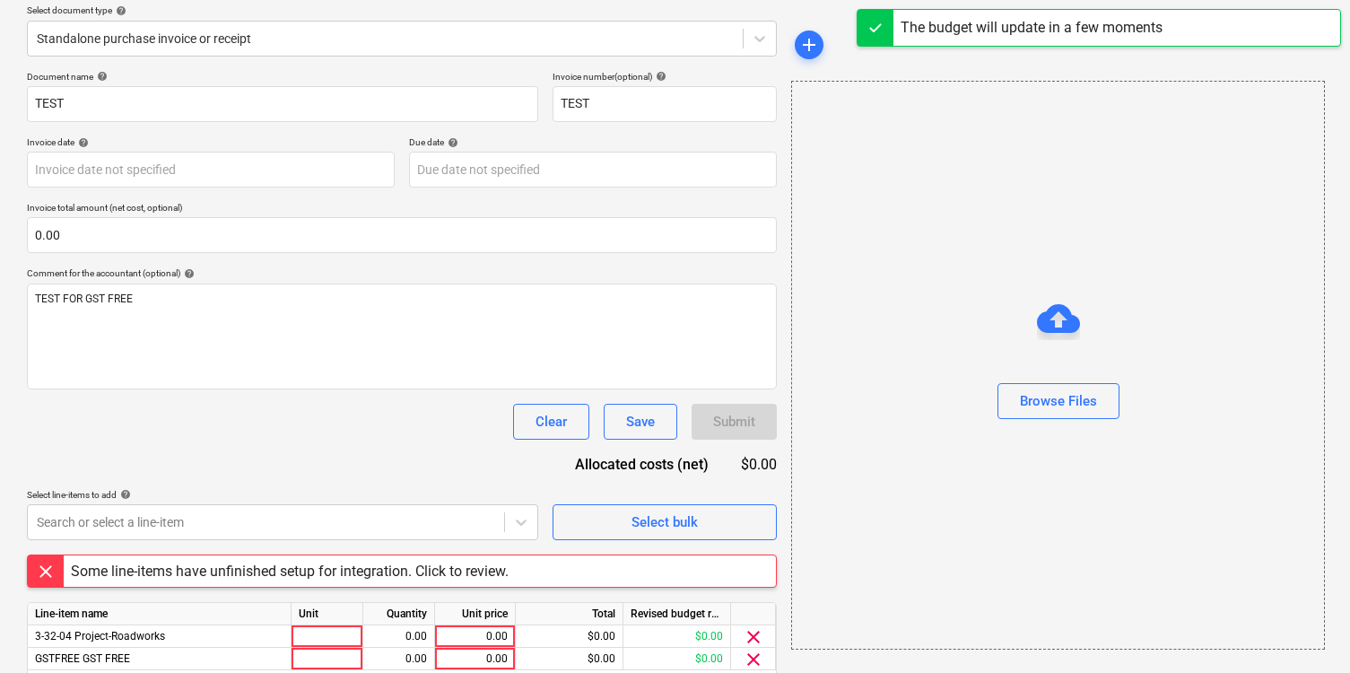
scroll to position [278, 0]
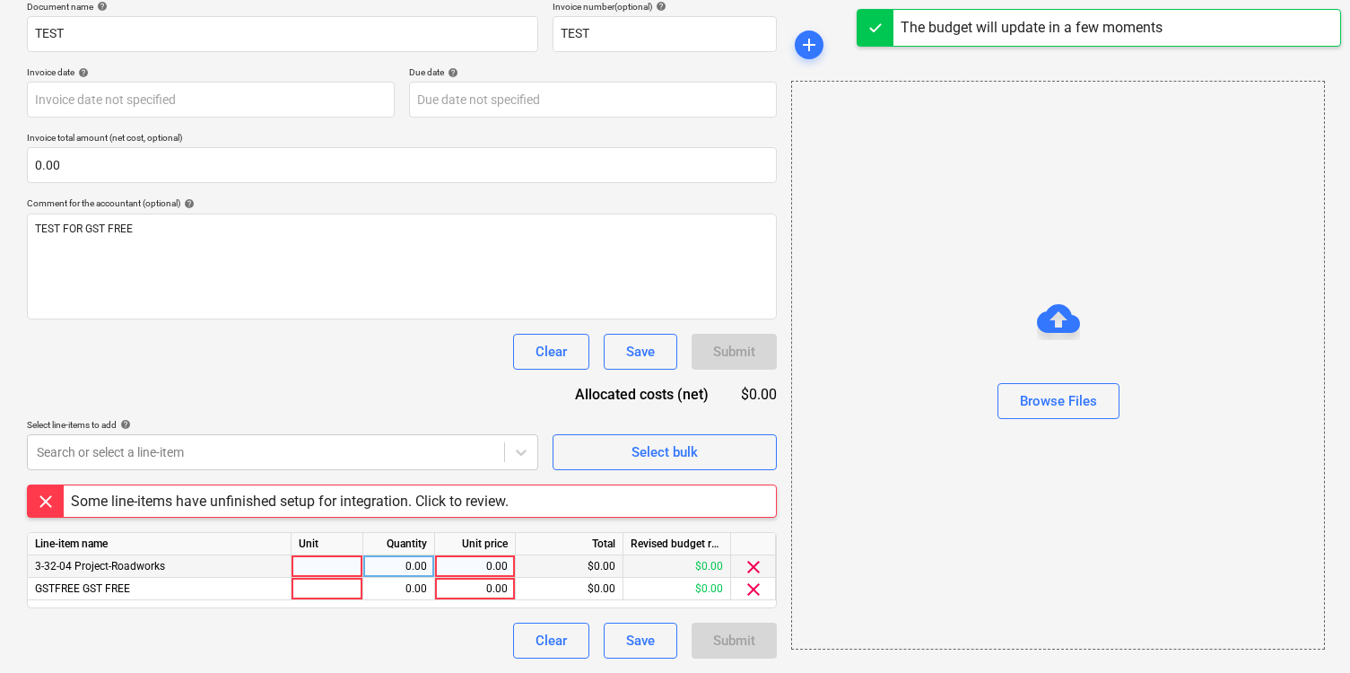
click at [456, 571] on div "0.00" at bounding box center [474, 566] width 65 height 22
type input "100"
click at [463, 599] on div "0.00" at bounding box center [474, 589] width 65 height 22
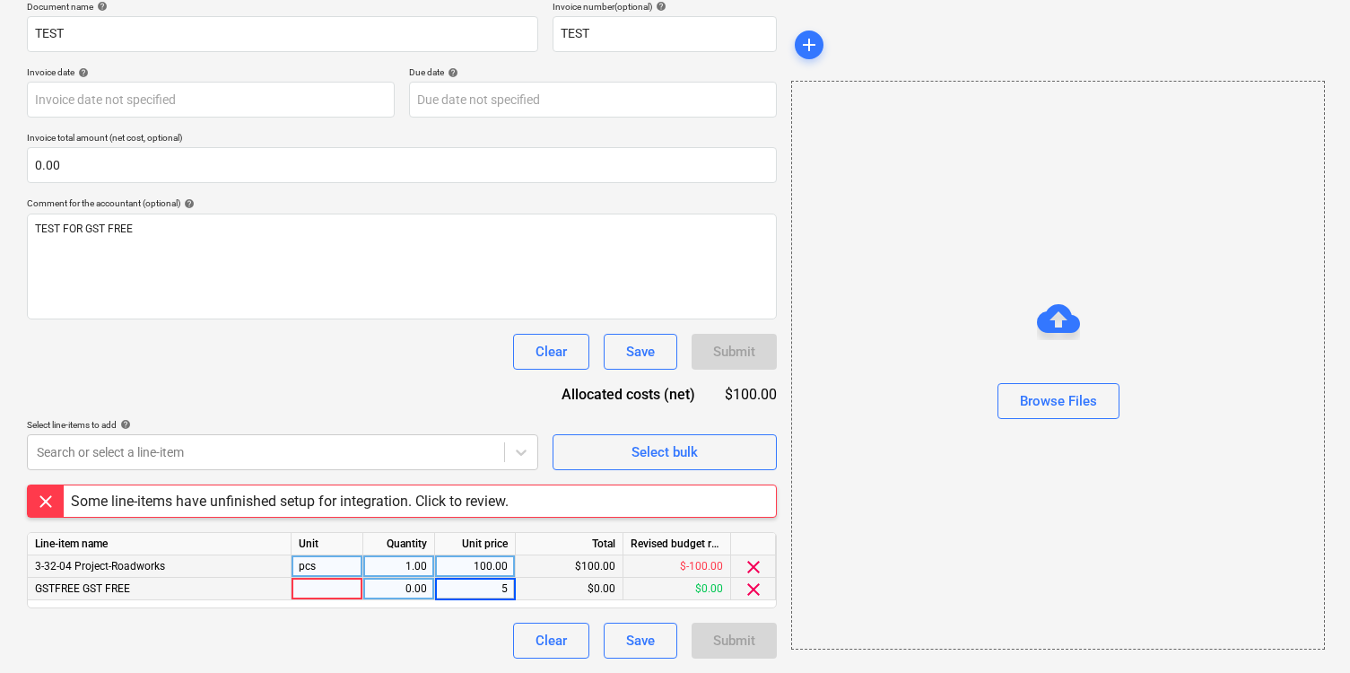
type input "50"
click at [470, 406] on div "Document name help TEST Invoice number (optional) help TEST Invoice date help P…" at bounding box center [402, 330] width 750 height 658
click at [228, 589] on div "GSTFREE GST FREE" at bounding box center [160, 589] width 264 height 22
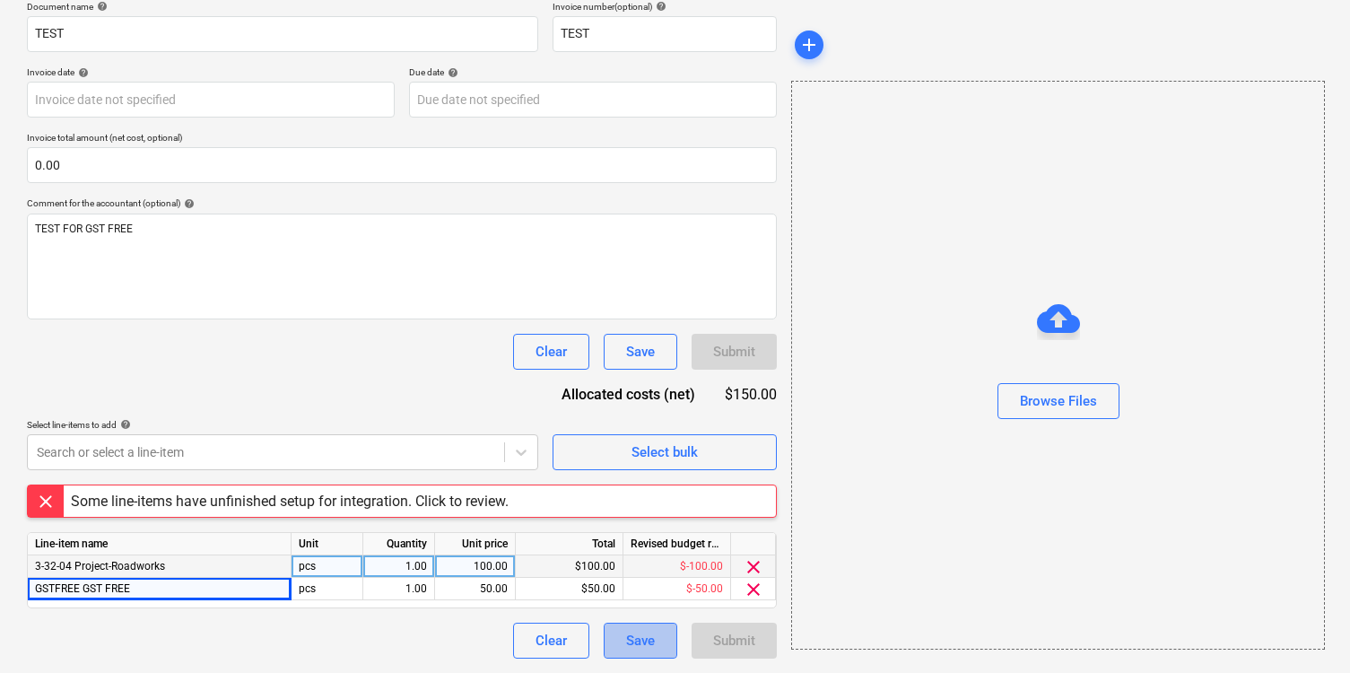
click at [635, 631] on div "Save" at bounding box center [640, 640] width 29 height 23
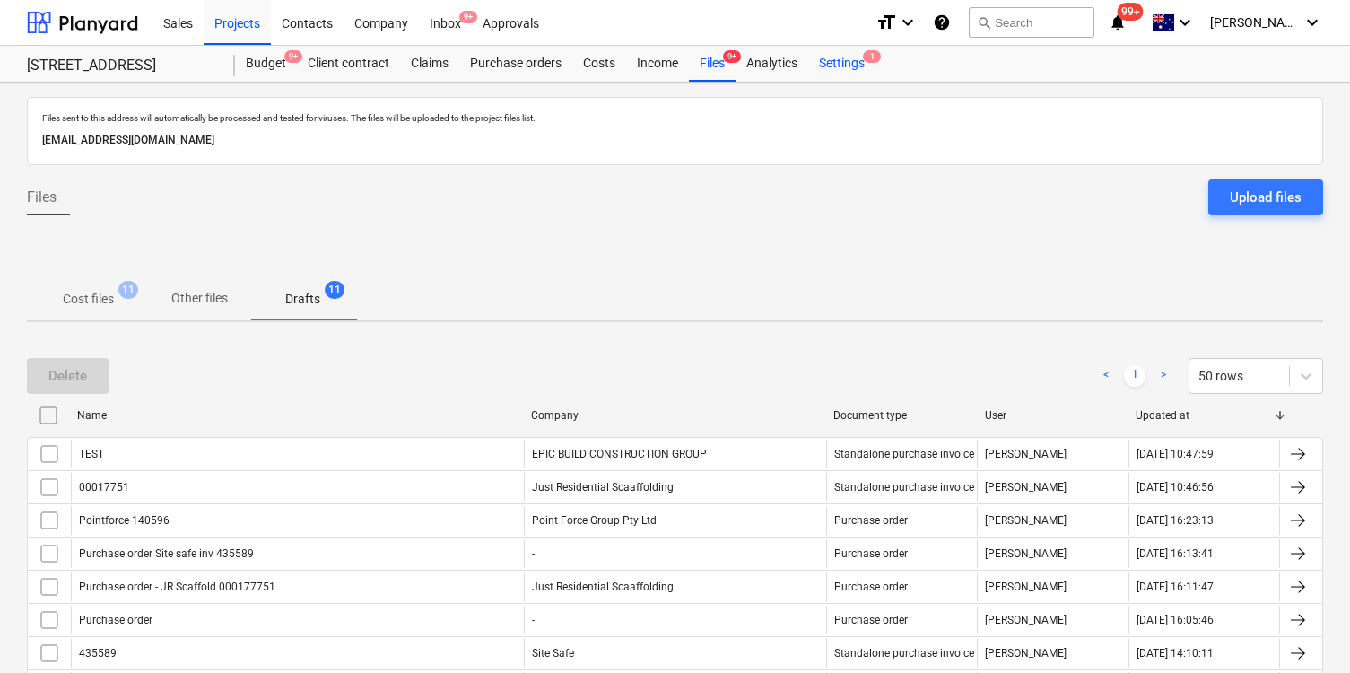
click at [866, 65] on div "Settings 1" at bounding box center [841, 64] width 67 height 36
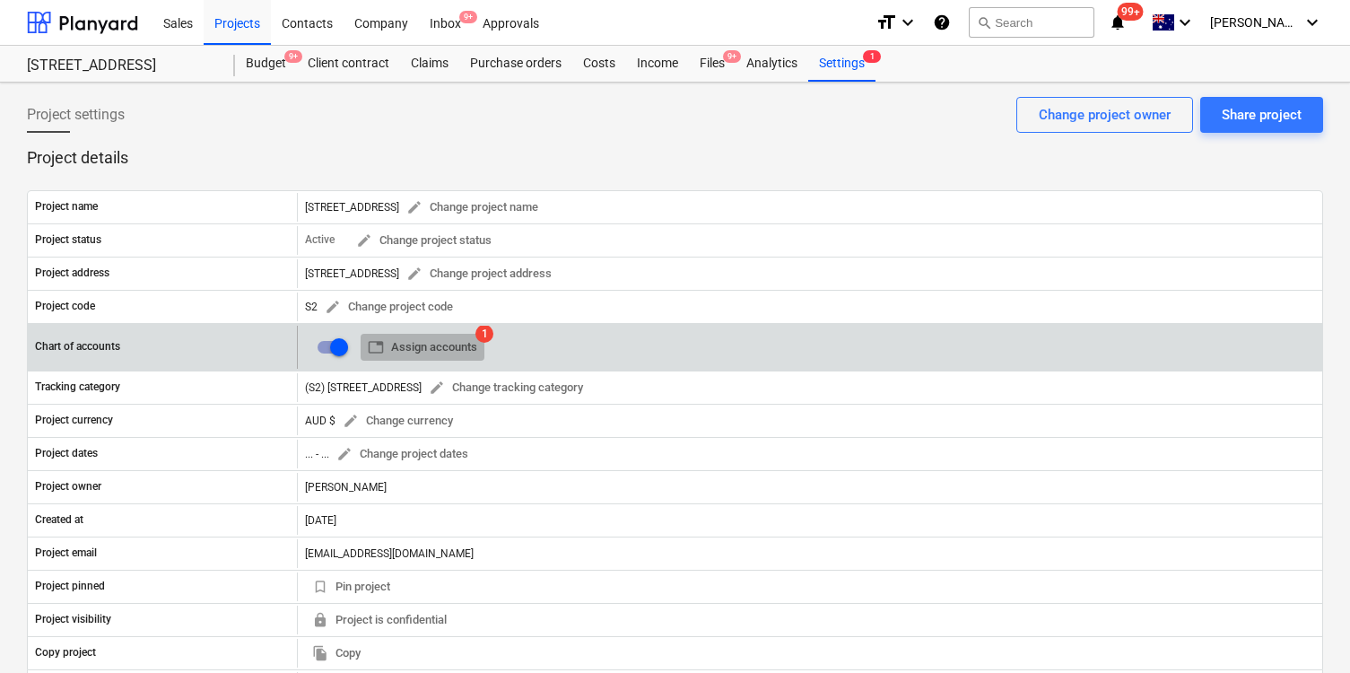
click at [433, 345] on span "table Assign accounts" at bounding box center [422, 347] width 109 height 21
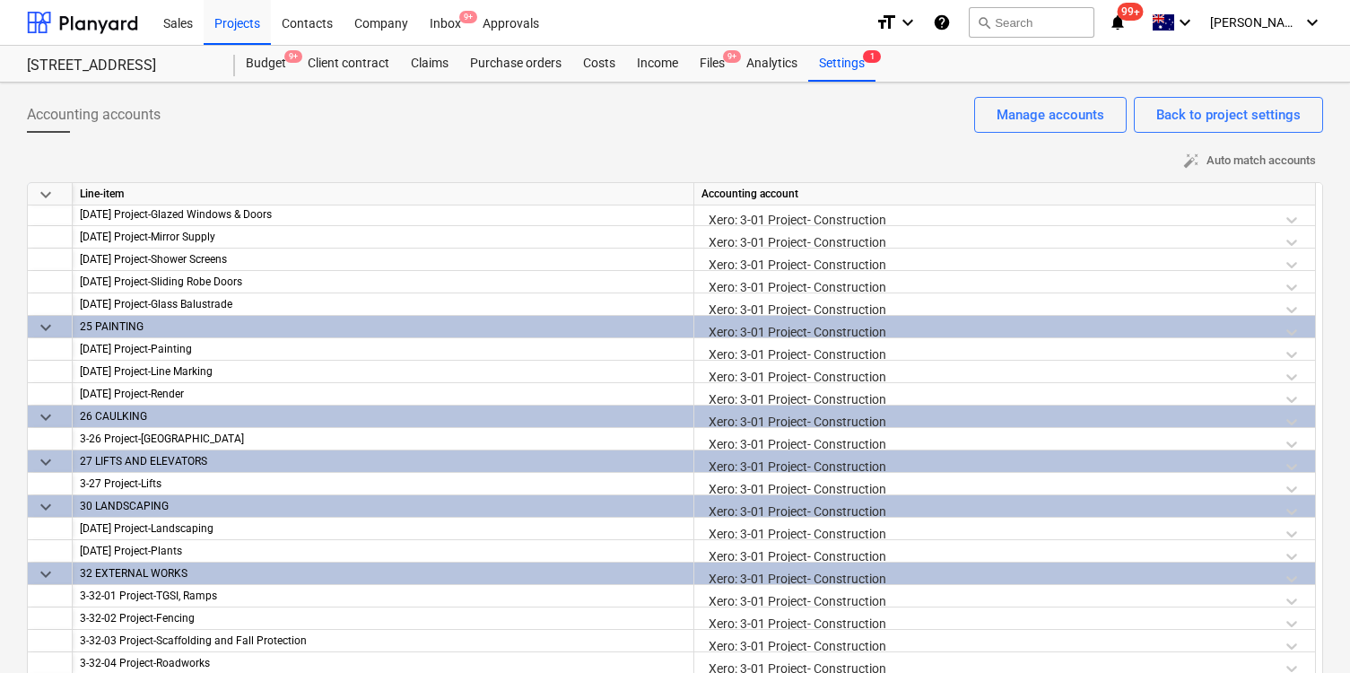
scroll to position [62, 0]
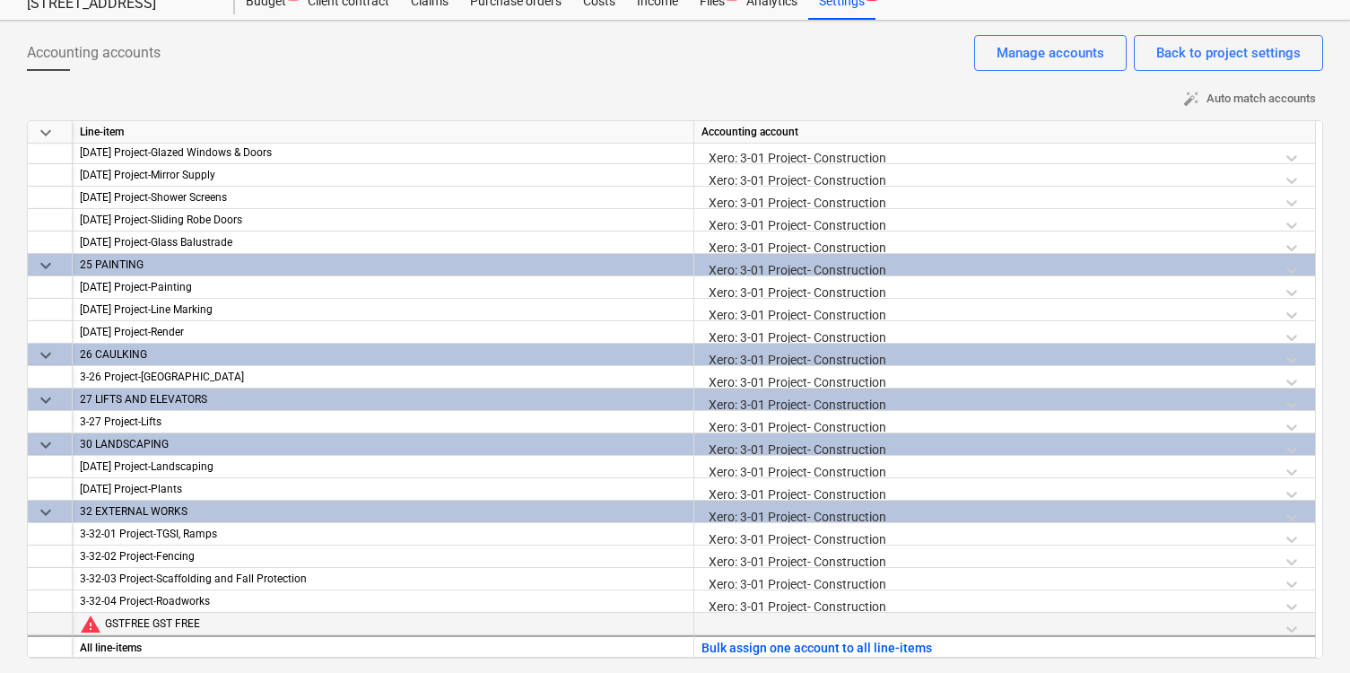
click at [482, 621] on div "GSTFREE GST FREE" at bounding box center [395, 624] width 581 height 22
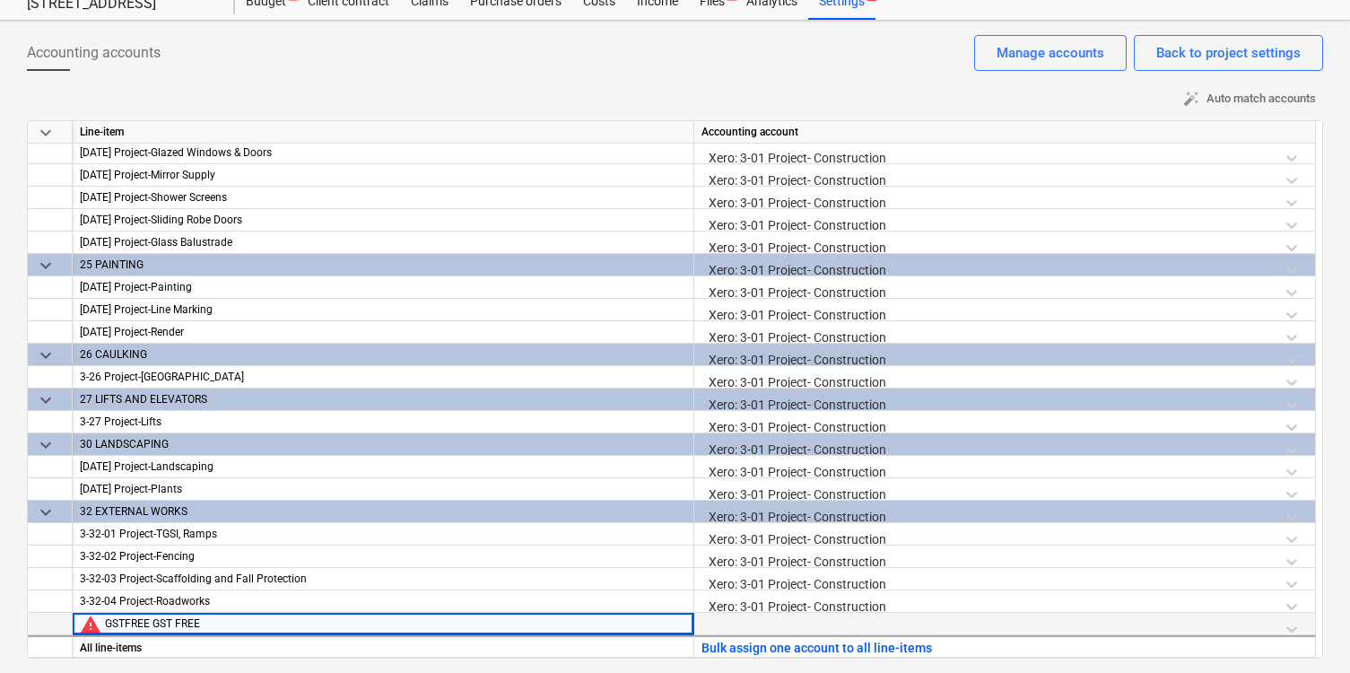
click at [142, 632] on div "GSTFREE GST FREE" at bounding box center [395, 624] width 581 height 22
click at [610, 621] on div "GSTFREE GST FREE" at bounding box center [395, 624] width 581 height 22
click at [90, 623] on span "warning" at bounding box center [91, 624] width 22 height 22
click at [91, 627] on span "warning" at bounding box center [91, 624] width 22 height 22
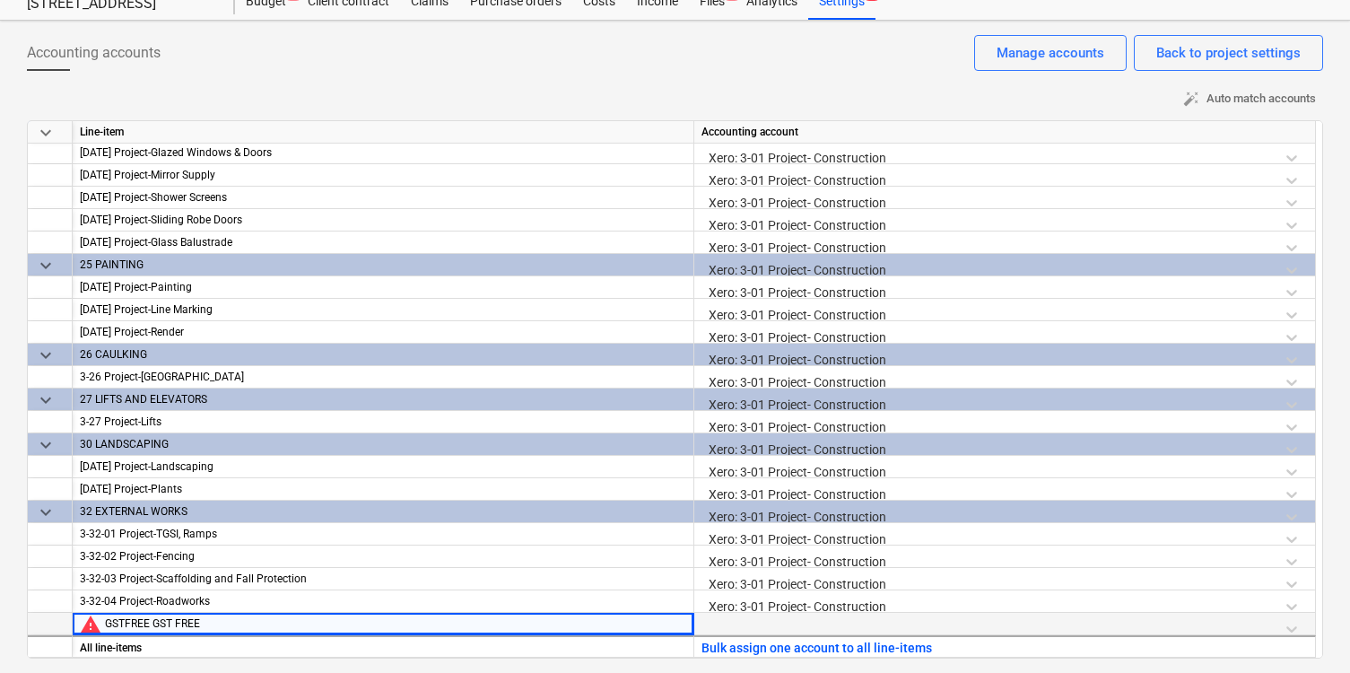
click at [91, 627] on span "warning" at bounding box center [91, 624] width 22 height 22
click at [372, 623] on div "GSTFREE GST FREE" at bounding box center [395, 624] width 581 height 22
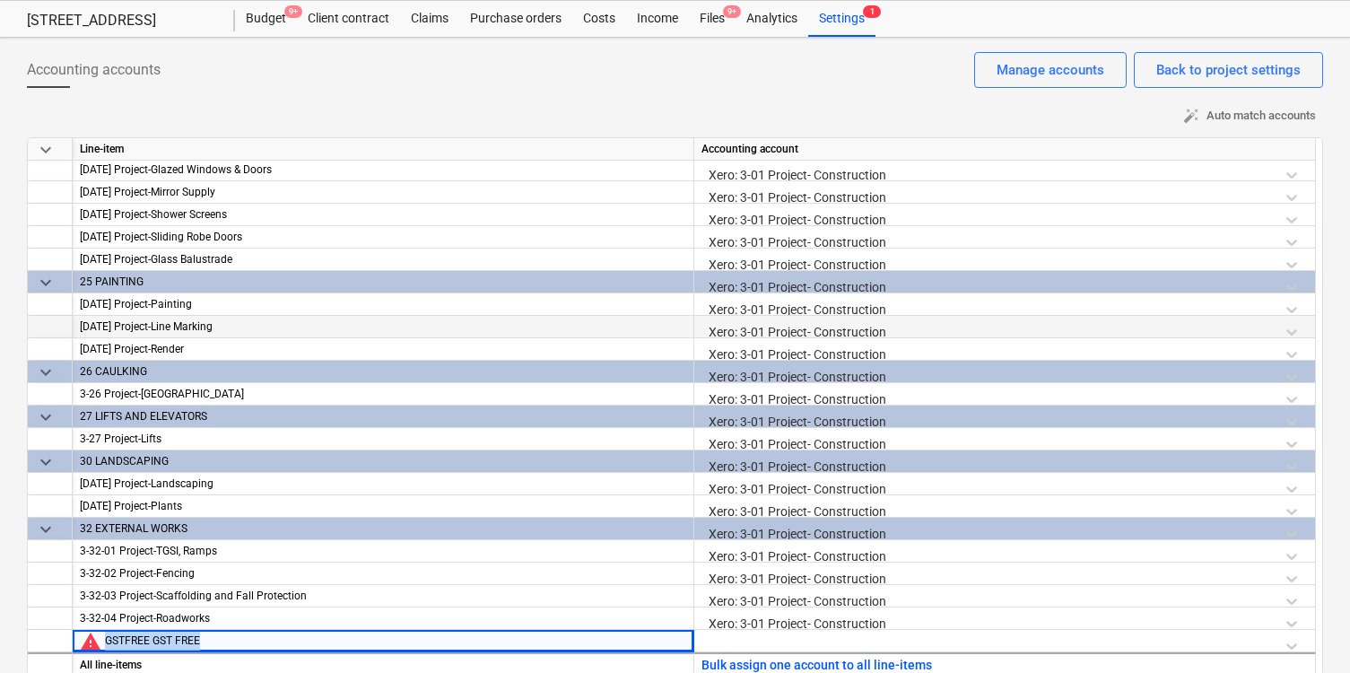
scroll to position [2379, 0]
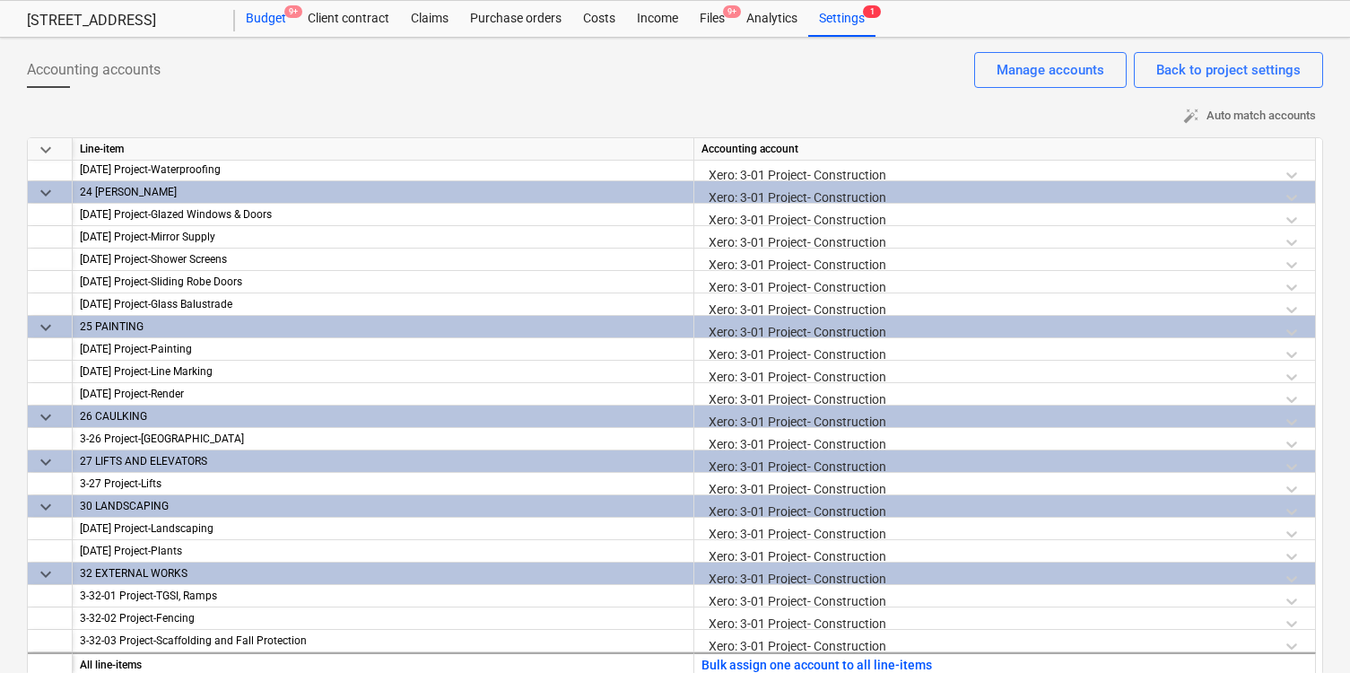
click at [269, 12] on div "Budget 9+" at bounding box center [266, 19] width 62 height 36
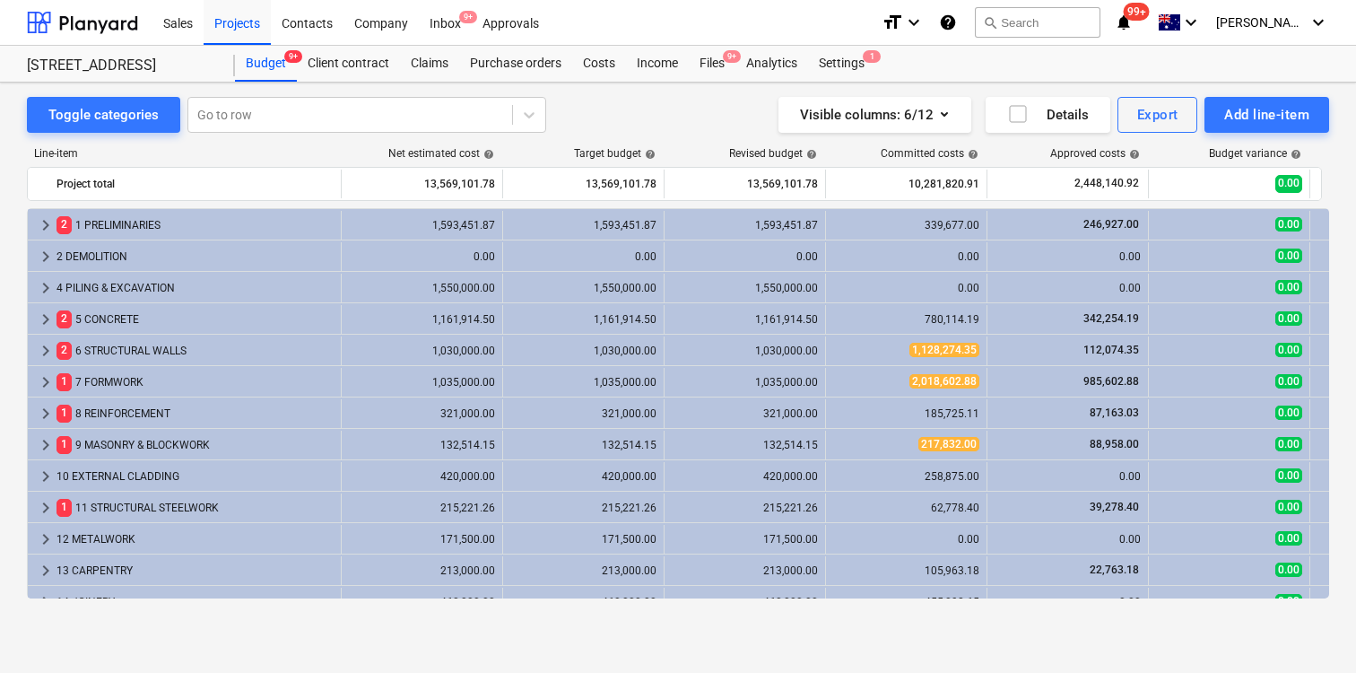
scroll to position [552, 0]
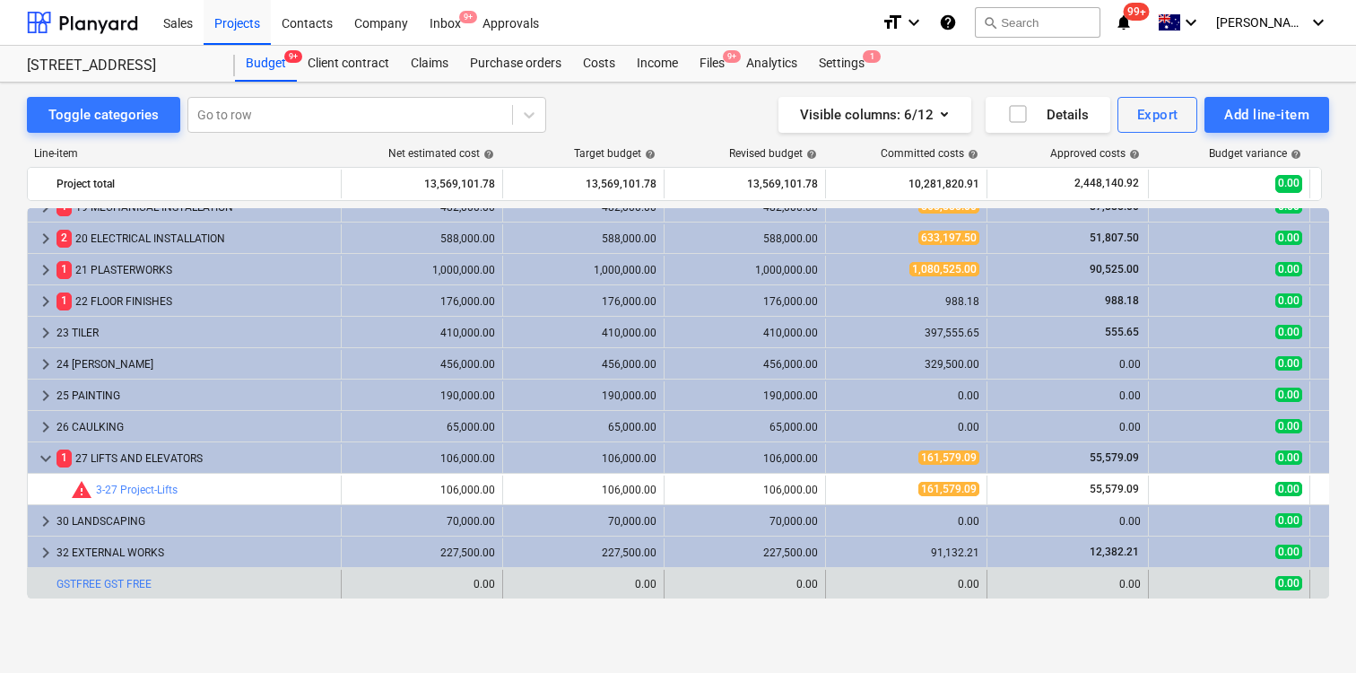
click at [1118, 589] on div "0.00" at bounding box center [1068, 584] width 146 height 13
click at [135, 581] on link "GSTFREE GST FREE" at bounding box center [104, 584] width 95 height 13
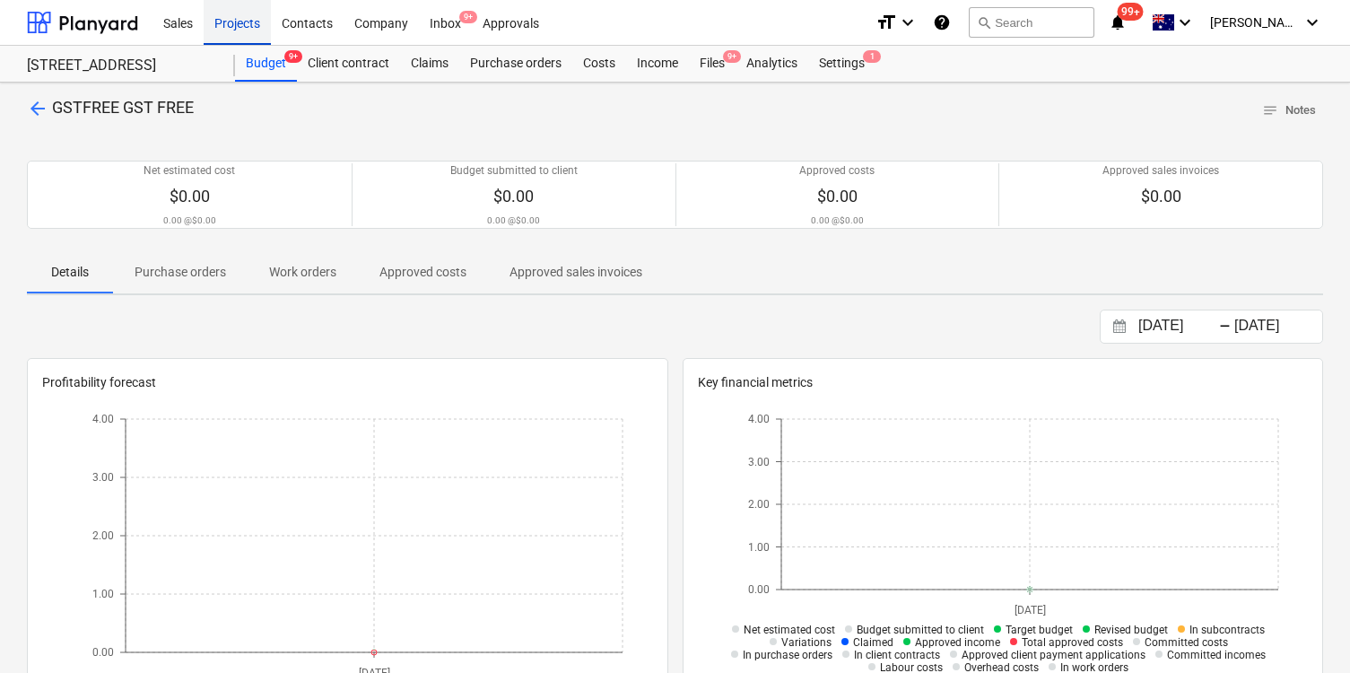
click at [234, 30] on div "Projects" at bounding box center [237, 22] width 67 height 46
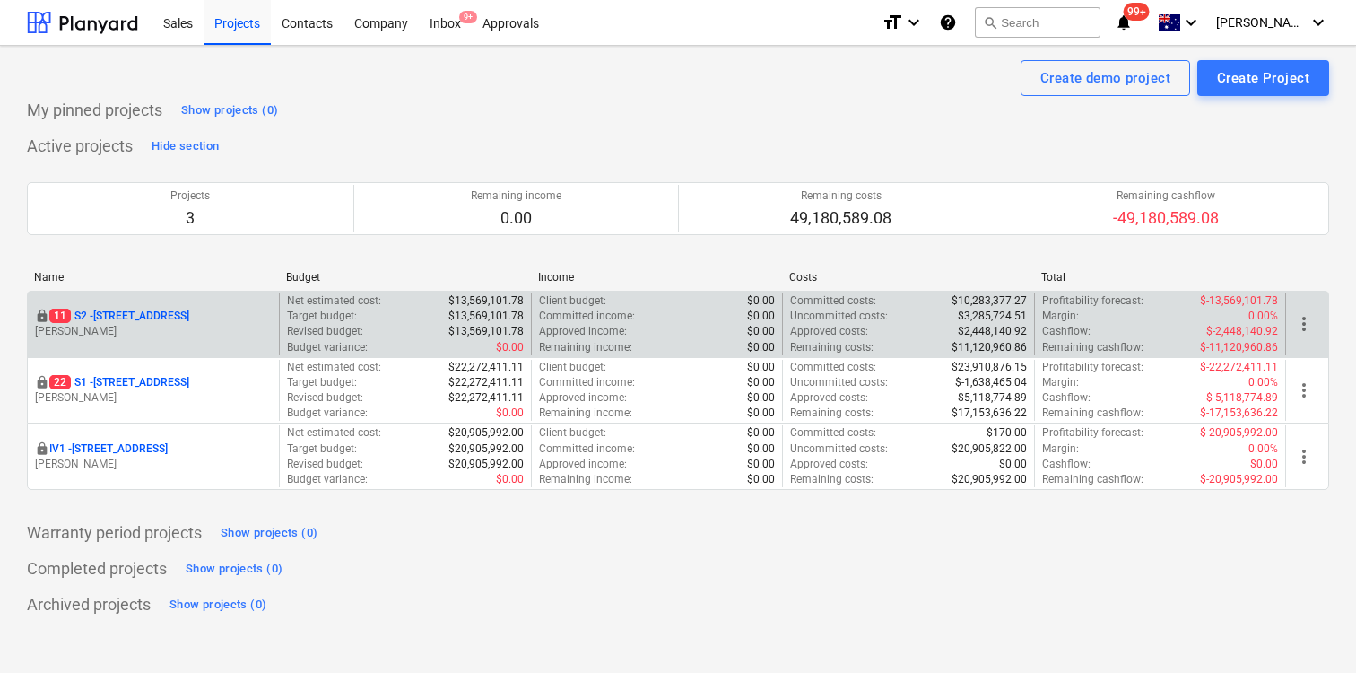
click at [176, 319] on p "11 S2 - 76 Beach Rd, Sandringham" at bounding box center [119, 316] width 140 height 15
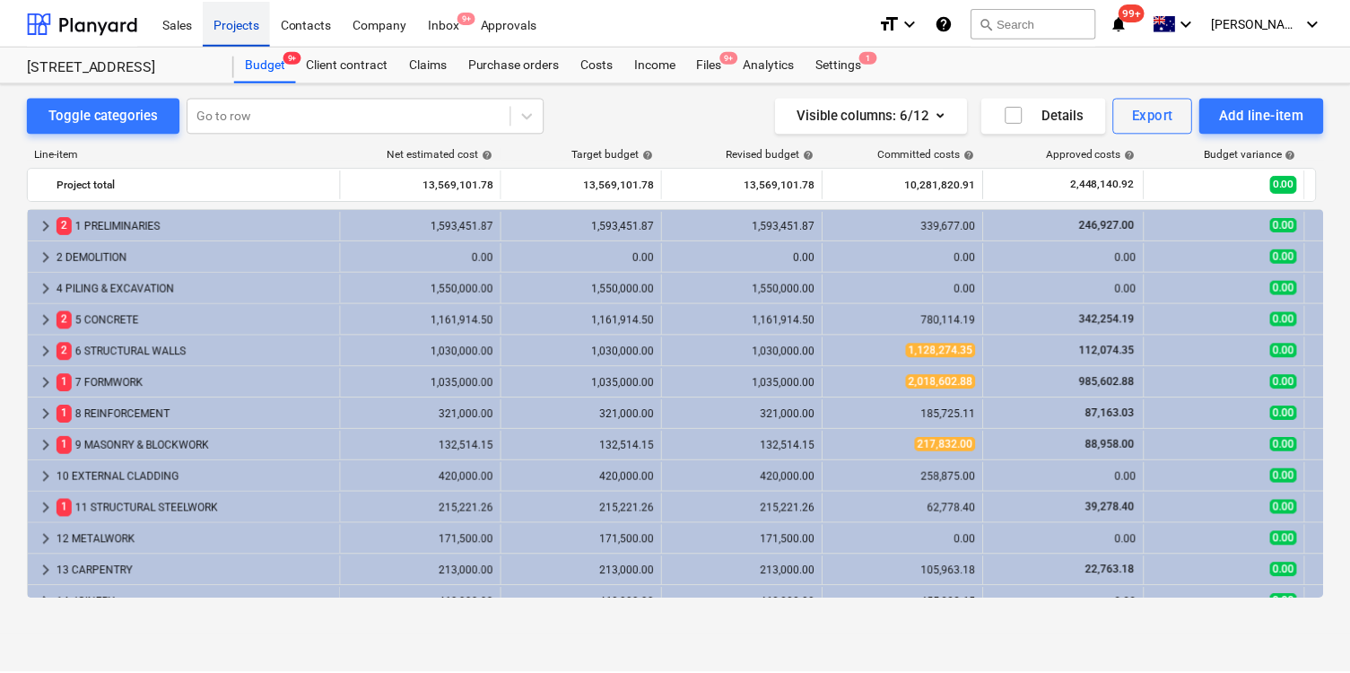
scroll to position [552, 0]
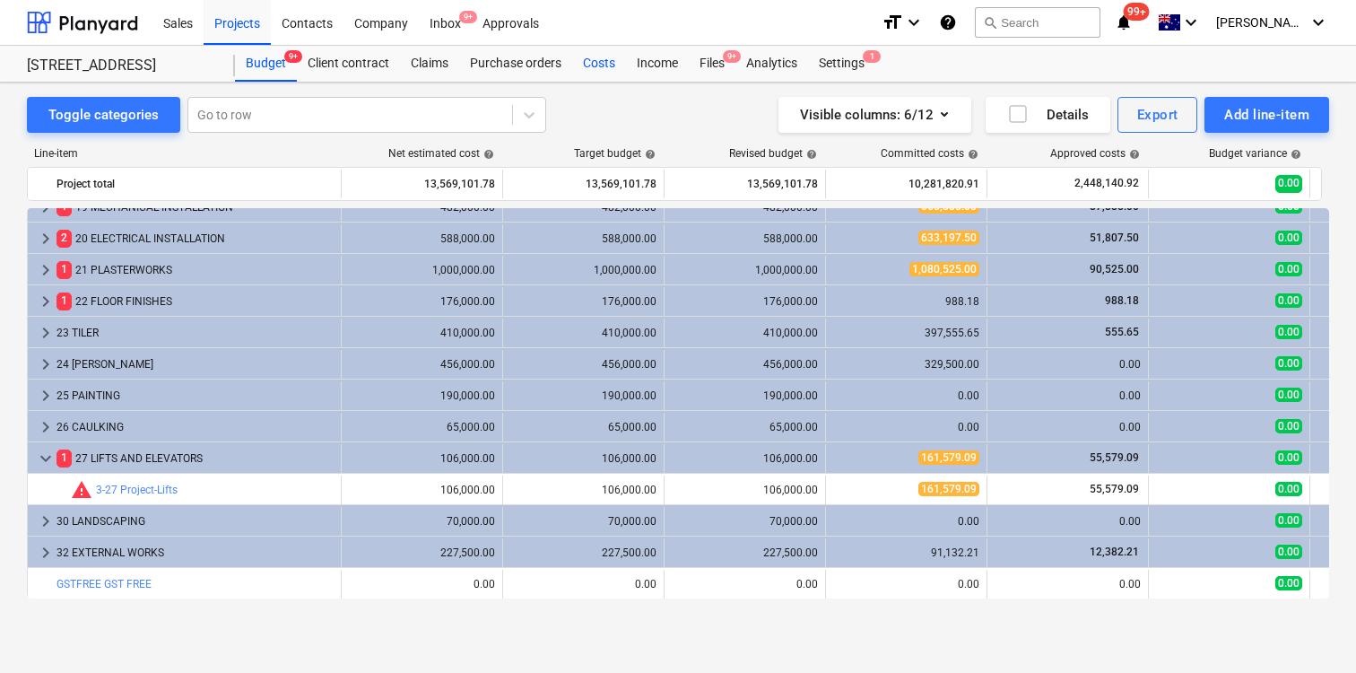
click at [601, 64] on div "Costs" at bounding box center [599, 64] width 54 height 36
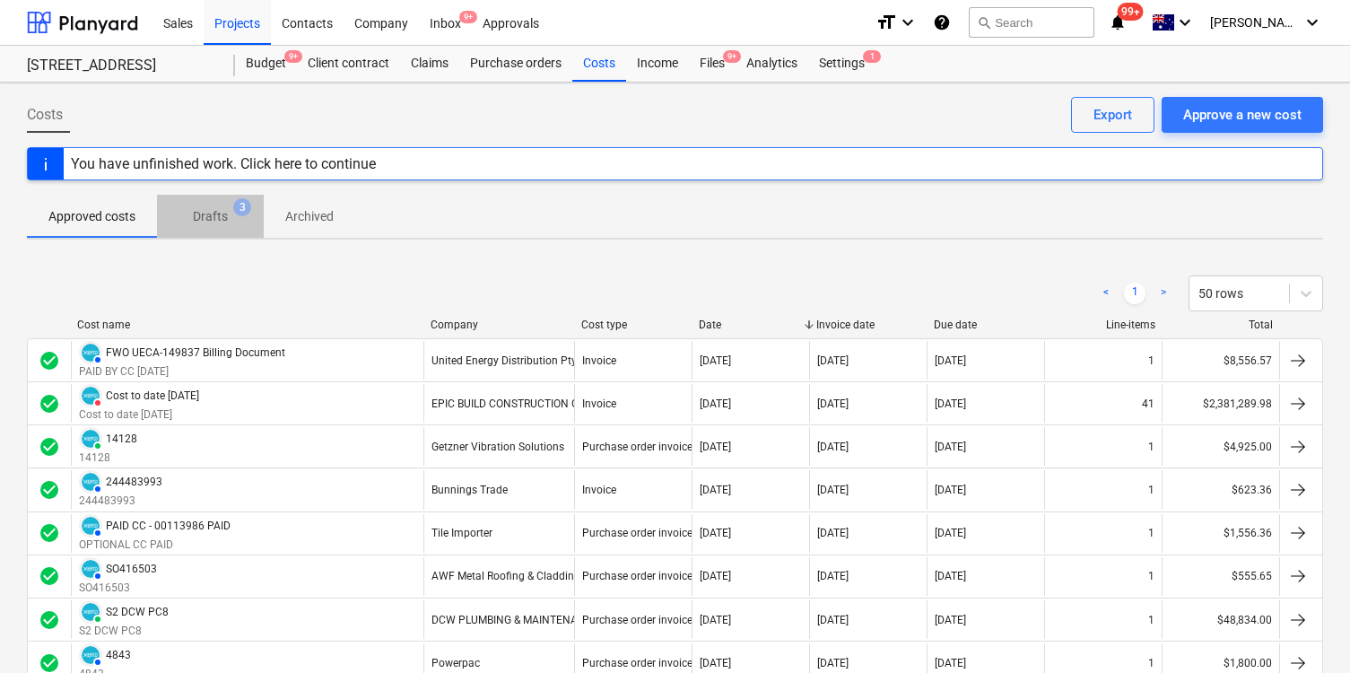
click at [213, 225] on p "Drafts" at bounding box center [210, 216] width 35 height 19
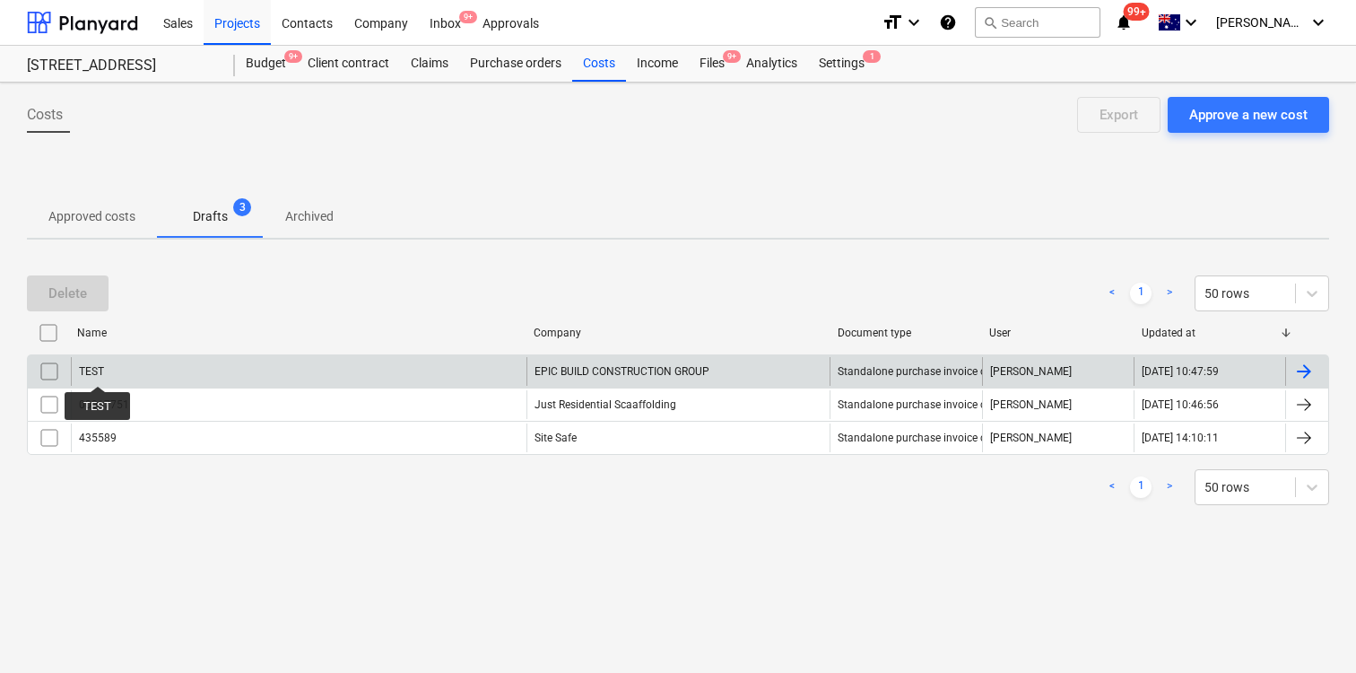
click at [97, 370] on div "TEST" at bounding box center [91, 371] width 25 height 13
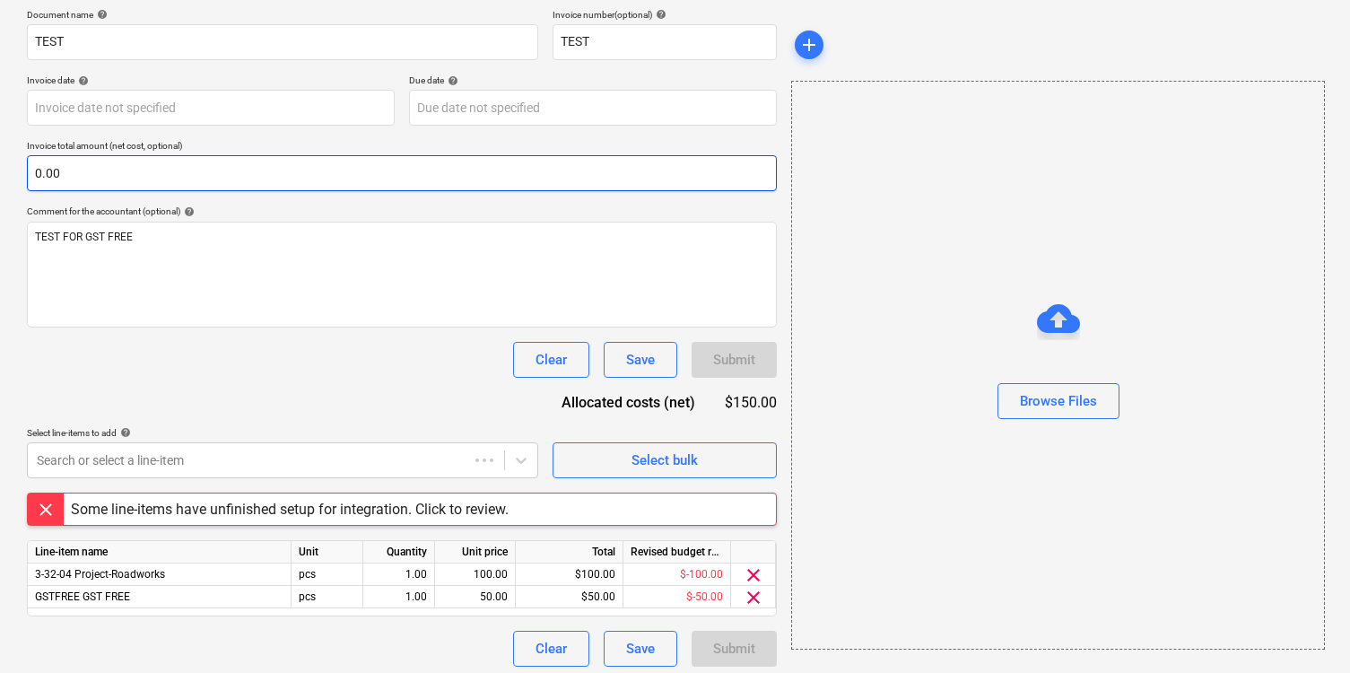
scroll to position [278, 0]
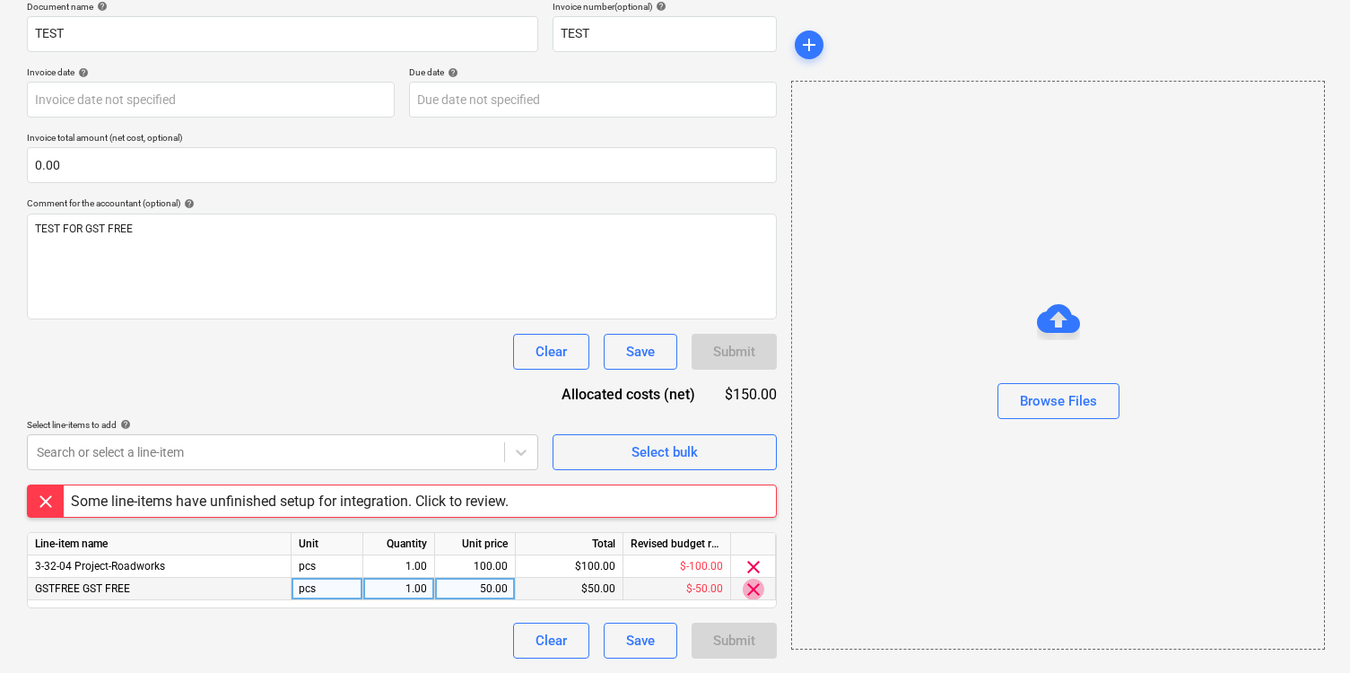
click at [751, 593] on span "clear" at bounding box center [754, 590] width 22 height 22
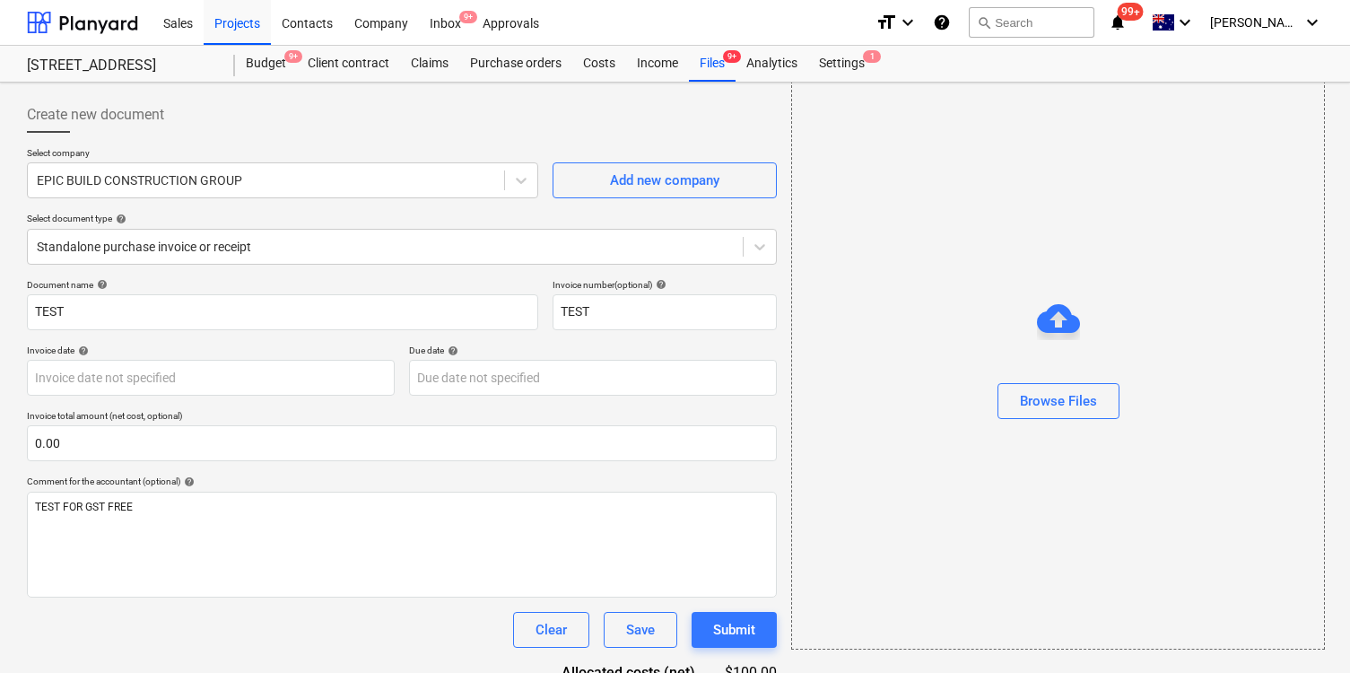
scroll to position [208, 0]
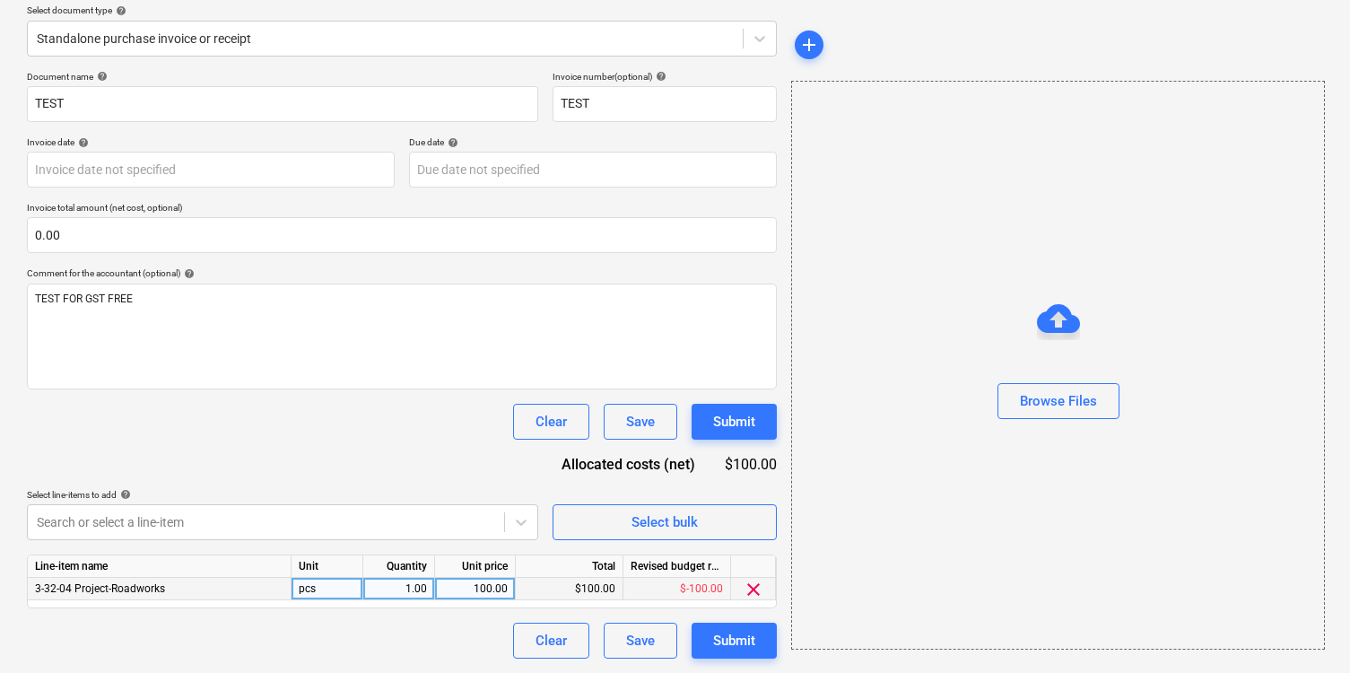
click at [225, 589] on div "3-32-04 Project-Roadworks" at bounding box center [160, 589] width 264 height 22
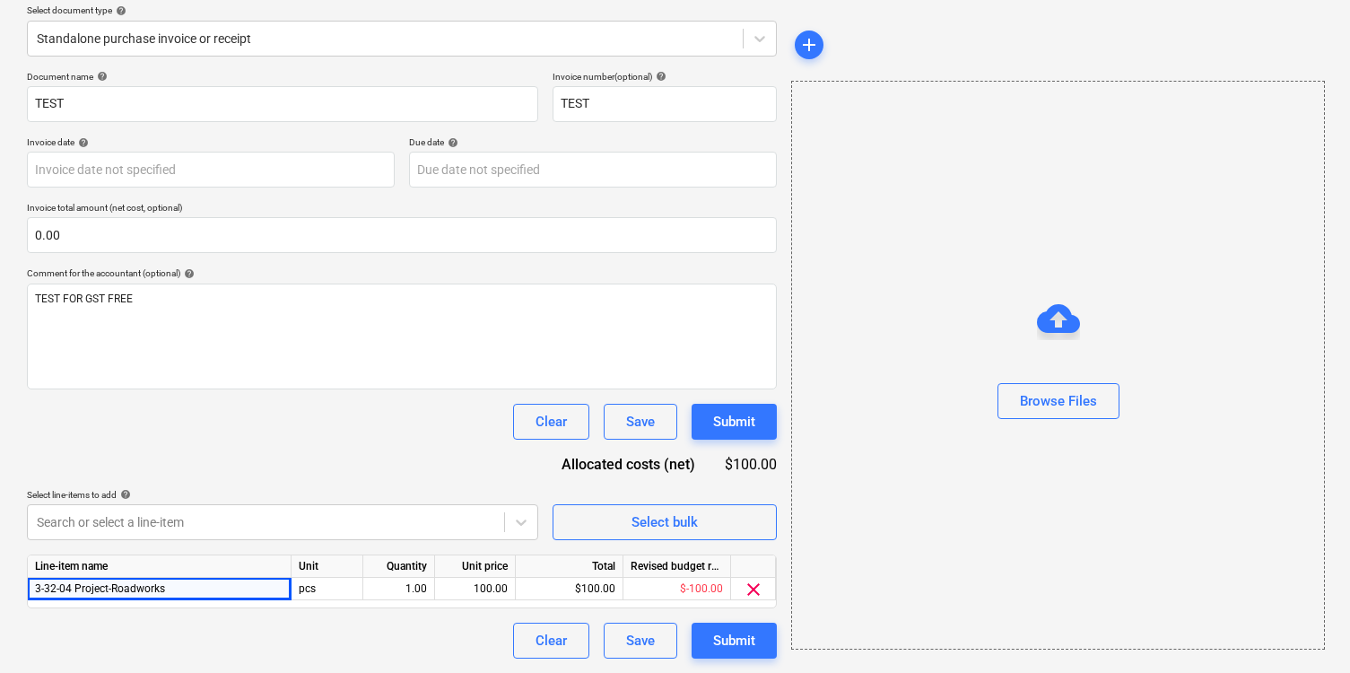
click at [260, 540] on div "Document name help TEST Invoice number (optional) help TEST Invoice date help P…" at bounding box center [402, 365] width 750 height 588
click at [755, 594] on span "clear" at bounding box center [754, 590] width 22 height 22
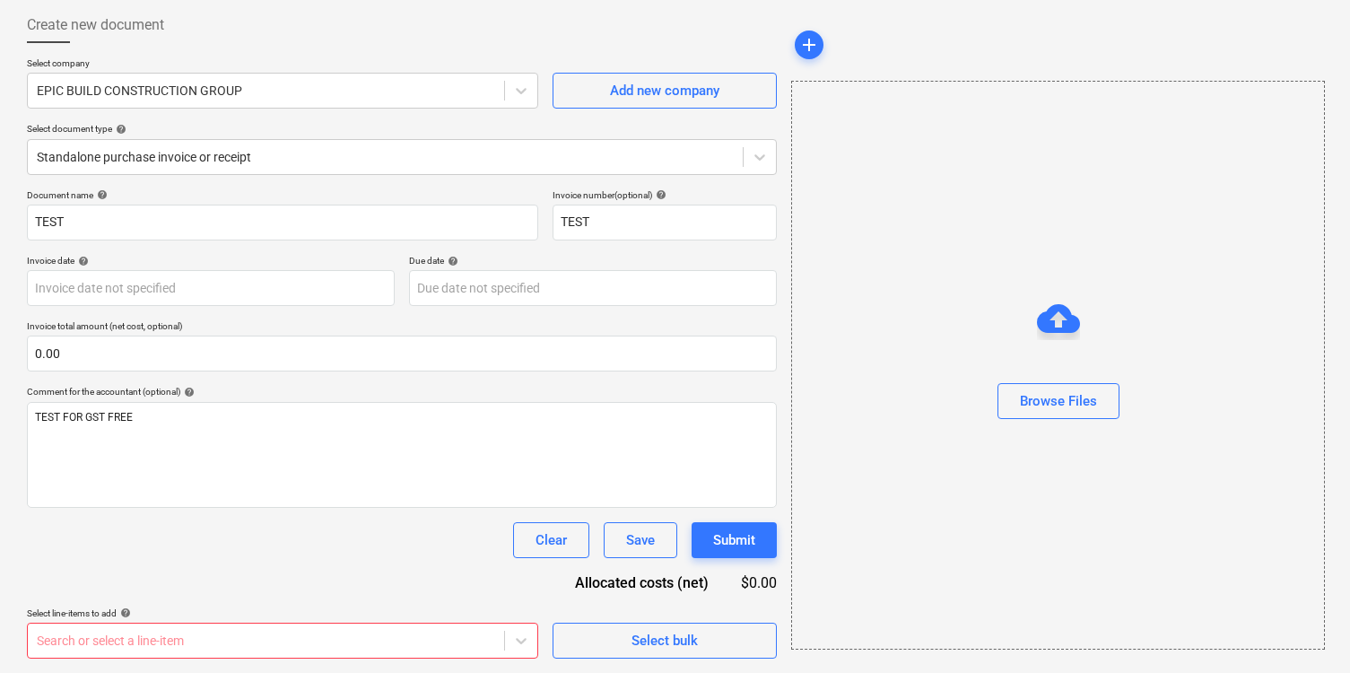
click at [430, 583] on body "Sales Projects Contacts Company Inbox 9+ Approvals format_size keyboard_arrow_d…" at bounding box center [675, 246] width 1350 height 673
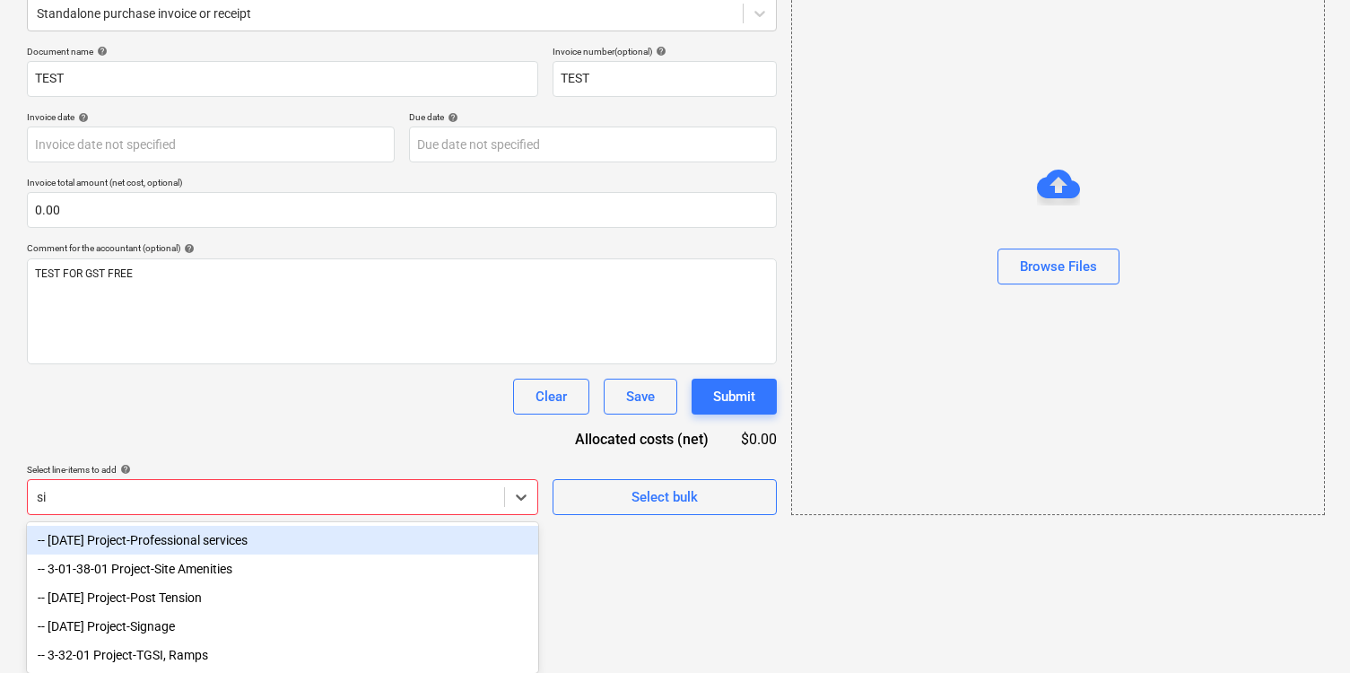
scroll to position [118, 0]
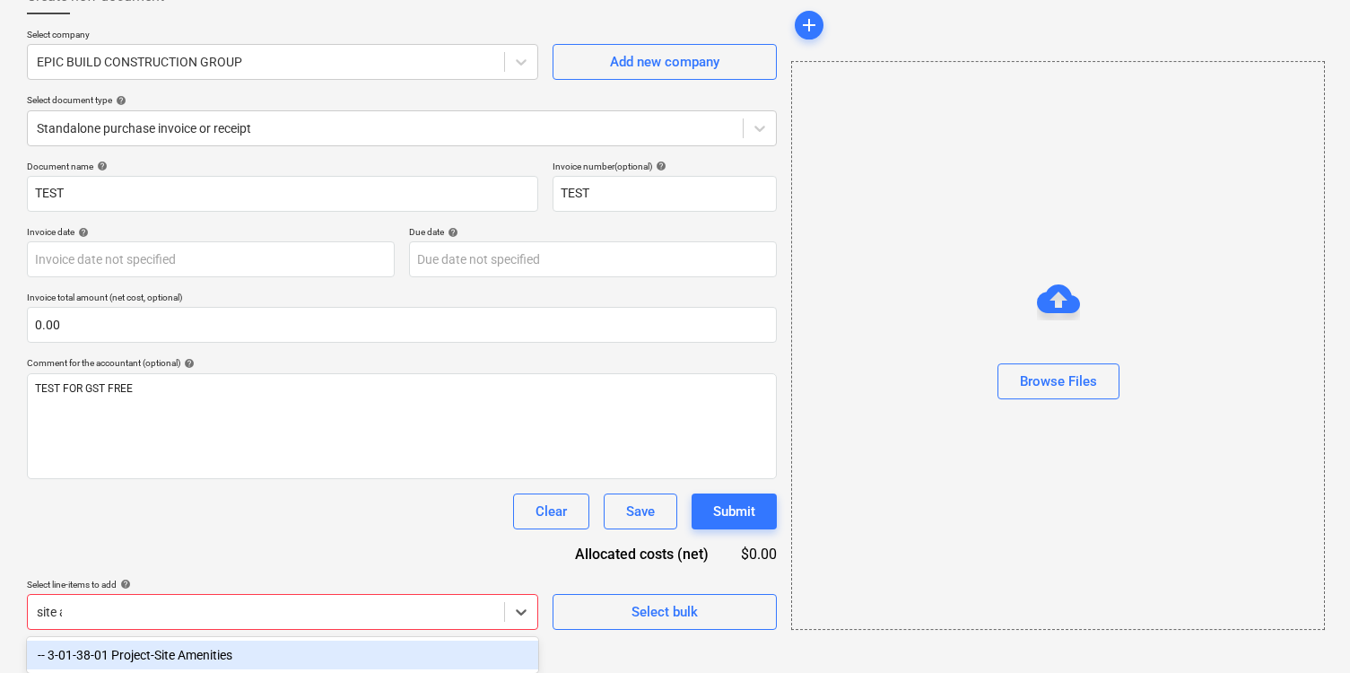
type input "site am"
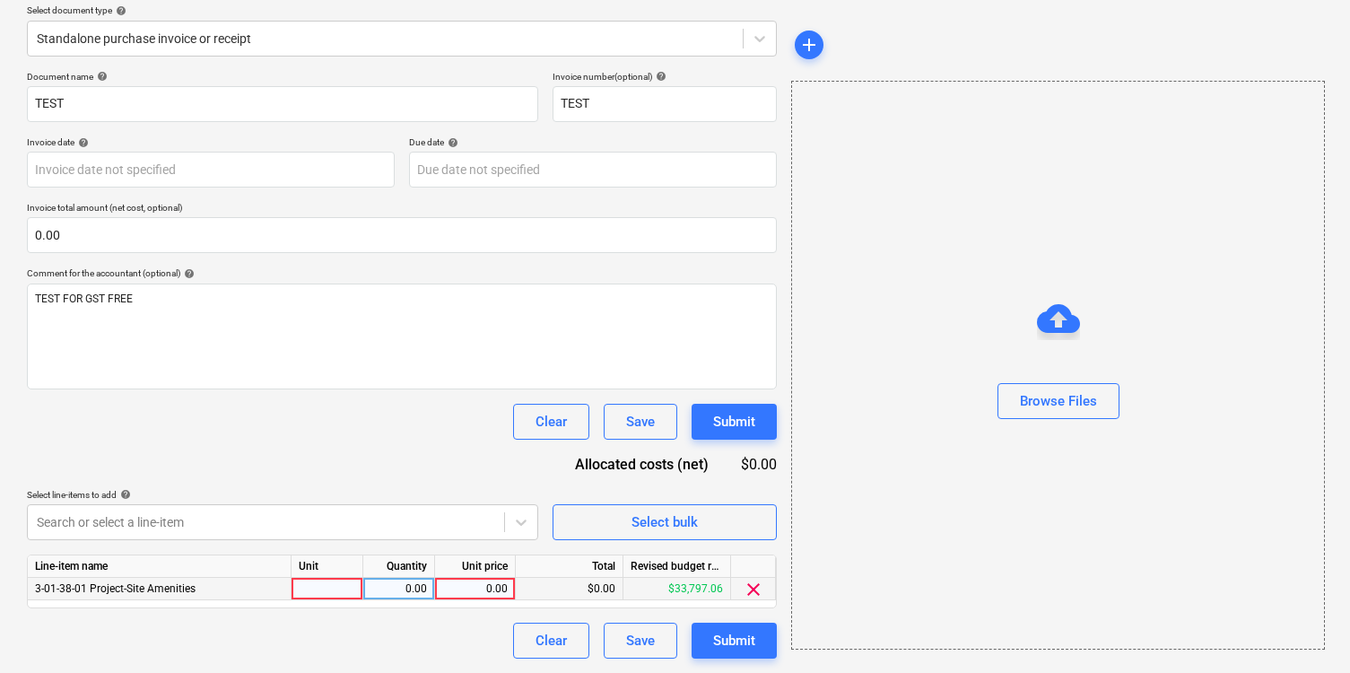
click at [459, 589] on div "0.00" at bounding box center [474, 589] width 65 height 22
type input "100"
click at [473, 477] on div "Document name help TEST Invoice number (optional) help TEST Invoice date help P…" at bounding box center [402, 365] width 750 height 588
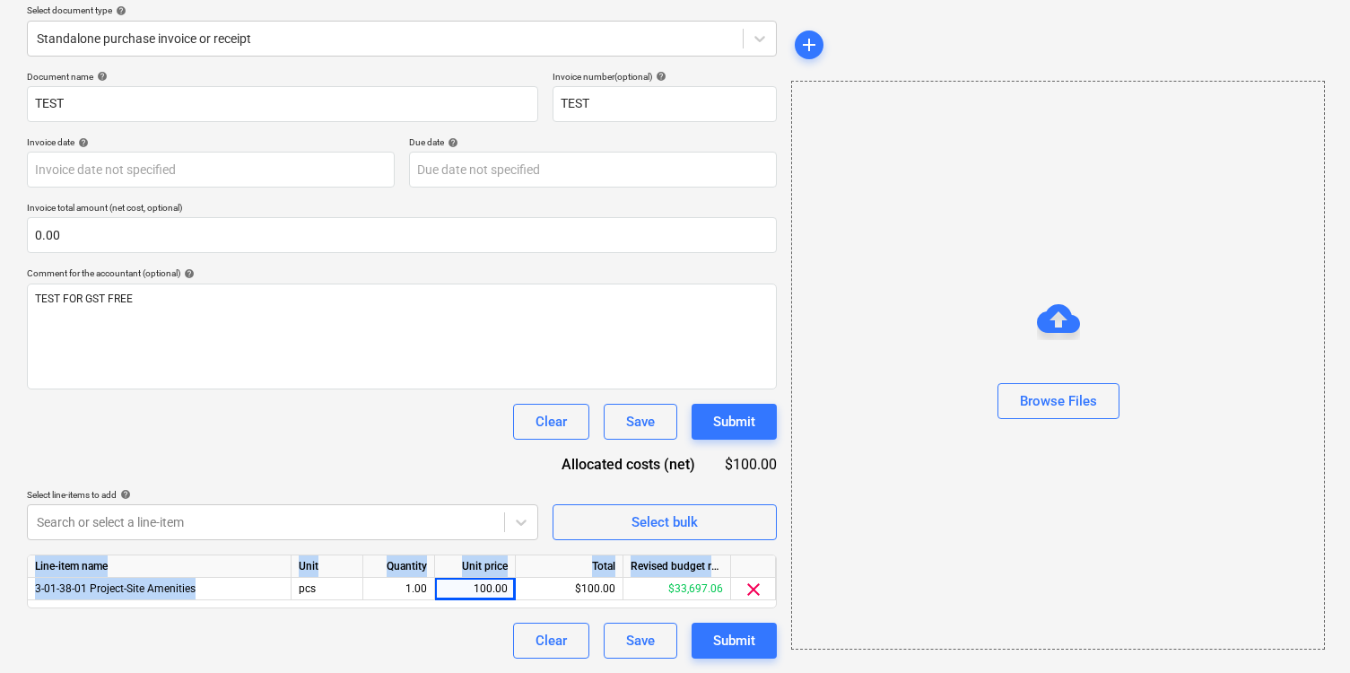
drag, startPoint x: 199, startPoint y: 591, endPoint x: 20, endPoint y: 589, distance: 179.4
click at [20, 589] on div "Create new document Select company EPIC BUILD CONSTRUCTION GROUP Add new compan…" at bounding box center [402, 274] width 764 height 784
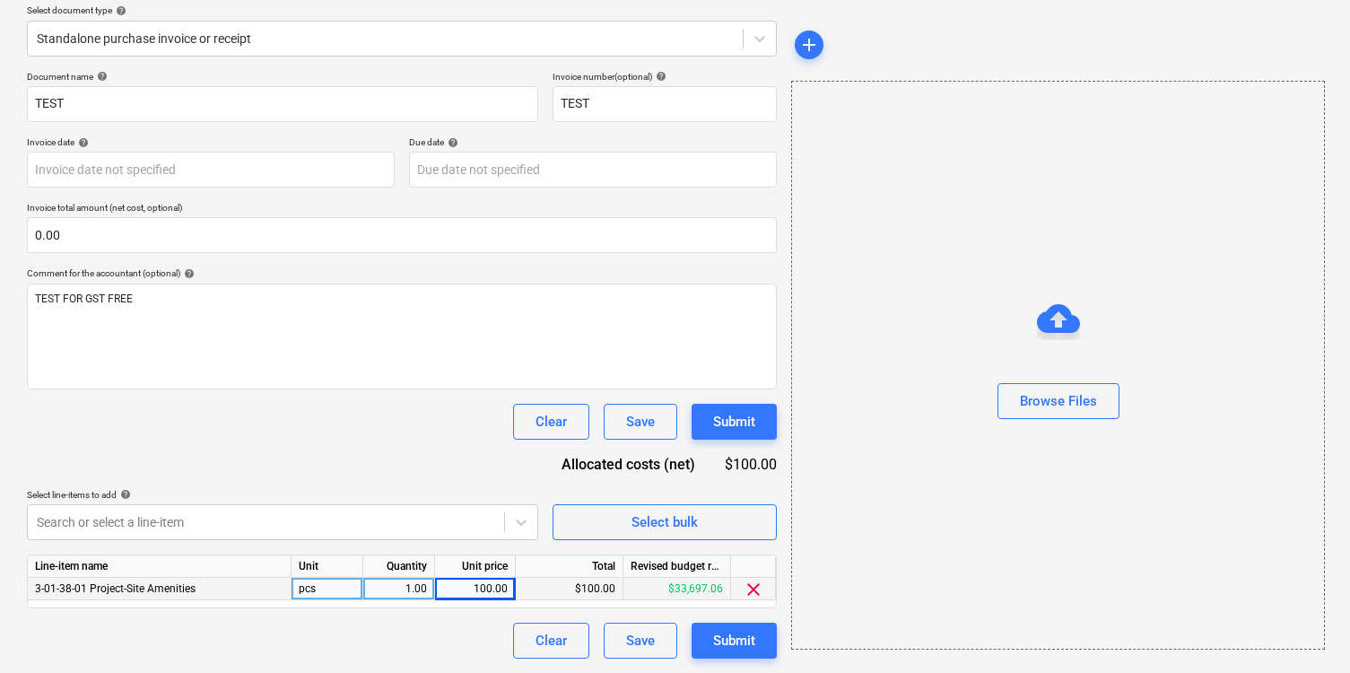
click at [73, 597] on div "3-01-38-01 Project-Site Amenities" at bounding box center [160, 589] width 264 height 22
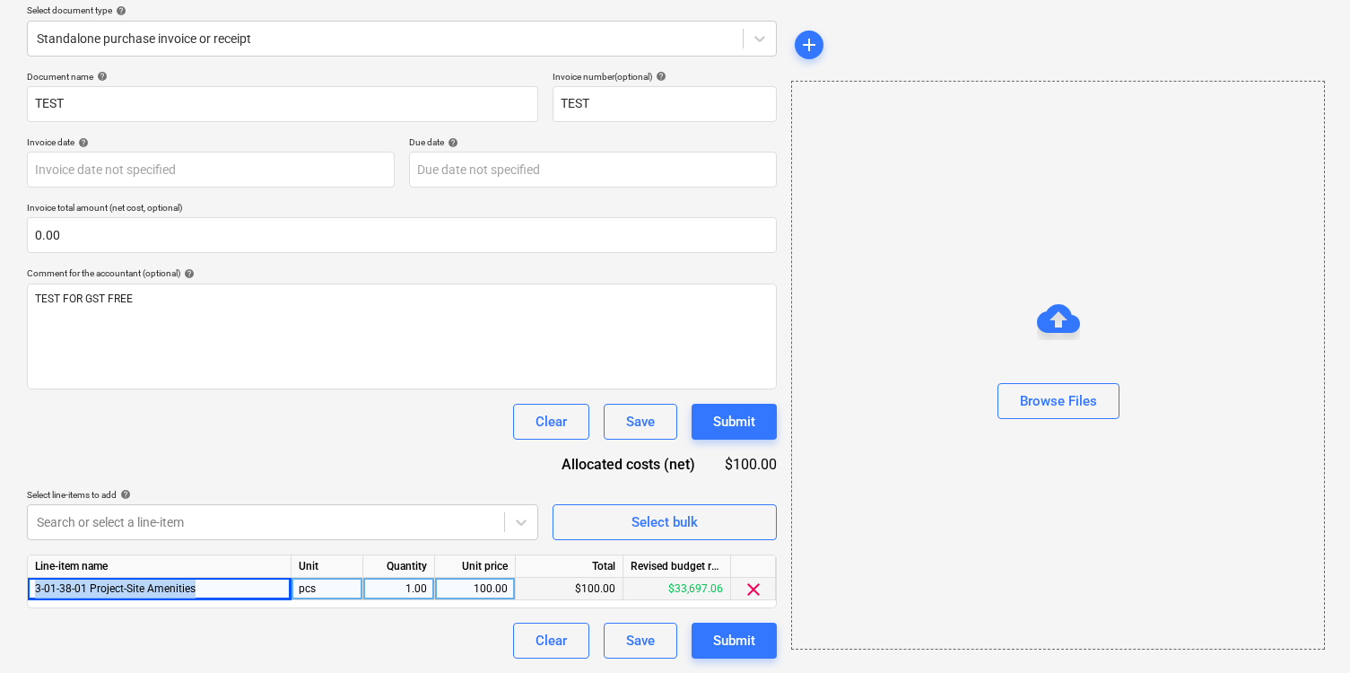
drag, startPoint x: 212, startPoint y: 583, endPoint x: 33, endPoint y: 586, distance: 178.5
click at [33, 586] on div "3-01-38-01 Project-Site Amenities" at bounding box center [160, 589] width 264 height 22
copy span "3-01-38-01 Project-Site Amenities"
click at [260, 465] on body "Sales Projects Contacts Company Inbox 9+ Approvals format_size keyboard_arrow_d…" at bounding box center [675, 128] width 1350 height 673
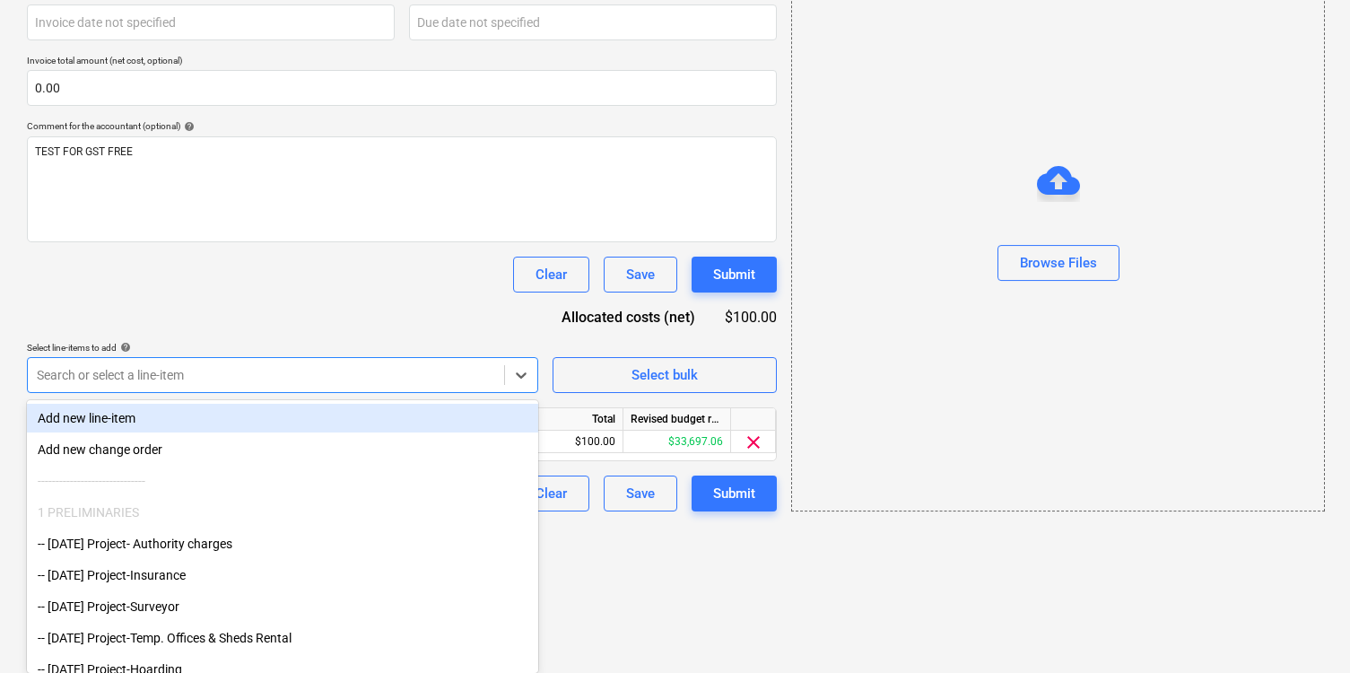
paste input "3-01-38-01 Project-Site Amenities"
type input "3-01-38-01 Project-Site Amenities"
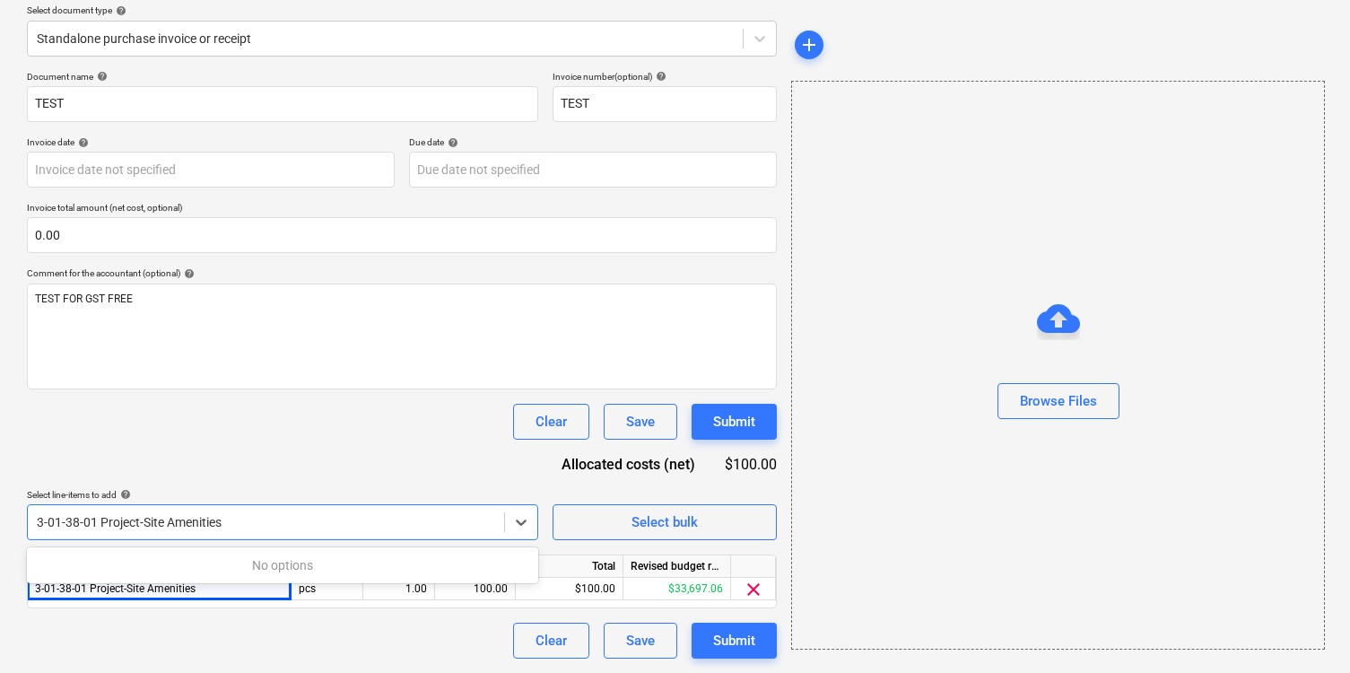
scroll to position [208, 0]
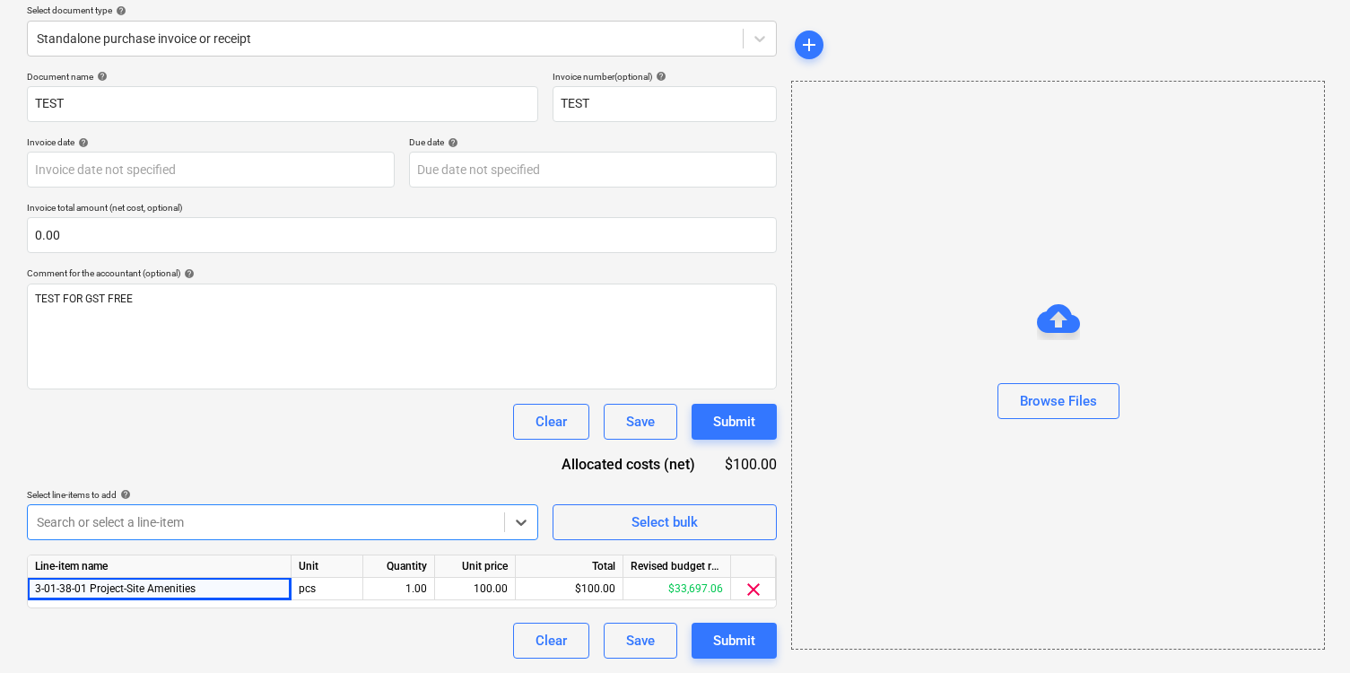
click at [281, 517] on div at bounding box center [266, 522] width 458 height 18
click at [281, 465] on body "Sales Projects Contacts Company Inbox 9+ Approvals format_size keyboard_arrow_d…" at bounding box center [675, 128] width 1350 height 673
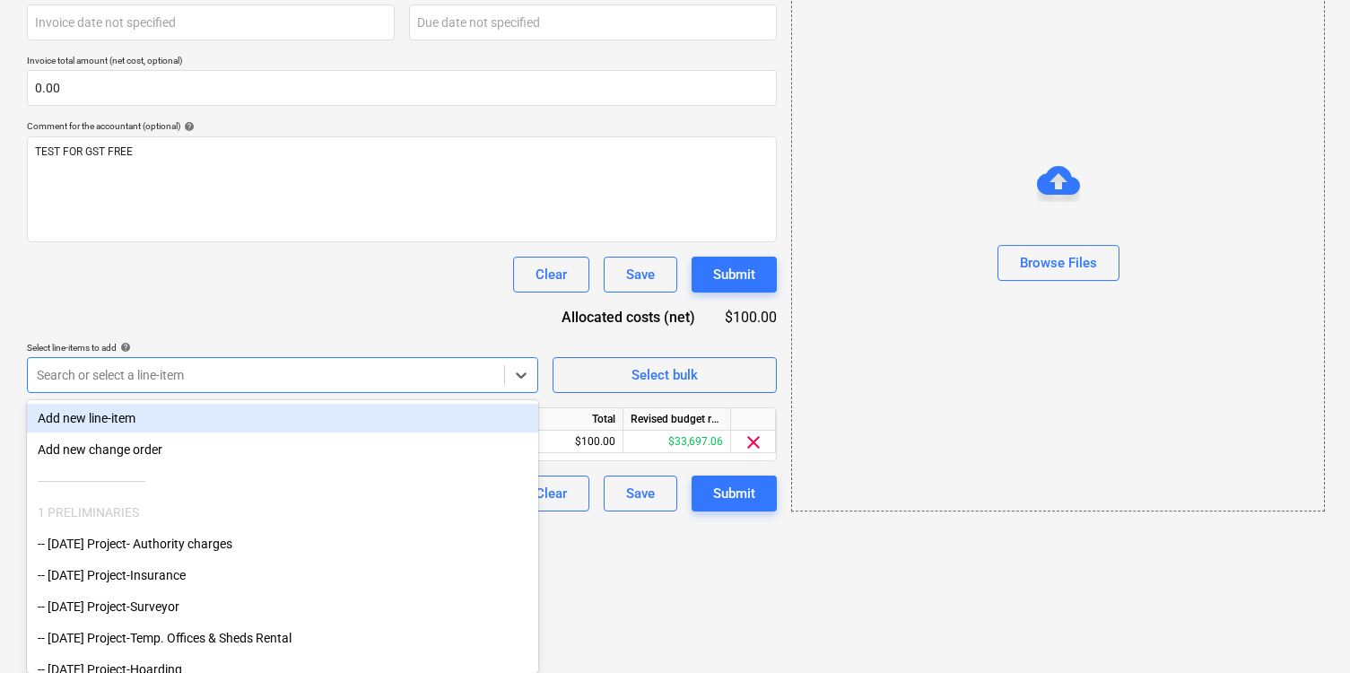
click at [281, 517] on div "1 PRELIMINARIES" at bounding box center [282, 512] width 511 height 29
click at [239, 414] on div "Add new line-item" at bounding box center [282, 418] width 511 height 29
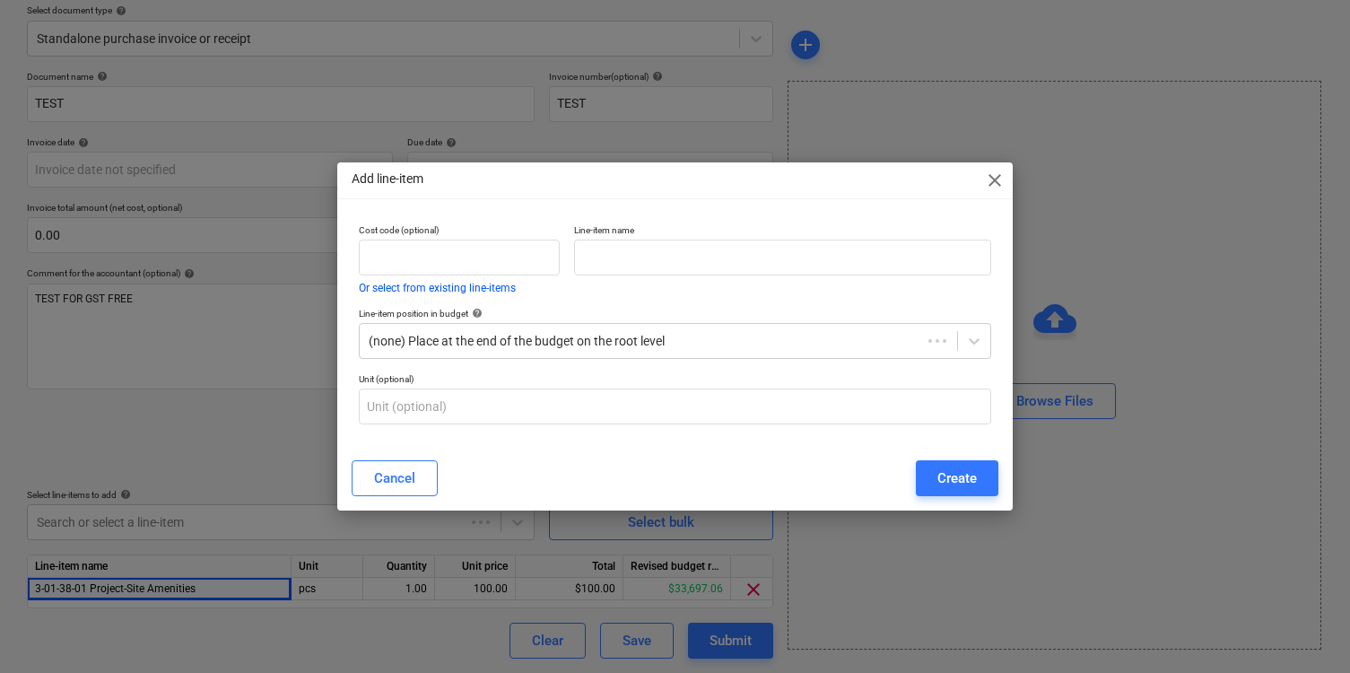
scroll to position [208, 0]
click at [598, 257] on input "text" at bounding box center [786, 258] width 419 height 36
paste input "3-01-38-01 Project-Site Amenities"
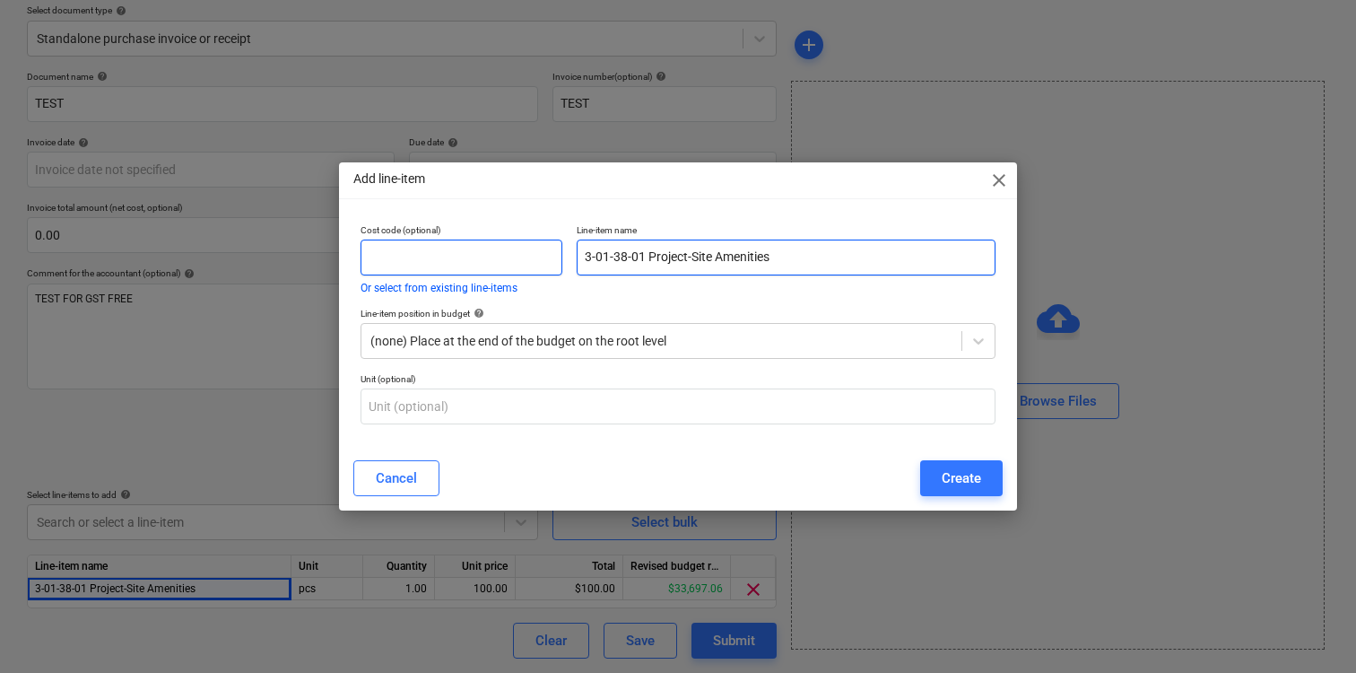
drag, startPoint x: 643, startPoint y: 259, endPoint x: 529, endPoint y: 259, distance: 113.9
click at [529, 259] on div "Cost code (optional) Or select from existing line-items Line-item name 3-01-38-…" at bounding box center [678, 258] width 650 height 83
type input "3-01-38-01 Project-Site Amenities"
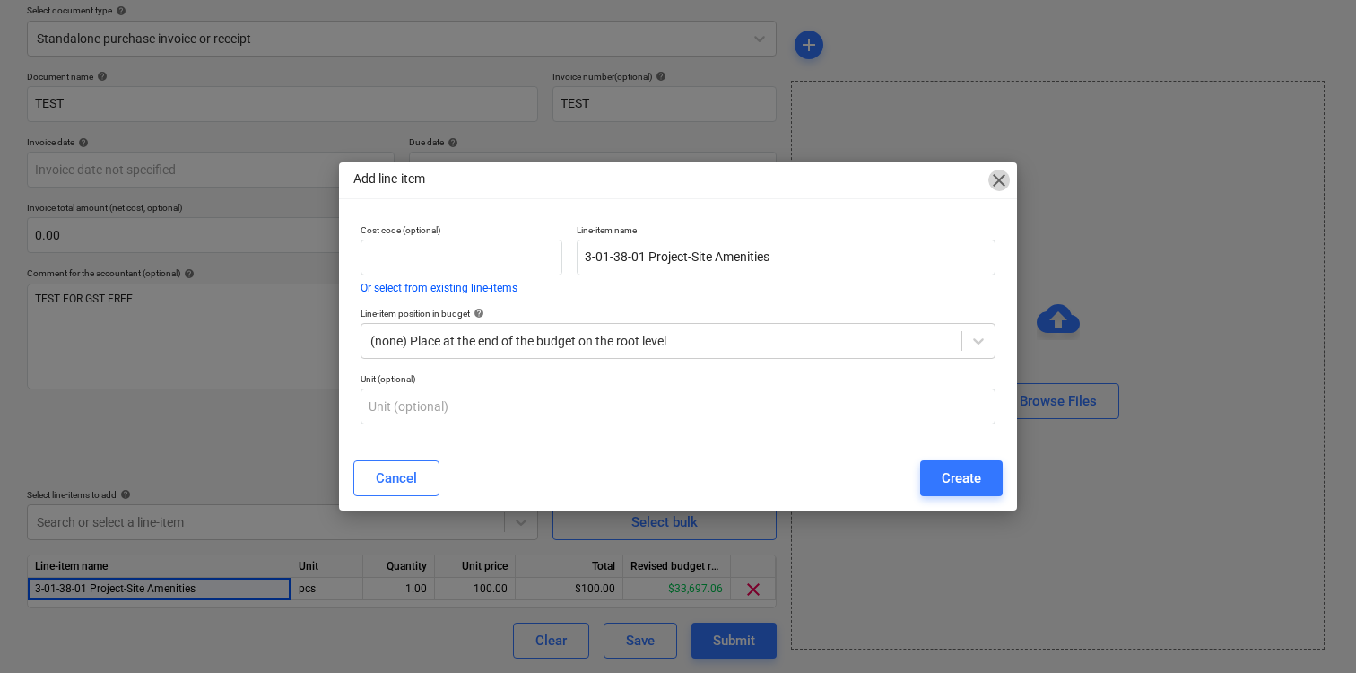
click at [1005, 177] on span "close" at bounding box center [1000, 181] width 22 height 22
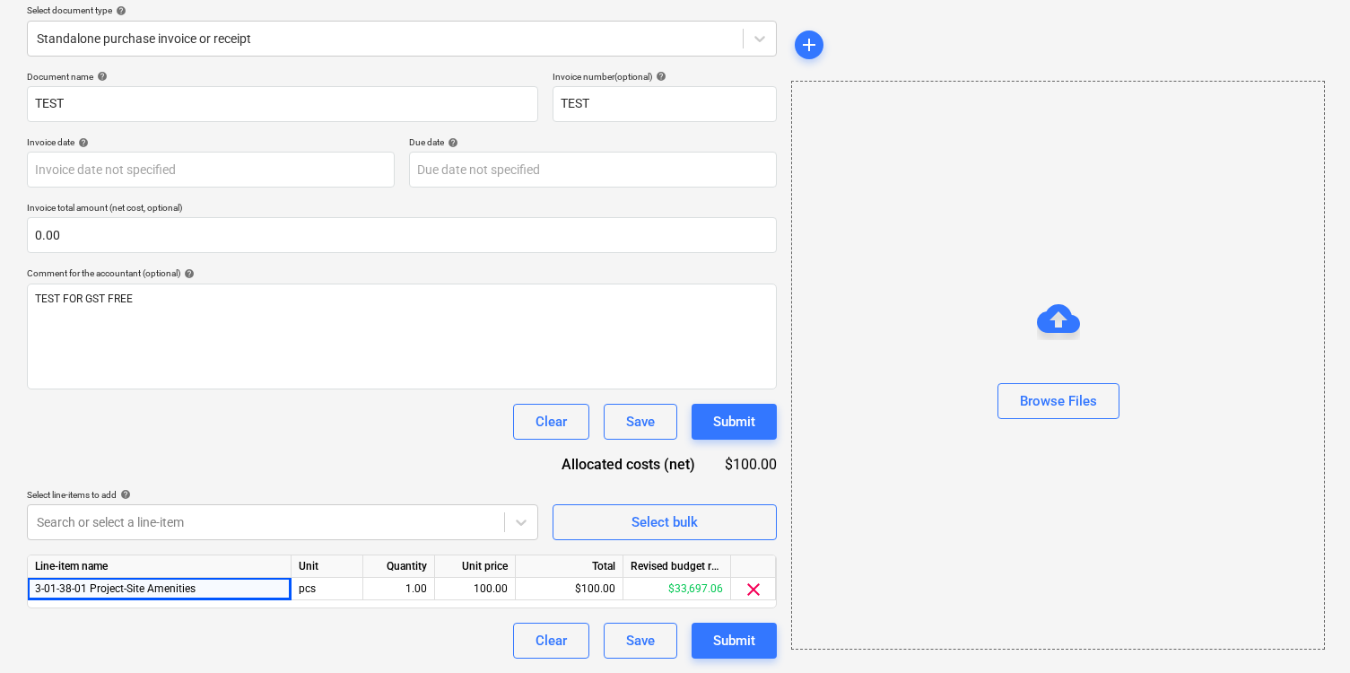
click at [378, 467] on div "Document name help TEST Invoice number (optional) help TEST Invoice date help P…" at bounding box center [402, 365] width 750 height 588
click at [266, 465] on body "Sales Projects Contacts Company Inbox 9+ Approvals format_size keyboard_arrow_d…" at bounding box center [675, 128] width 1350 height 673
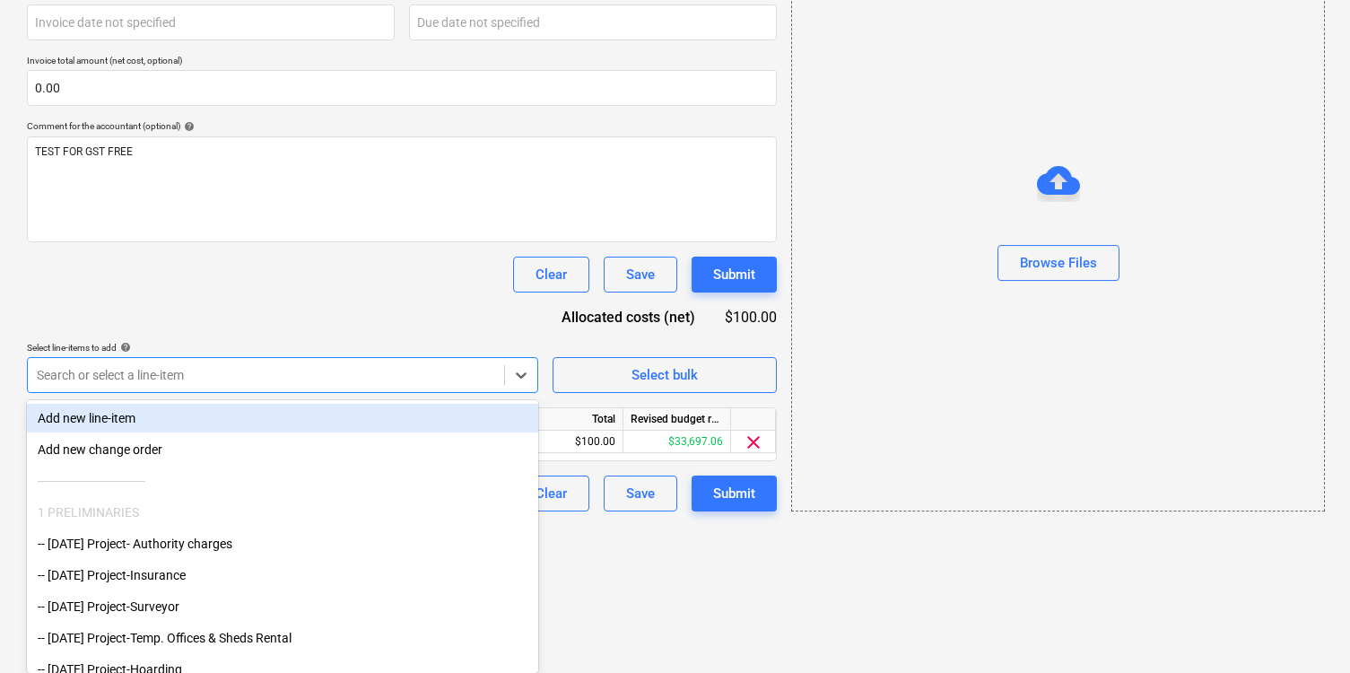
click at [266, 418] on div "Add new line-item" at bounding box center [282, 418] width 511 height 29
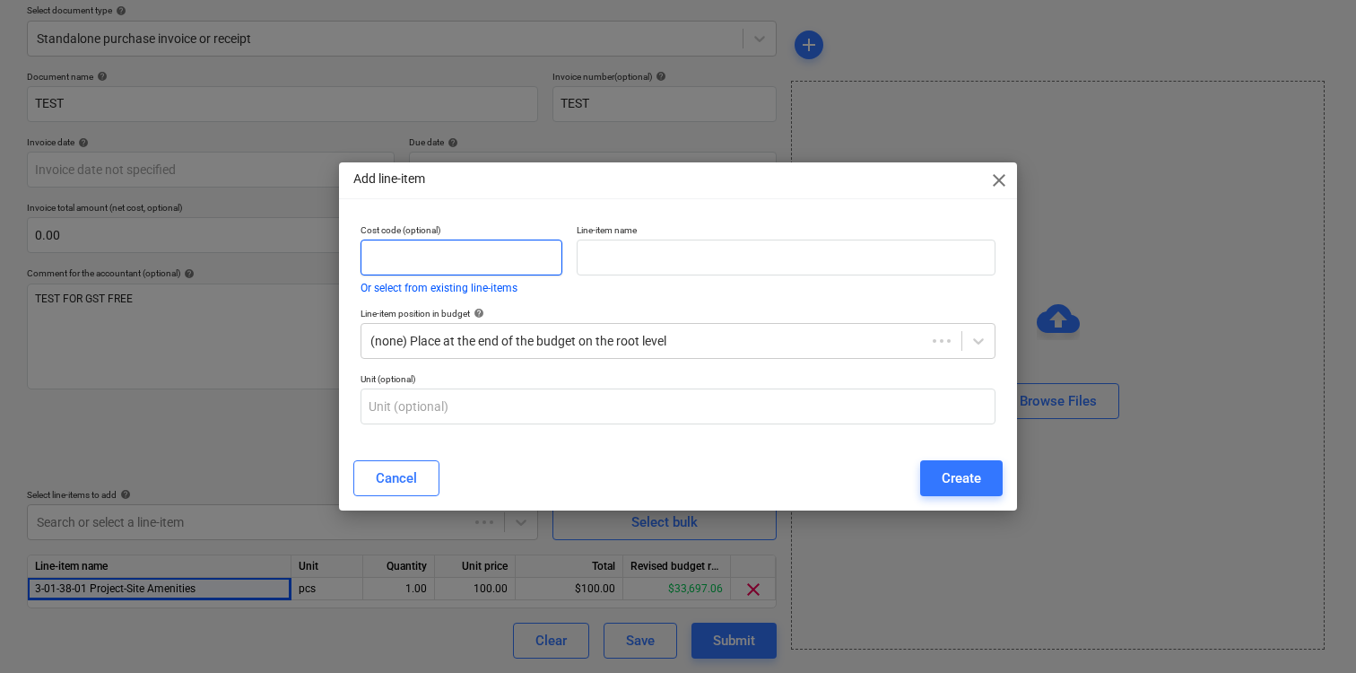
click at [453, 271] on input "text" at bounding box center [462, 258] width 202 height 36
paste input "3-01-38-03"
type input "3-01-38-03"
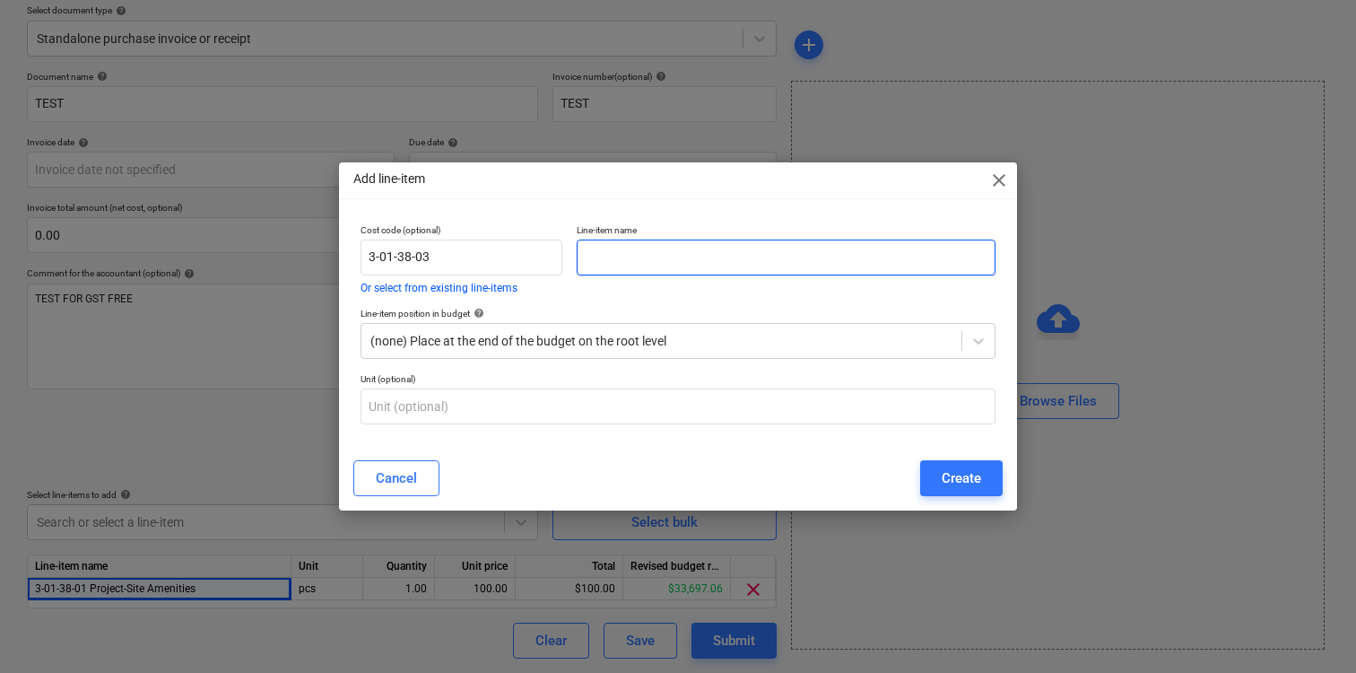
click at [712, 263] on input "text" at bounding box center [786, 258] width 419 height 36
paste input "Project-Site Amenities GST FREE"
type input "Project-Site Amenities GST FREE"
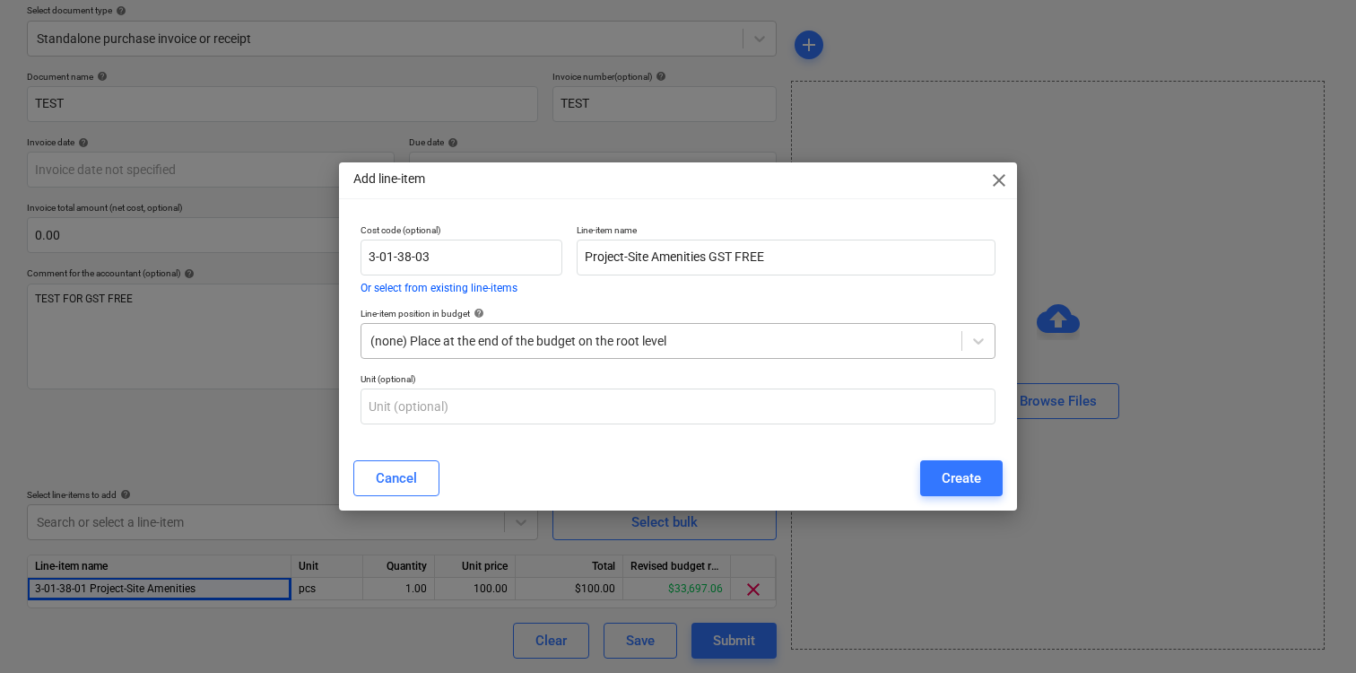
click at [728, 323] on div "(none) Place at the end of the budget on the root level" at bounding box center [678, 341] width 635 height 36
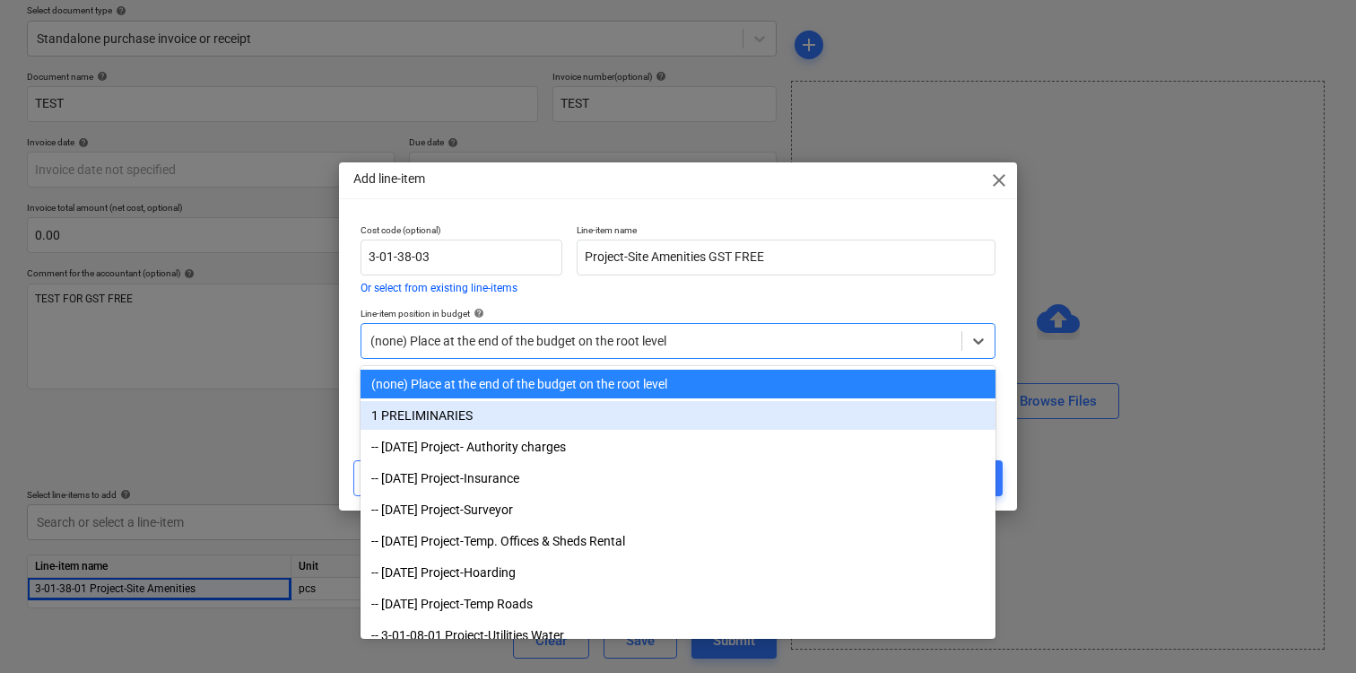
click at [716, 408] on div "1 PRELIMINARIES" at bounding box center [678, 415] width 635 height 29
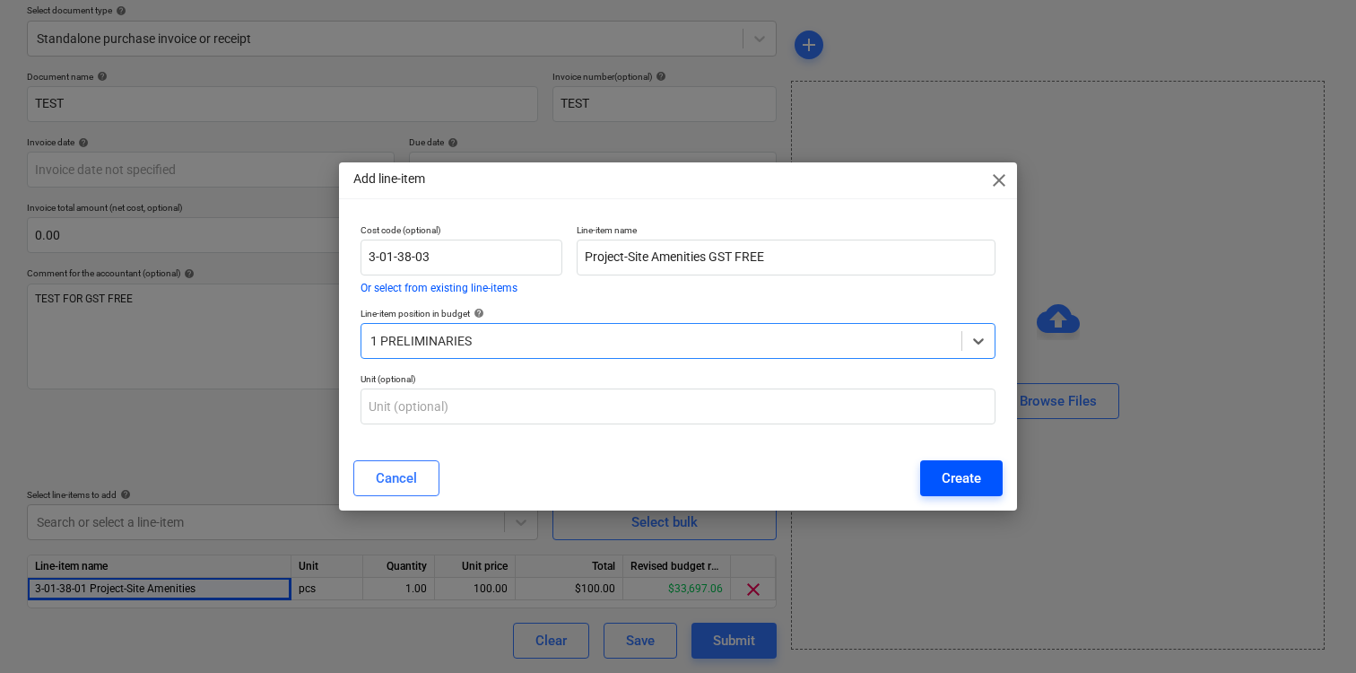
click at [946, 479] on div "Create" at bounding box center [961, 478] width 39 height 23
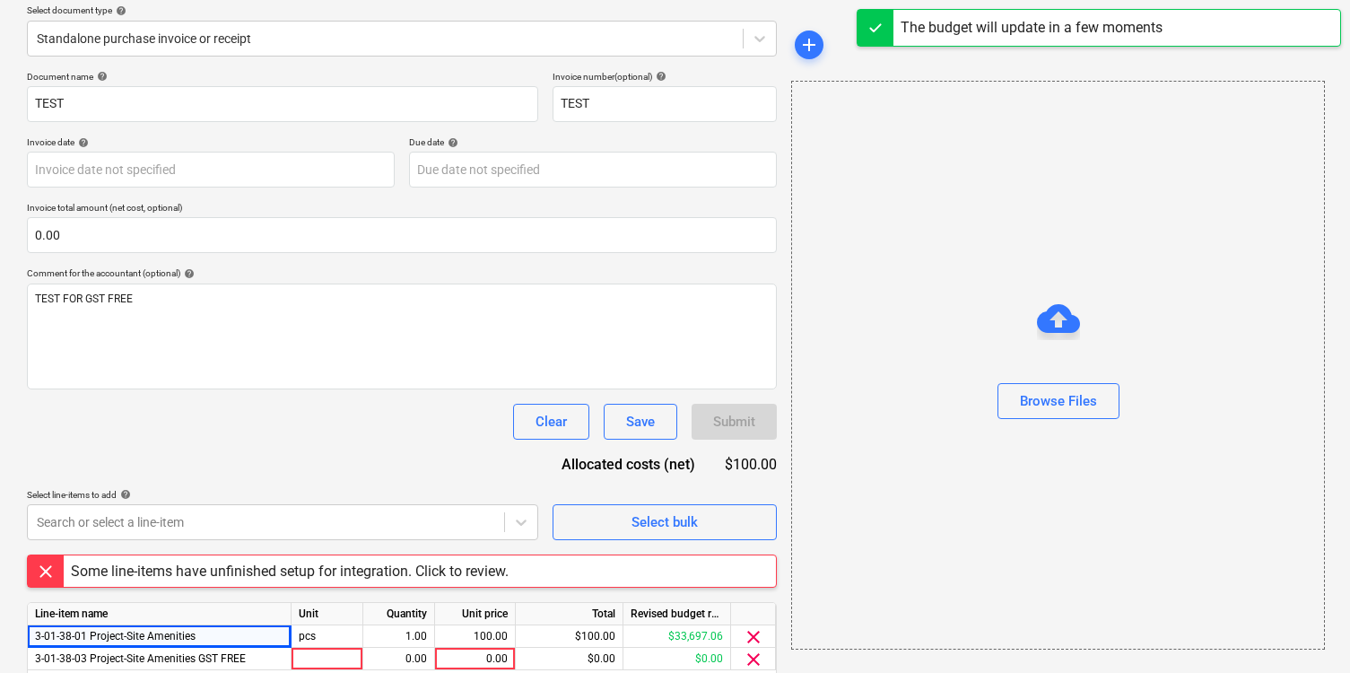
scroll to position [278, 0]
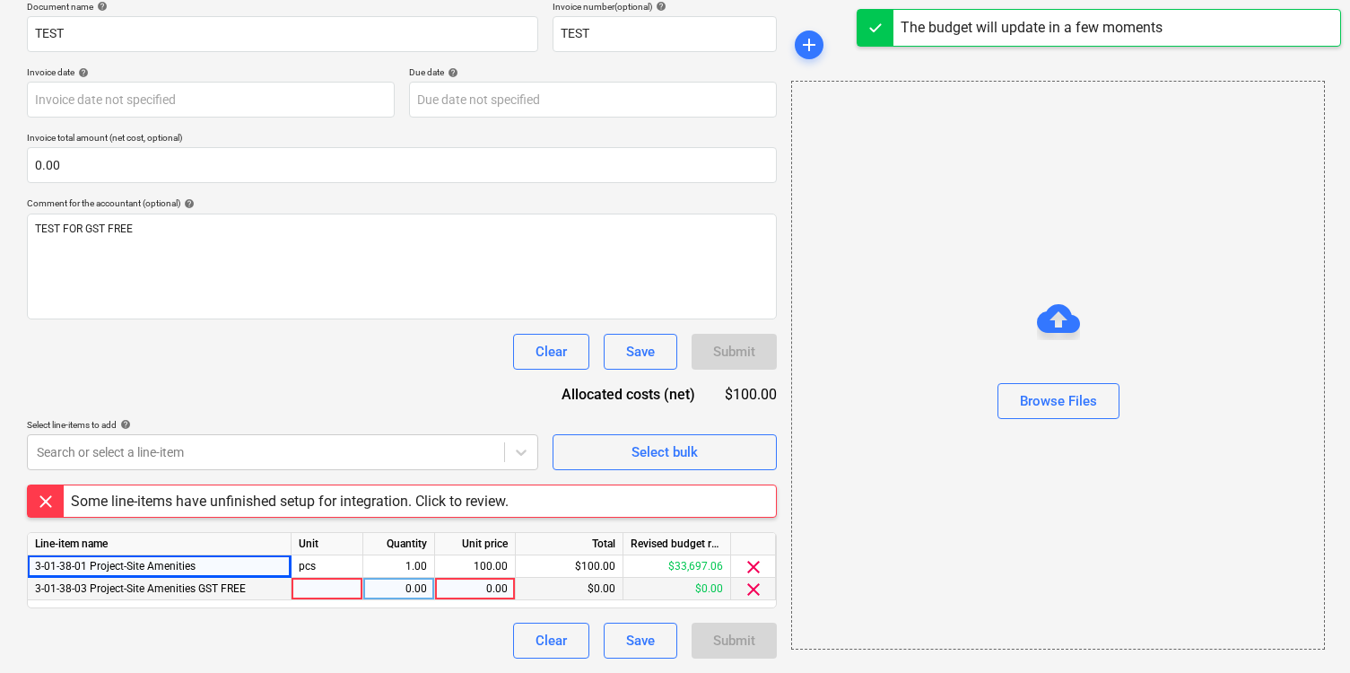
click at [492, 586] on div "0.00" at bounding box center [474, 589] width 65 height 22
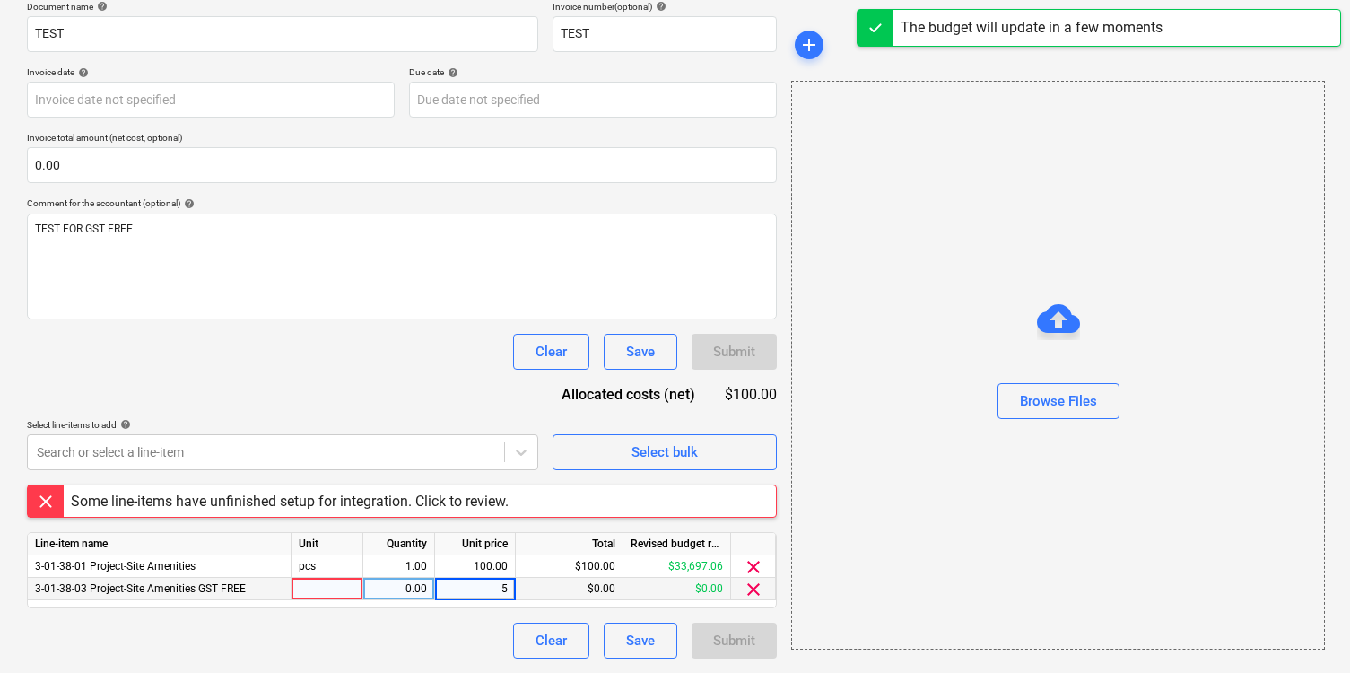
type input "50"
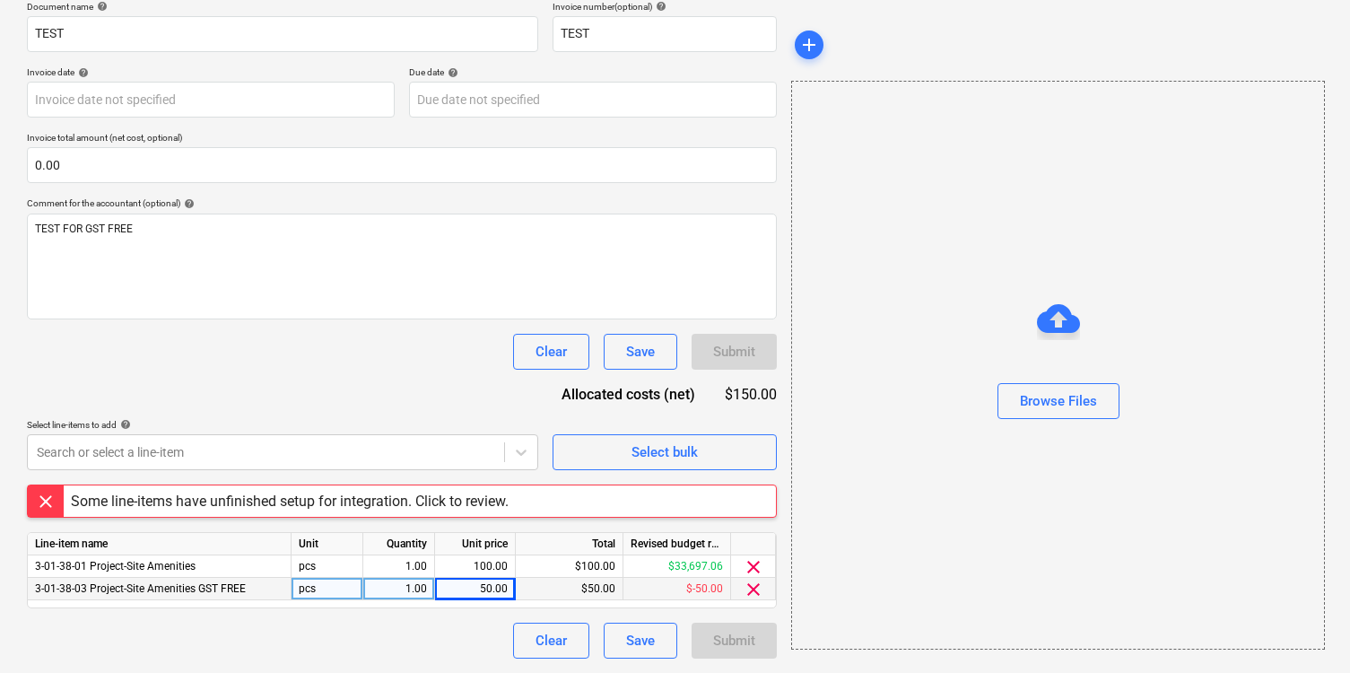
click at [462, 475] on div "Document name help TEST Invoice number (optional) help TEST Invoice date help P…" at bounding box center [402, 330] width 750 height 658
click at [632, 645] on div "Save" at bounding box center [640, 640] width 29 height 23
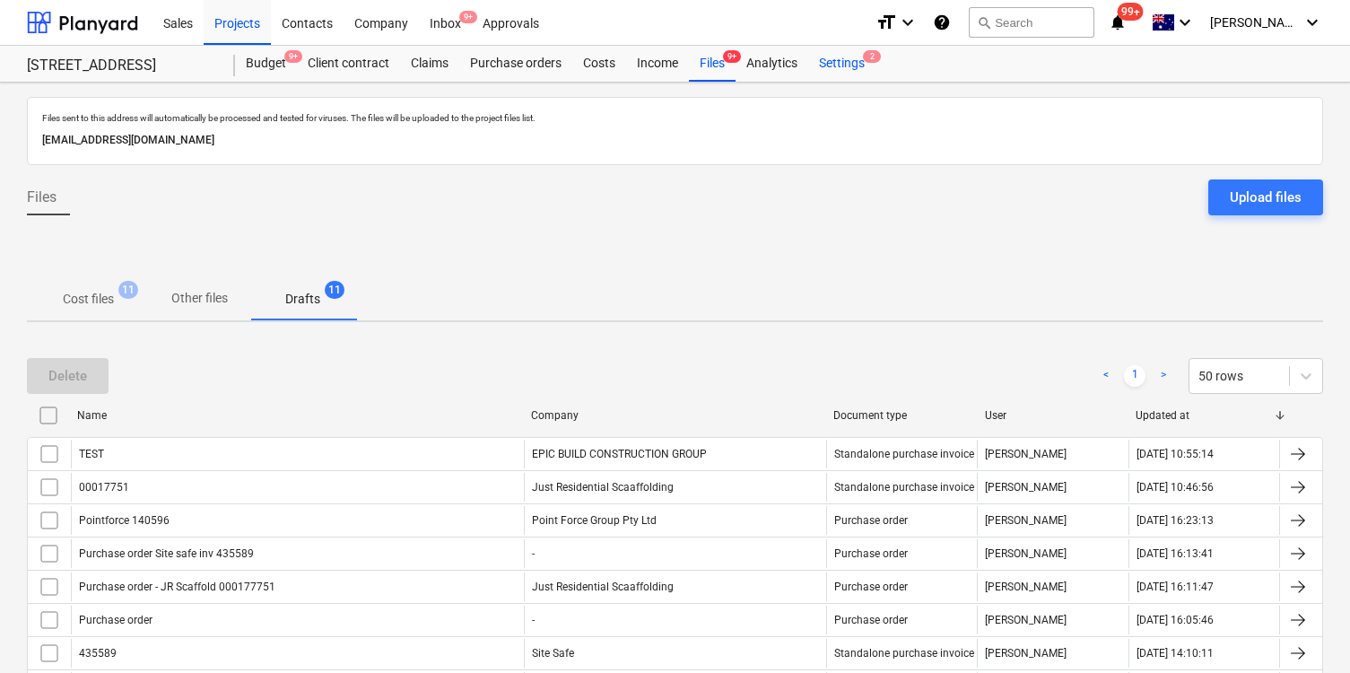
click at [864, 58] on span "2" at bounding box center [872, 56] width 18 height 13
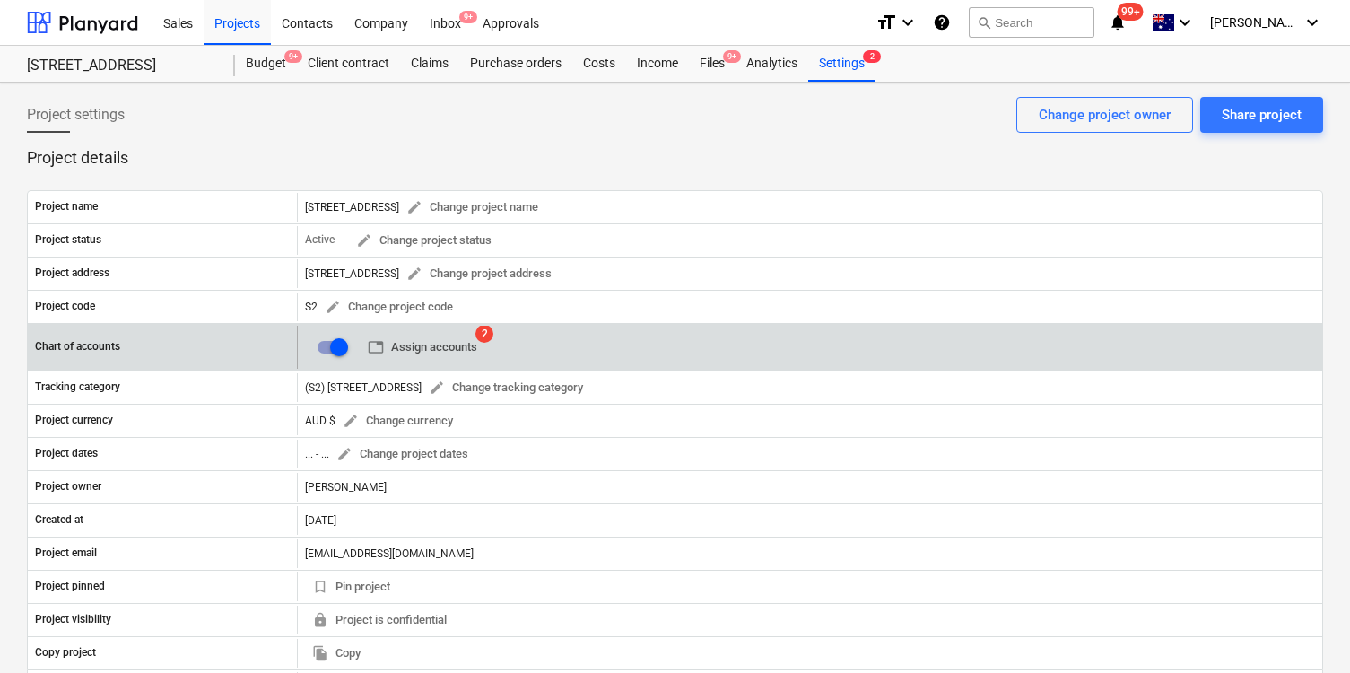
click at [423, 344] on span "table Assign accounts" at bounding box center [422, 347] width 109 height 21
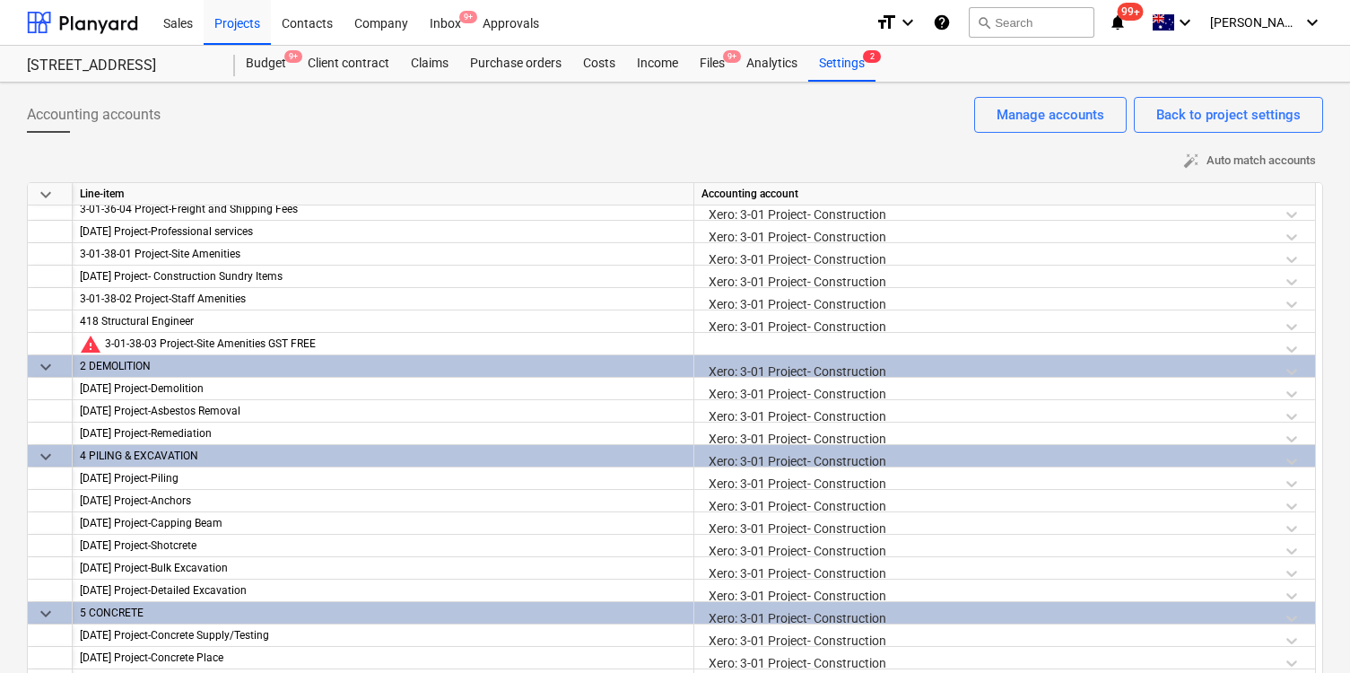
scroll to position [496, 0]
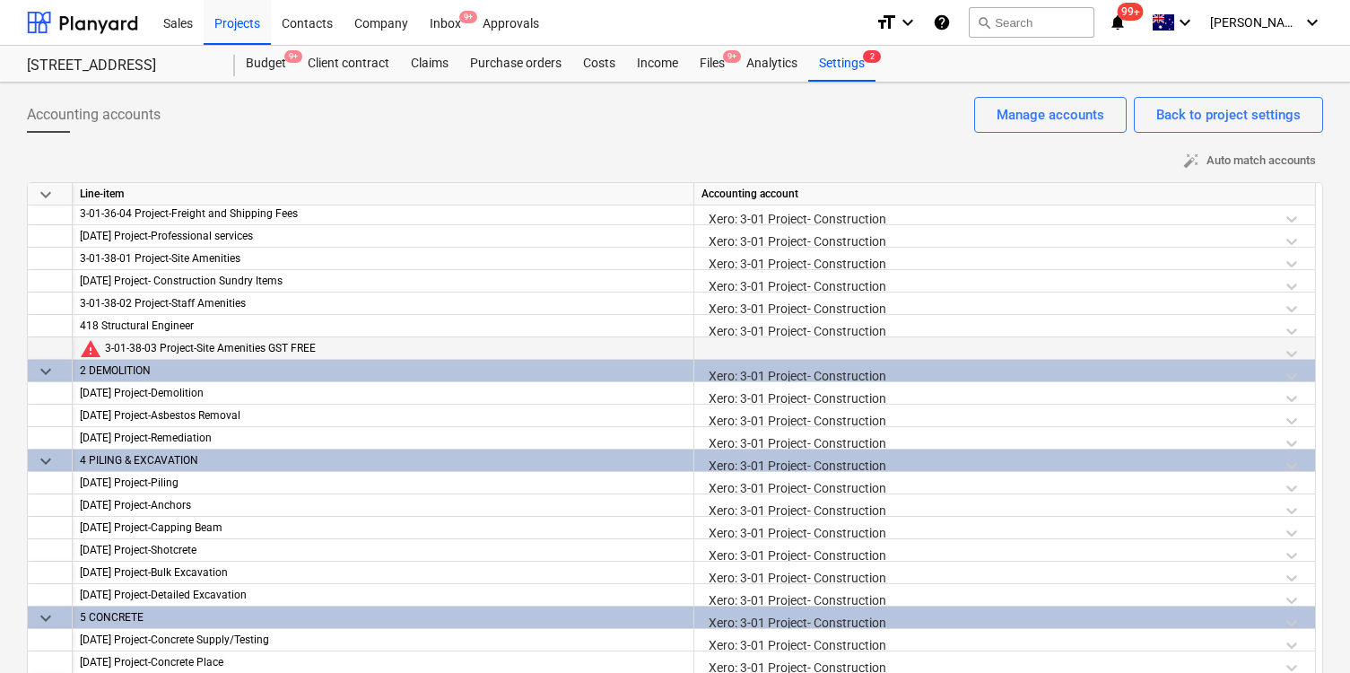
click at [308, 355] on div "3-01-38-03 Project-Site Amenities GST FREE" at bounding box center [395, 348] width 581 height 22
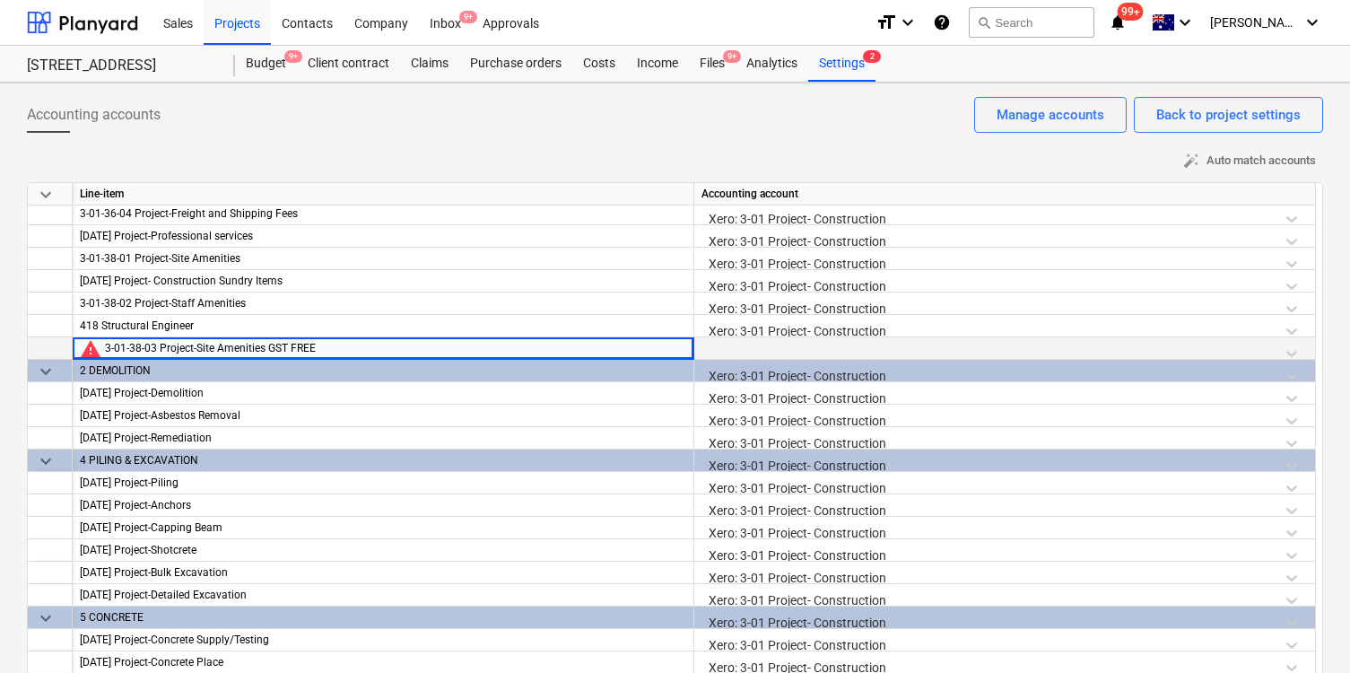
click at [877, 352] on div at bounding box center [1005, 352] width 606 height 31
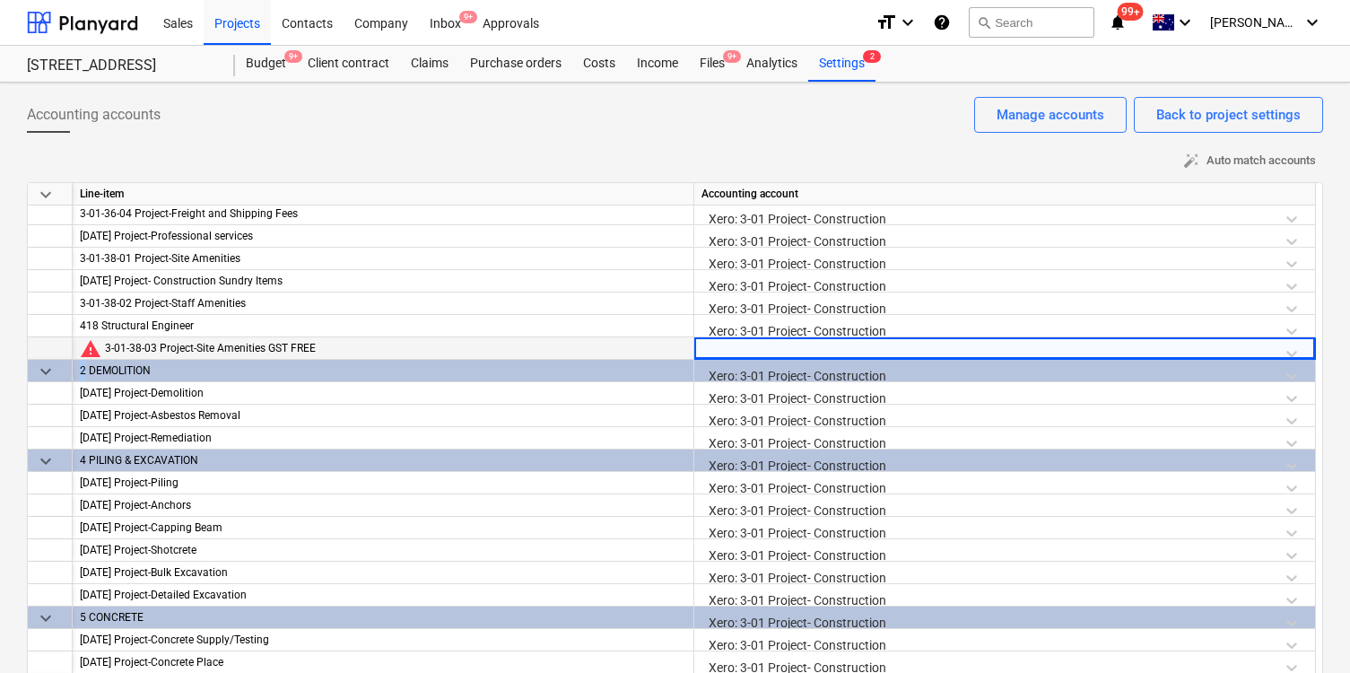
click at [877, 352] on div at bounding box center [1005, 352] width 606 height 31
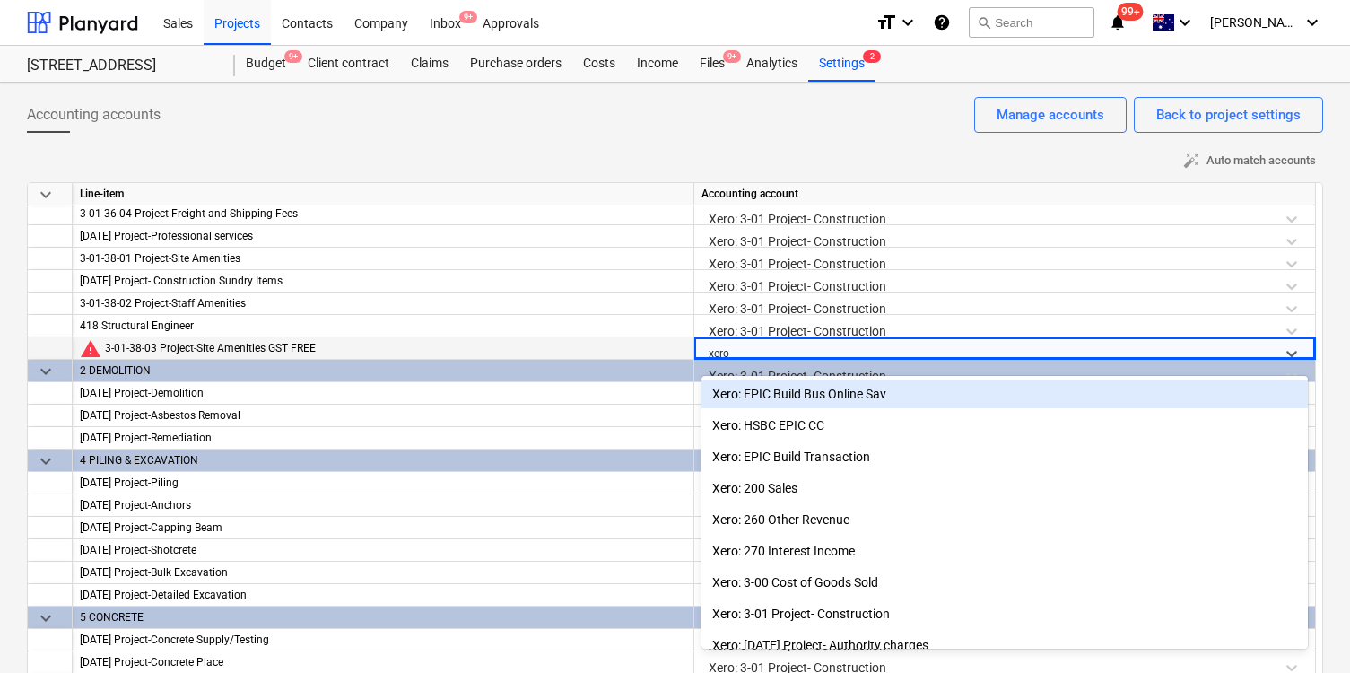
type input "xero:"
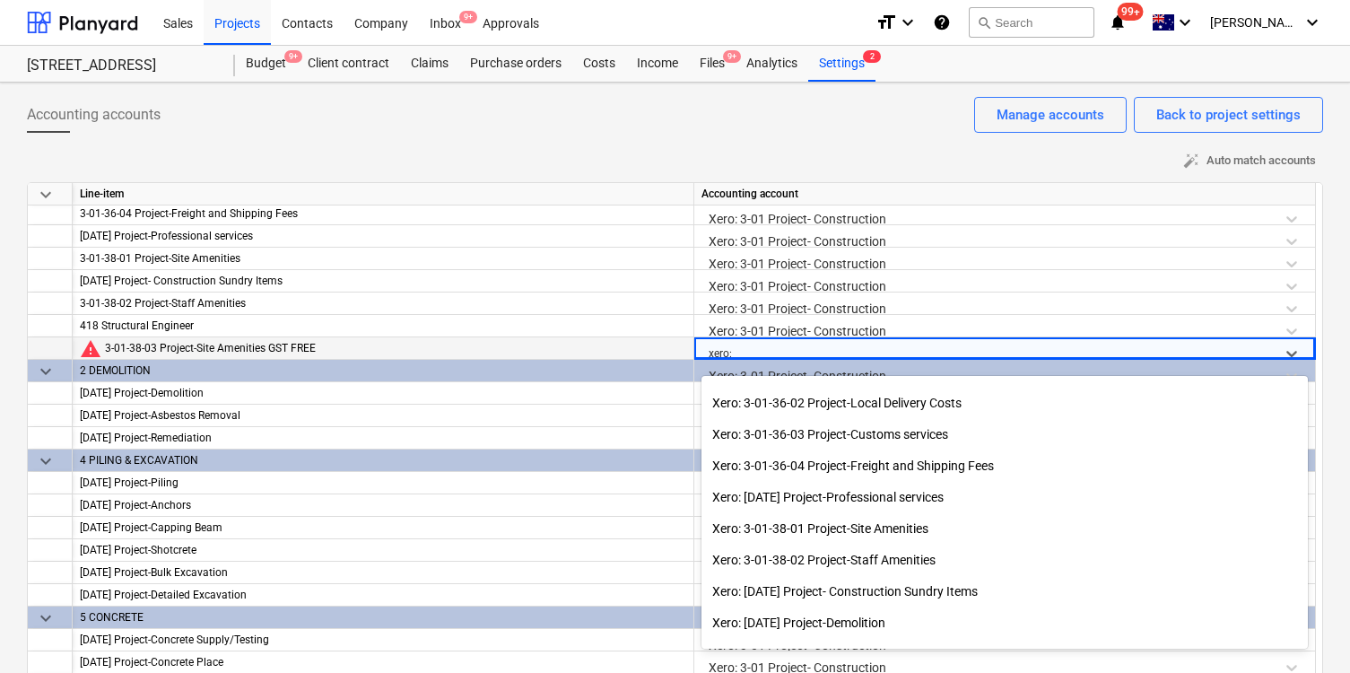
scroll to position [888, 0]
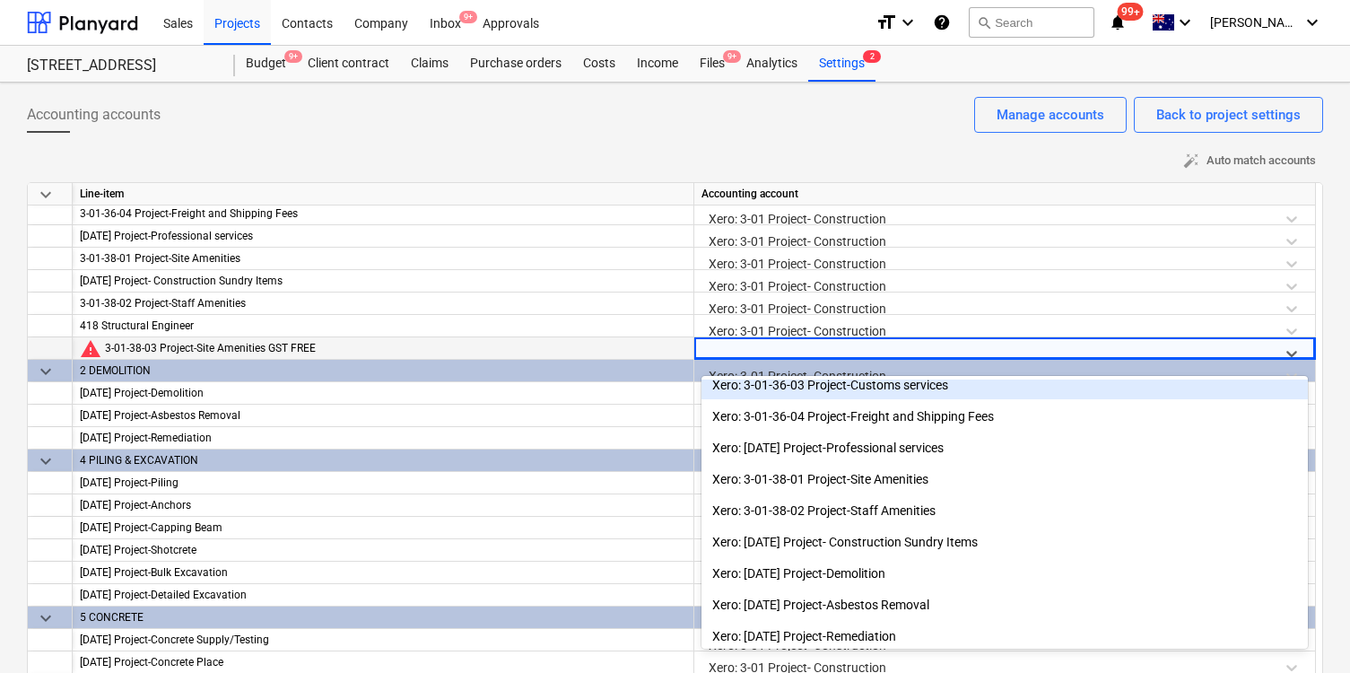
click at [883, 365] on div "Xero: 3-01 Project- Construction" at bounding box center [1005, 375] width 606 height 31
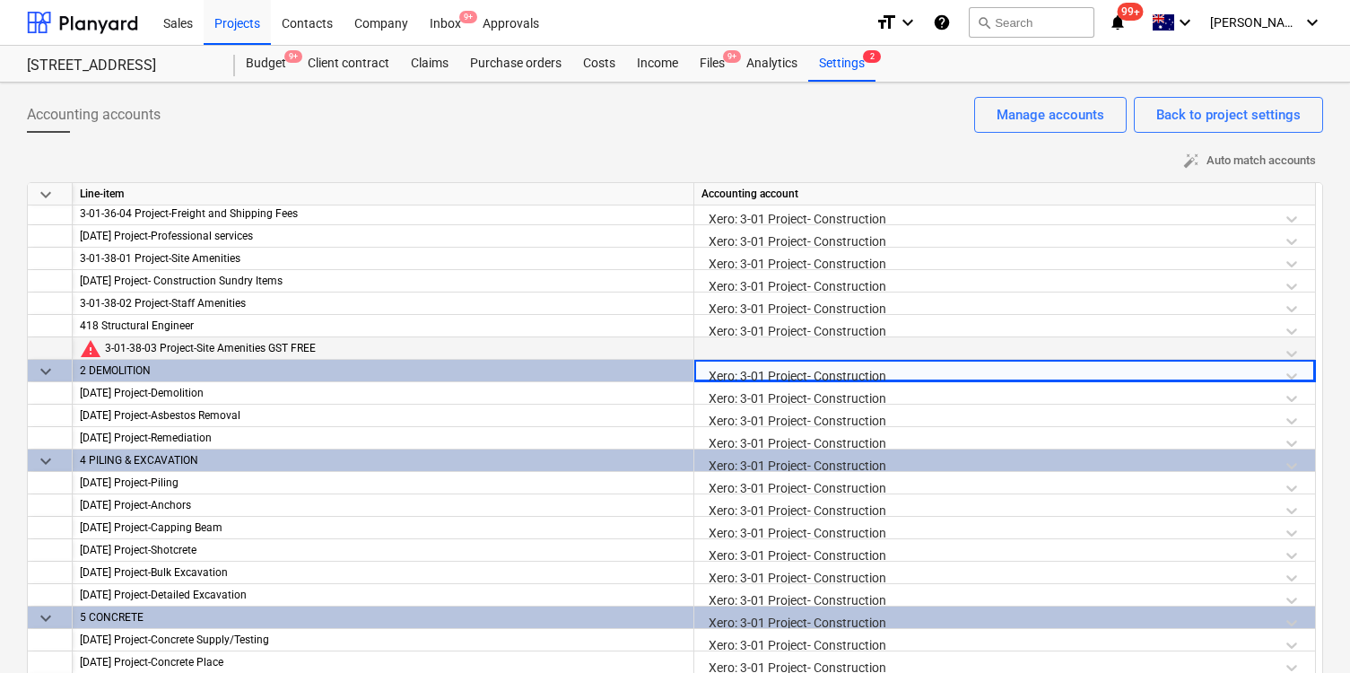
click at [883, 347] on div at bounding box center [1005, 352] width 606 height 31
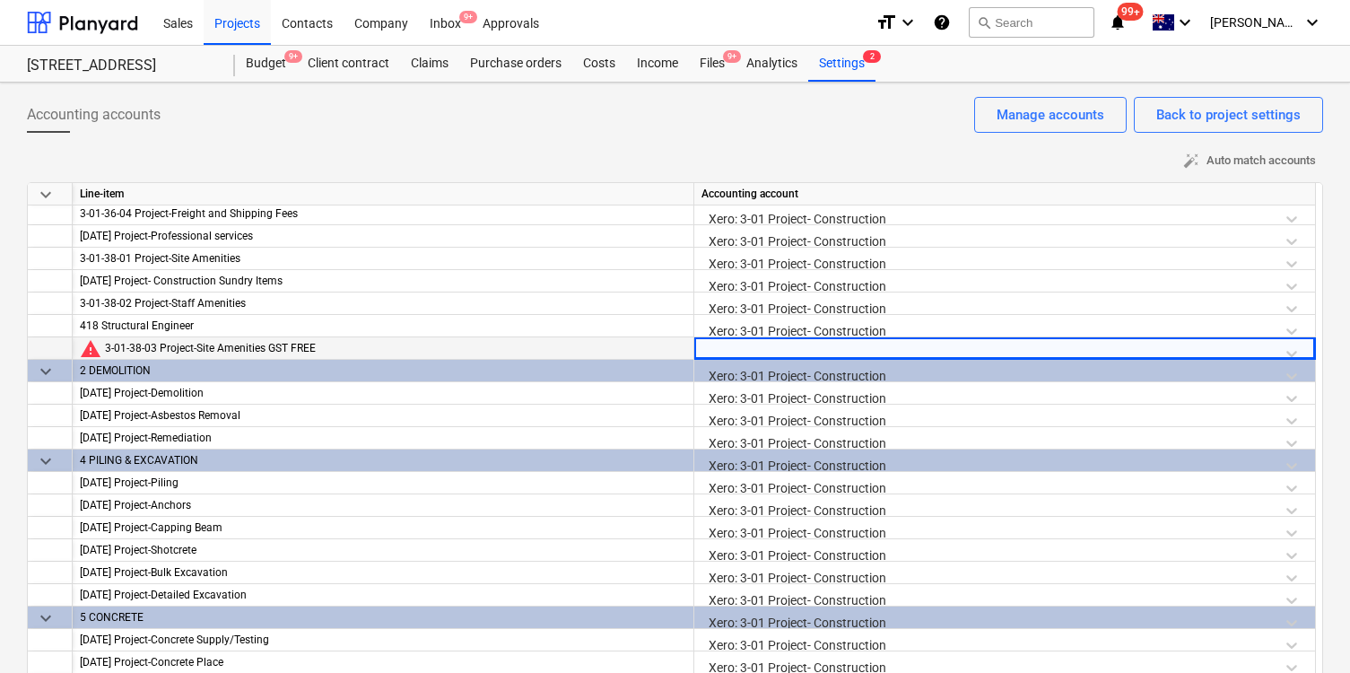
click at [883, 347] on div at bounding box center [1005, 352] width 606 height 31
click at [1288, 352] on div at bounding box center [1005, 352] width 606 height 31
click at [1138, 353] on div at bounding box center [1005, 352] width 606 height 31
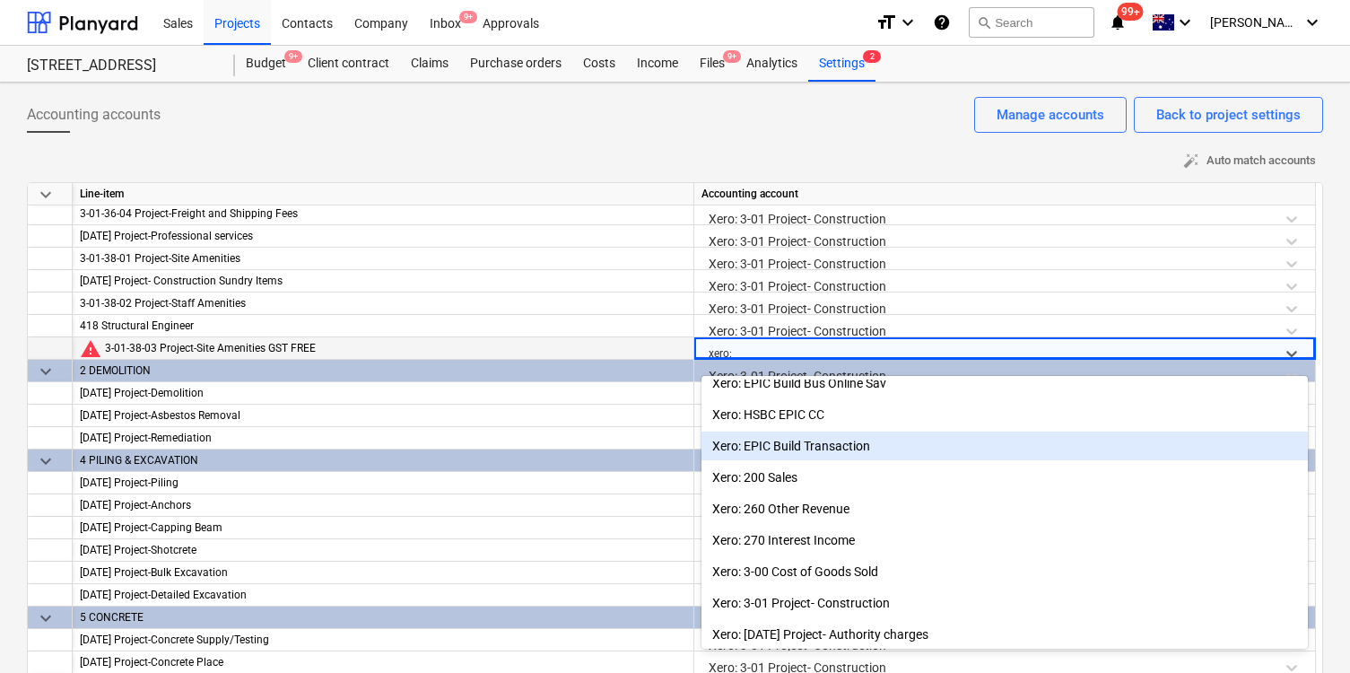
scroll to position [0, 0]
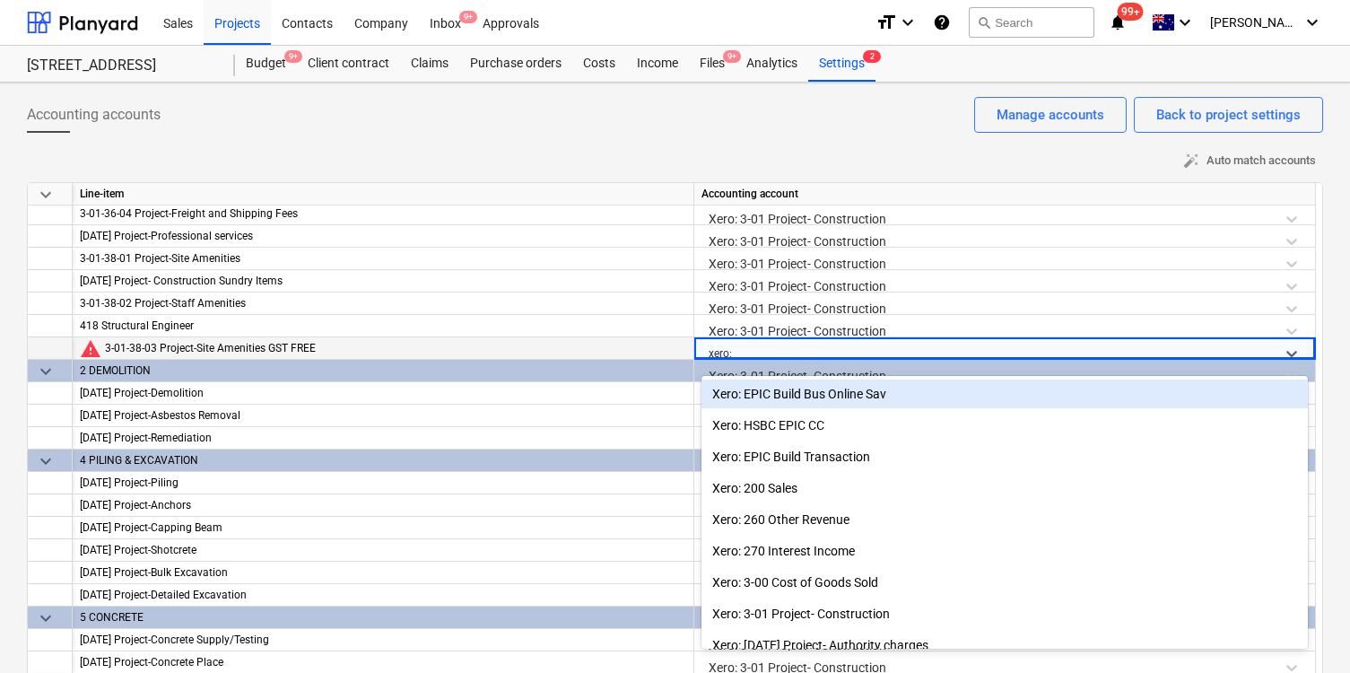
type input "xero:"
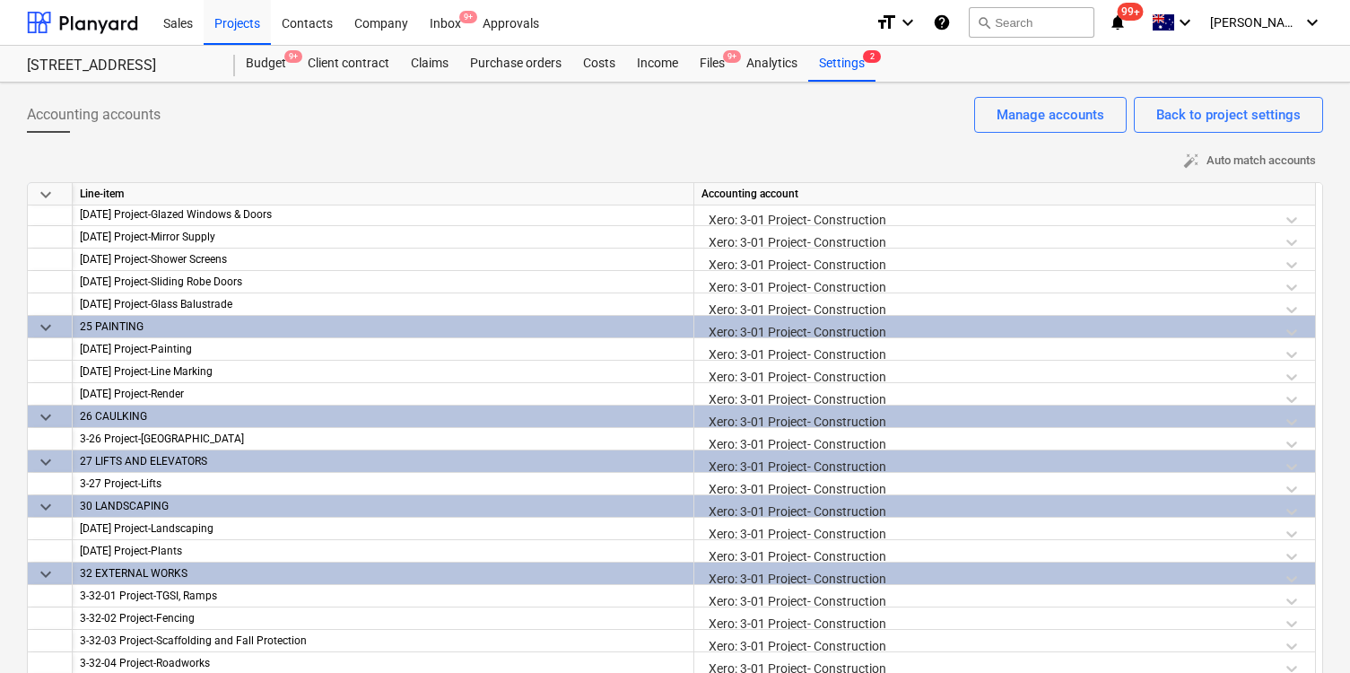
scroll to position [62, 0]
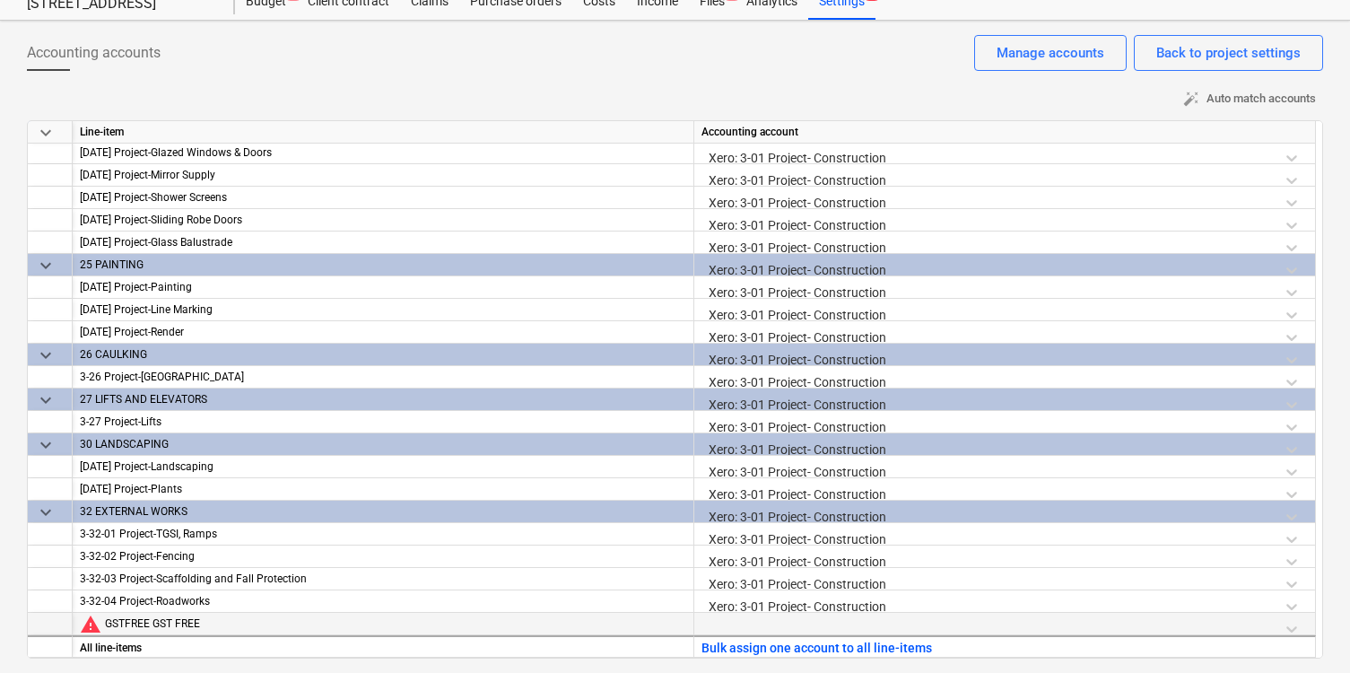
click at [90, 625] on span "warning" at bounding box center [91, 624] width 22 height 22
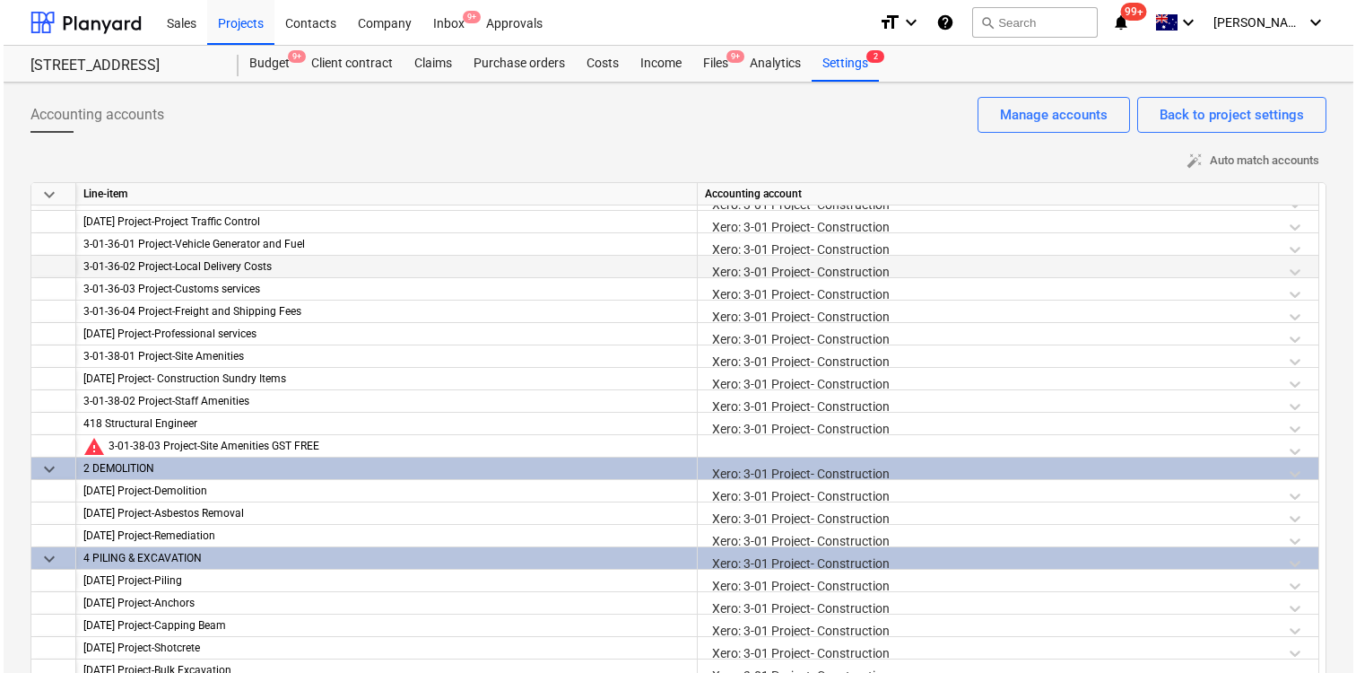
scroll to position [432, 0]
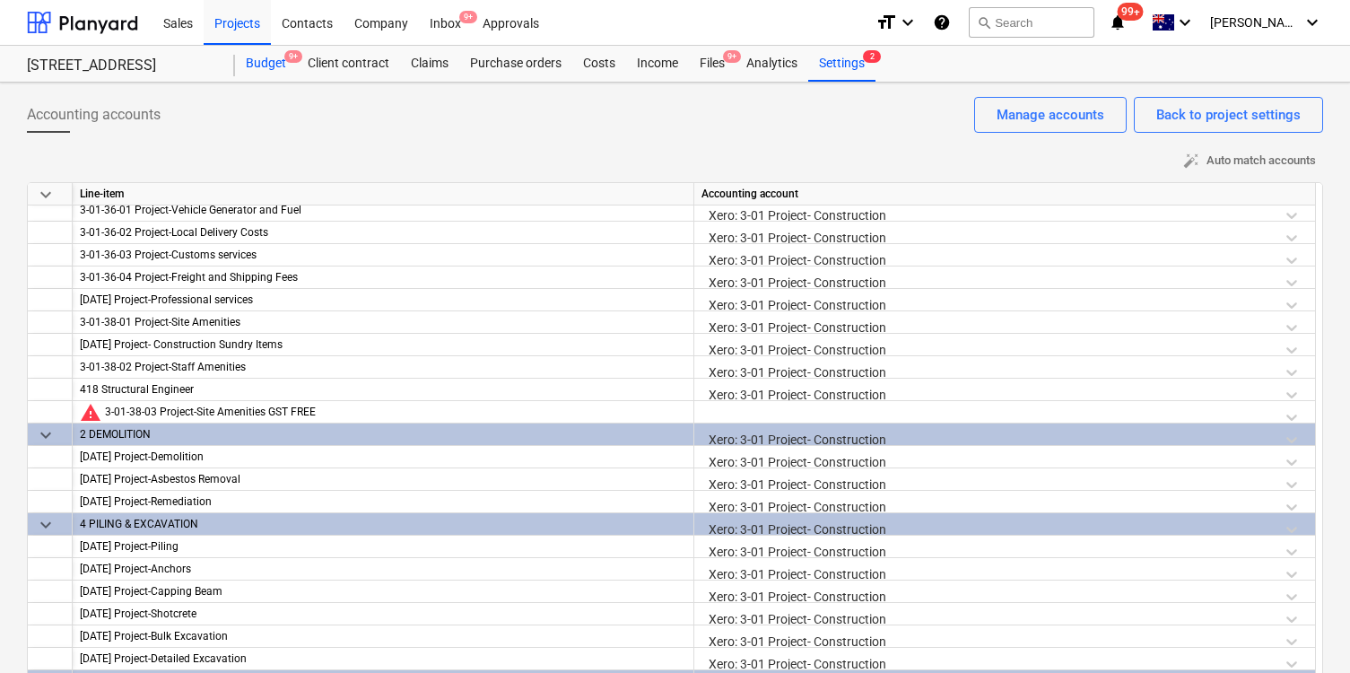
click at [264, 56] on div "Budget 9+" at bounding box center [266, 64] width 62 height 36
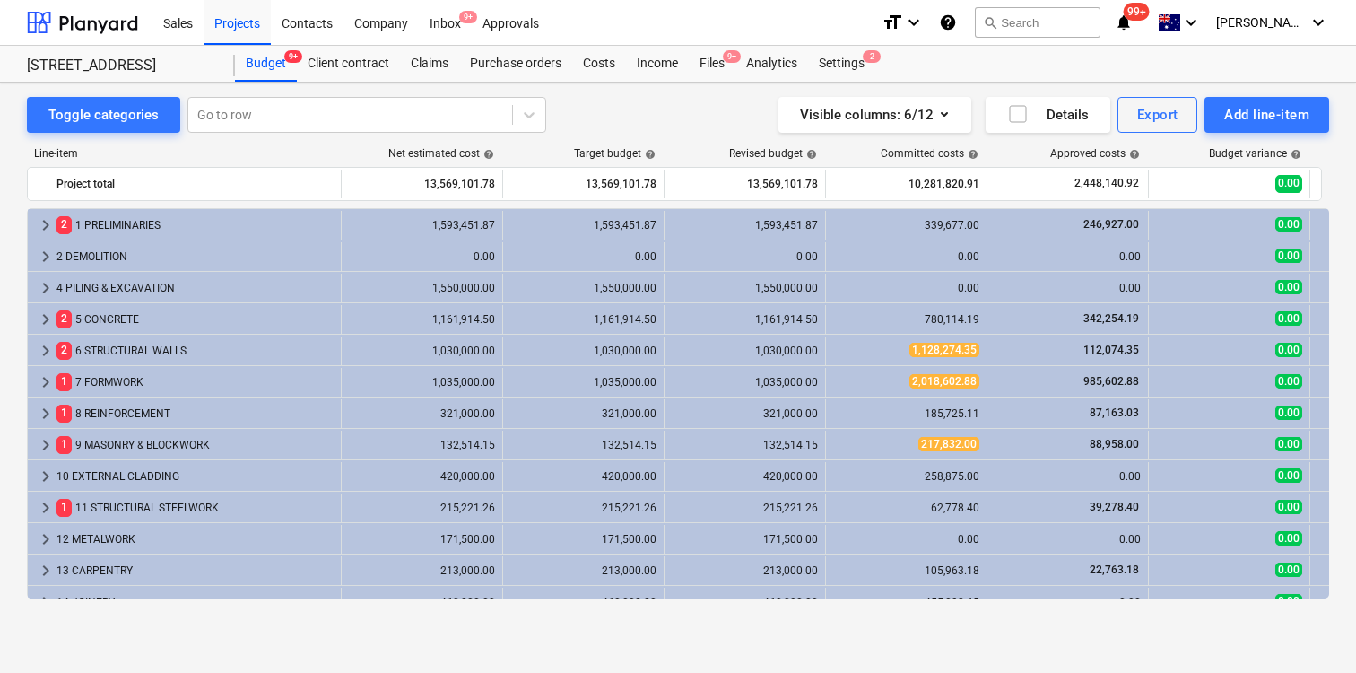
scroll to position [552, 0]
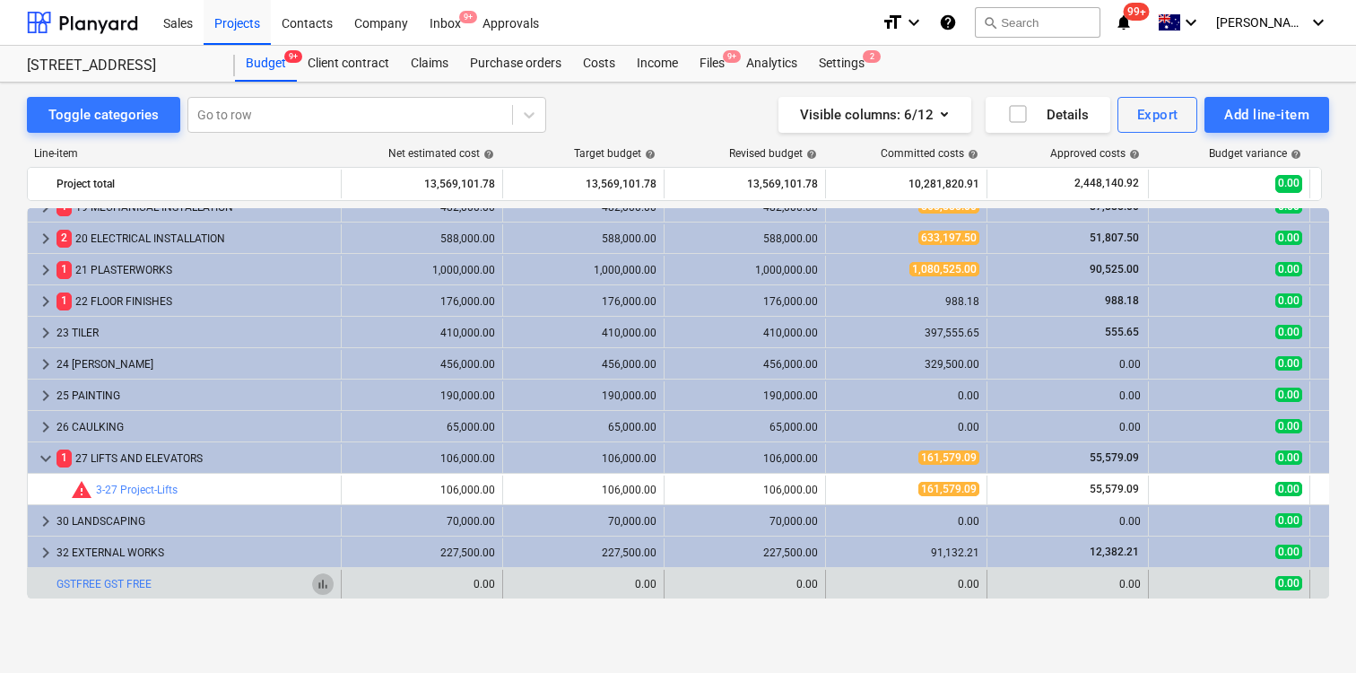
click at [322, 582] on span "bar_chart" at bounding box center [323, 584] width 14 height 14
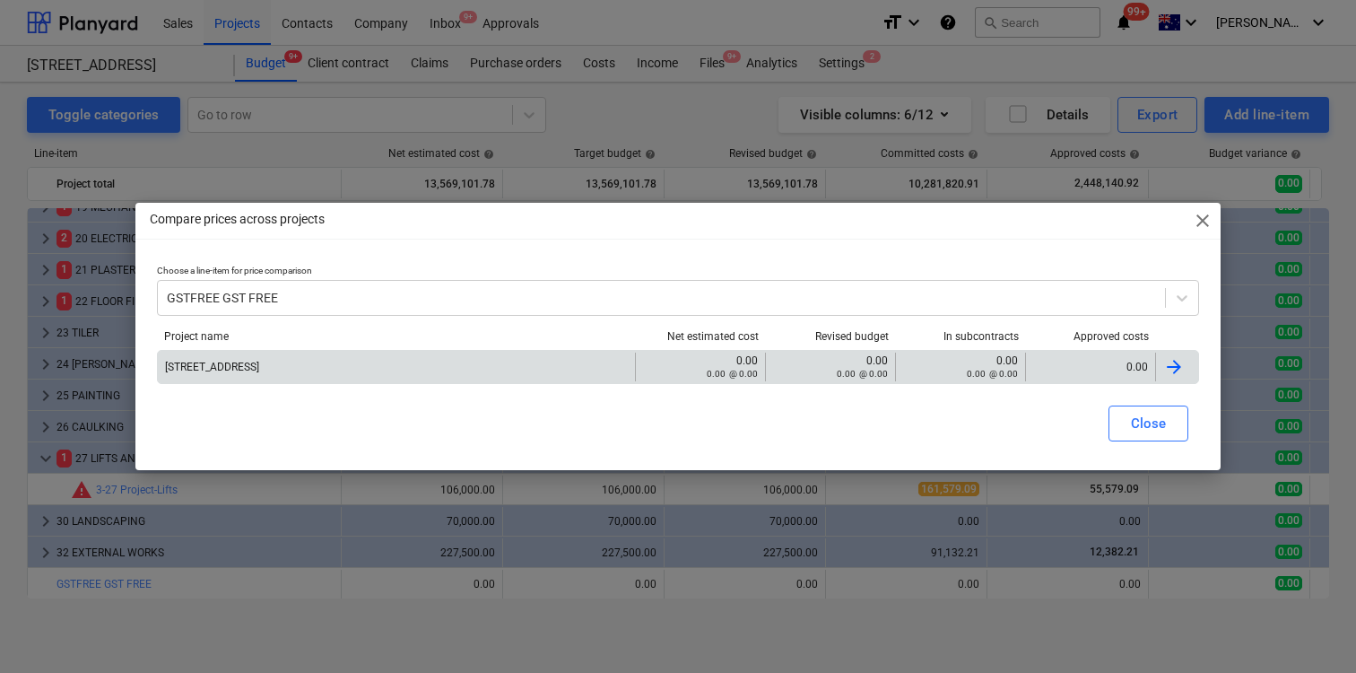
click at [1185, 362] on div at bounding box center [1177, 367] width 43 height 29
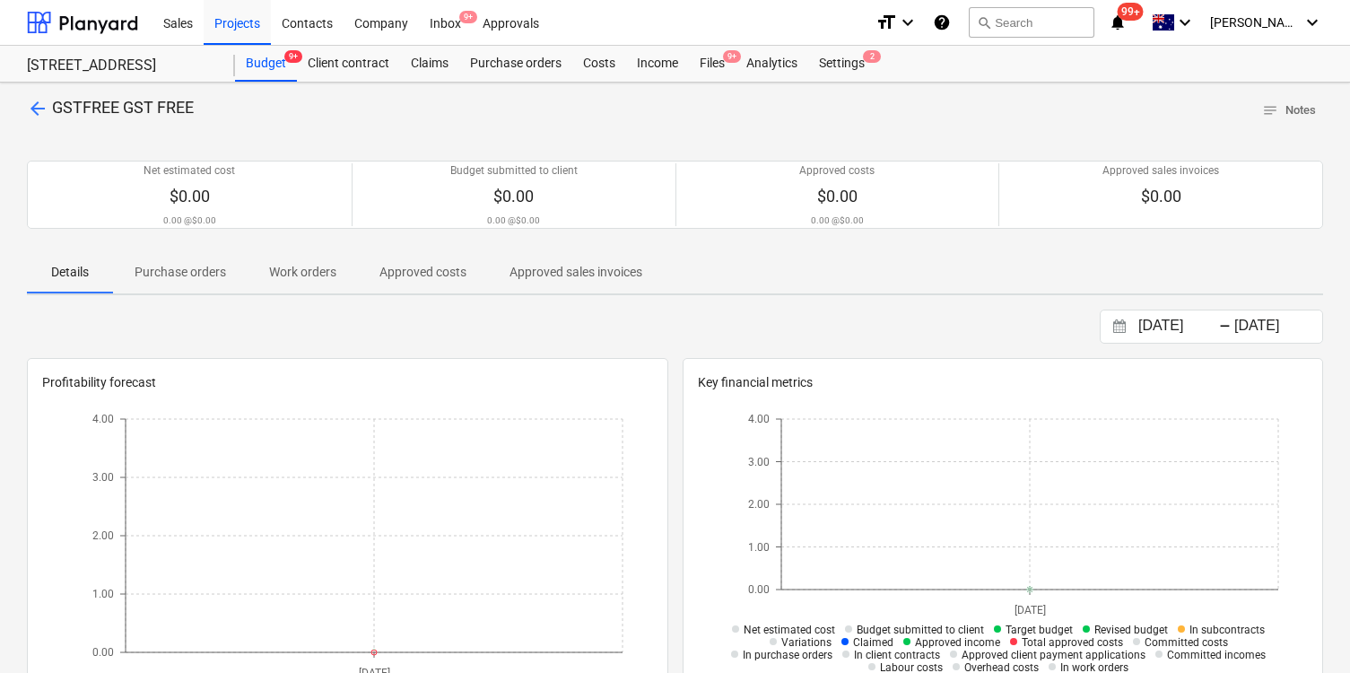
click at [39, 112] on span "arrow_back" at bounding box center [38, 109] width 22 height 22
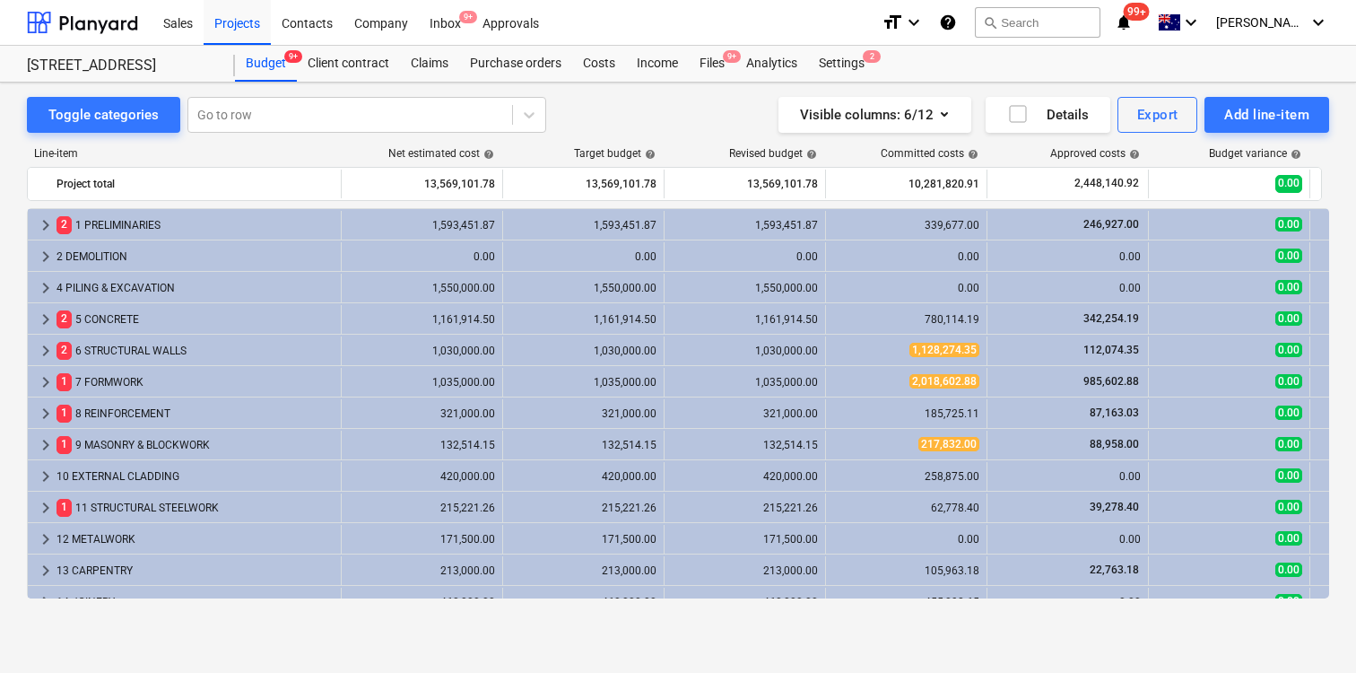
scroll to position [552, 0]
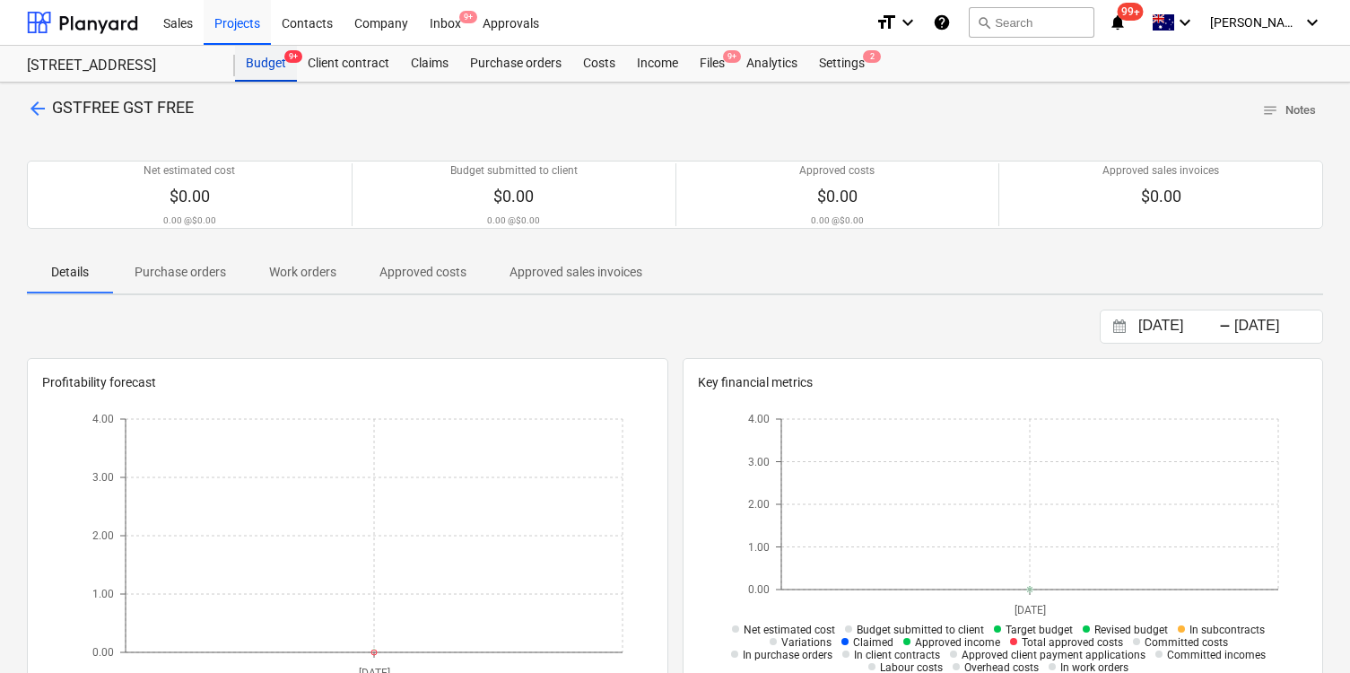
click at [259, 54] on div "Budget 9+" at bounding box center [266, 64] width 62 height 36
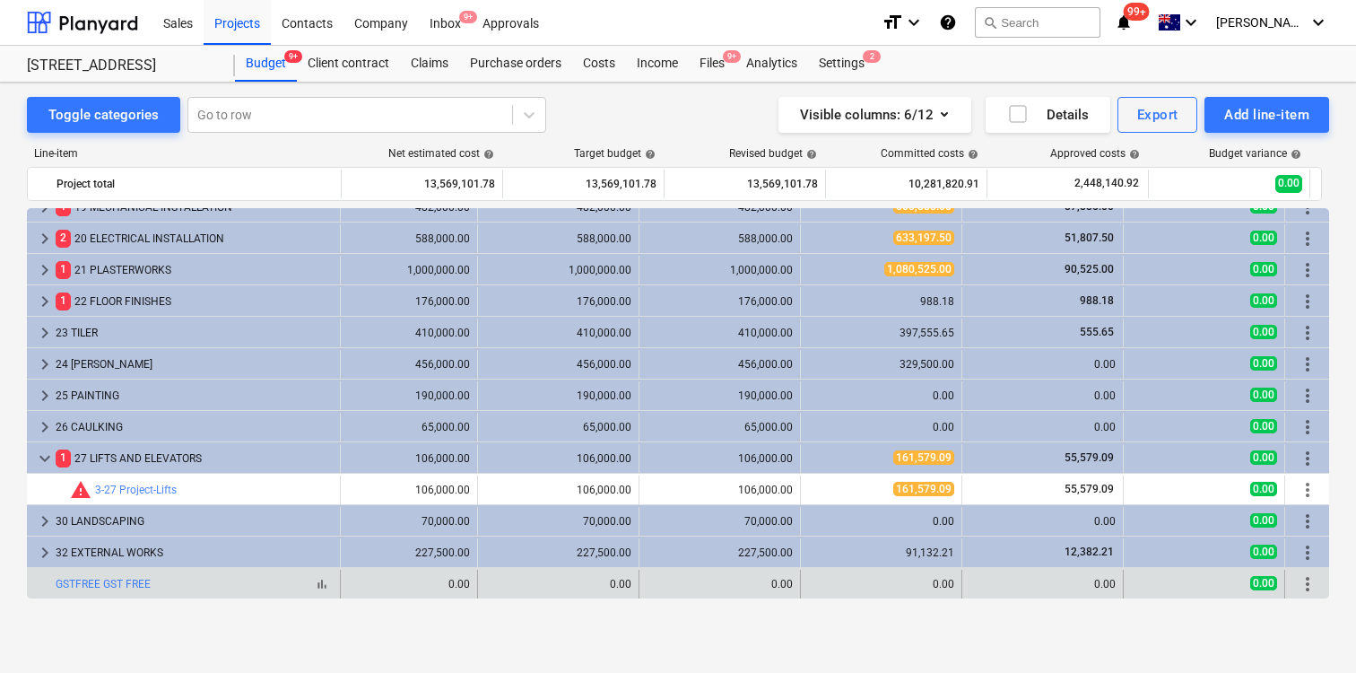
scroll to position [552, 33]
click at [1299, 581] on span "more_vert" at bounding box center [1306, 584] width 22 height 22
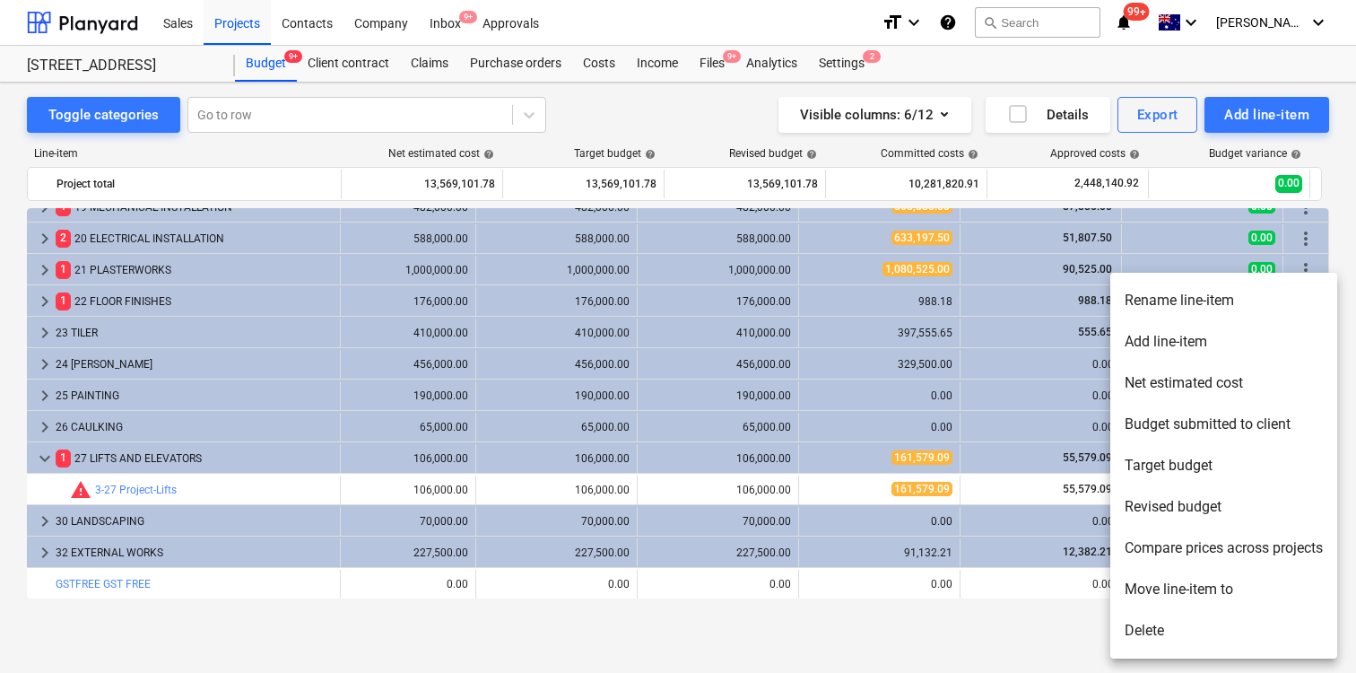
click at [1192, 623] on li "Delete" at bounding box center [1224, 630] width 227 height 41
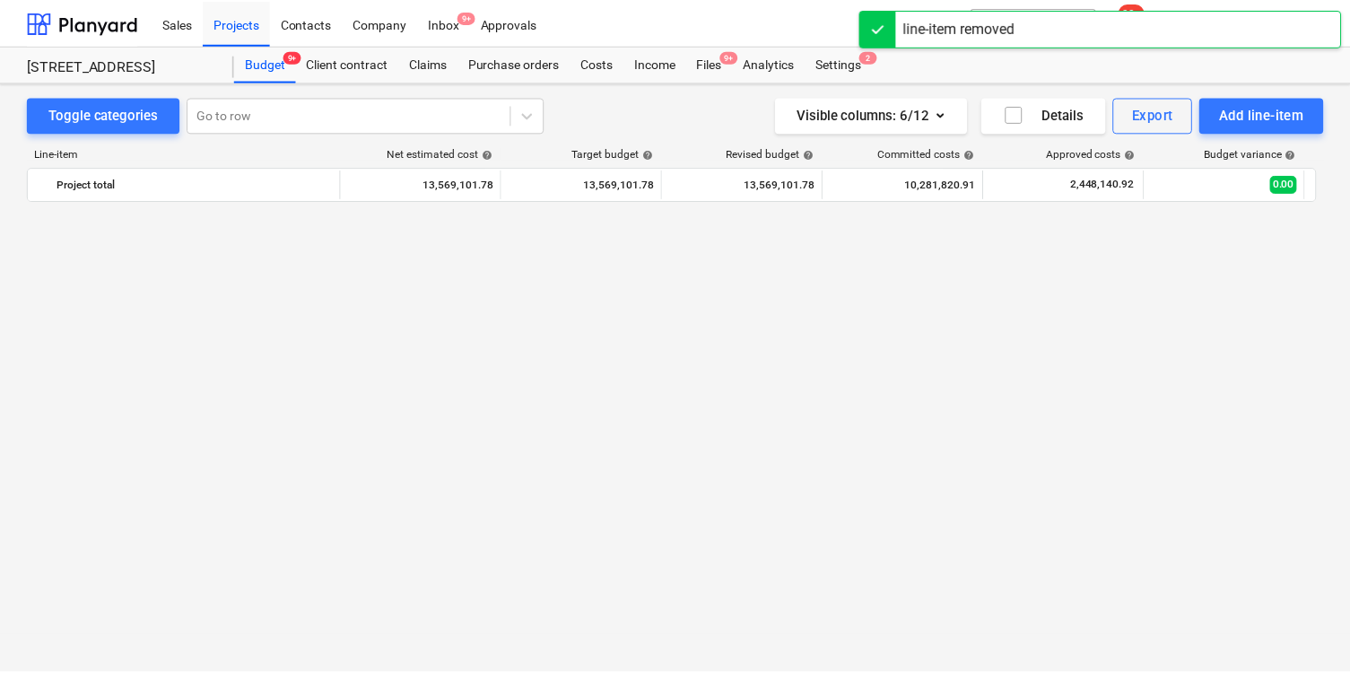
scroll to position [0, 0]
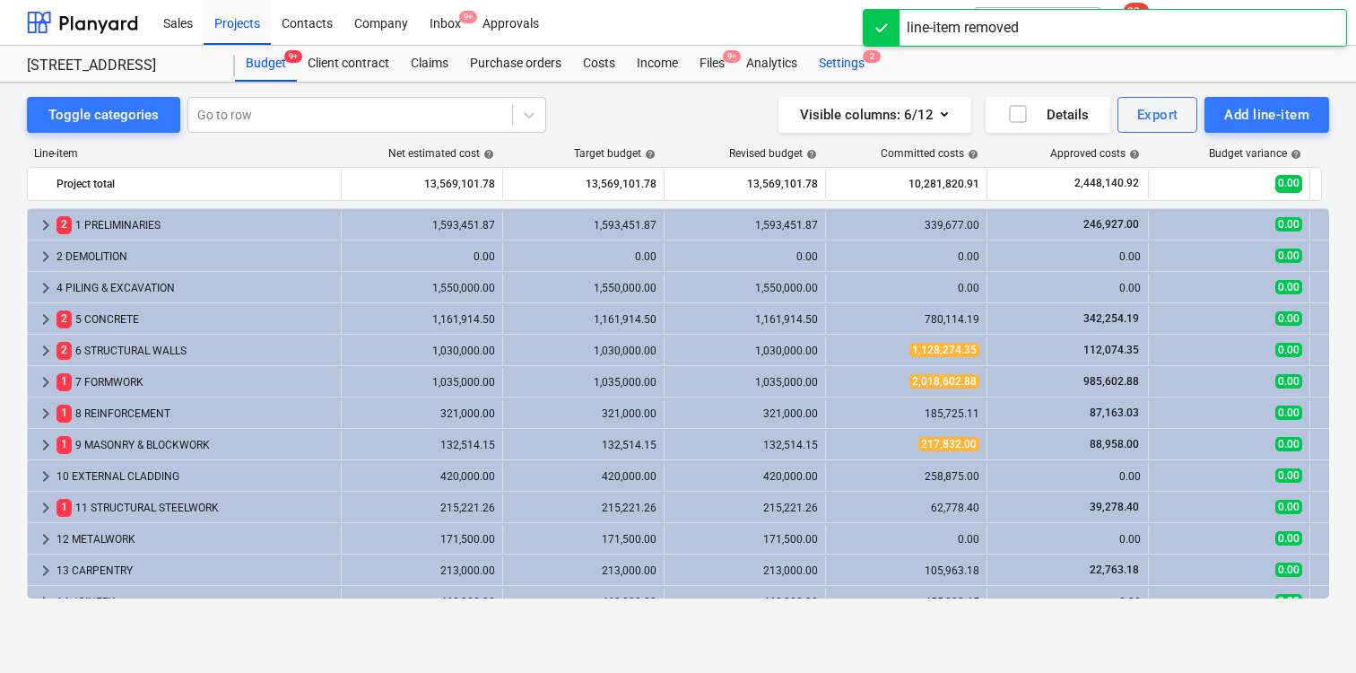
click at [840, 65] on div "Settings 2" at bounding box center [841, 64] width 67 height 36
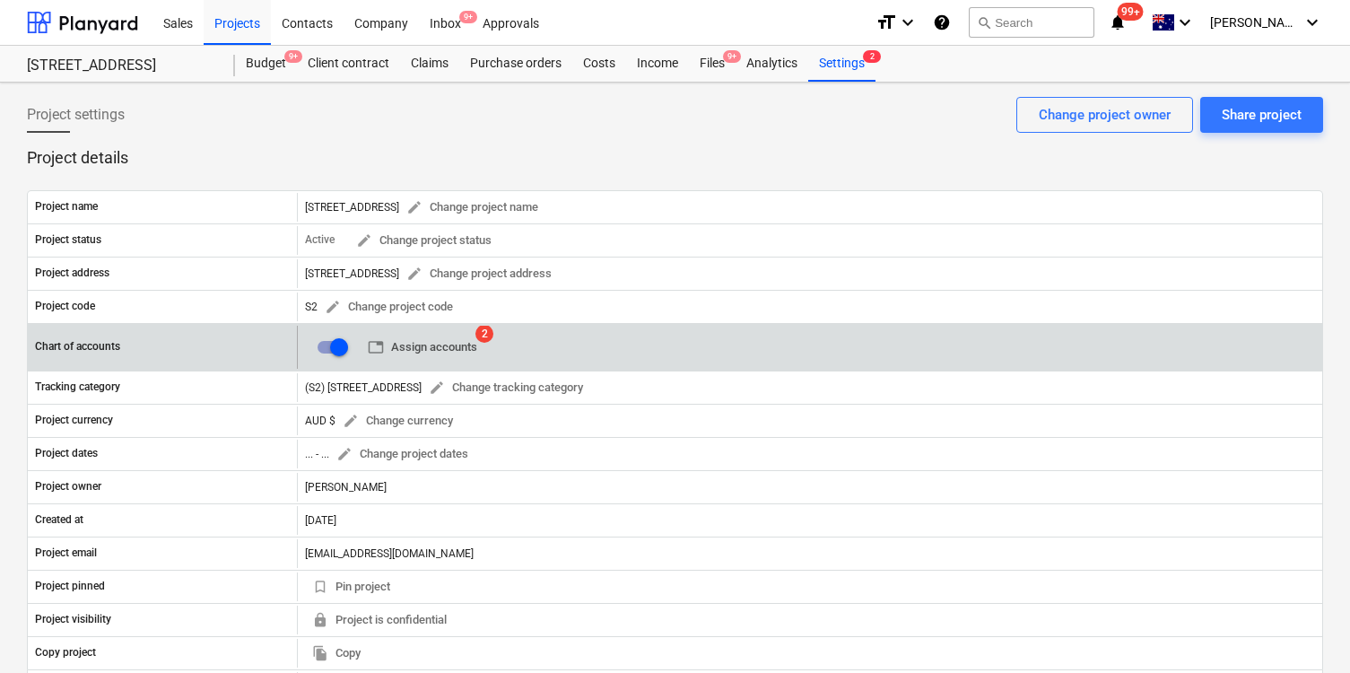
click at [440, 347] on span "table Assign accounts" at bounding box center [422, 347] width 109 height 21
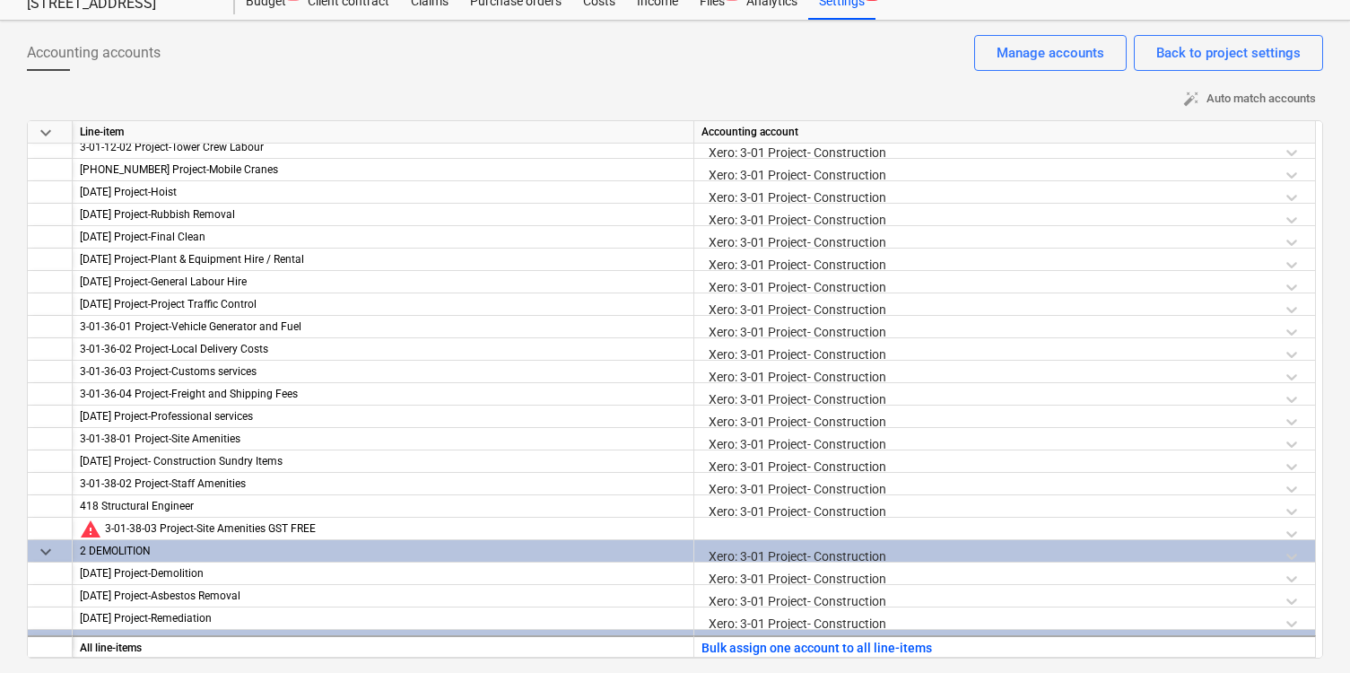
scroll to position [240, 0]
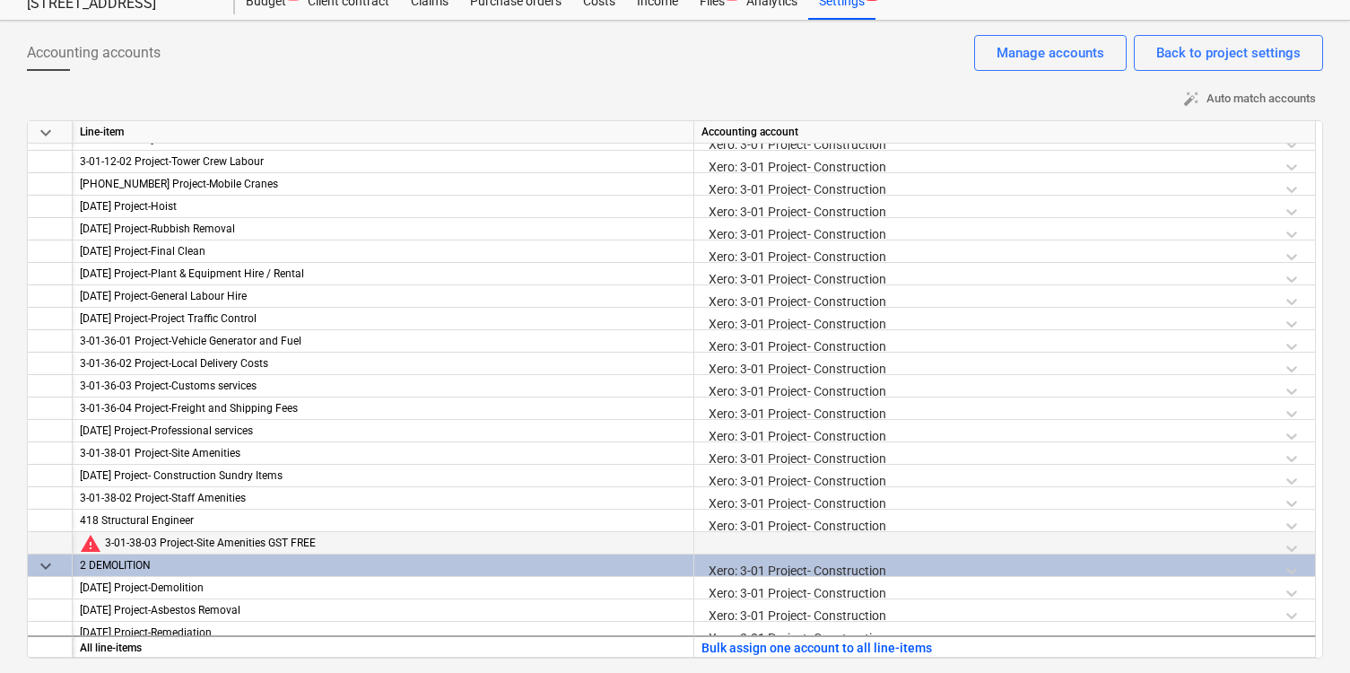
click at [810, 539] on div at bounding box center [1005, 547] width 606 height 31
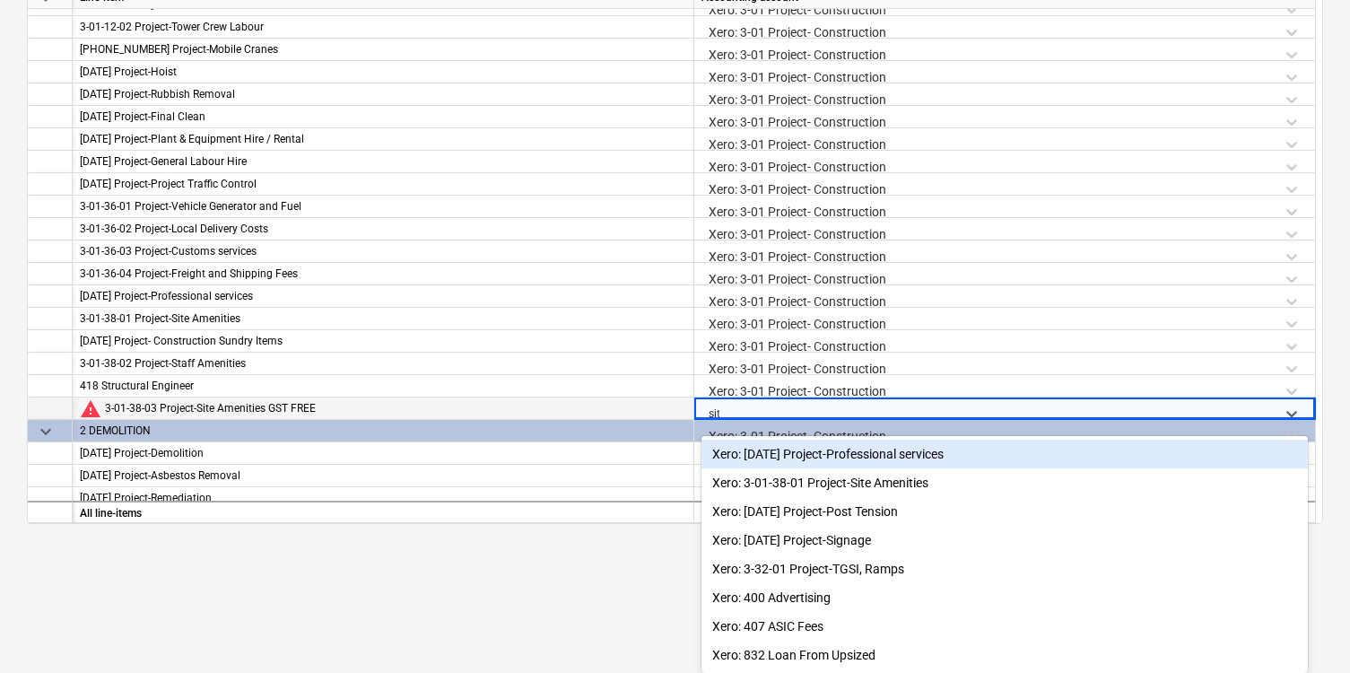
scroll to position [62, 0]
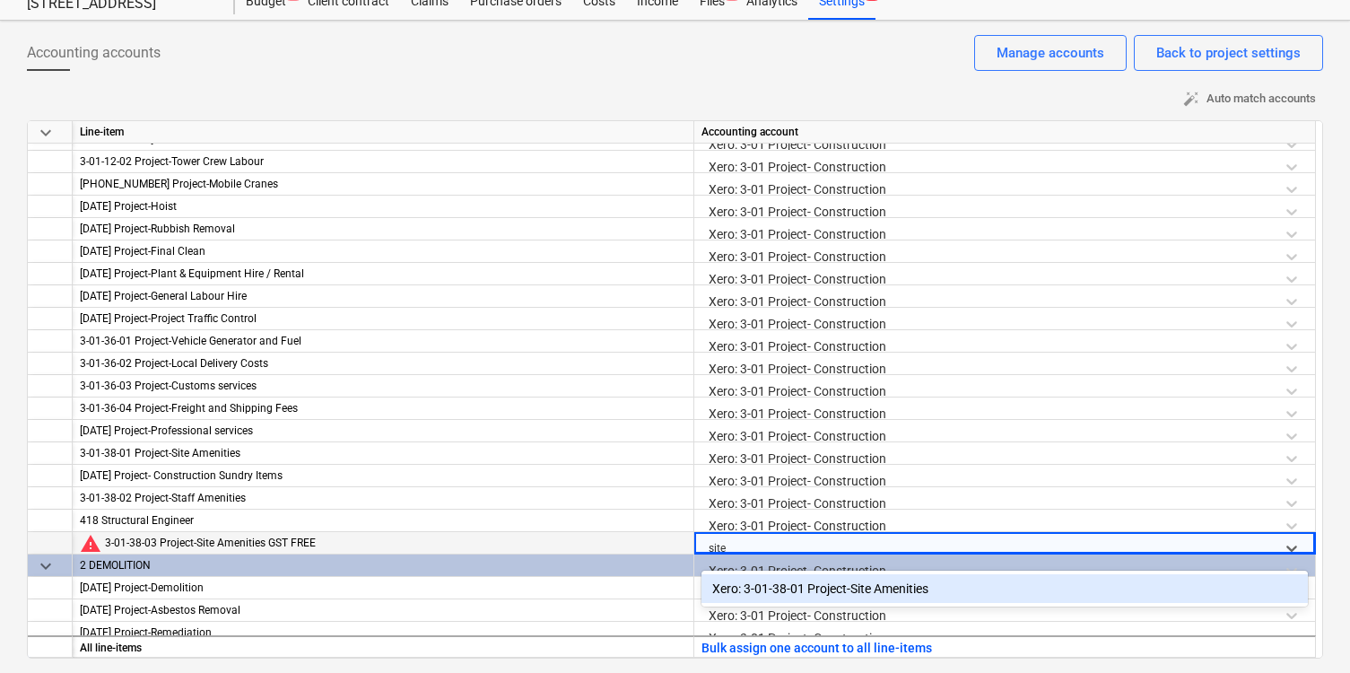
type input "site a"
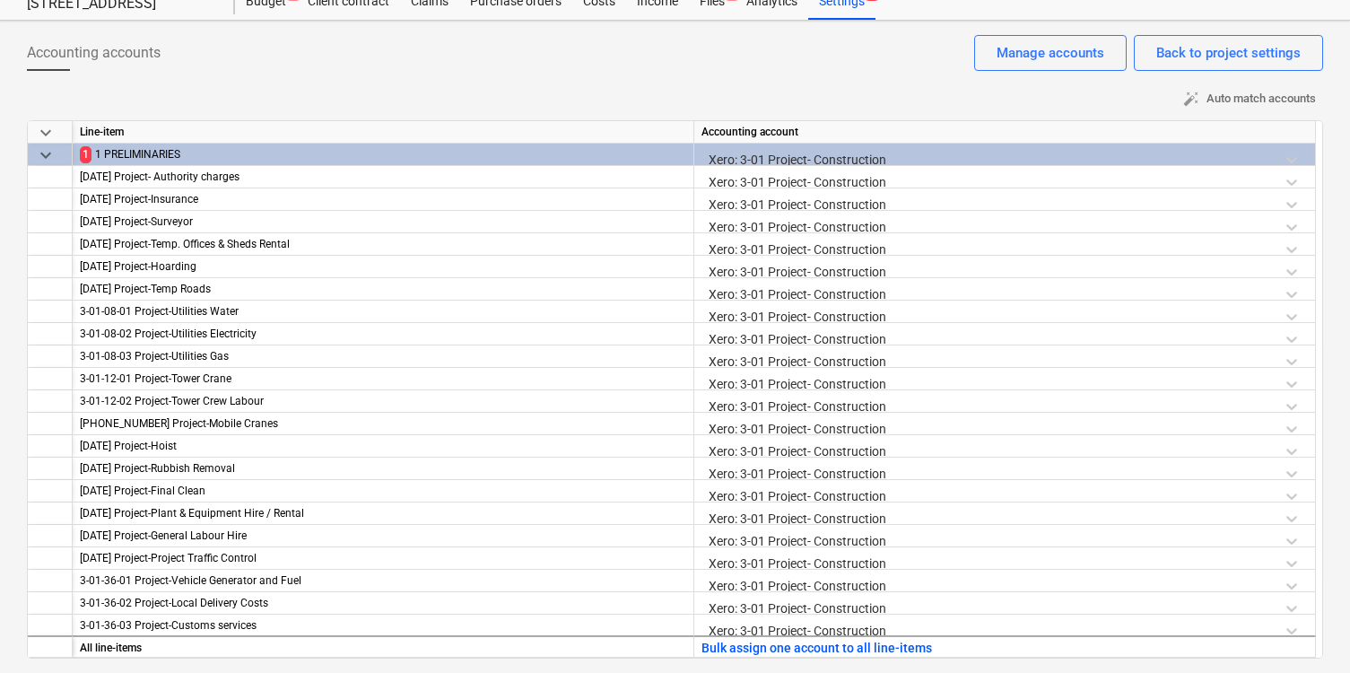
scroll to position [0, 0]
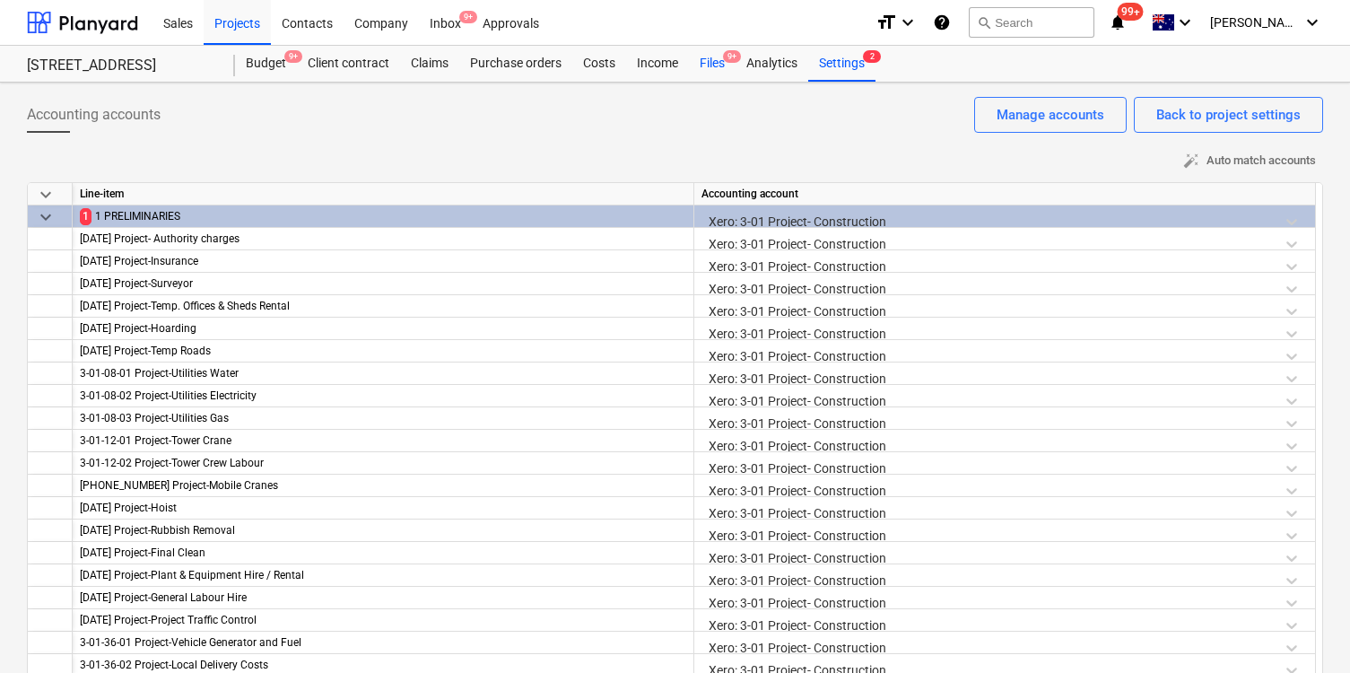
click at [728, 62] on span "9+" at bounding box center [732, 56] width 18 height 13
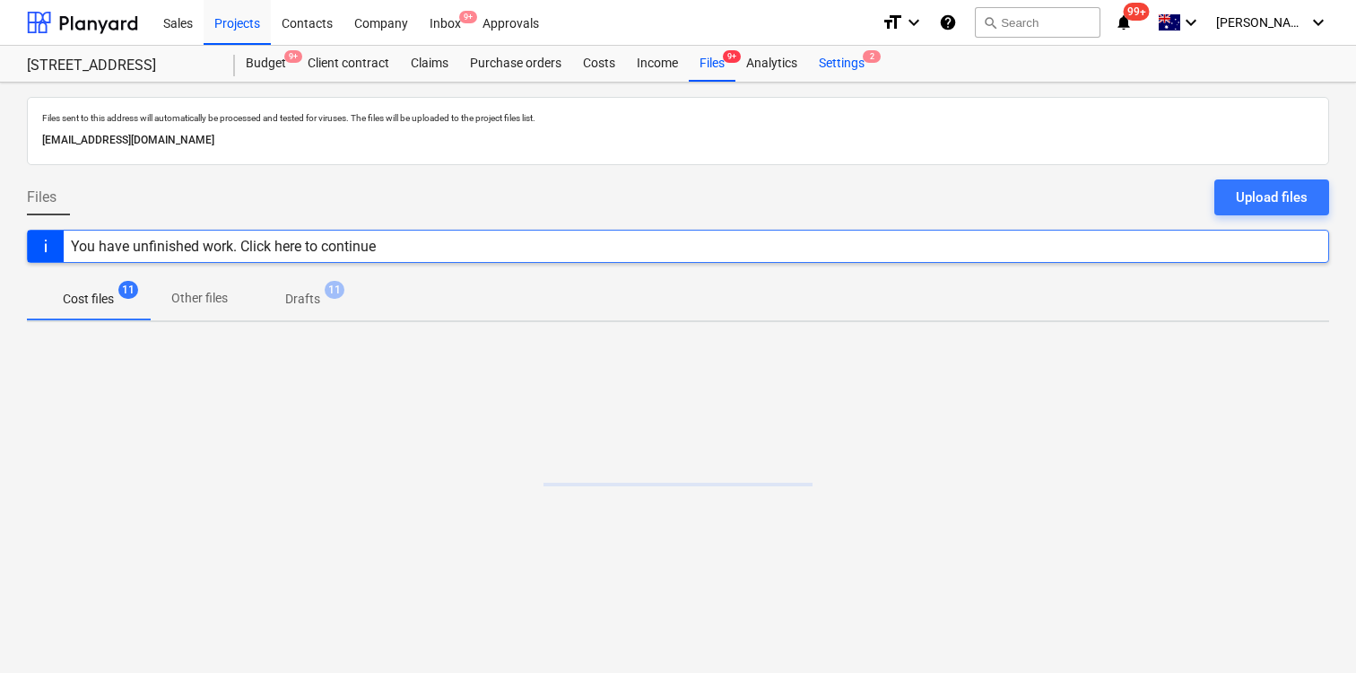
click at [842, 63] on div "Settings 2" at bounding box center [841, 64] width 67 height 36
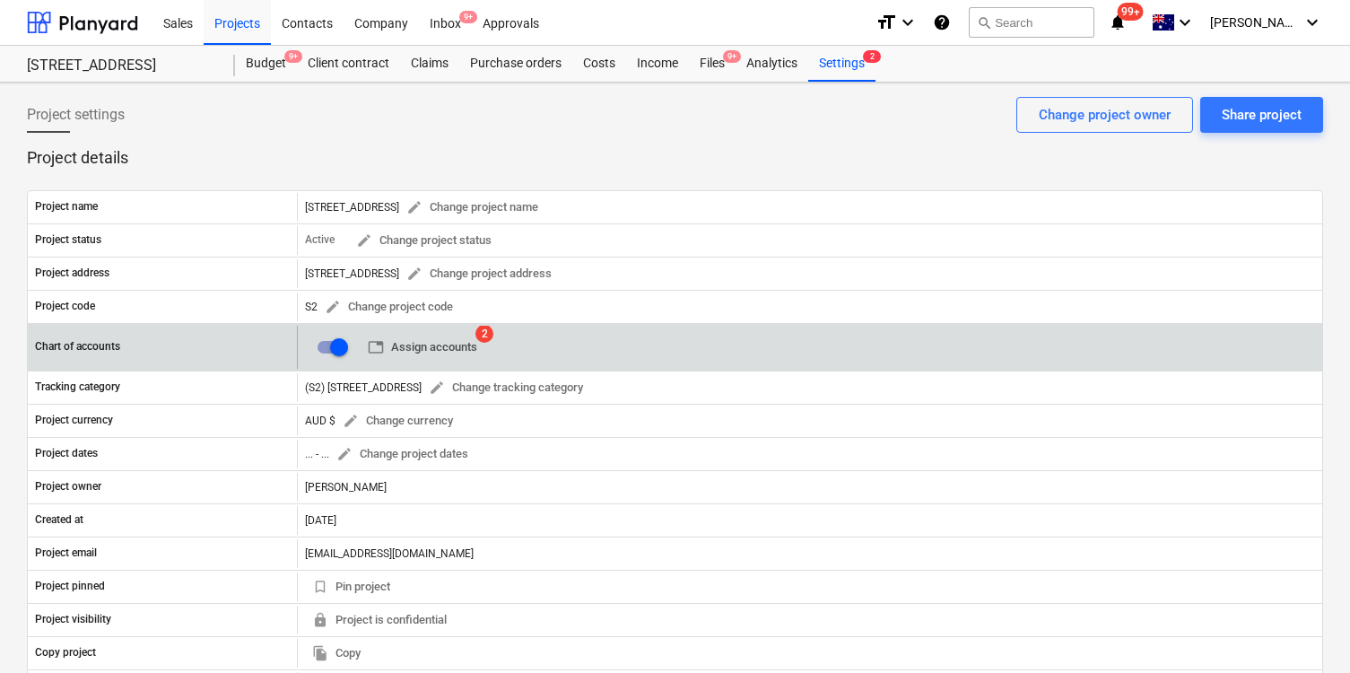
click at [440, 348] on span "table Assign accounts" at bounding box center [422, 347] width 109 height 21
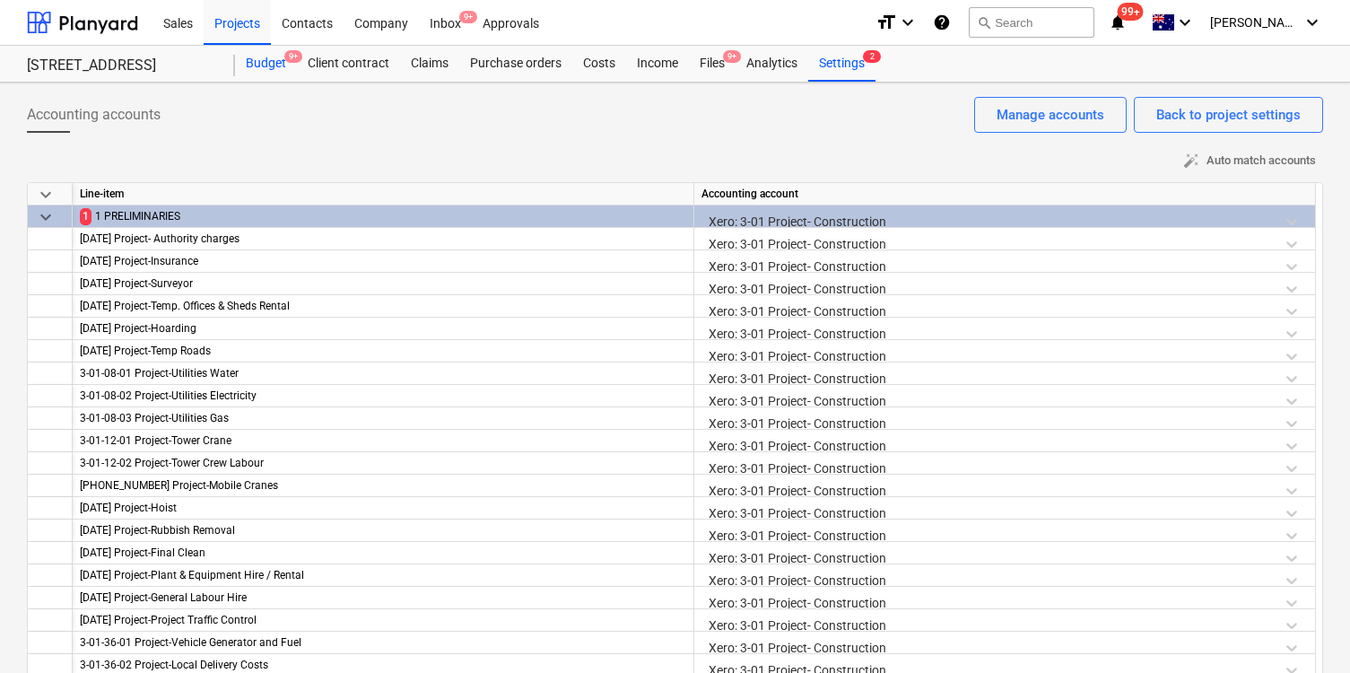
click at [269, 62] on div "Budget 9+" at bounding box center [266, 64] width 62 height 36
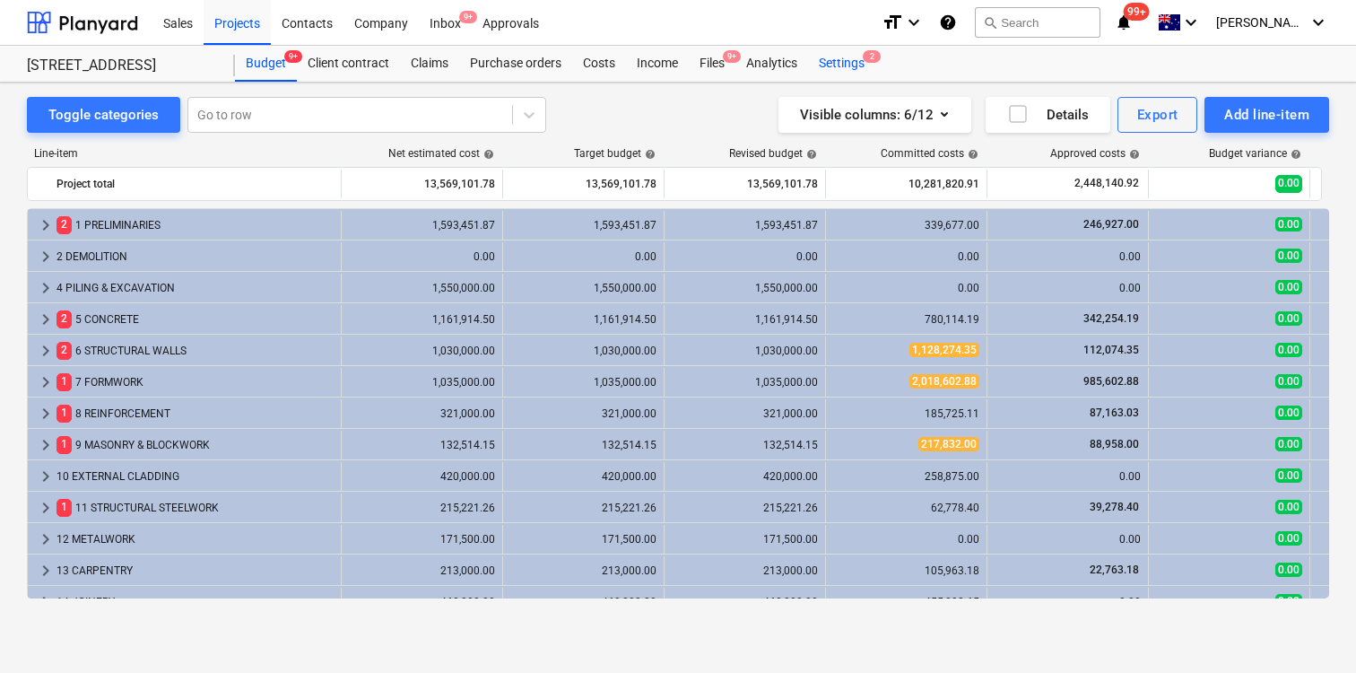
click at [856, 67] on div "Settings 2" at bounding box center [841, 64] width 67 height 36
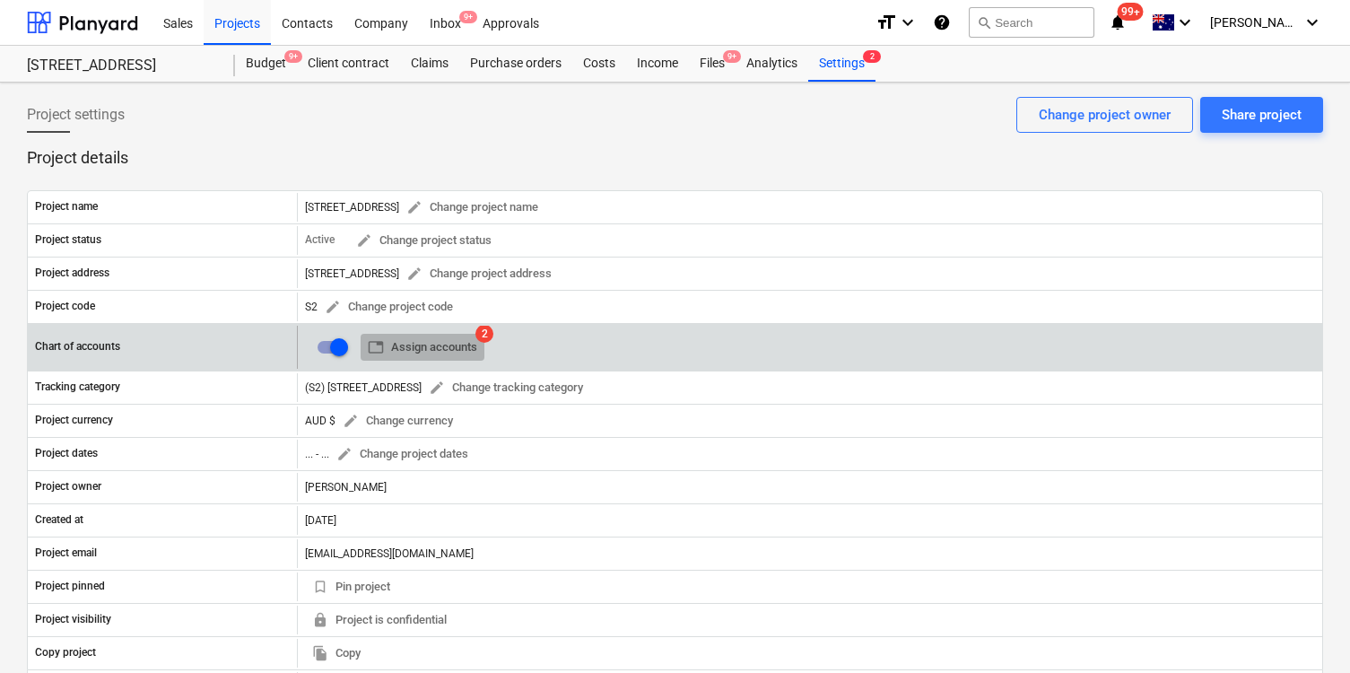
click at [435, 347] on span "table Assign accounts" at bounding box center [422, 347] width 109 height 21
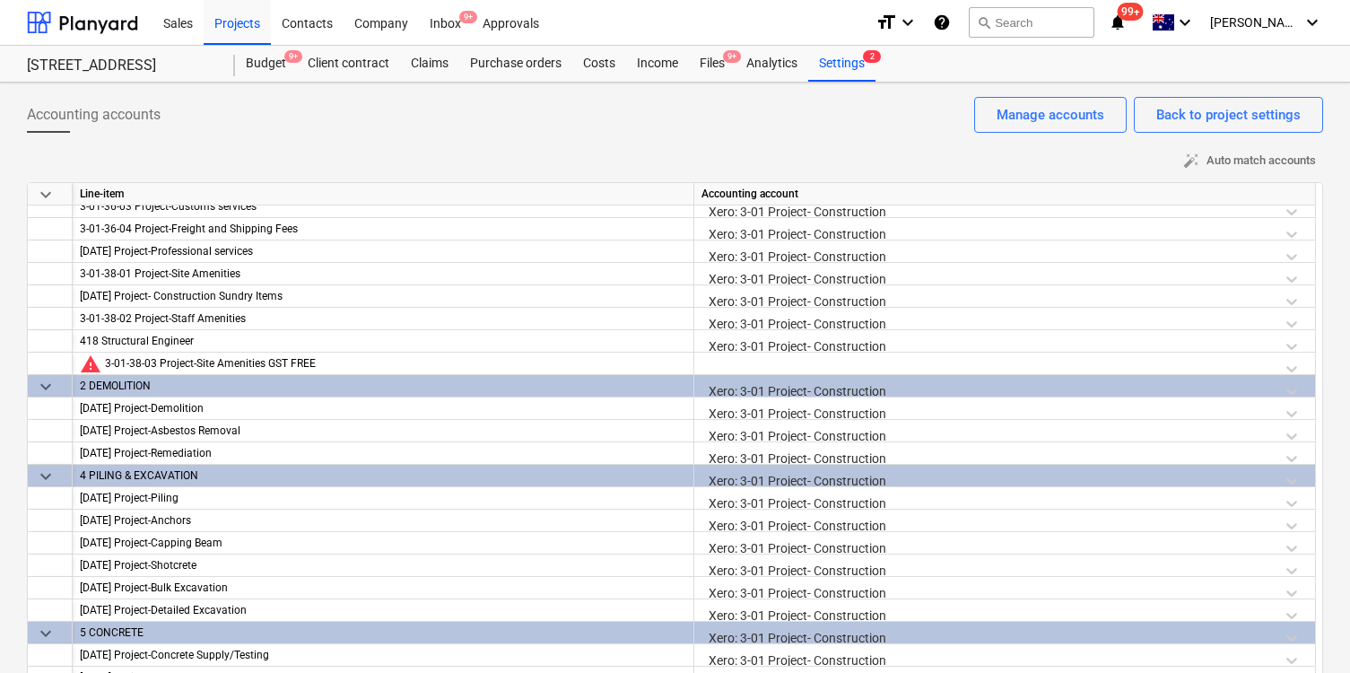
scroll to position [477, 0]
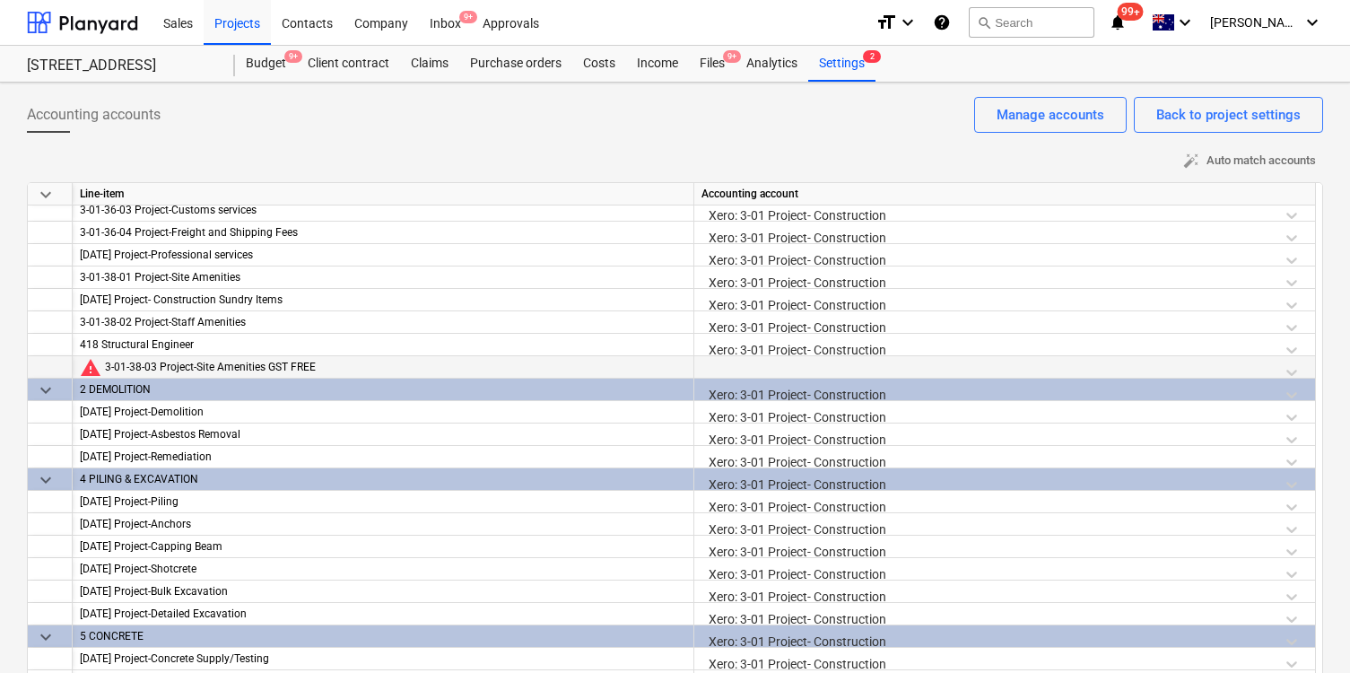
click at [764, 374] on div at bounding box center [1005, 371] width 606 height 31
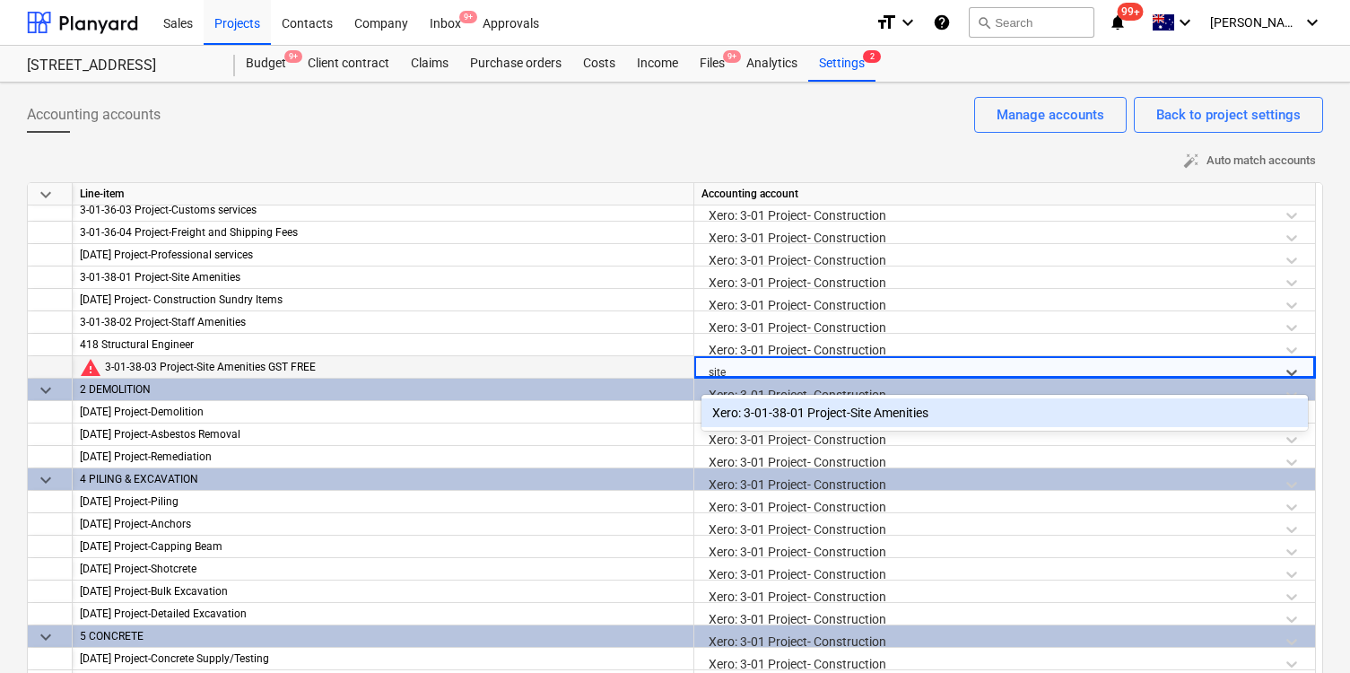
type input "site a"
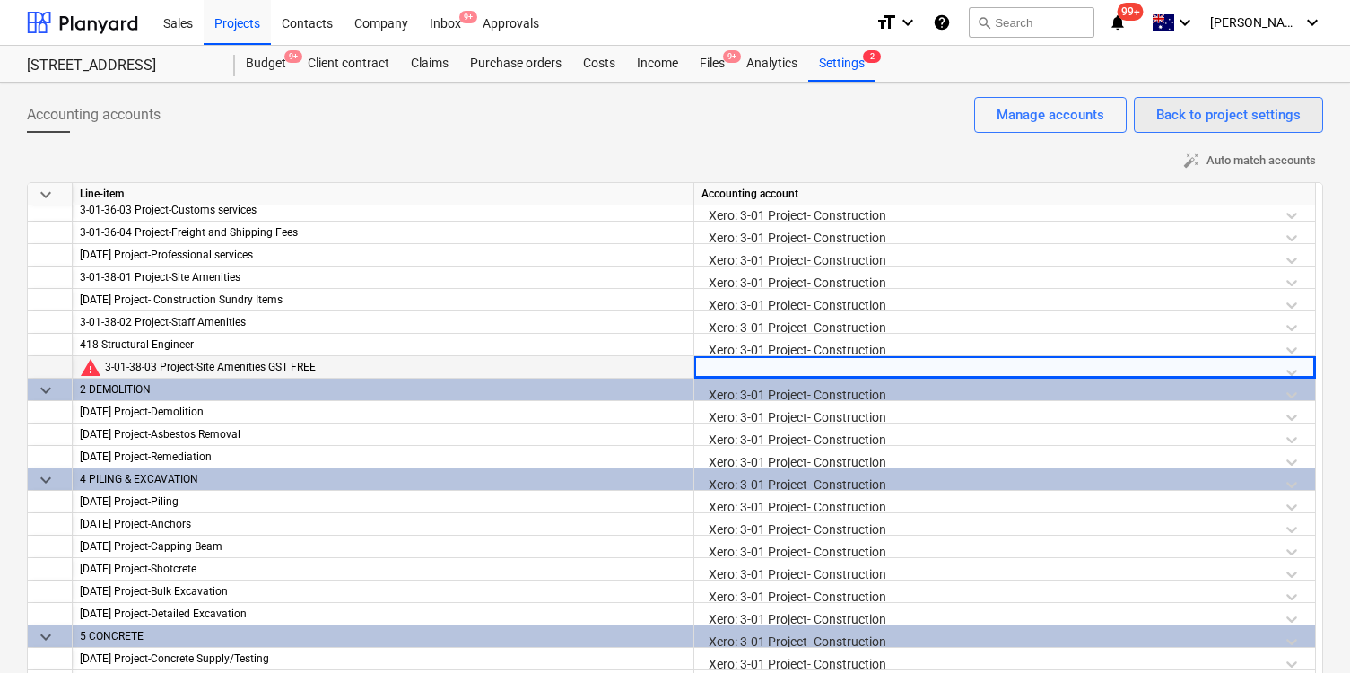
click at [1222, 116] on div "Back to project settings" at bounding box center [1228, 114] width 144 height 23
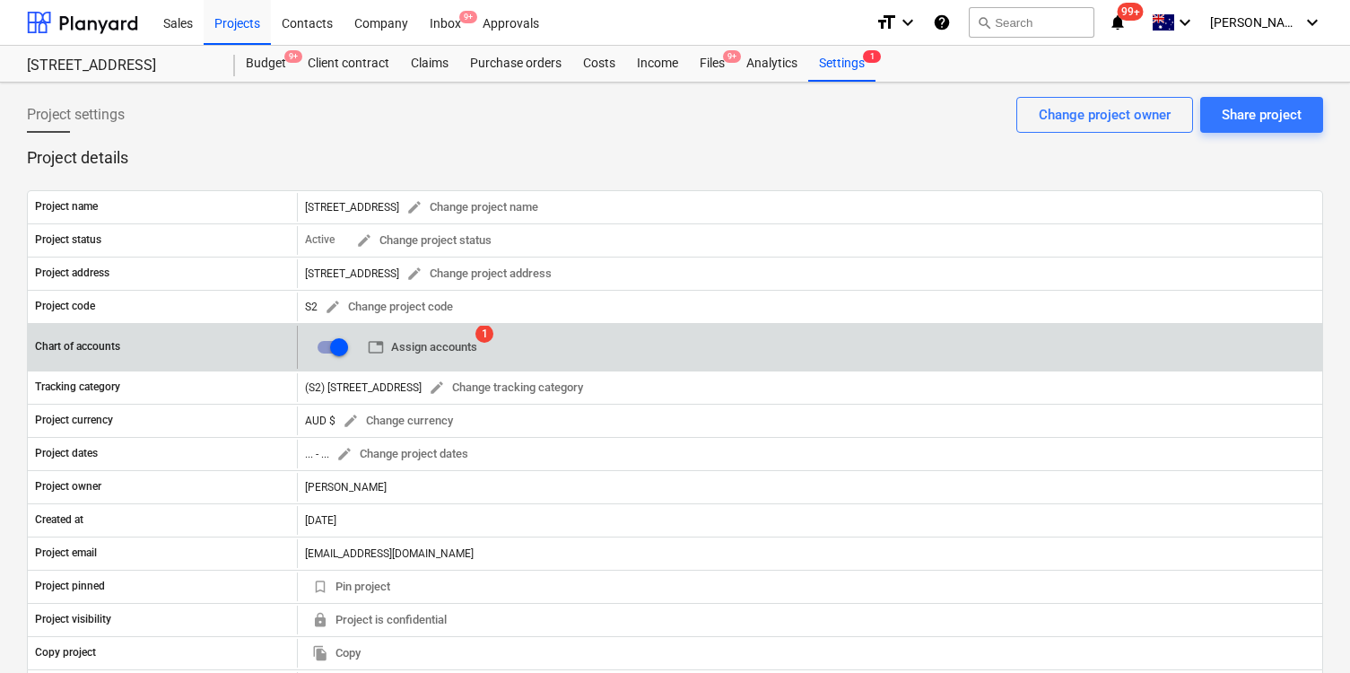
click at [457, 344] on span "table Assign accounts" at bounding box center [422, 347] width 109 height 21
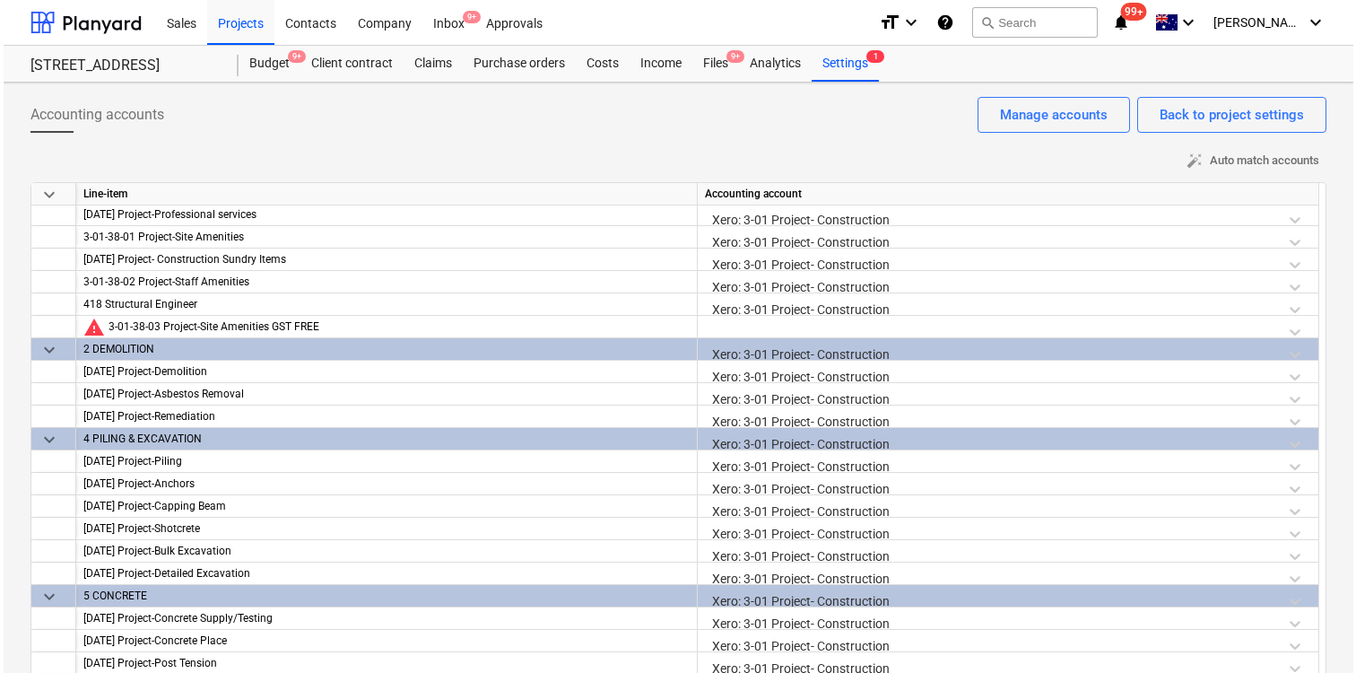
scroll to position [507, 0]
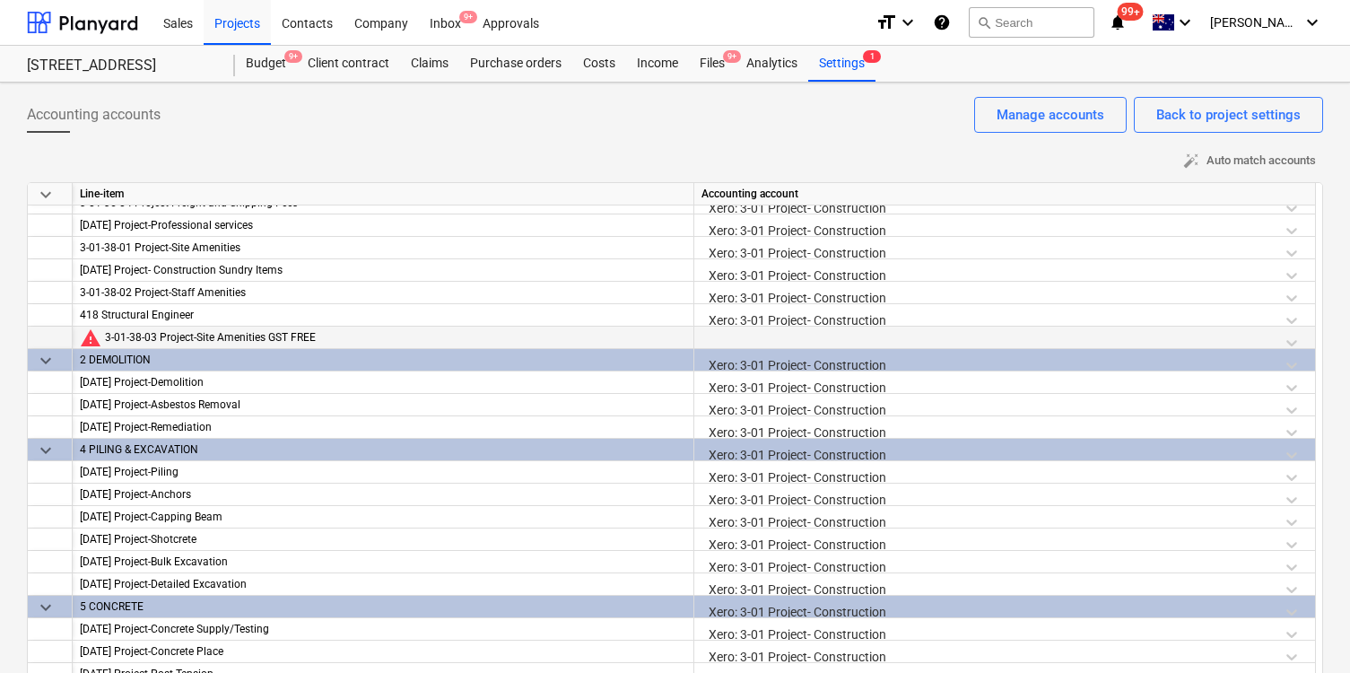
click at [742, 335] on div at bounding box center [1005, 342] width 606 height 31
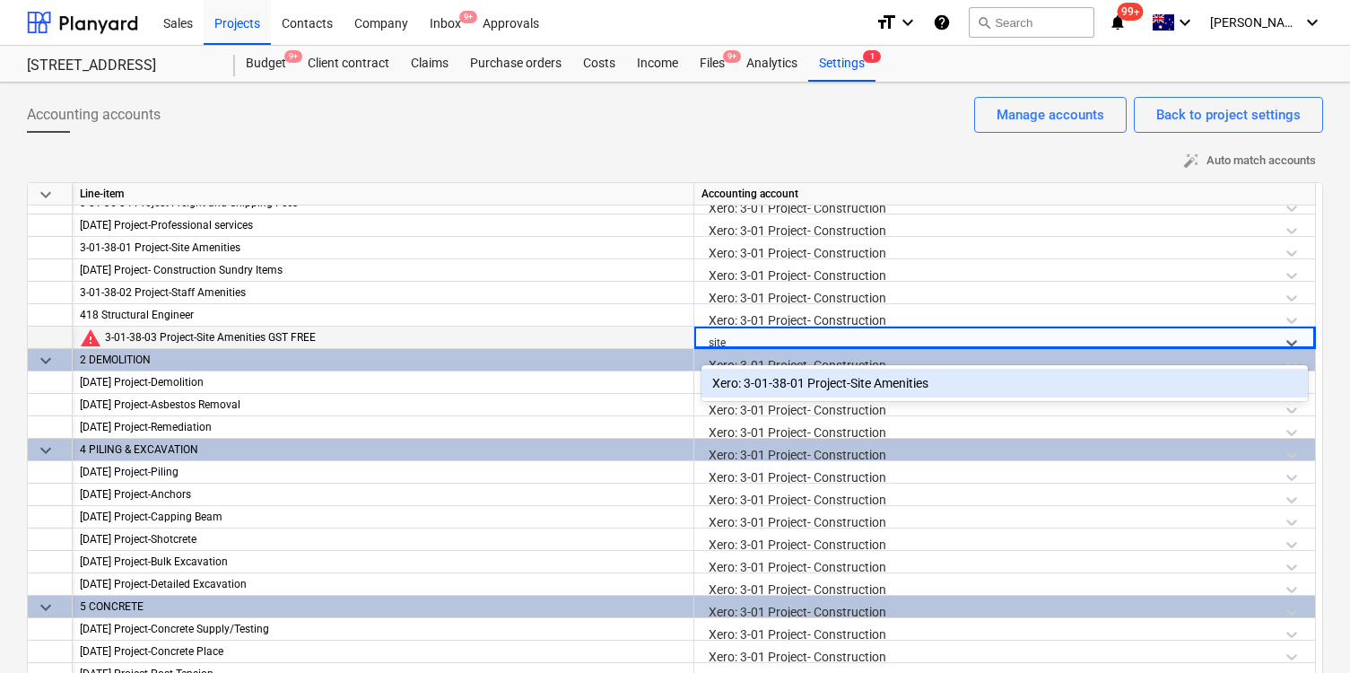
type input "site a"
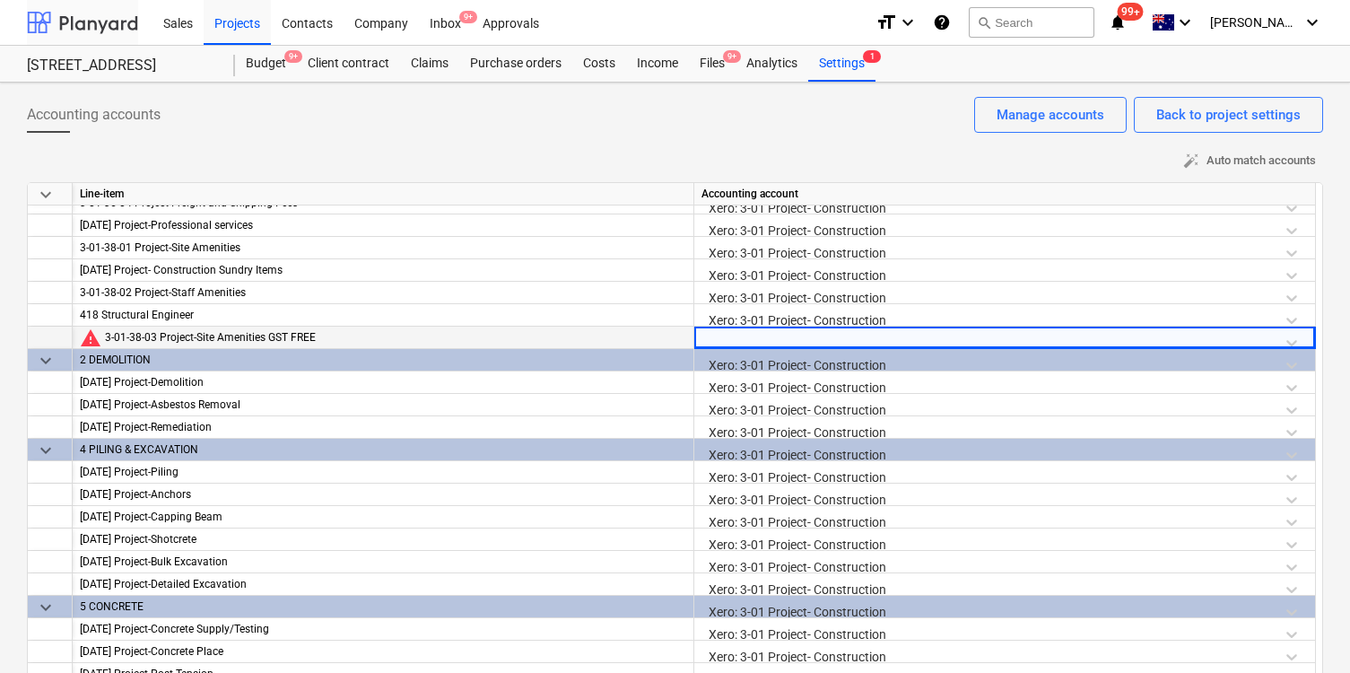
click at [109, 33] on div at bounding box center [82, 22] width 111 height 45
